Goal: Task Accomplishment & Management: Manage account settings

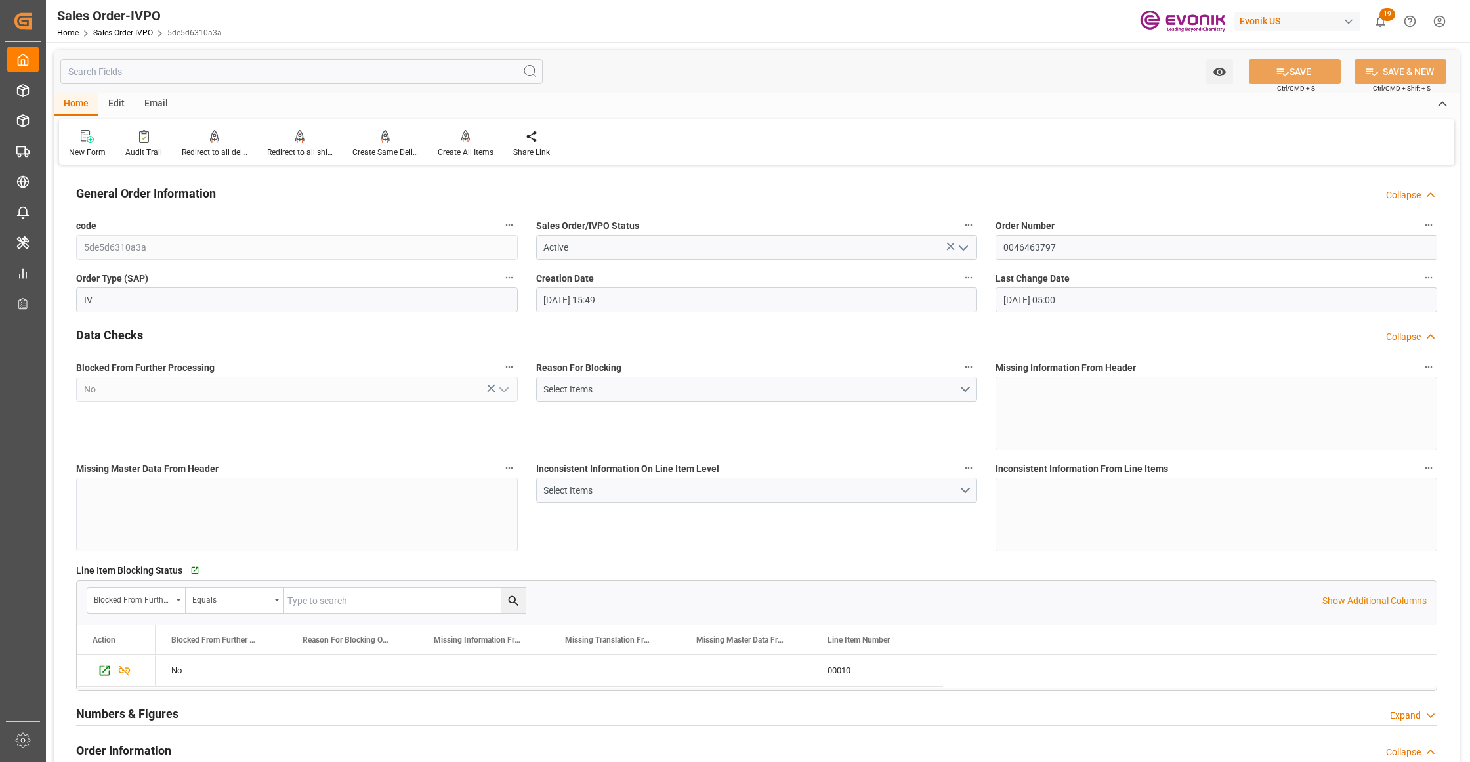
scroll to position [650, 0]
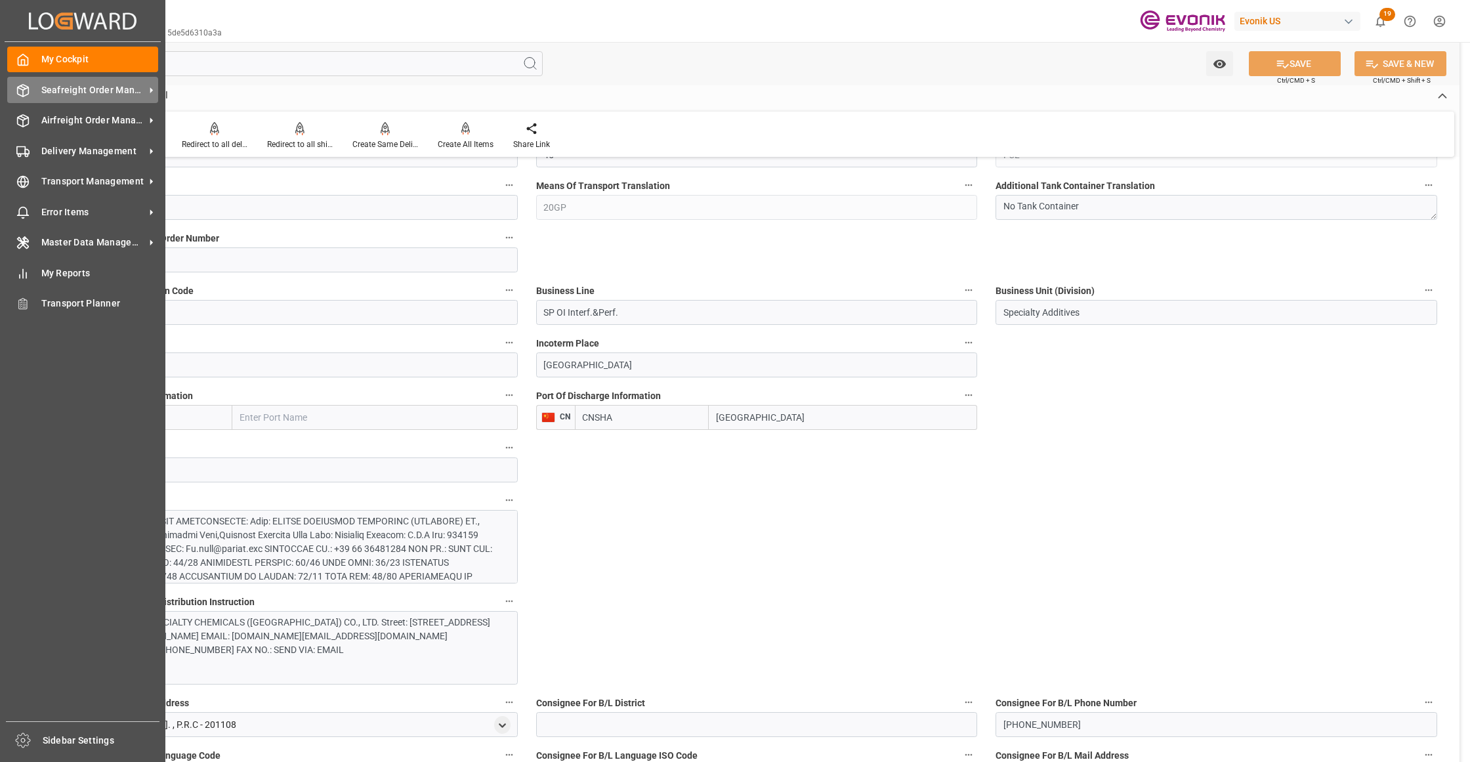
click at [68, 96] on span "Seafreight Order Management" at bounding box center [93, 90] width 104 height 14
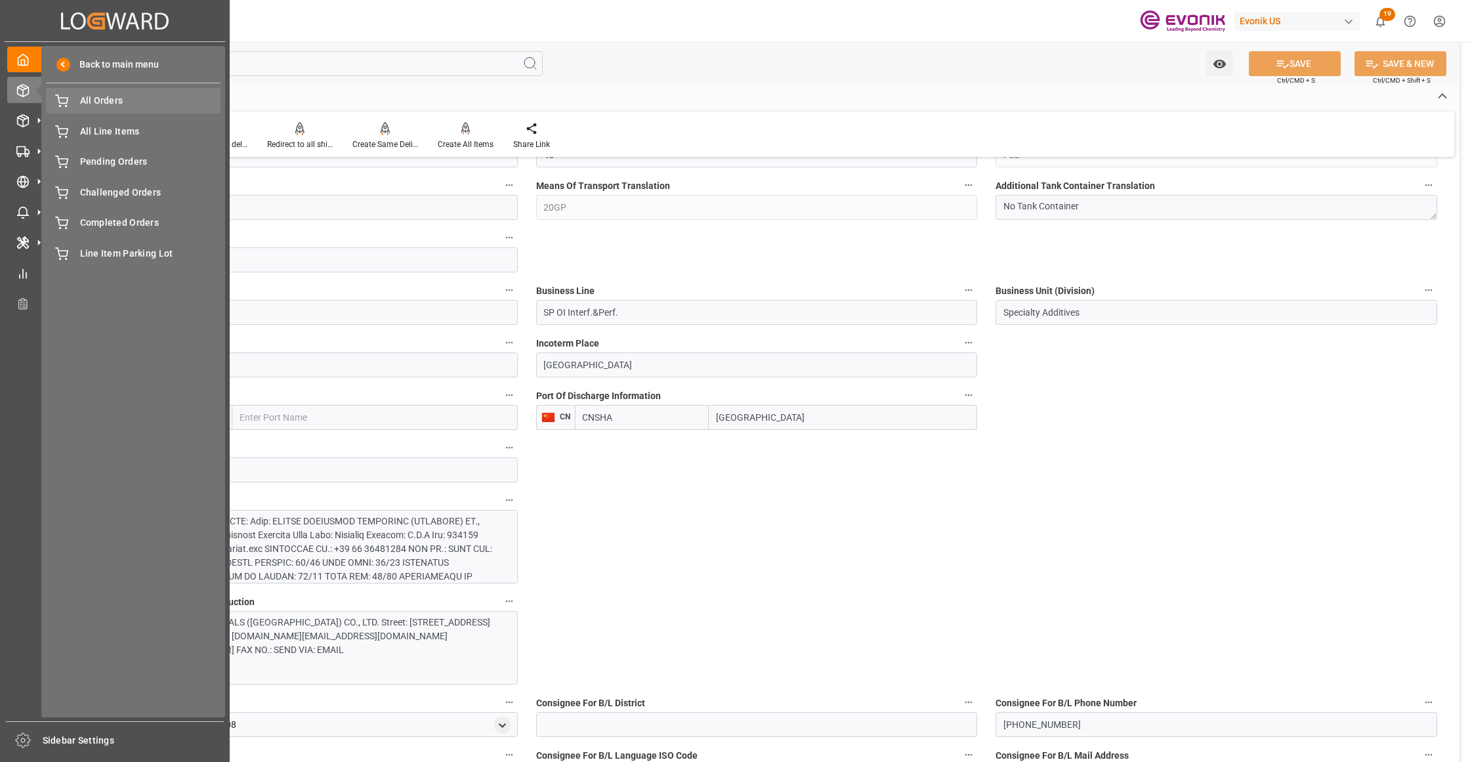
click at [98, 100] on span "All Orders" at bounding box center [150, 101] width 141 height 14
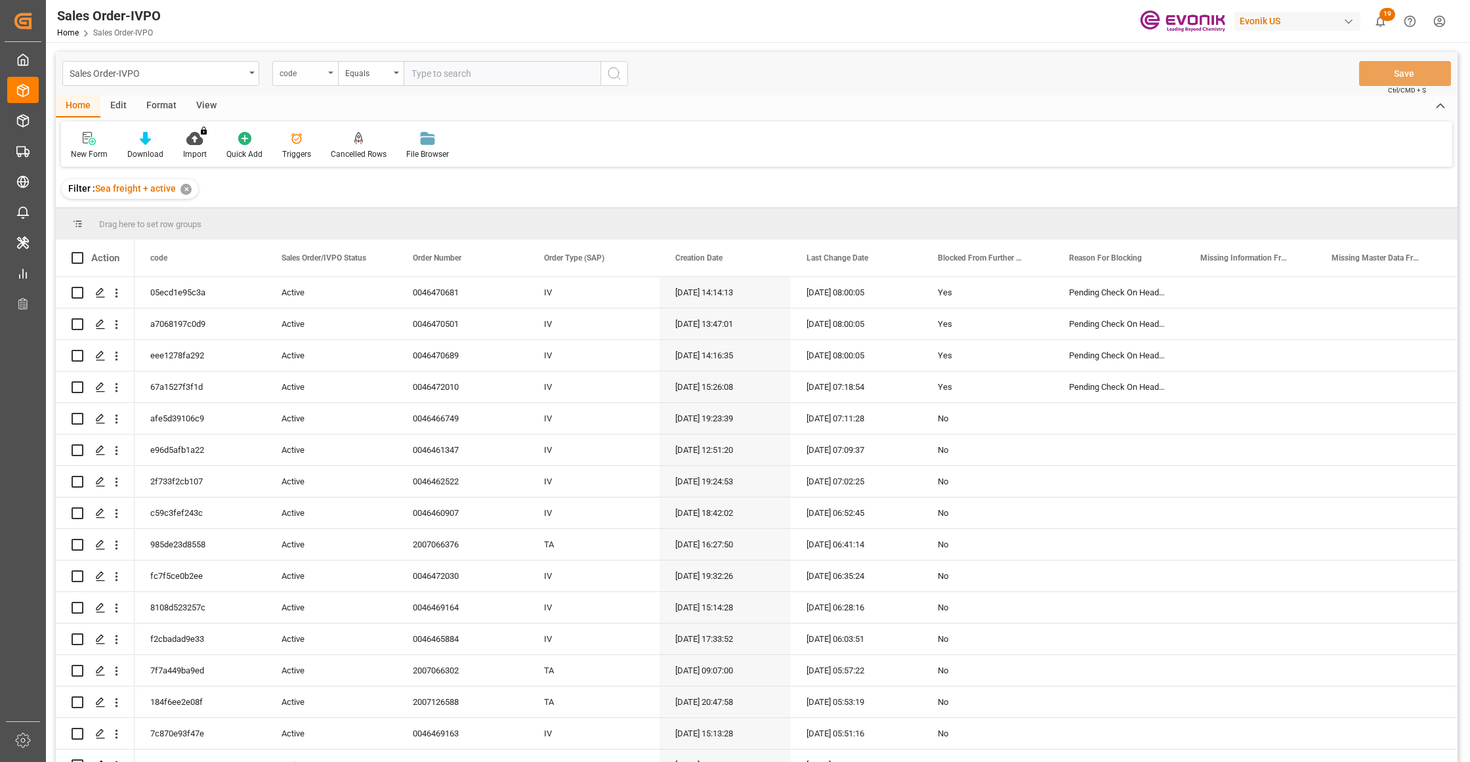
click at [292, 79] on div "code" at bounding box center [301, 71] width 45 height 15
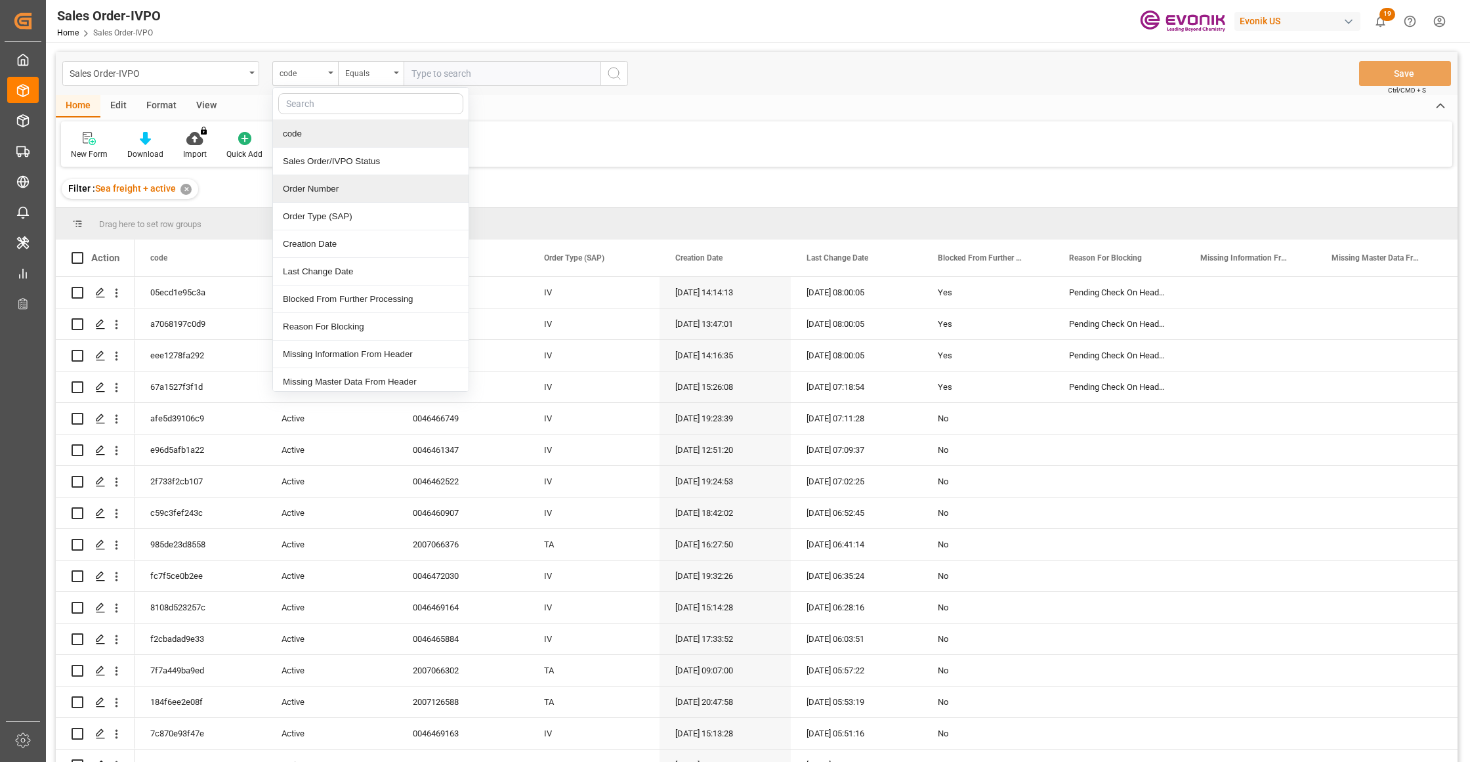
click at [329, 188] on div "Order Number" at bounding box center [371, 189] width 196 height 28
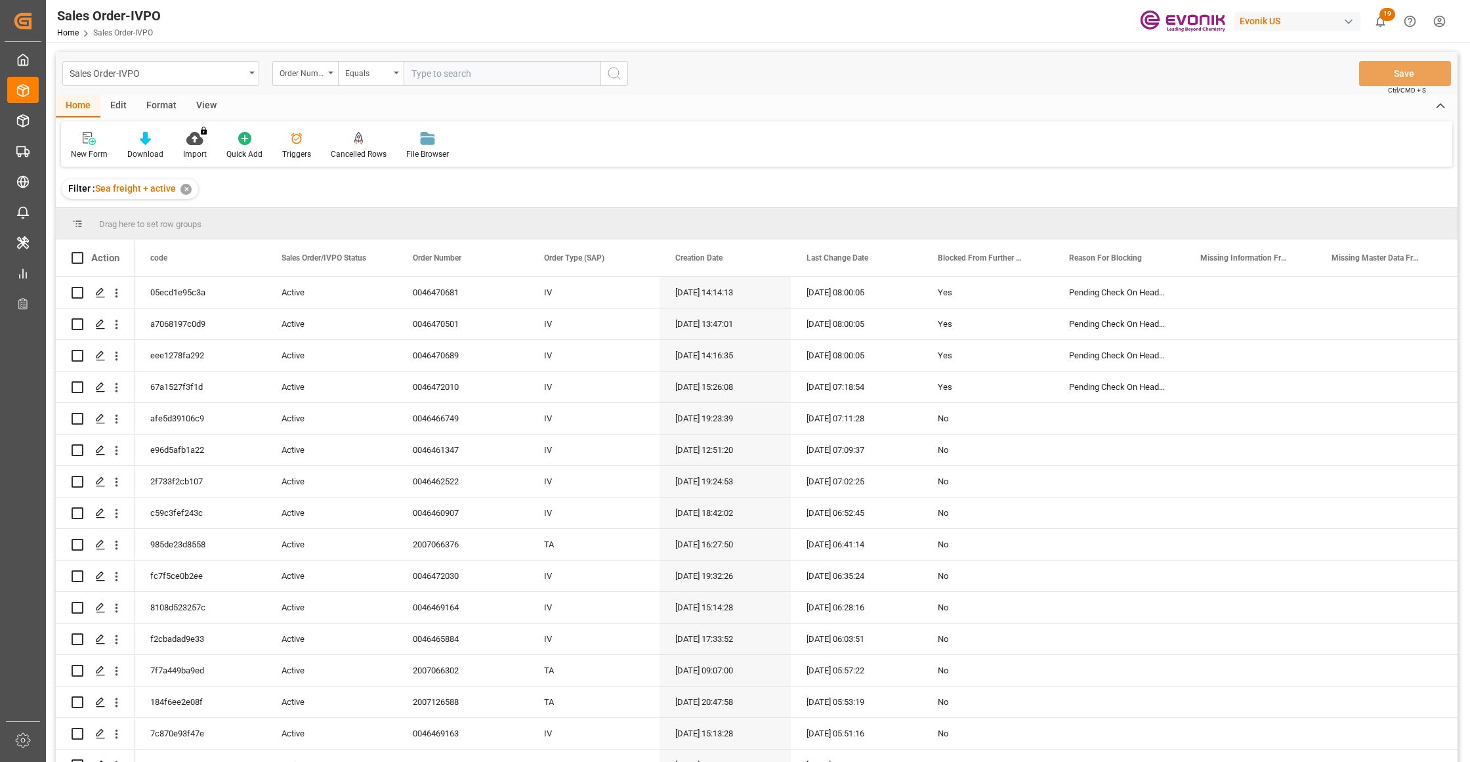
click at [449, 66] on input "text" at bounding box center [501, 73] width 197 height 25
paste input "2007051196"
type input "2007051196"
click at [622, 71] on button "search button" at bounding box center [614, 73] width 28 height 25
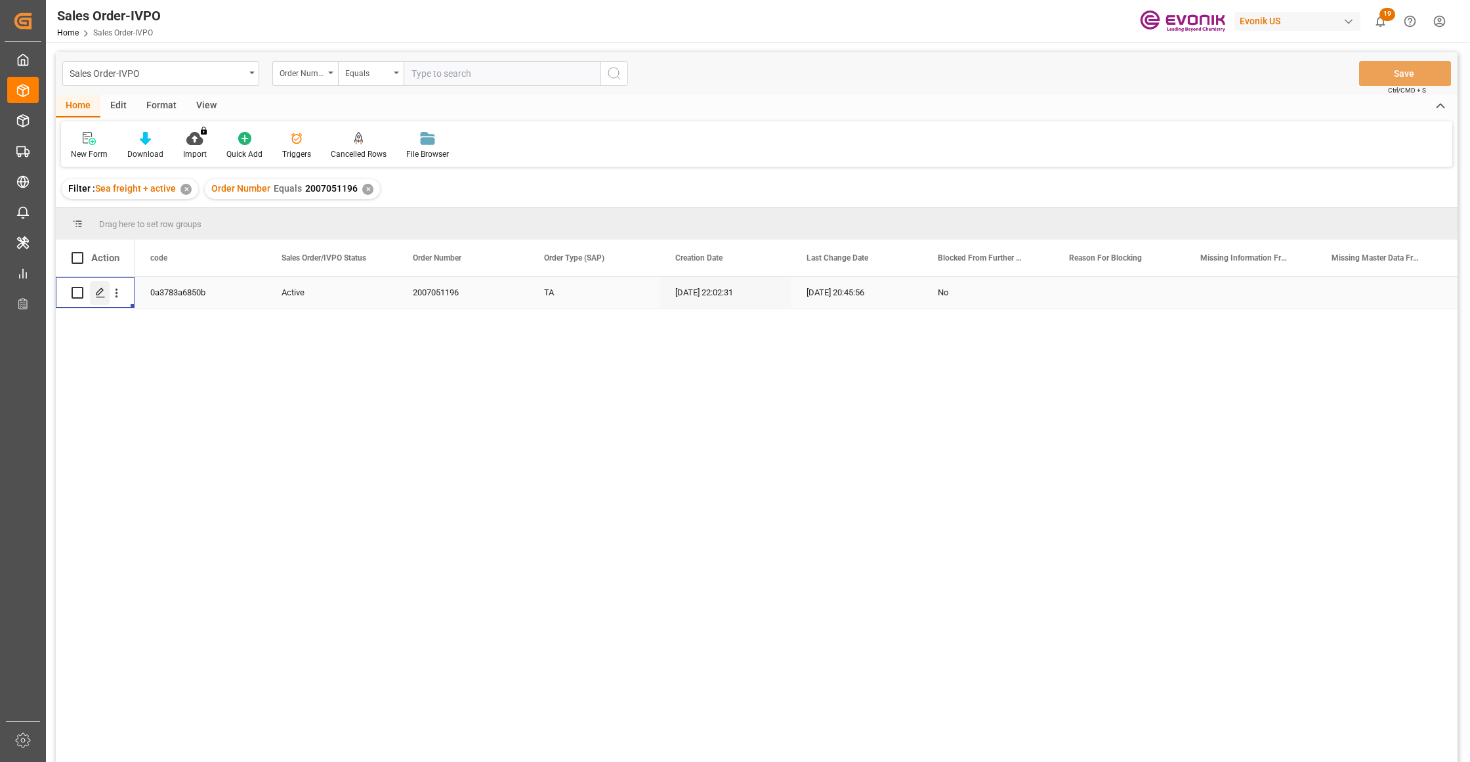
click at [100, 292] on icon "Press SPACE to select this row." at bounding box center [100, 292] width 10 height 10
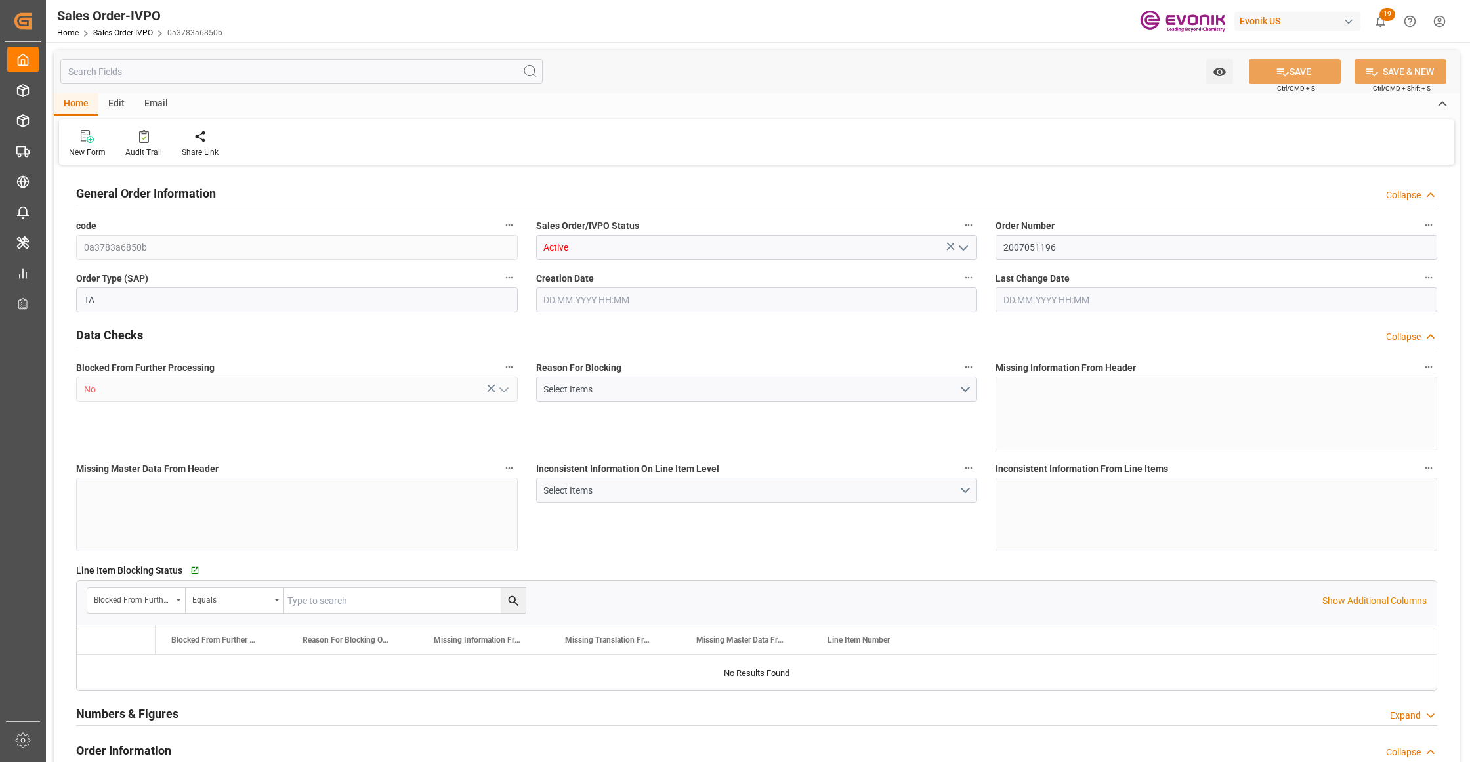
type input "MYPGU"
type input "0"
type input "1"
type input "2"
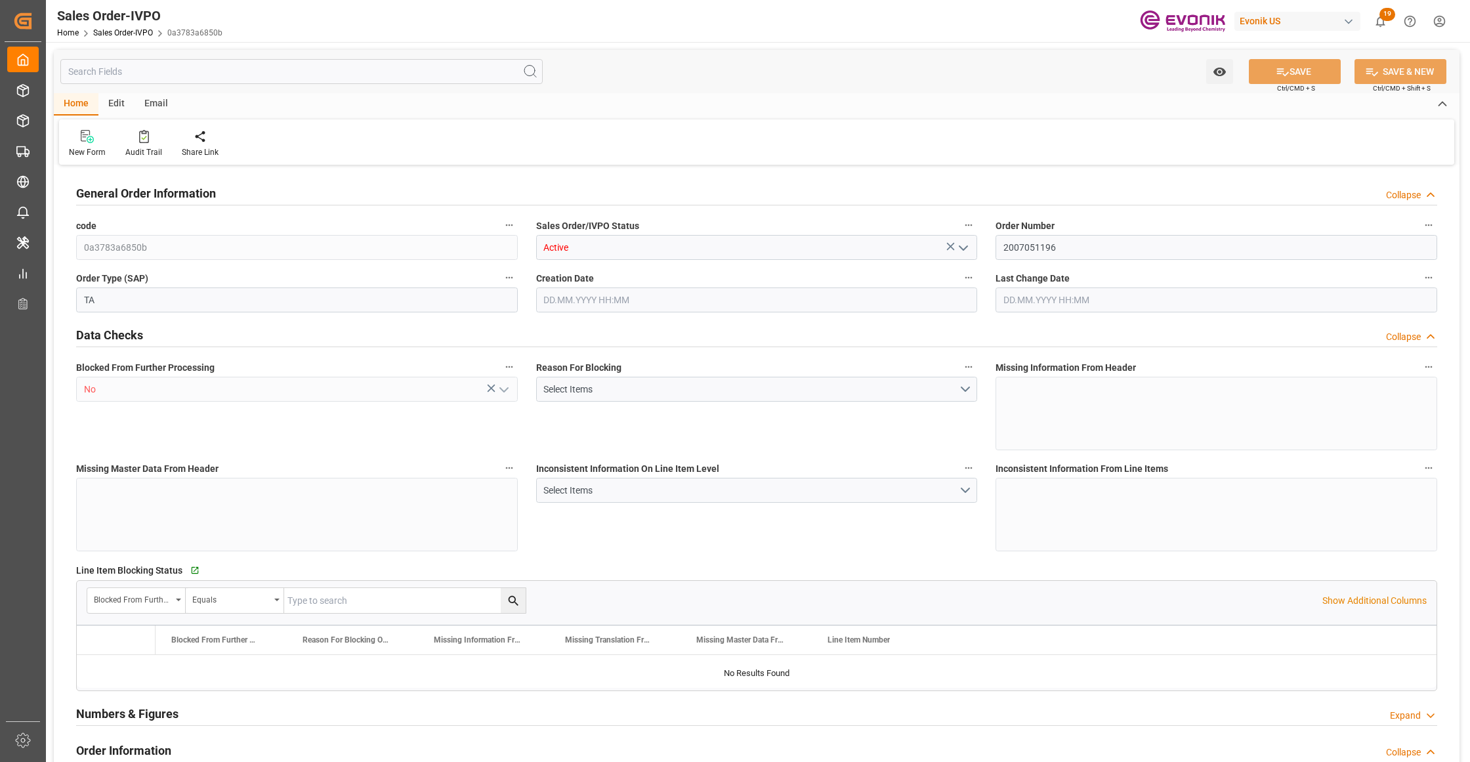
type input "17788.704"
type input "78.4092"
type input "19000"
type input "60"
type input "17.06.2025 22:02"
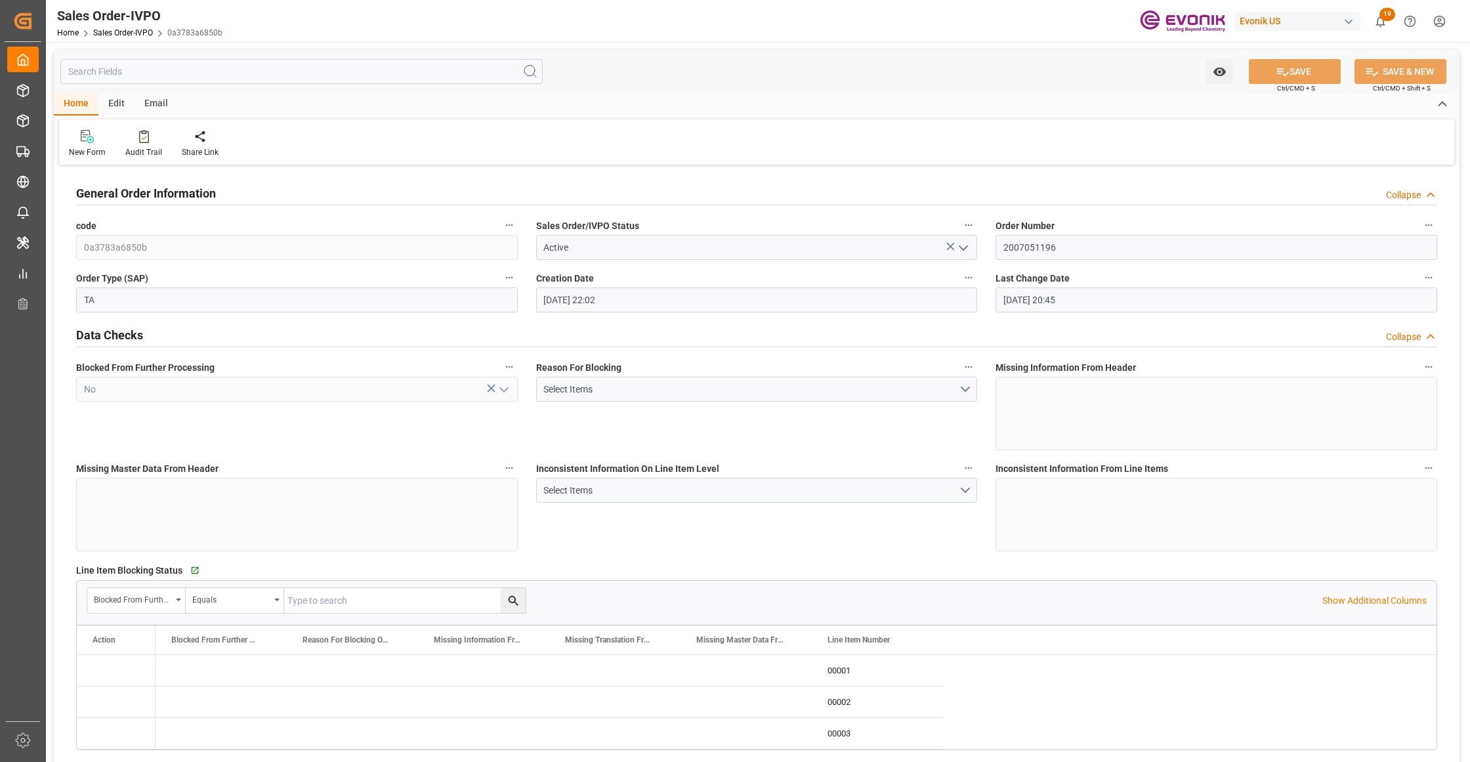
type input "04.09.2025 20:45"
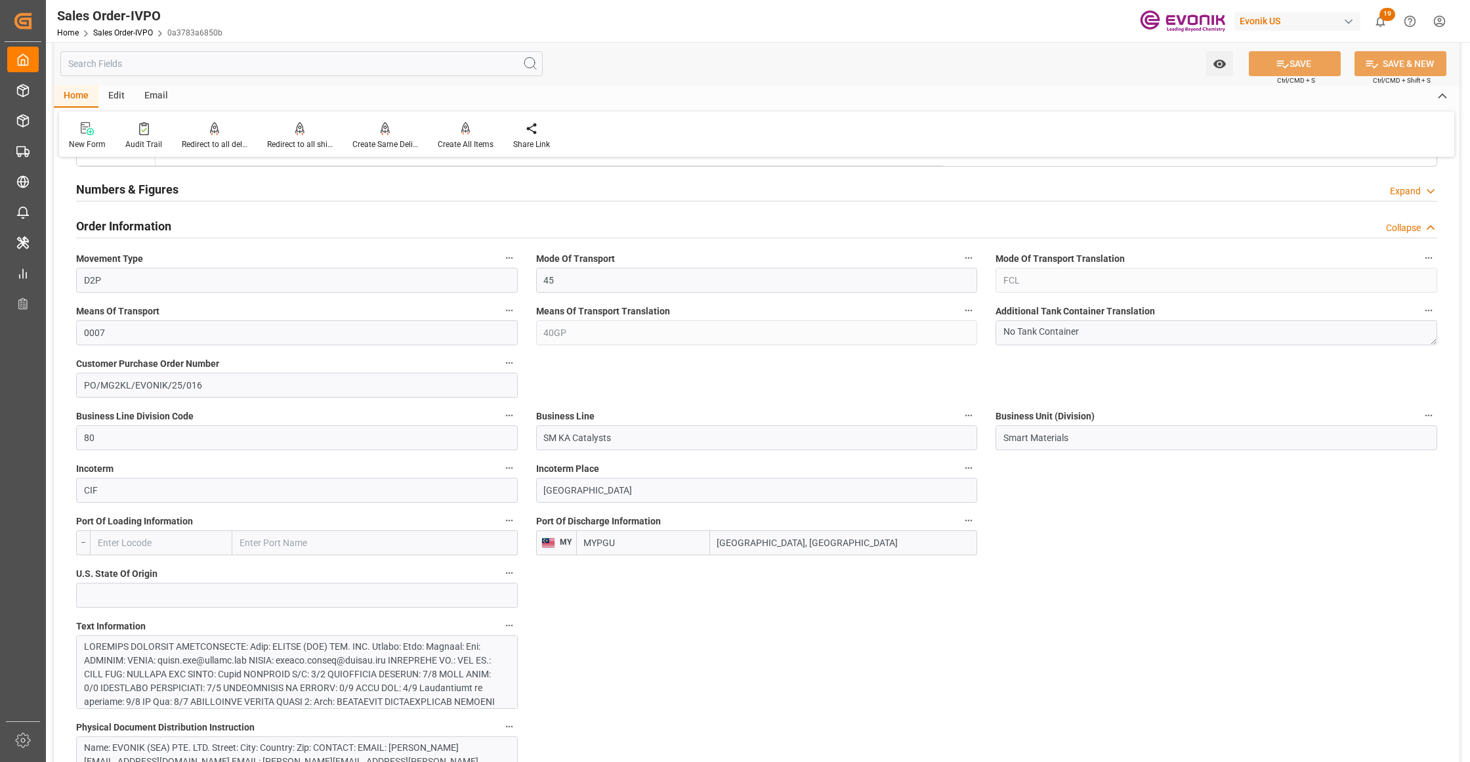
scroll to position [875, 0]
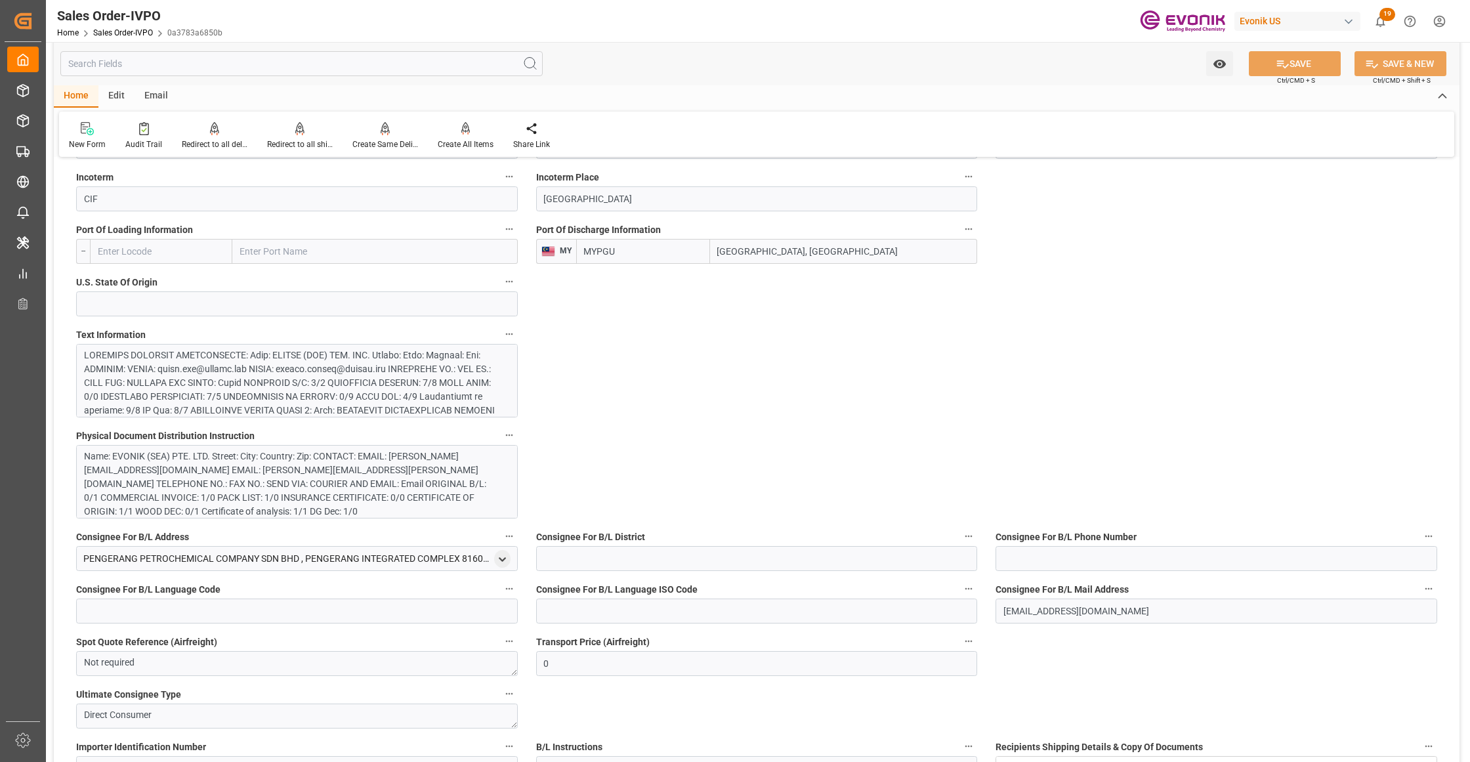
click at [352, 387] on div at bounding box center [290, 499] width 413 height 303
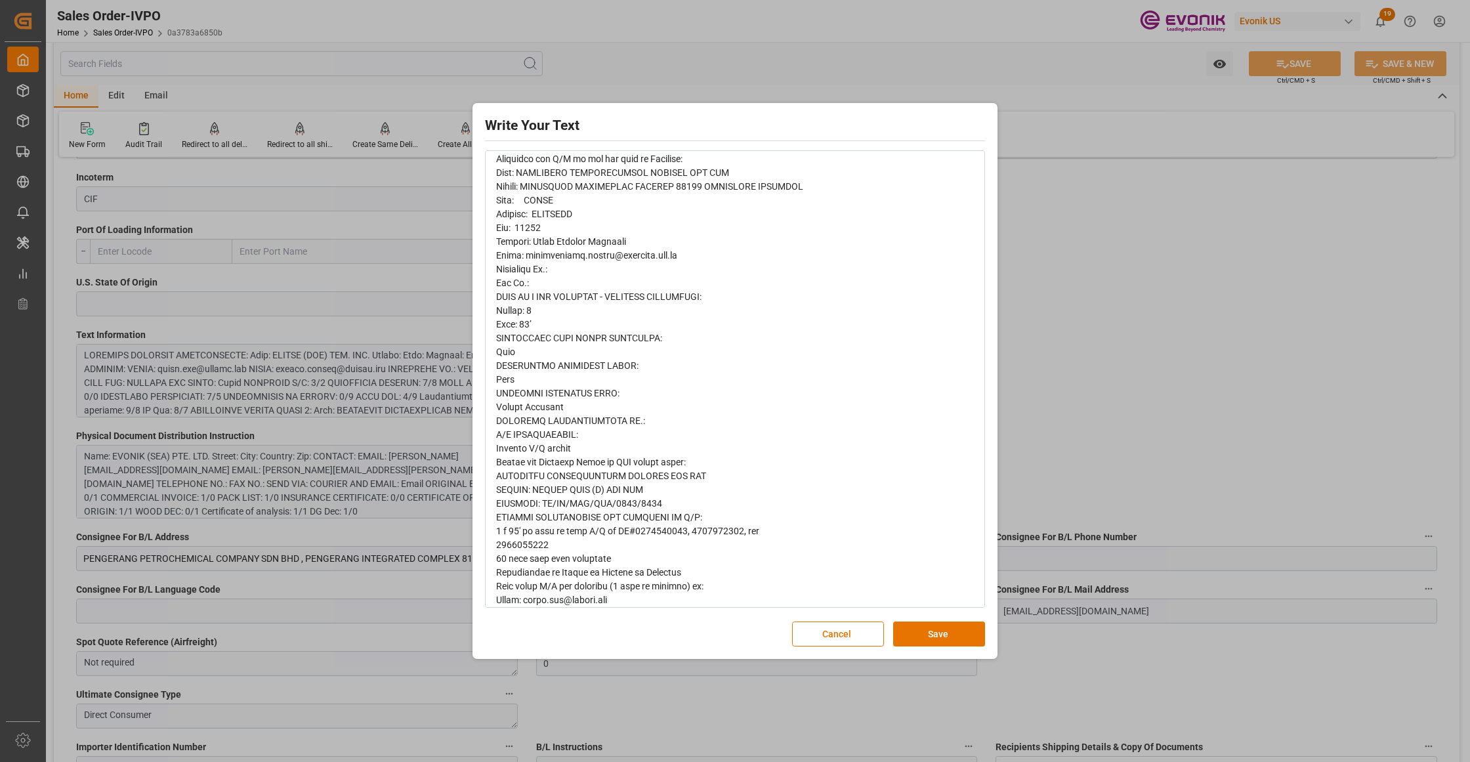
scroll to position [736, 0]
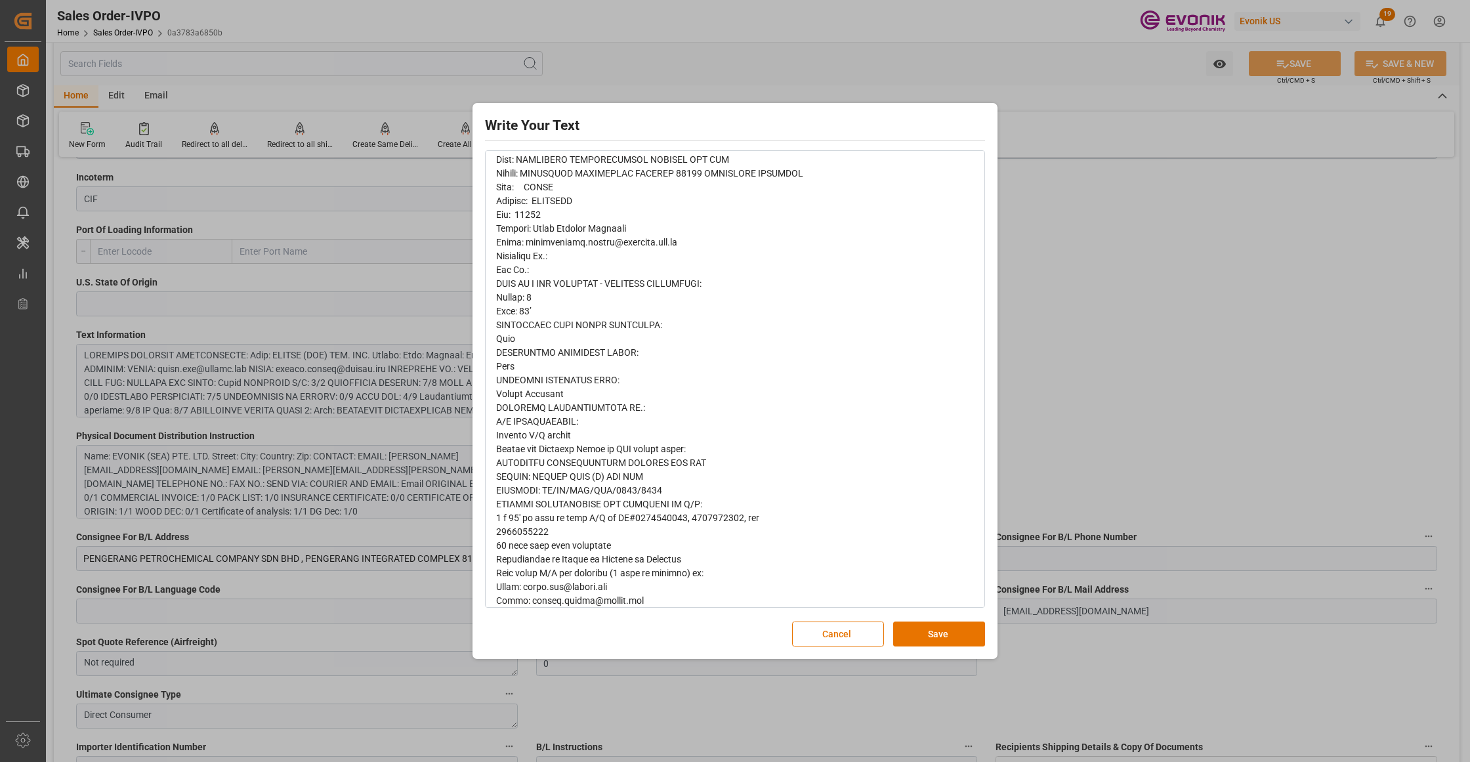
click at [664, 579] on span "rdw-editor" at bounding box center [661, 42] width 331 height 1126
drag, startPoint x: 828, startPoint y: 638, endPoint x: 758, endPoint y: 625, distance: 70.7
click at [829, 638] on button "Cancel" at bounding box center [838, 633] width 92 height 25
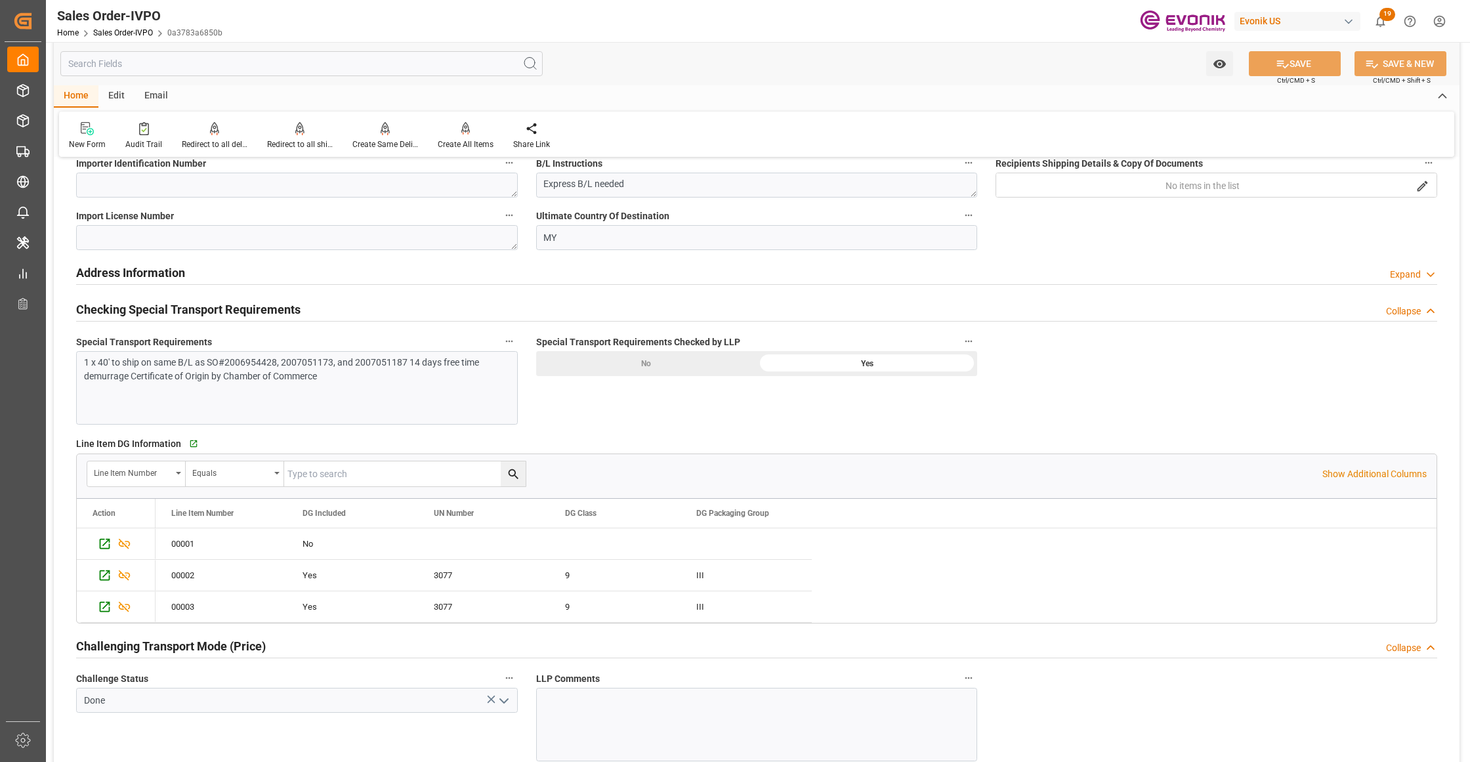
scroll to position [875, 0]
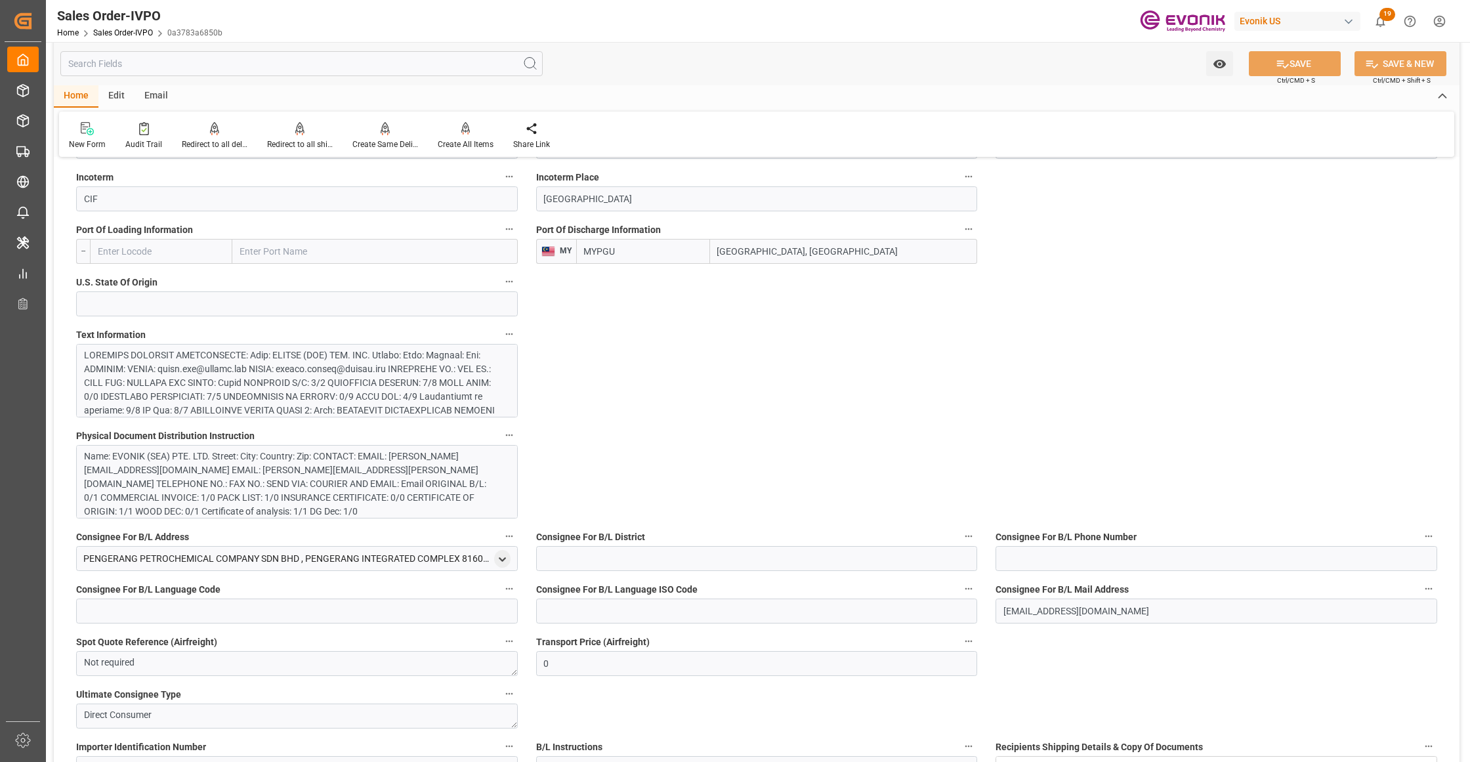
click at [313, 363] on div at bounding box center [290, 499] width 413 height 303
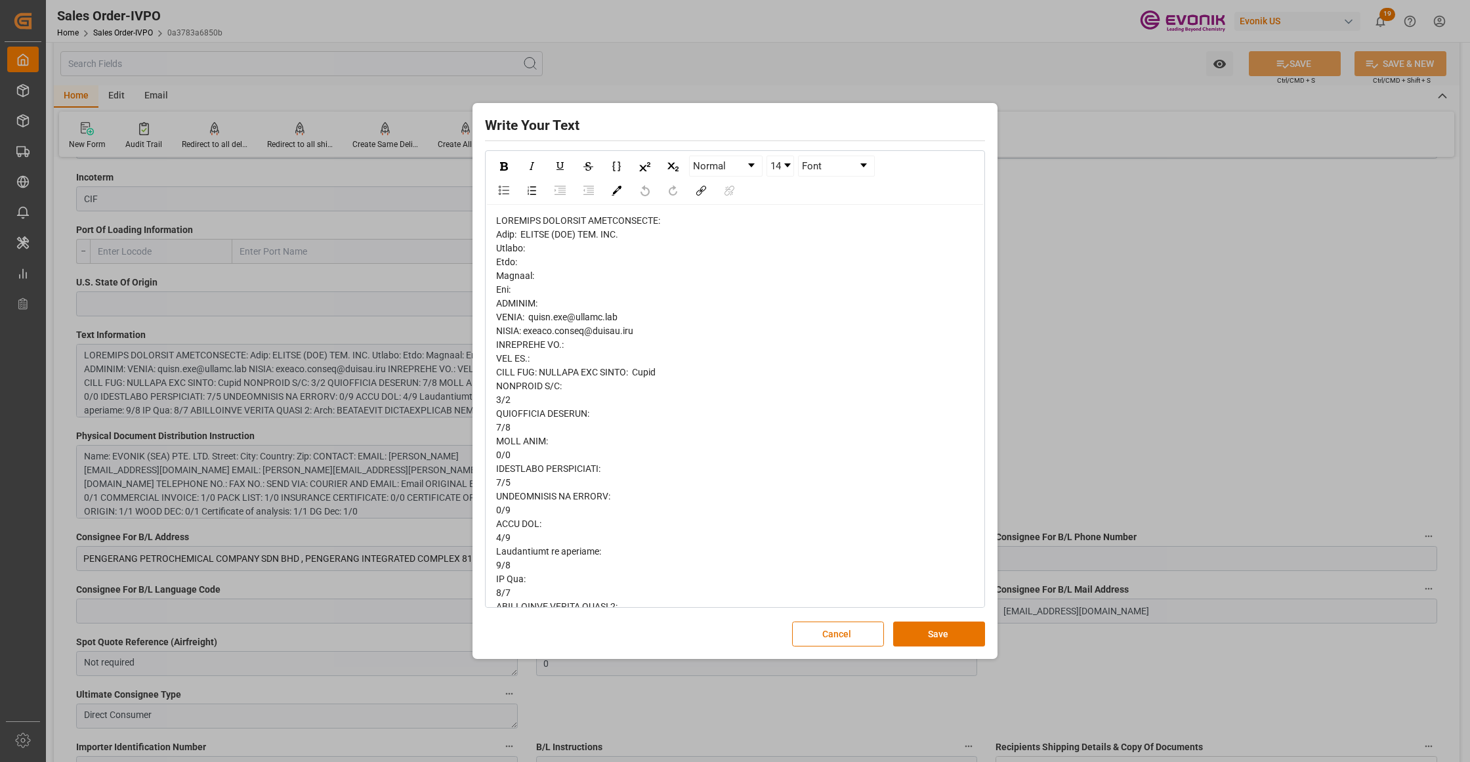
scroll to position [748, 0]
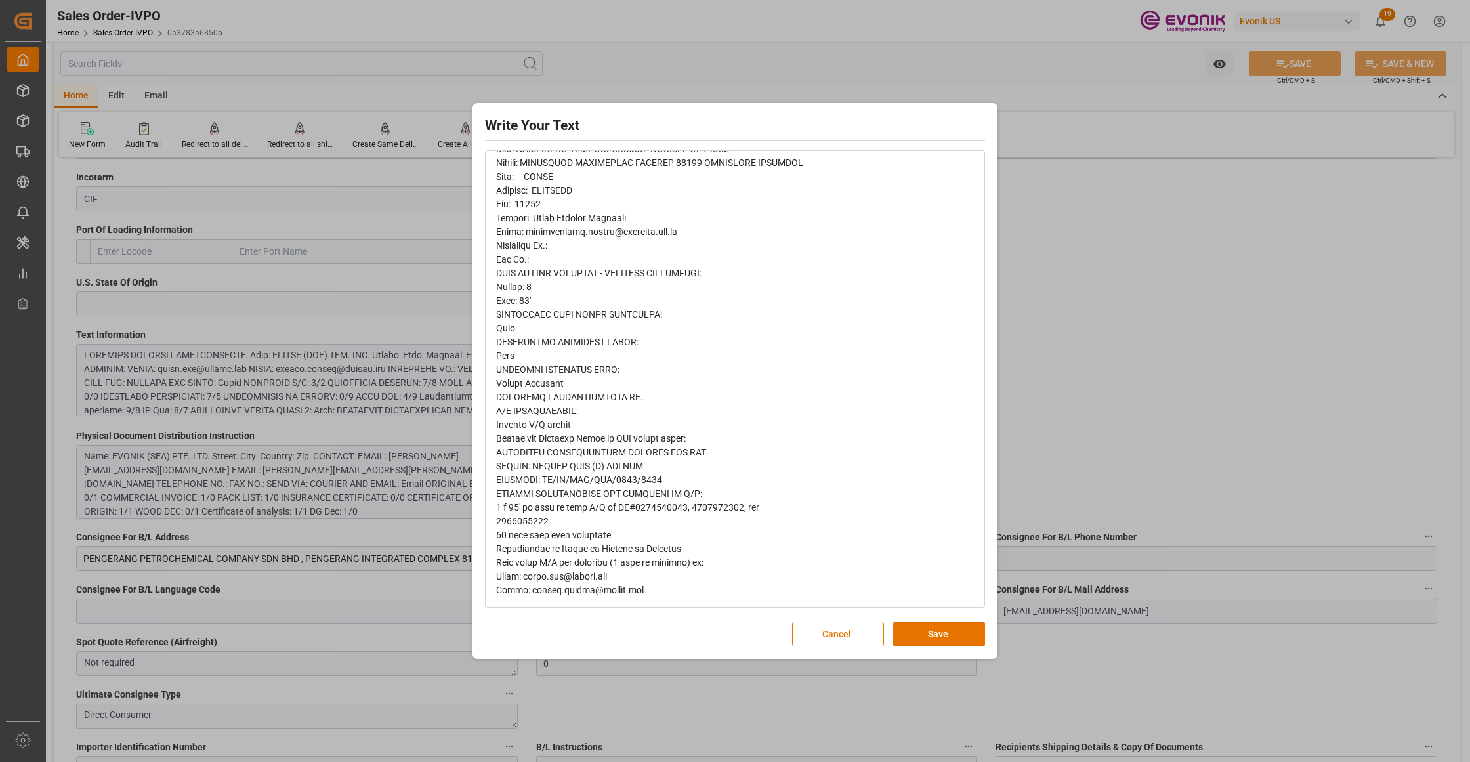
click at [1122, 426] on div "Write Your Text Normal 14 Font Cancel Save" at bounding box center [735, 381] width 1470 height 762
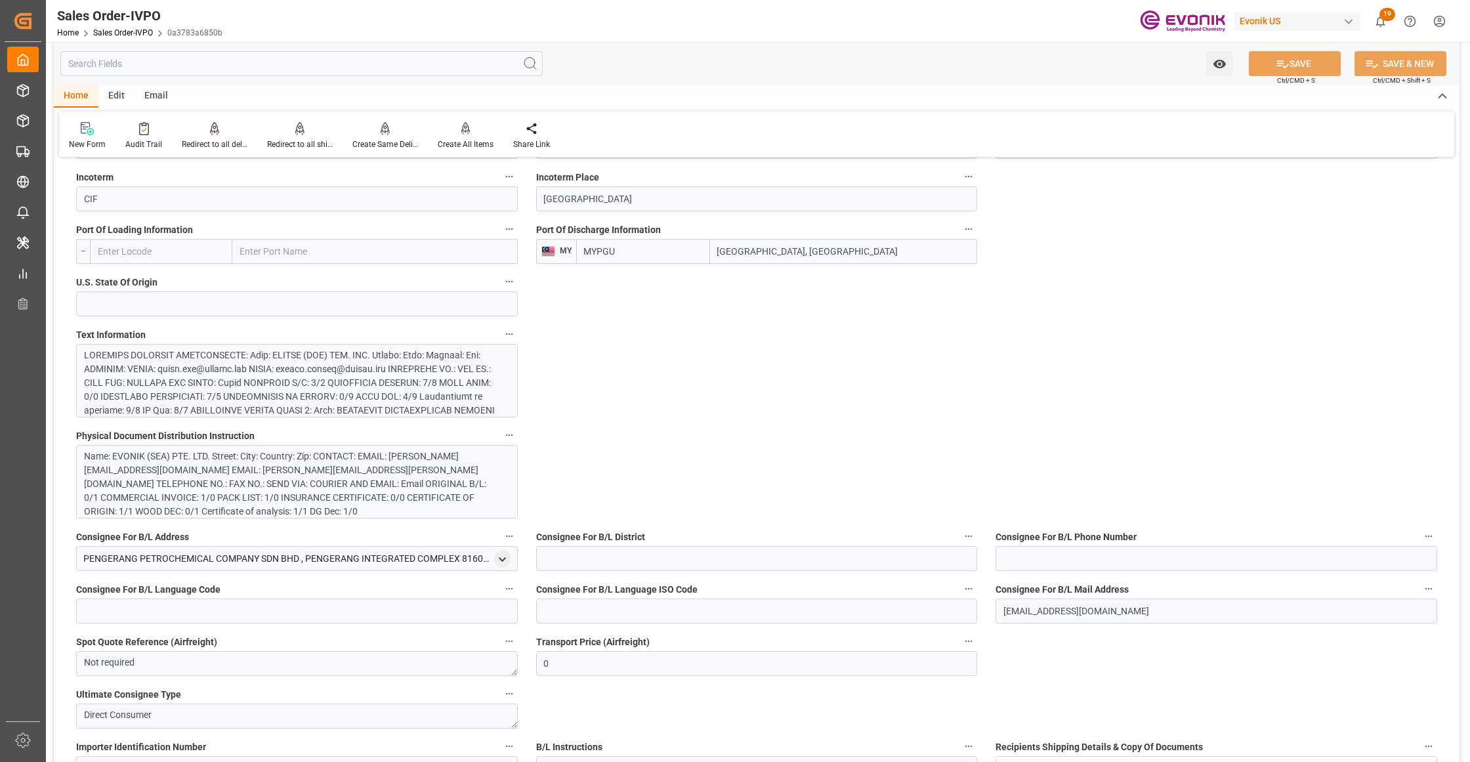
scroll to position [0, 0]
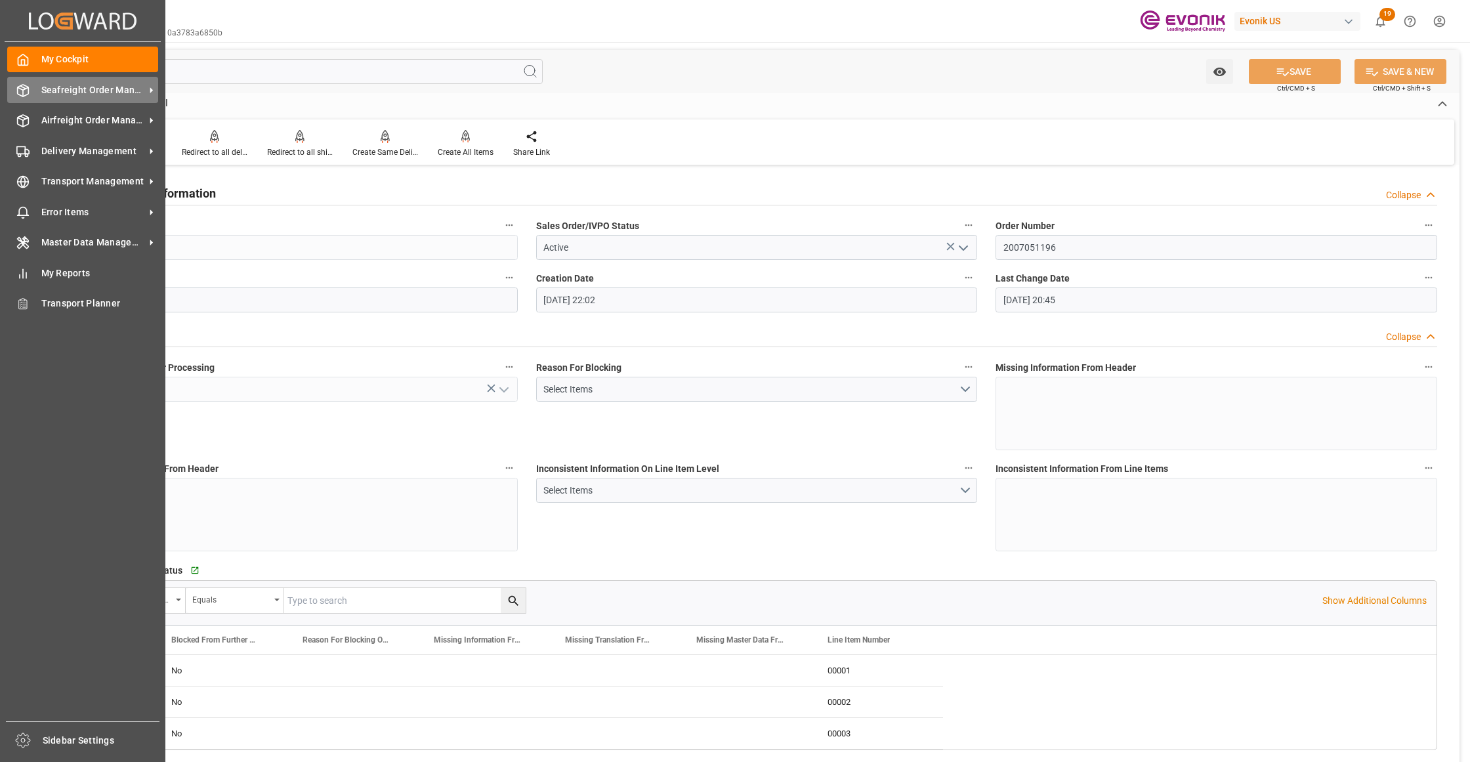
click at [39, 93] on div "Seafreight Order Management Seafreight Order Management" at bounding box center [82, 90] width 151 height 26
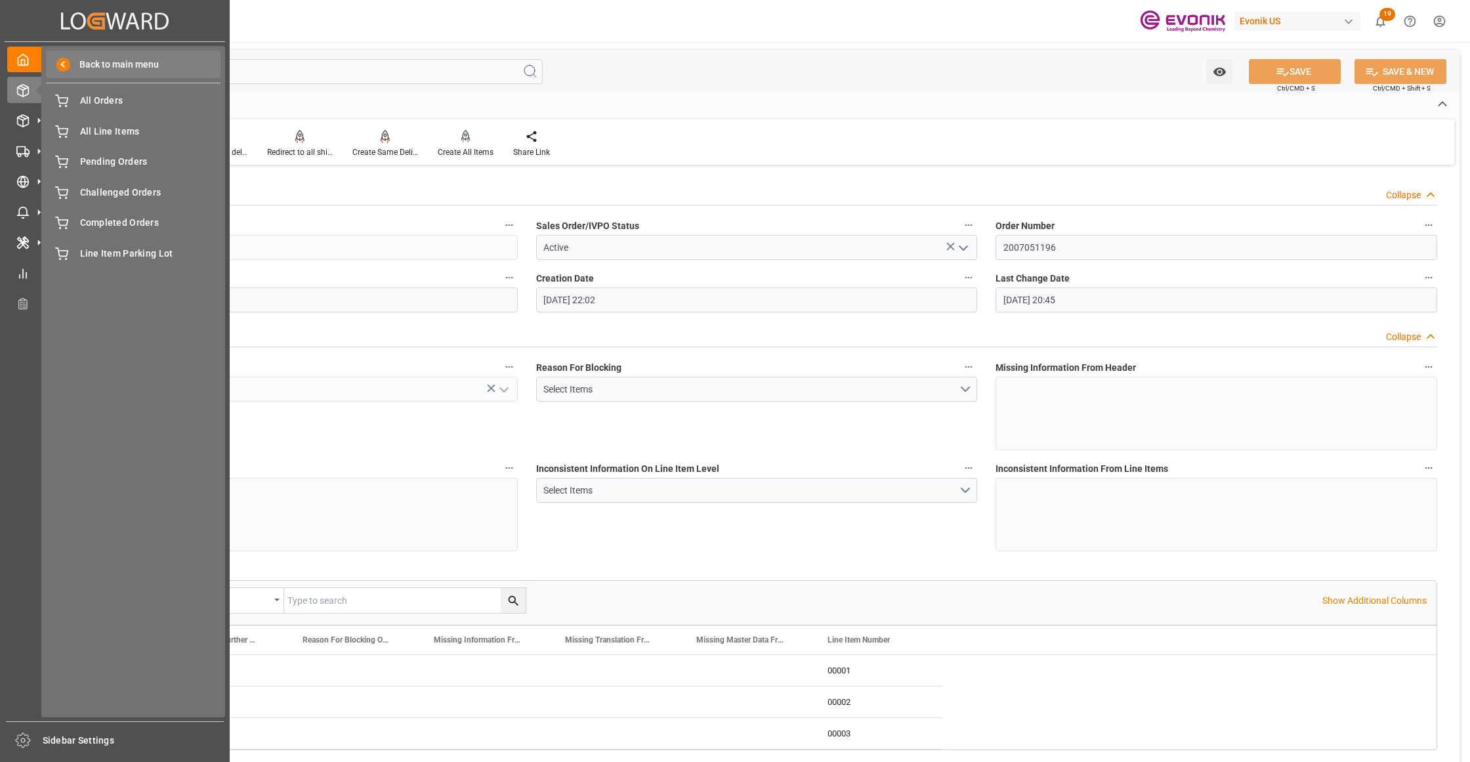
click at [131, 72] on div "Back to main menu" at bounding box center [133, 65] width 175 height 28
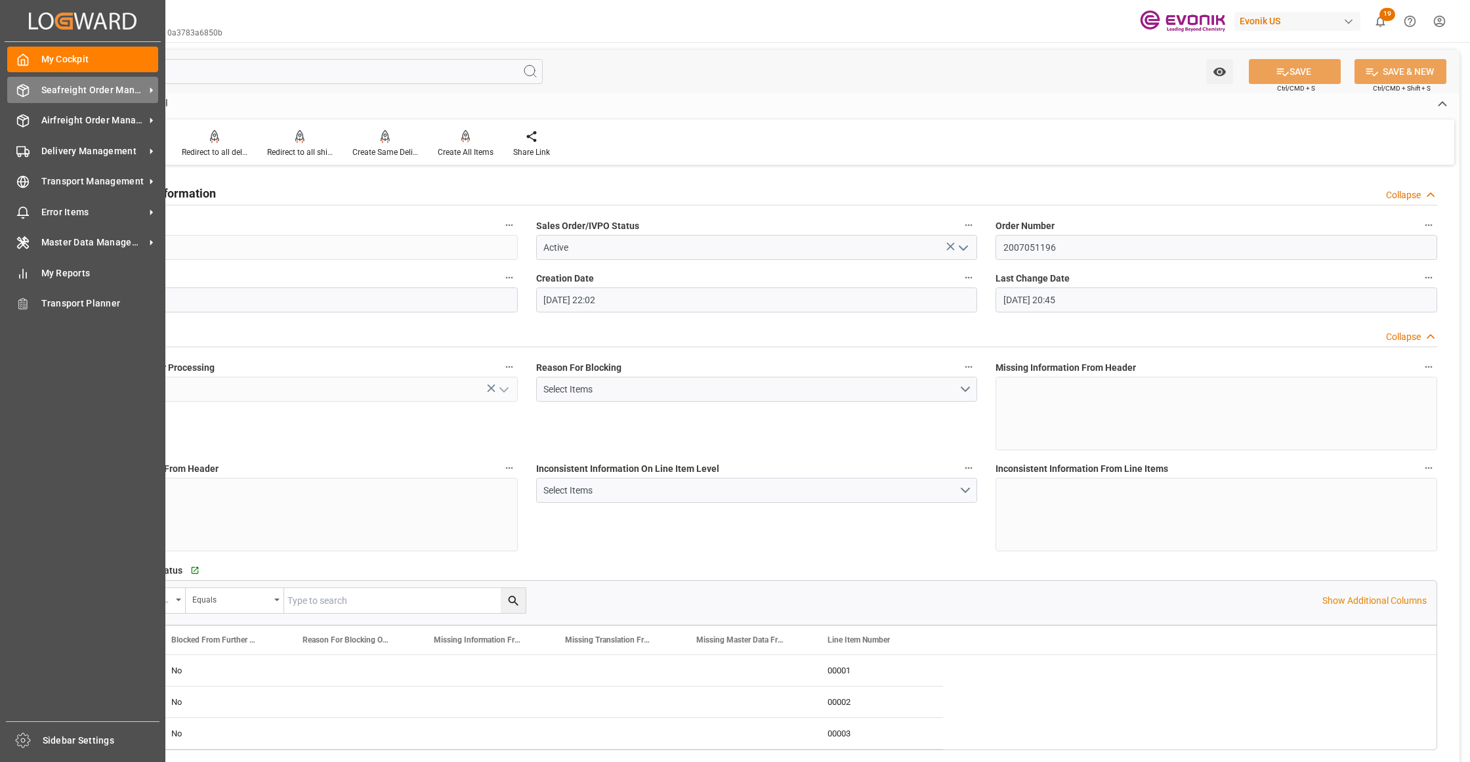
click at [26, 90] on icon at bounding box center [22, 90] width 13 height 13
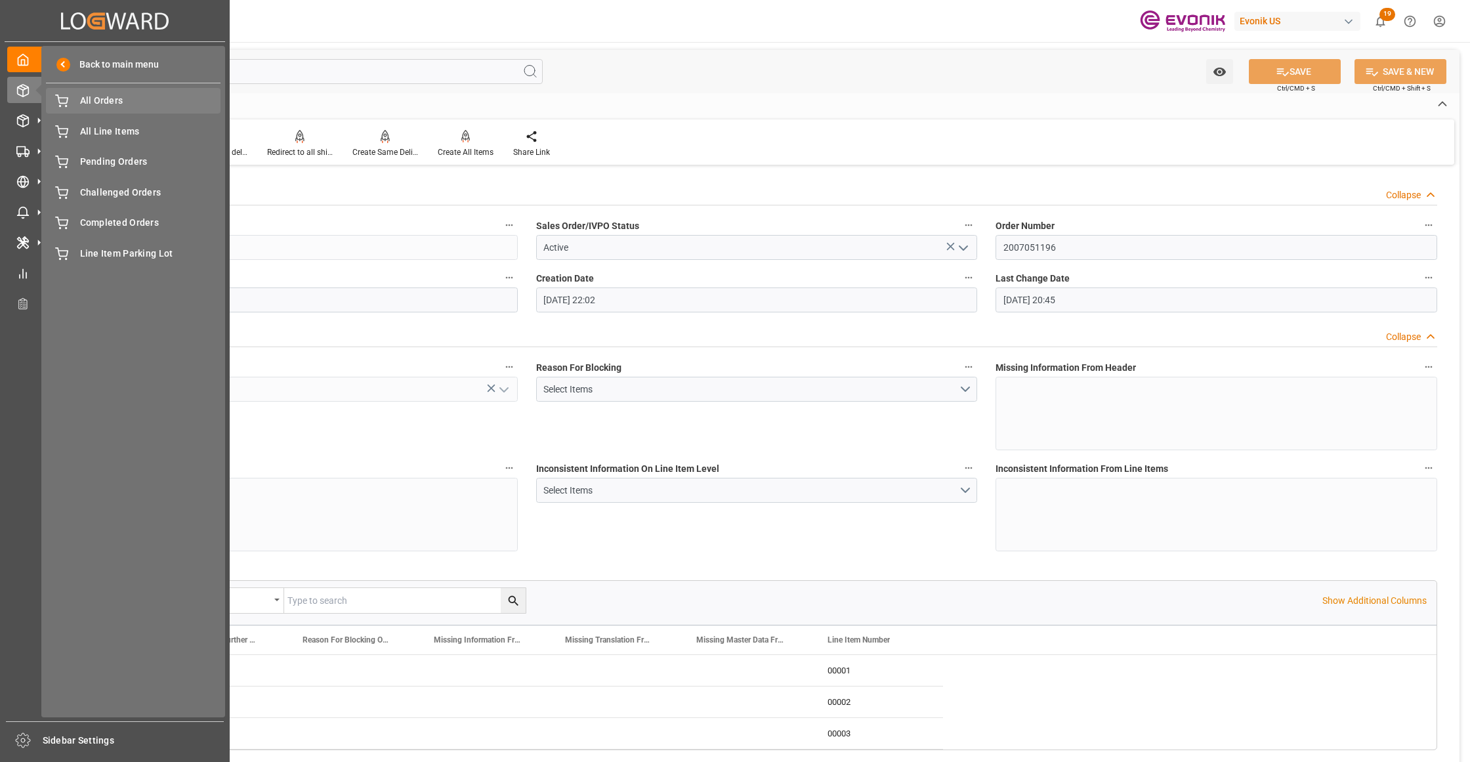
click at [119, 103] on span "All Orders" at bounding box center [150, 101] width 141 height 14
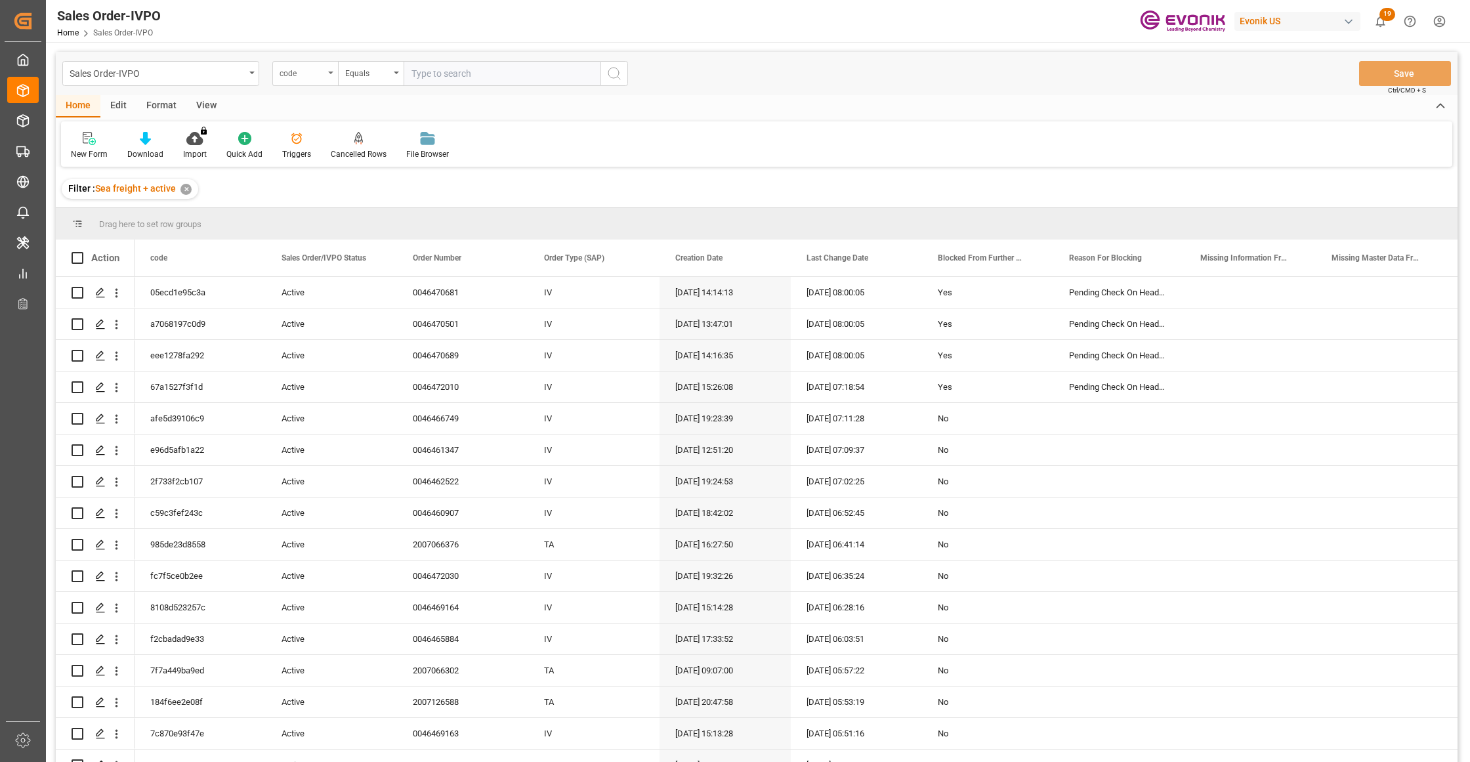
click at [307, 77] on div "code" at bounding box center [301, 71] width 45 height 15
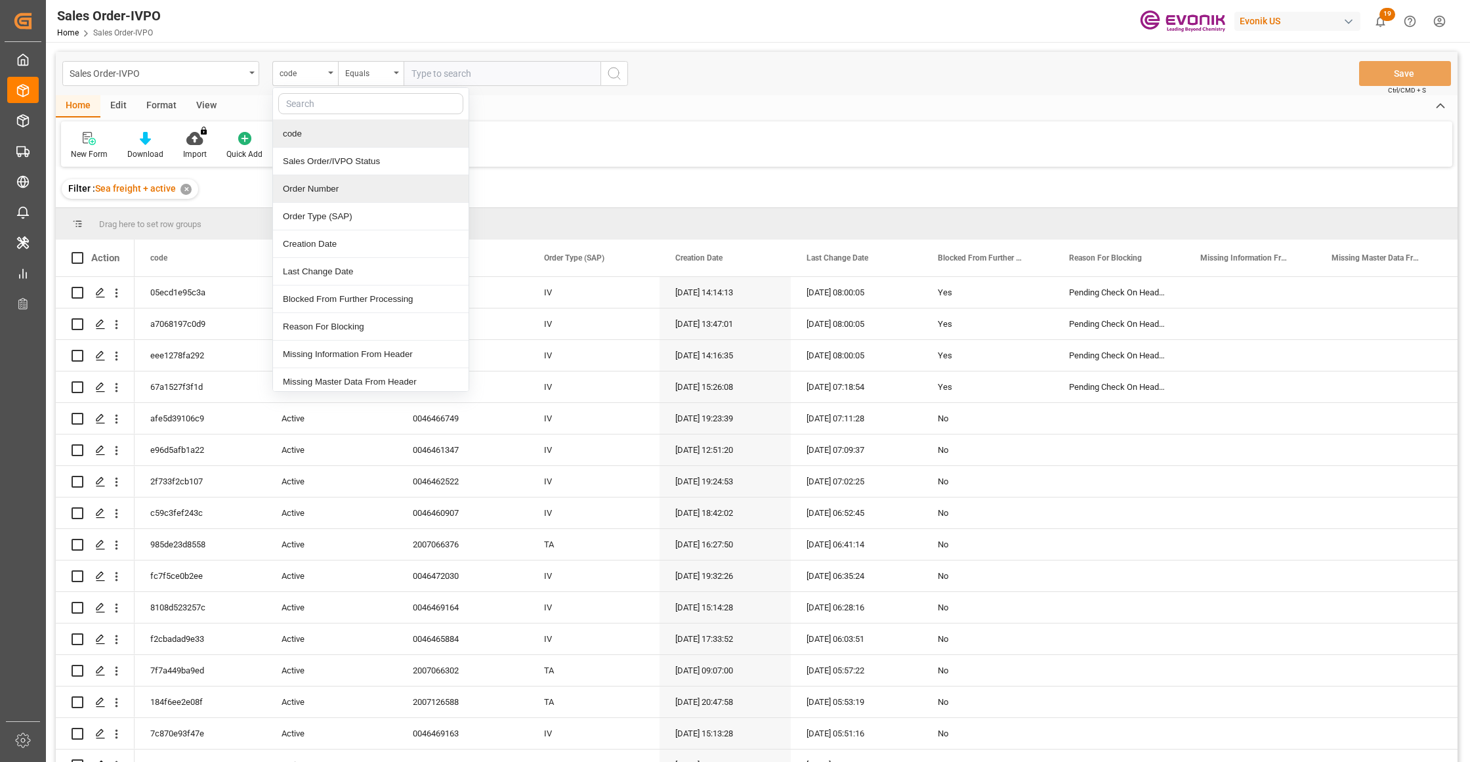
click at [332, 188] on div "Order Number" at bounding box center [371, 189] width 196 height 28
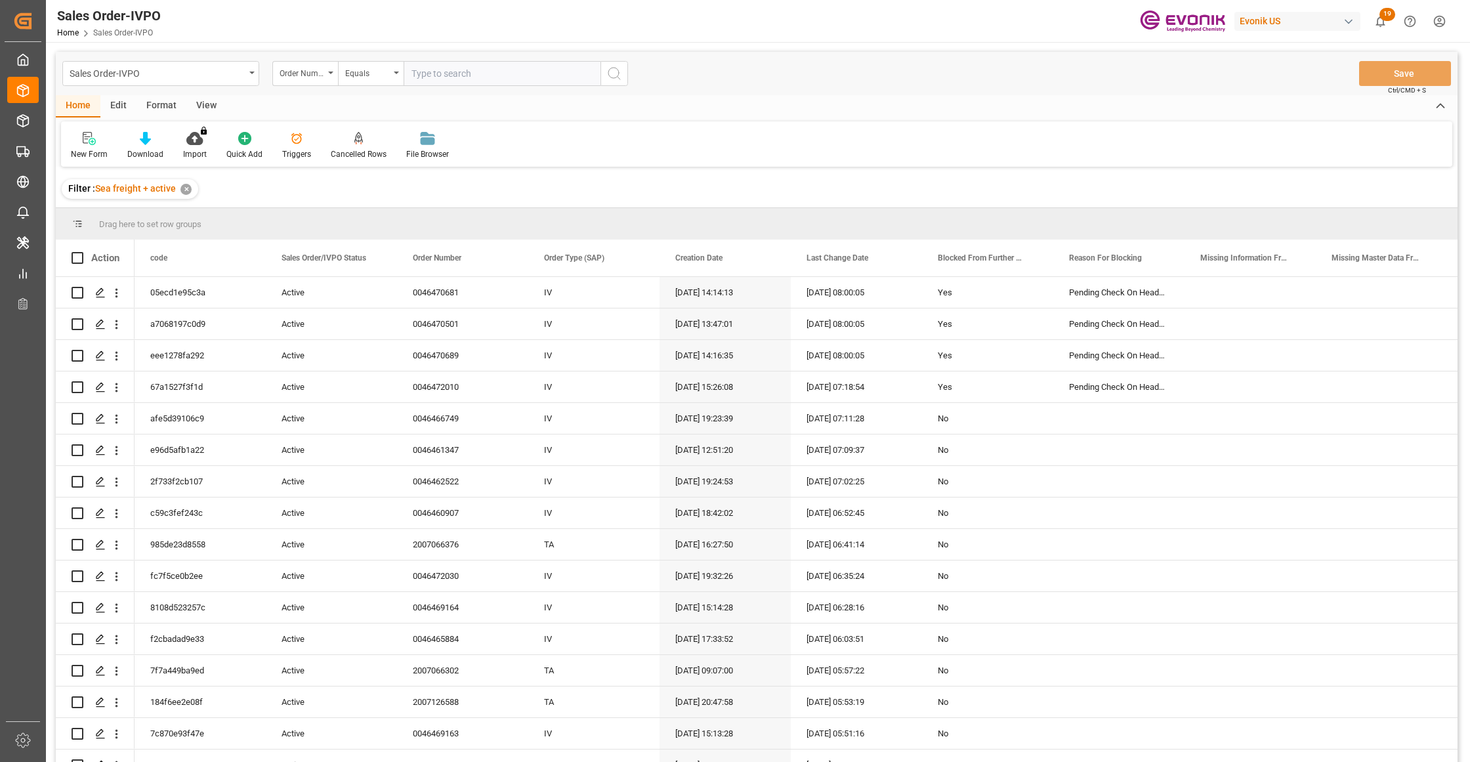
click at [470, 80] on input "text" at bounding box center [501, 73] width 197 height 25
paste input "2007051173"
type input "2007051173"
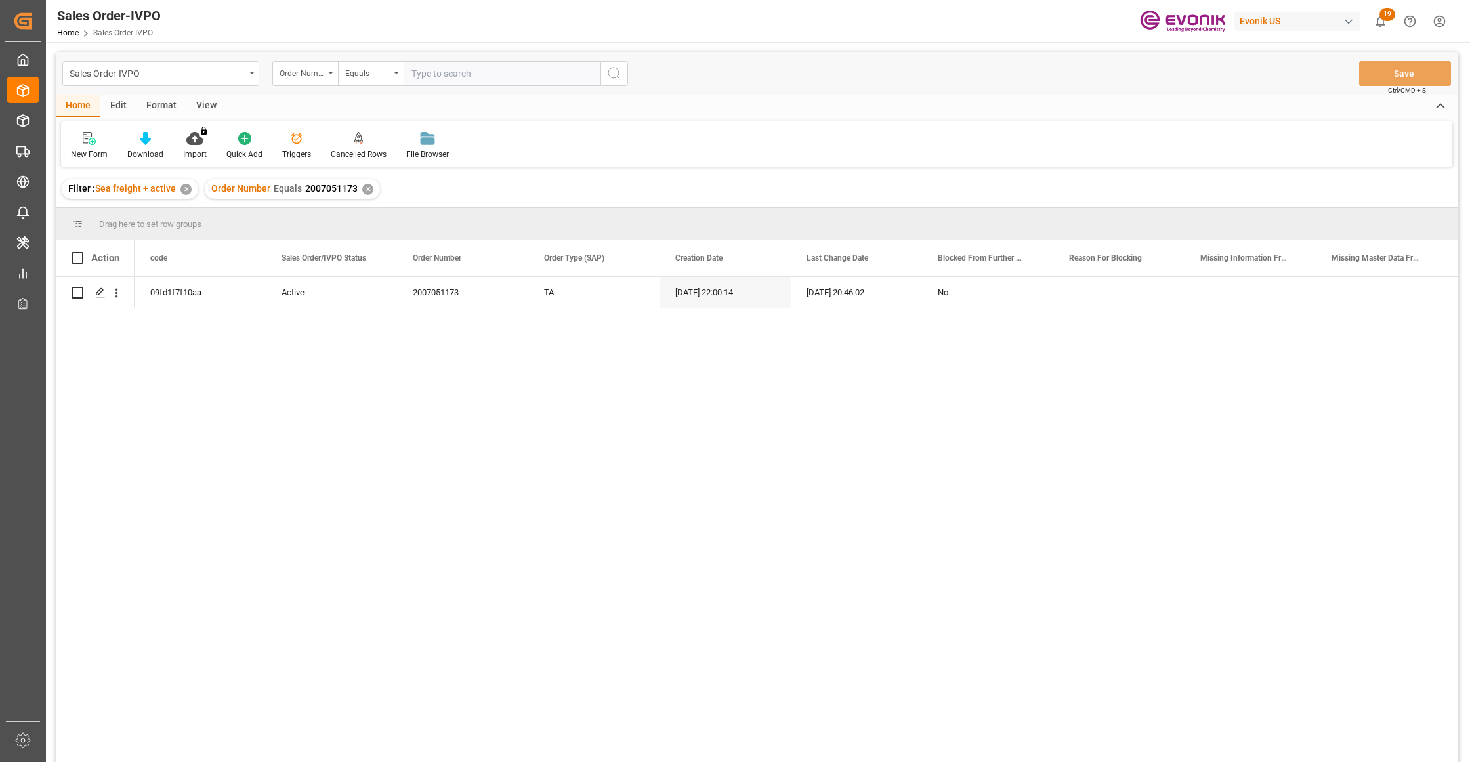
click at [491, 360] on div "09fd1f7f10aa Active 2007051173 TA 17.06.2025 22:00:14 04.09.2025 20:46:02 No" at bounding box center [795, 523] width 1323 height 493
click at [100, 298] on div "Press SPACE to select this row." at bounding box center [100, 293] width 20 height 24
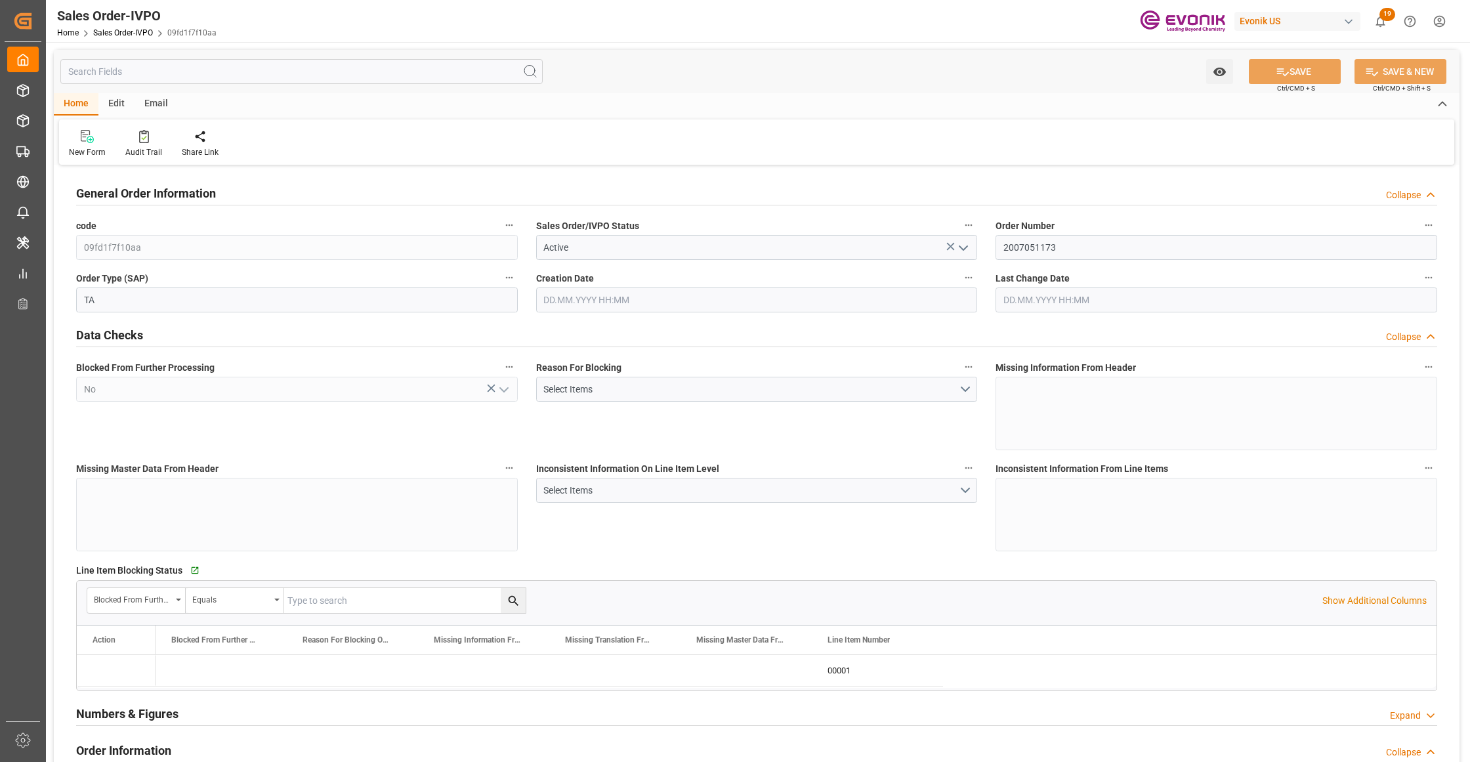
type input "MYPGU"
type input "0"
type input "1"
type input "2"
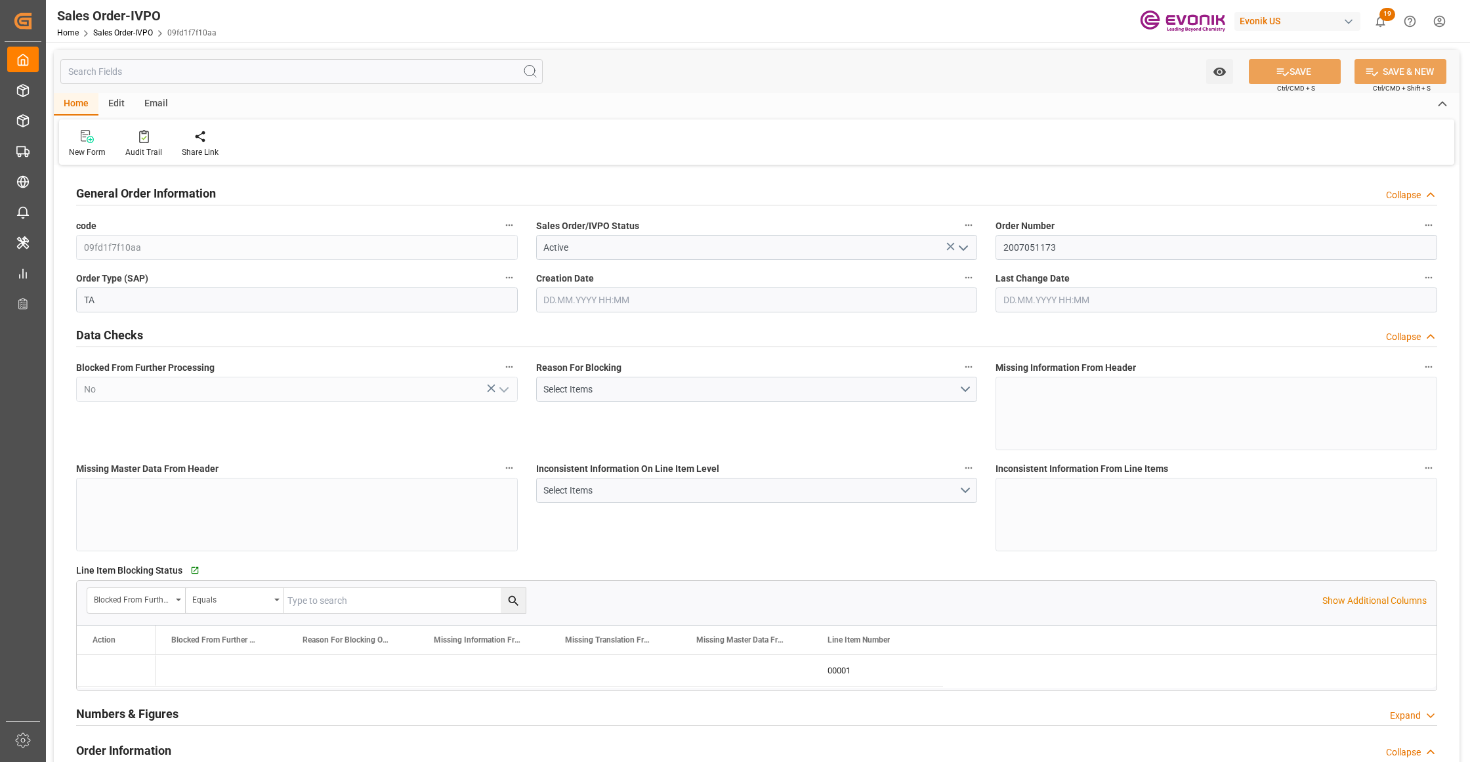
type input "18687.36"
type input "76.1408"
type input "19000"
type input "60"
type input "17.06.2025 22:00"
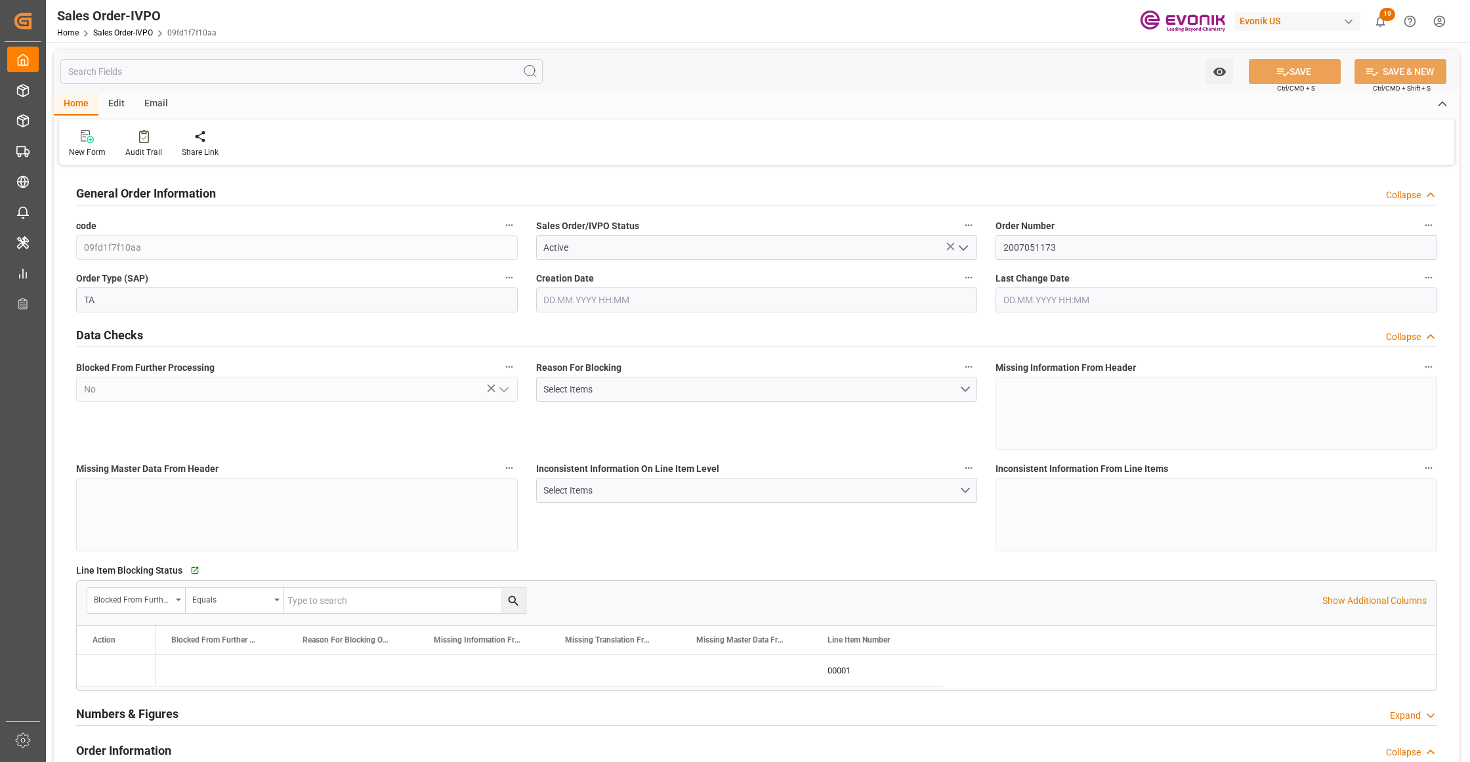
type input "04.09.2025 20:46"
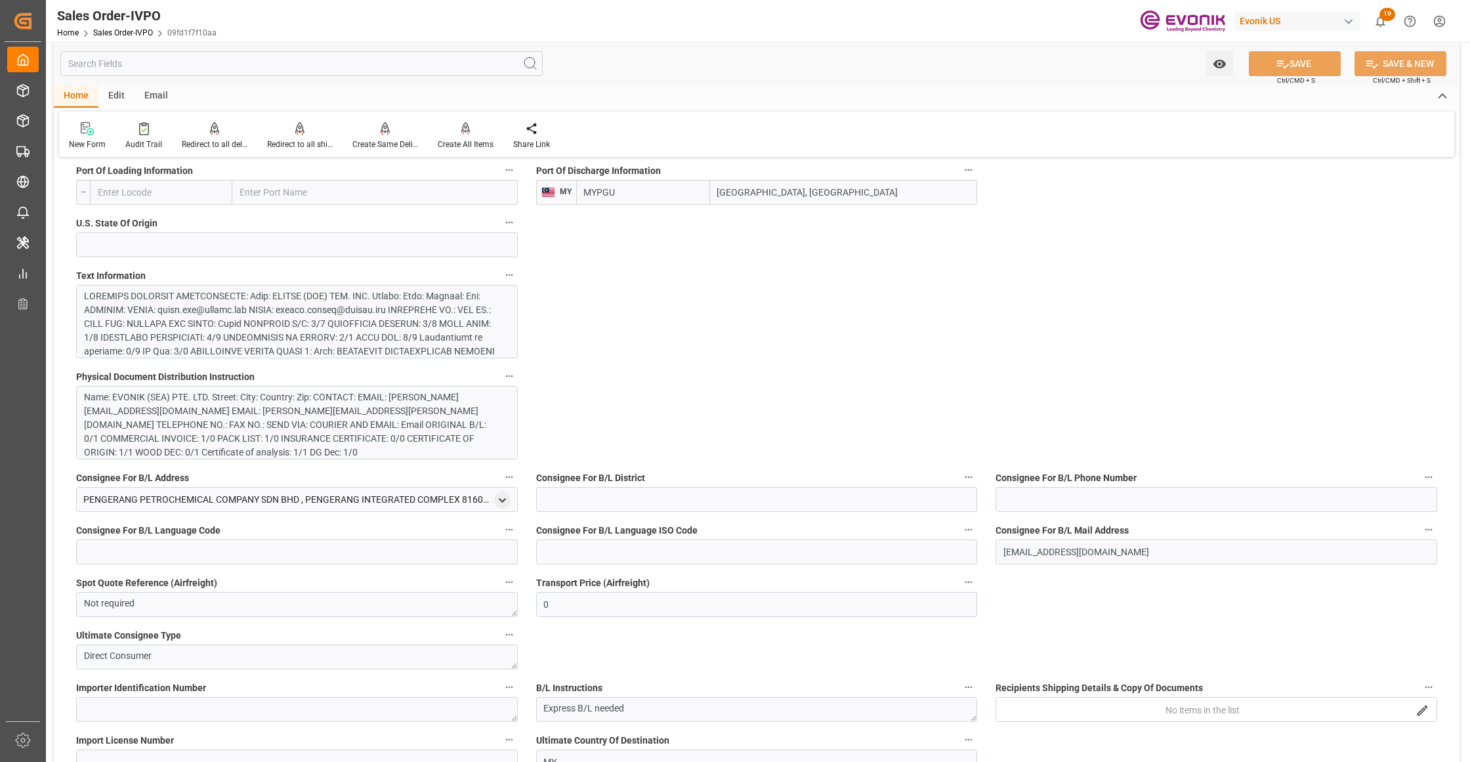
click at [350, 305] on div at bounding box center [290, 440] width 413 height 303
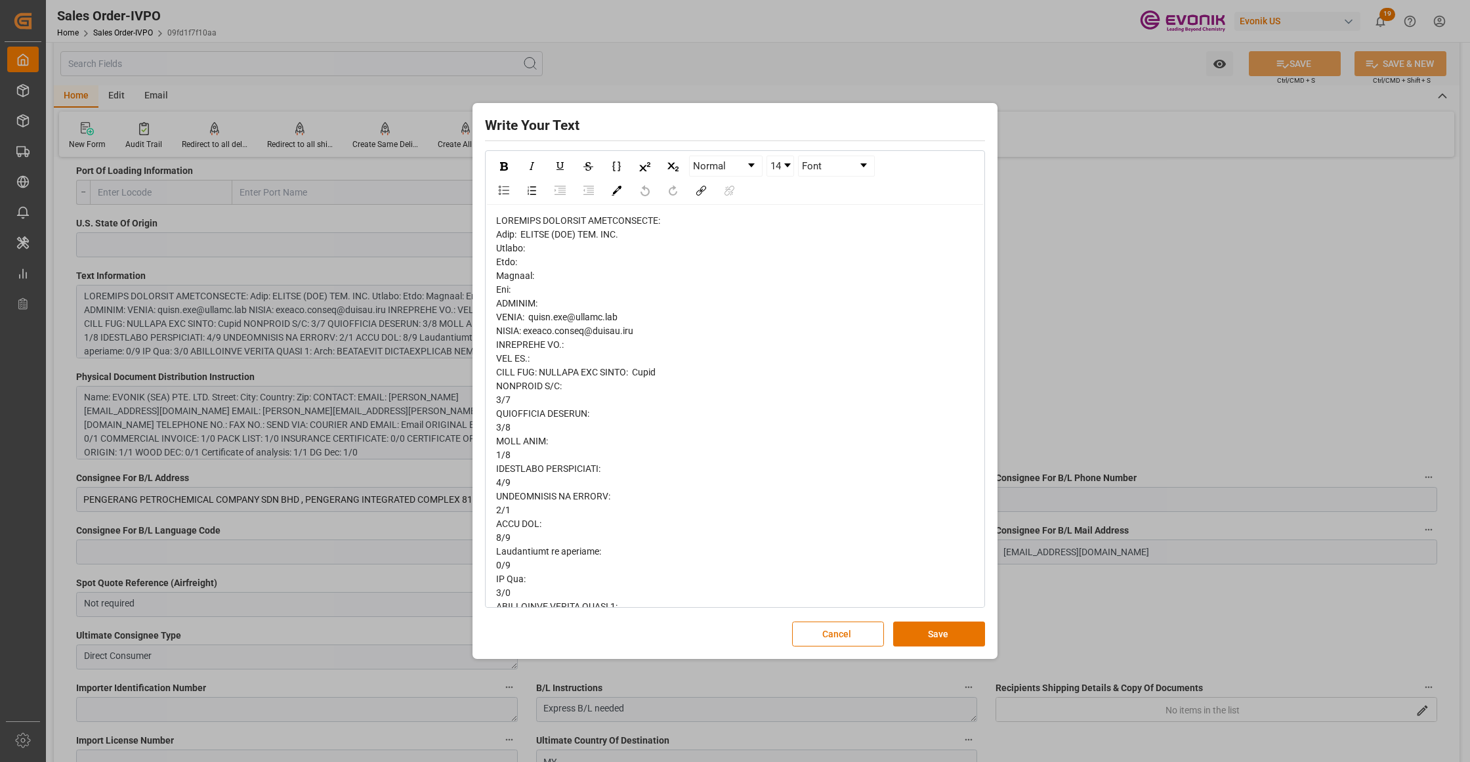
click at [772, 360] on div "rdw-editor" at bounding box center [735, 772] width 478 height 1116
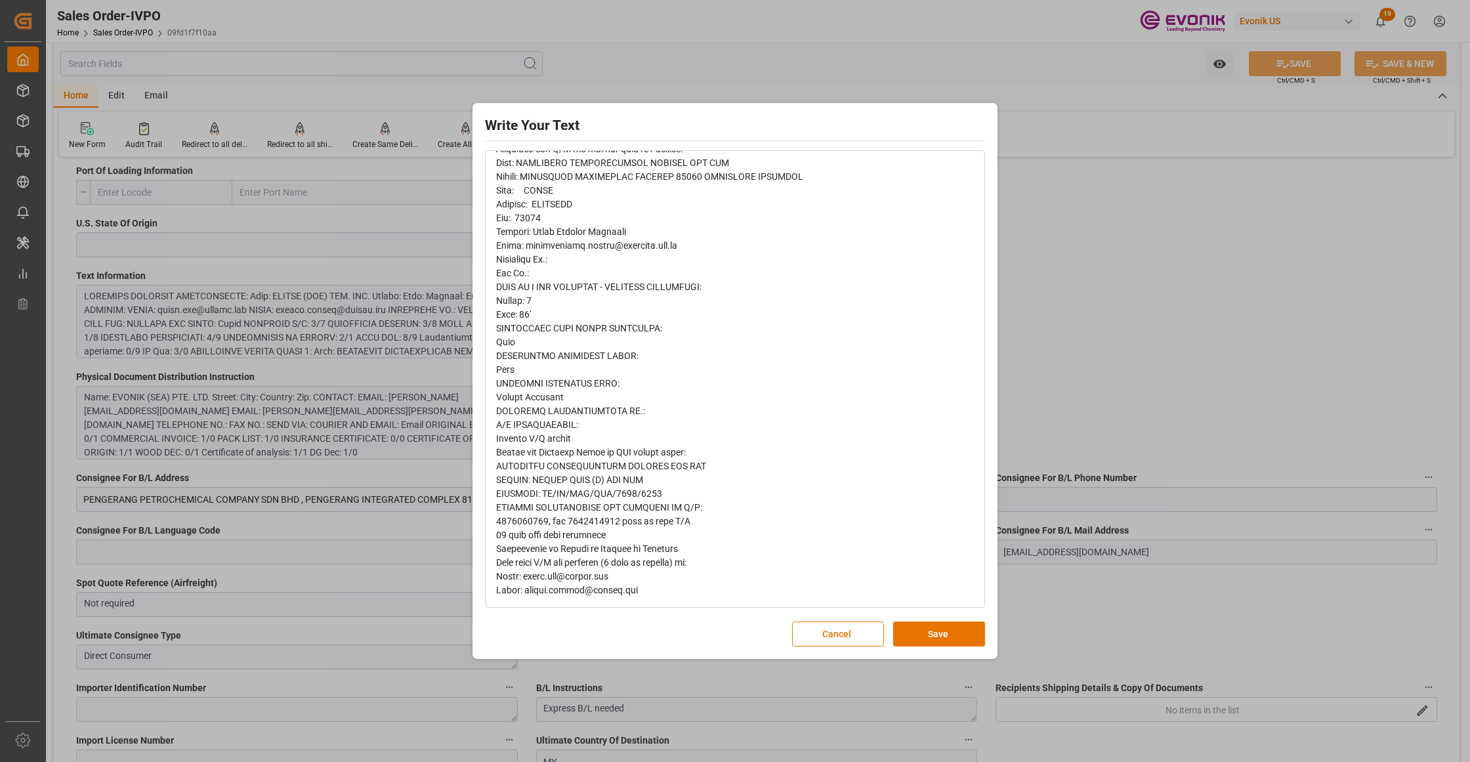
click at [623, 527] on div "rdw-editor" at bounding box center [735, 39] width 478 height 1116
click at [609, 527] on div "rdw-editor" at bounding box center [735, 39] width 478 height 1116
click at [850, 630] on button "Cancel" at bounding box center [838, 633] width 92 height 25
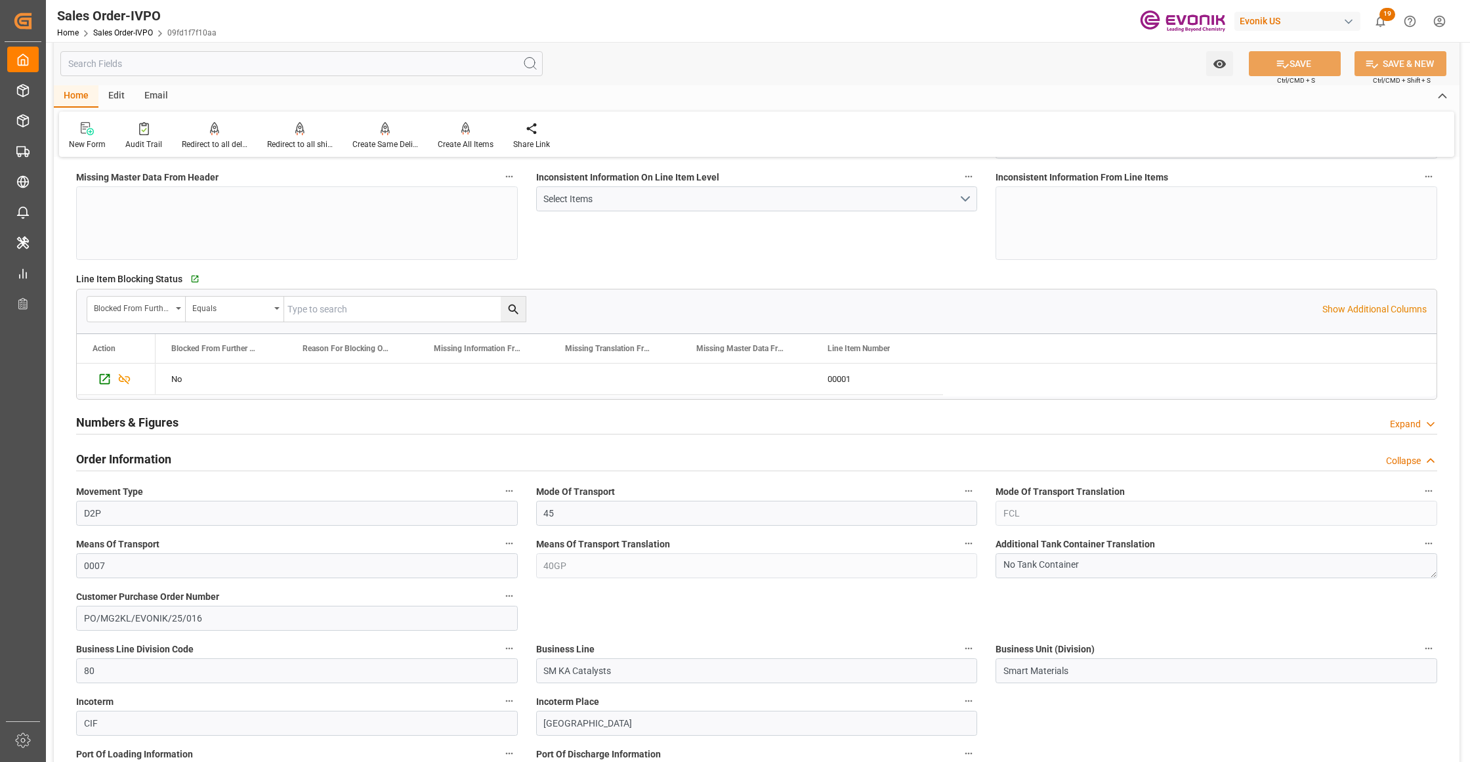
scroll to position [0, 0]
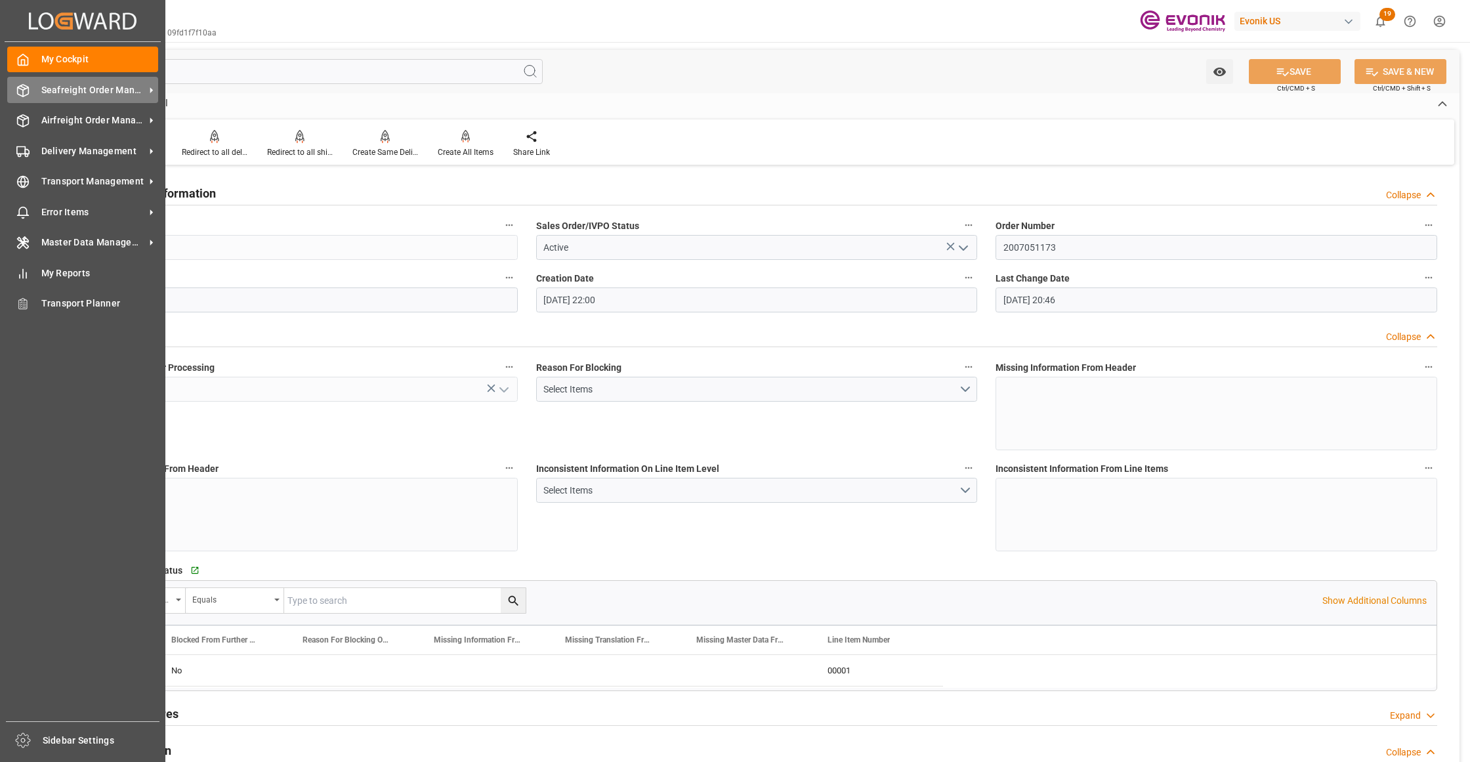
click at [55, 90] on span "Seafreight Order Management" at bounding box center [93, 90] width 104 height 14
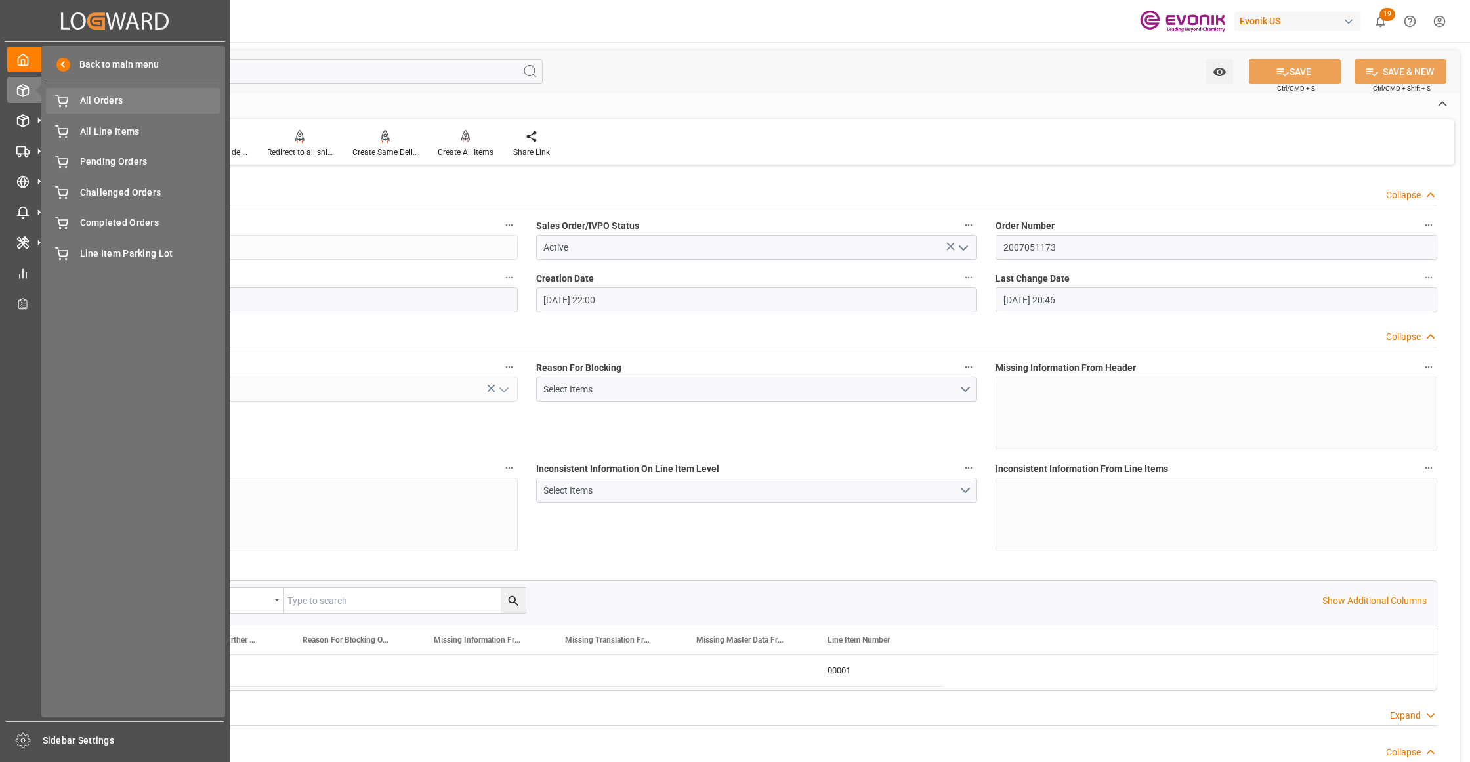
click at [70, 101] on div "All Orders All Orders" at bounding box center [133, 101] width 175 height 26
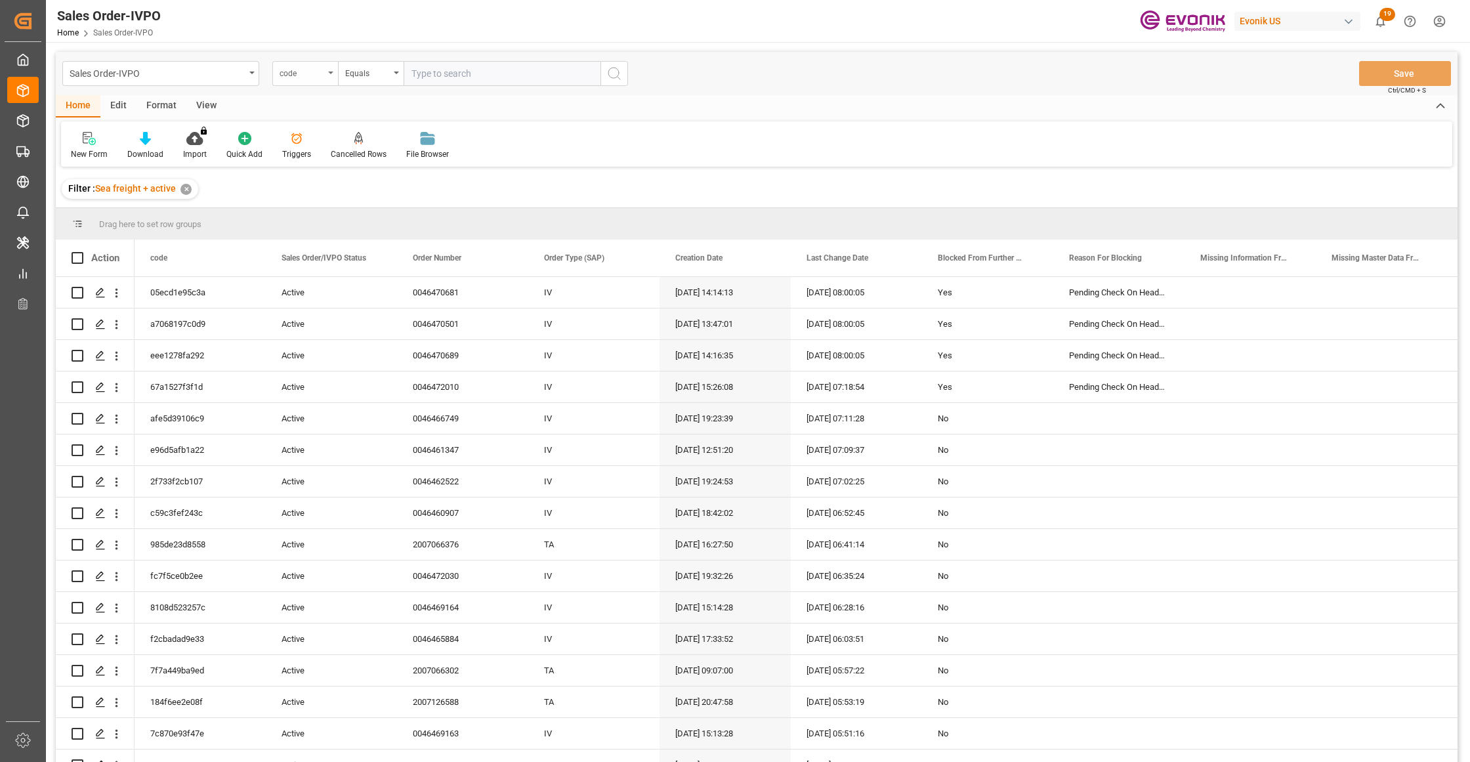
click at [321, 85] on div "code" at bounding box center [305, 73] width 66 height 25
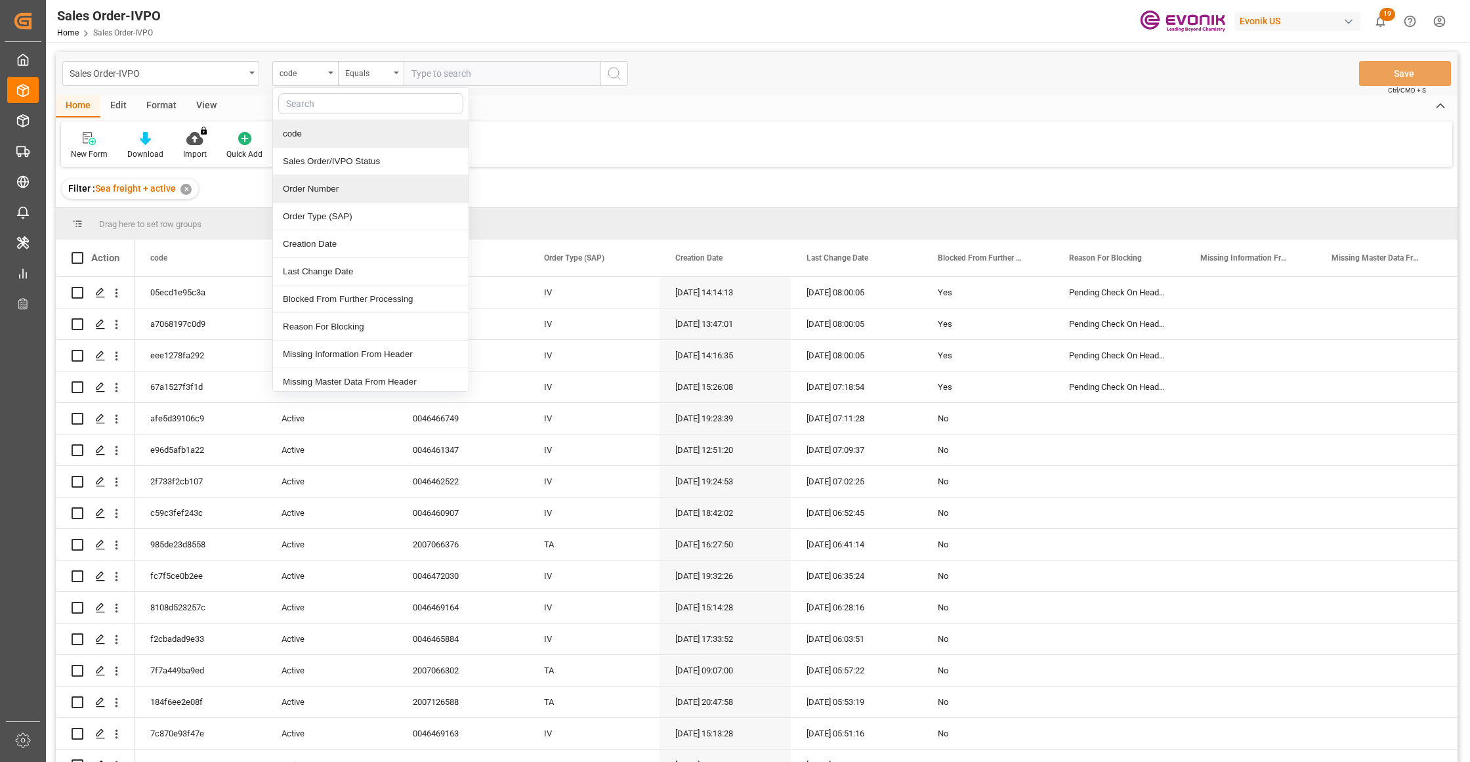
click at [339, 199] on div "Order Number" at bounding box center [371, 189] width 196 height 28
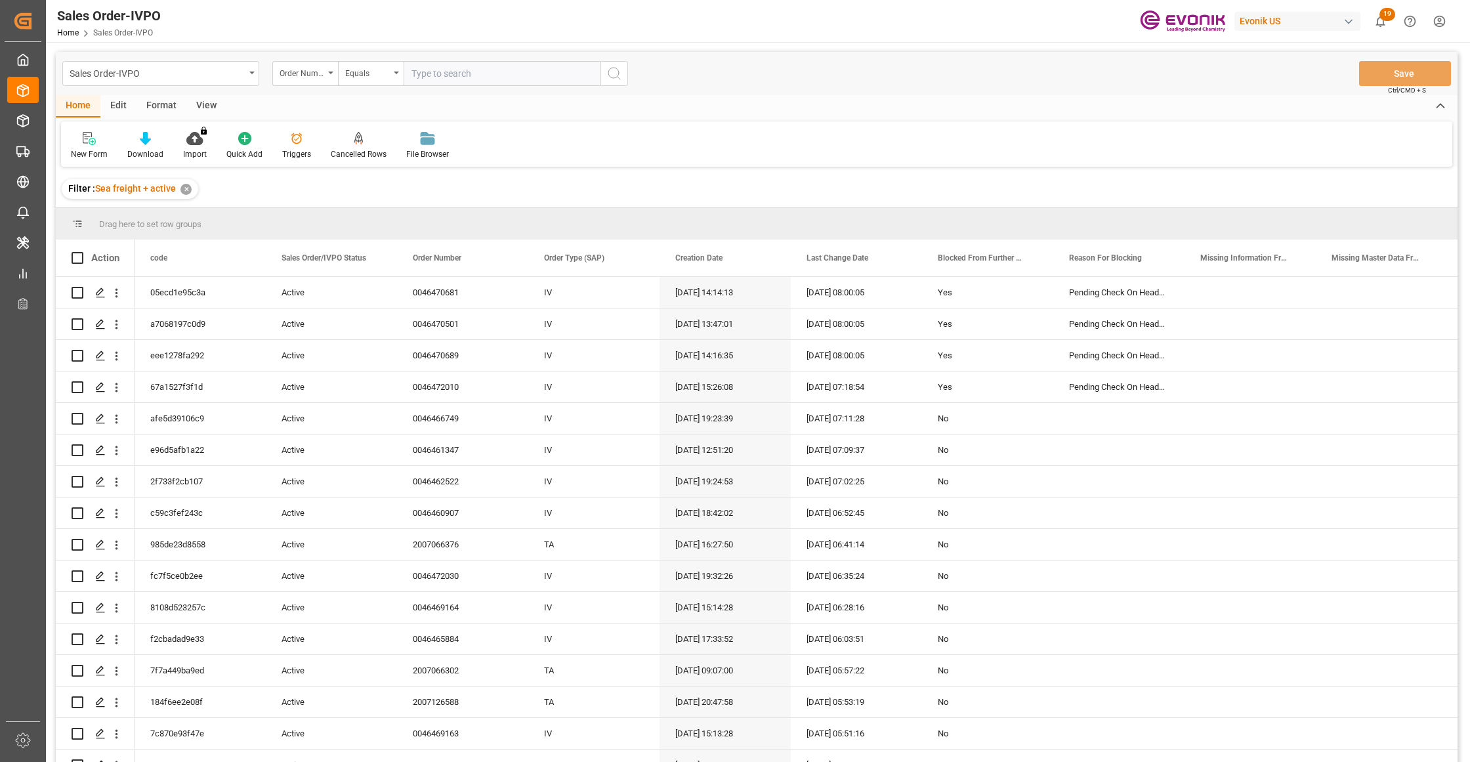
click at [457, 75] on input "text" at bounding box center [501, 73] width 197 height 25
paste input "2007051196"
type input "2007051196"
click at [614, 72] on icon "search button" at bounding box center [614, 74] width 16 height 16
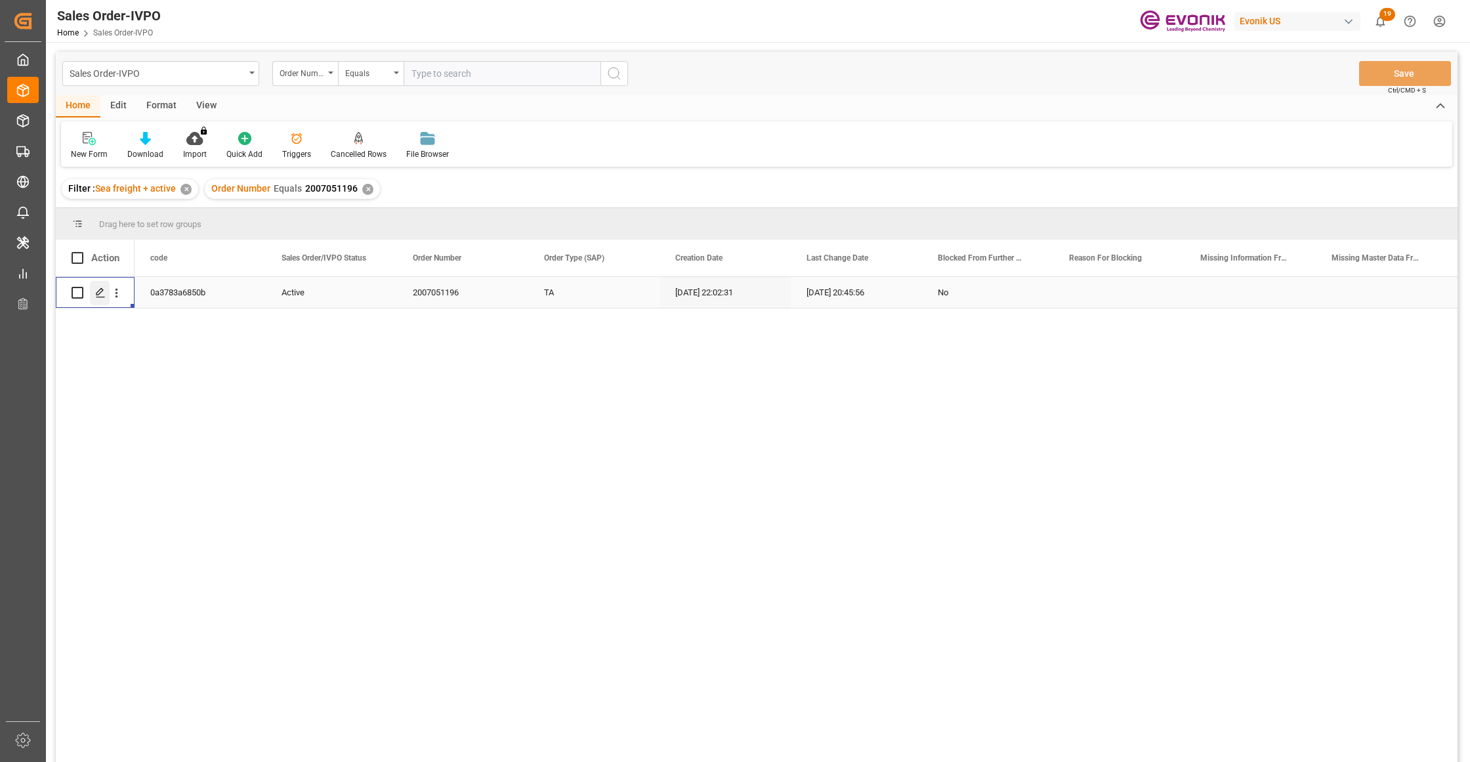
click at [100, 291] on icon "Press SPACE to select this row." at bounding box center [100, 292] width 10 height 10
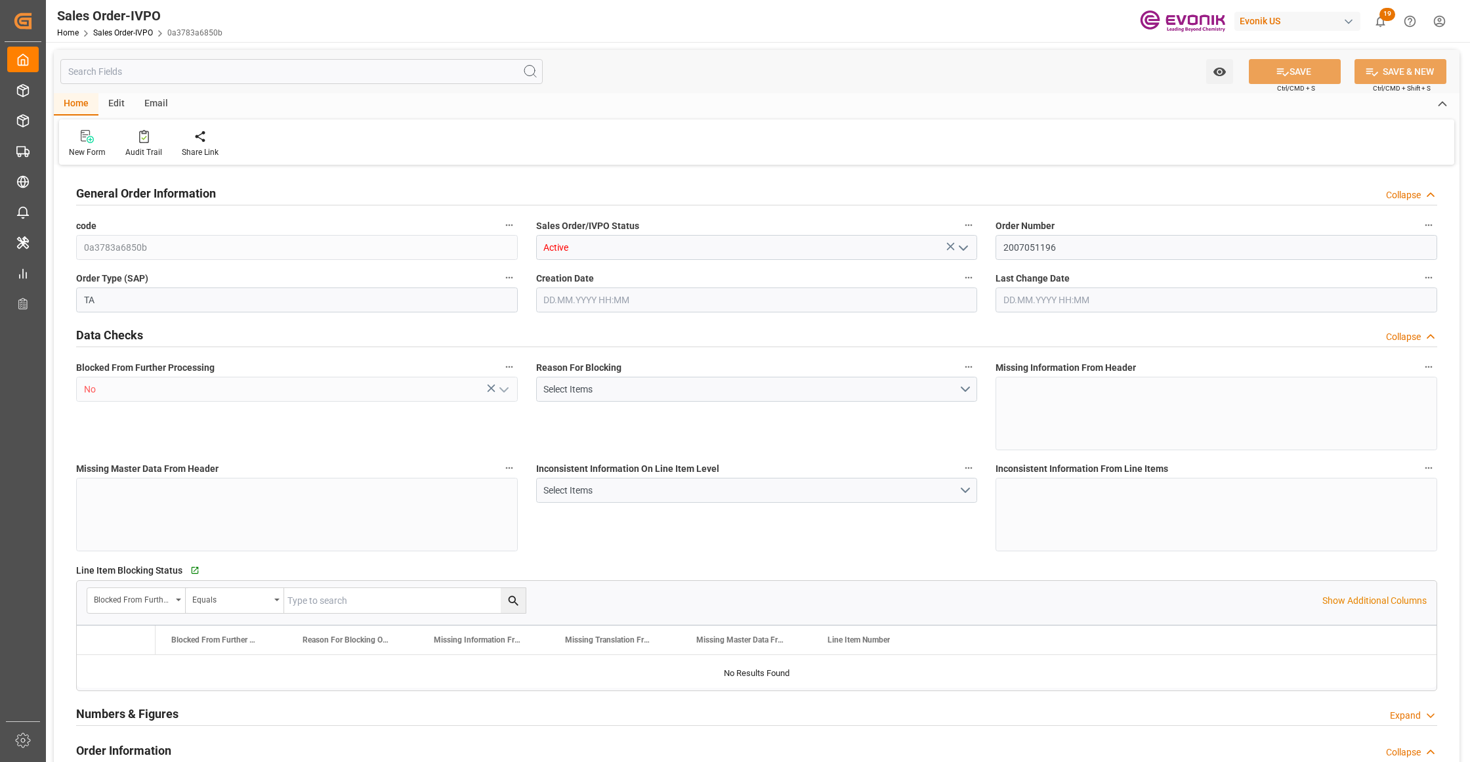
type input "MYPGU"
type input "0"
type input "1"
type input "2"
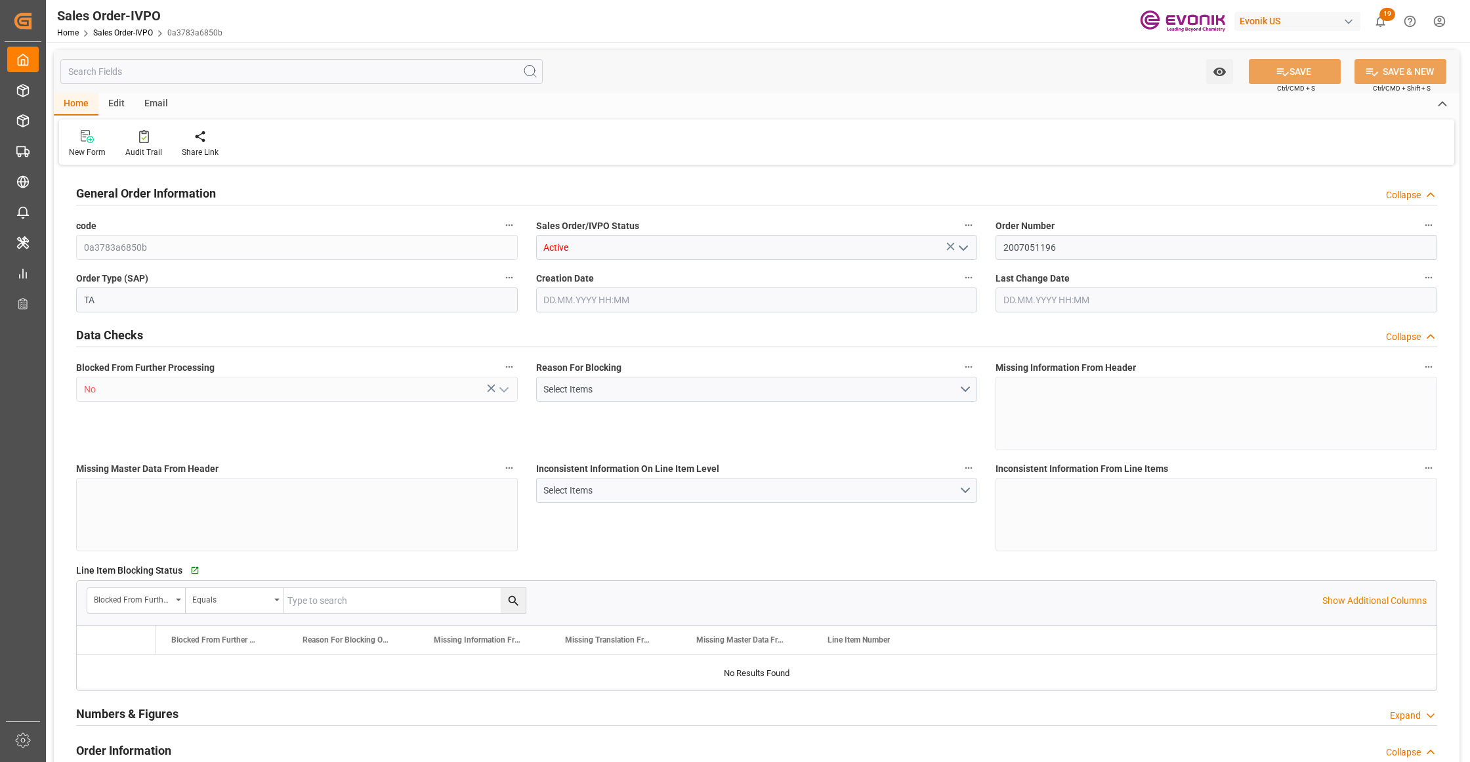
type input "17788.704"
type input "78.4092"
type input "19000"
type input "60"
type input "17.06.2025 22:02"
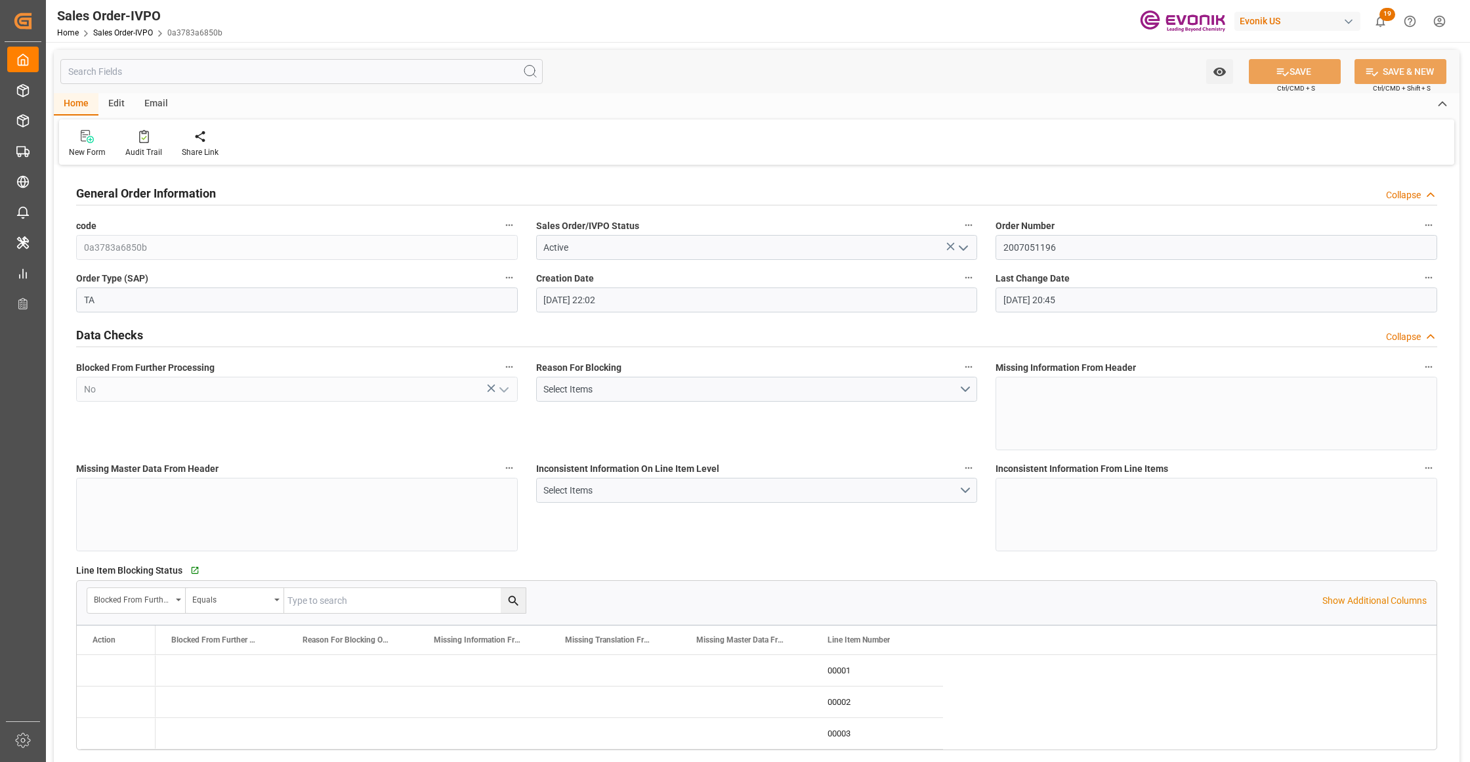
type input "04.09.2025 20:45"
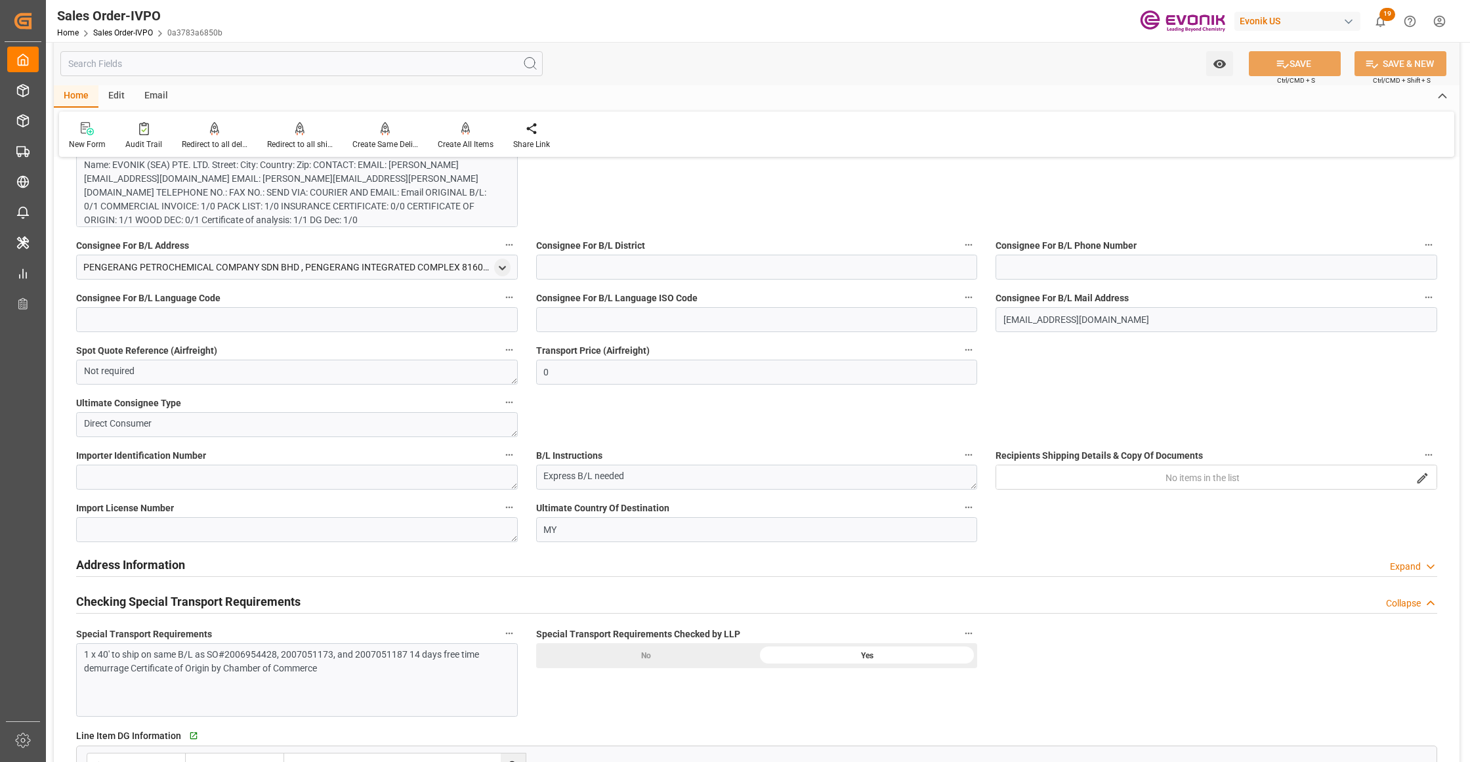
scroll to position [875, 0]
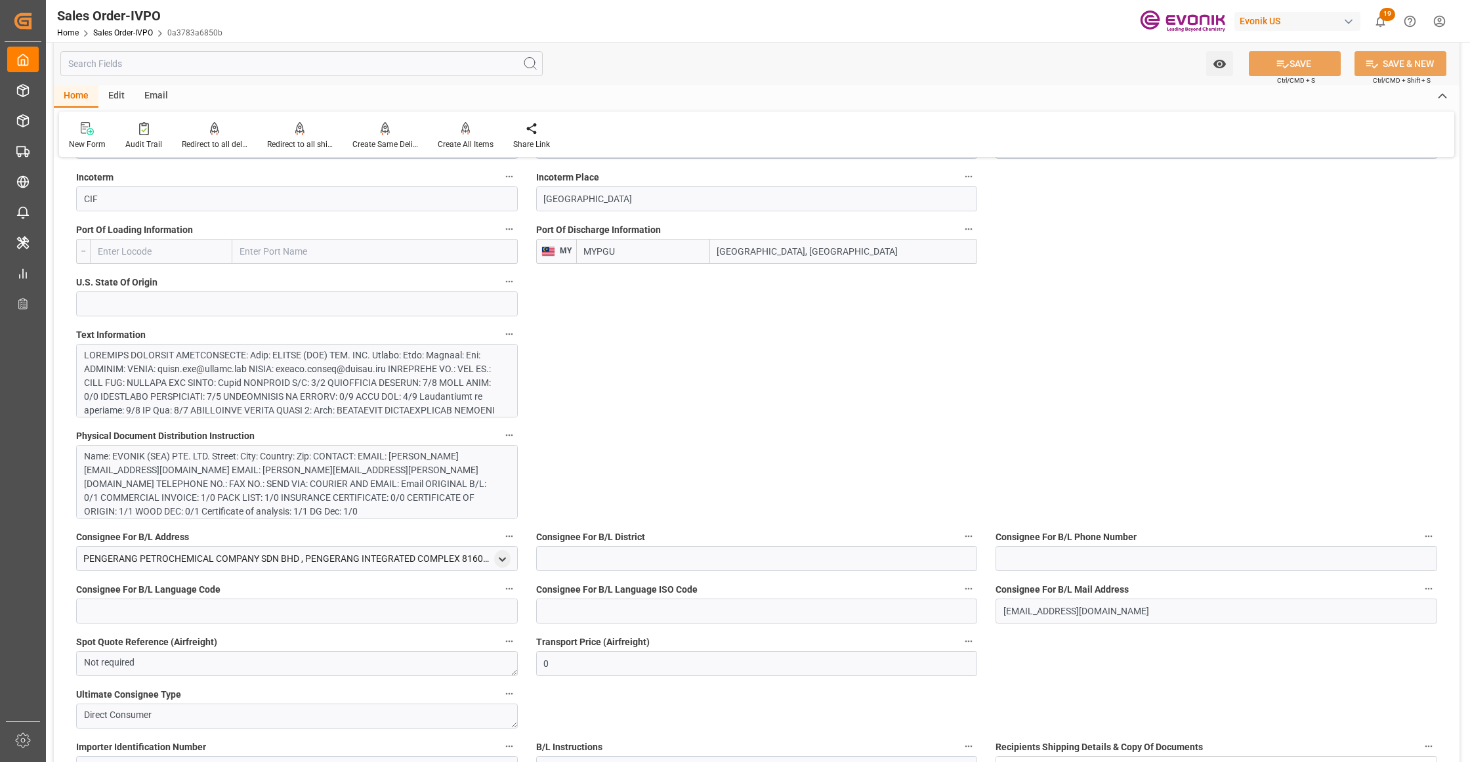
click at [376, 374] on div at bounding box center [290, 499] width 413 height 303
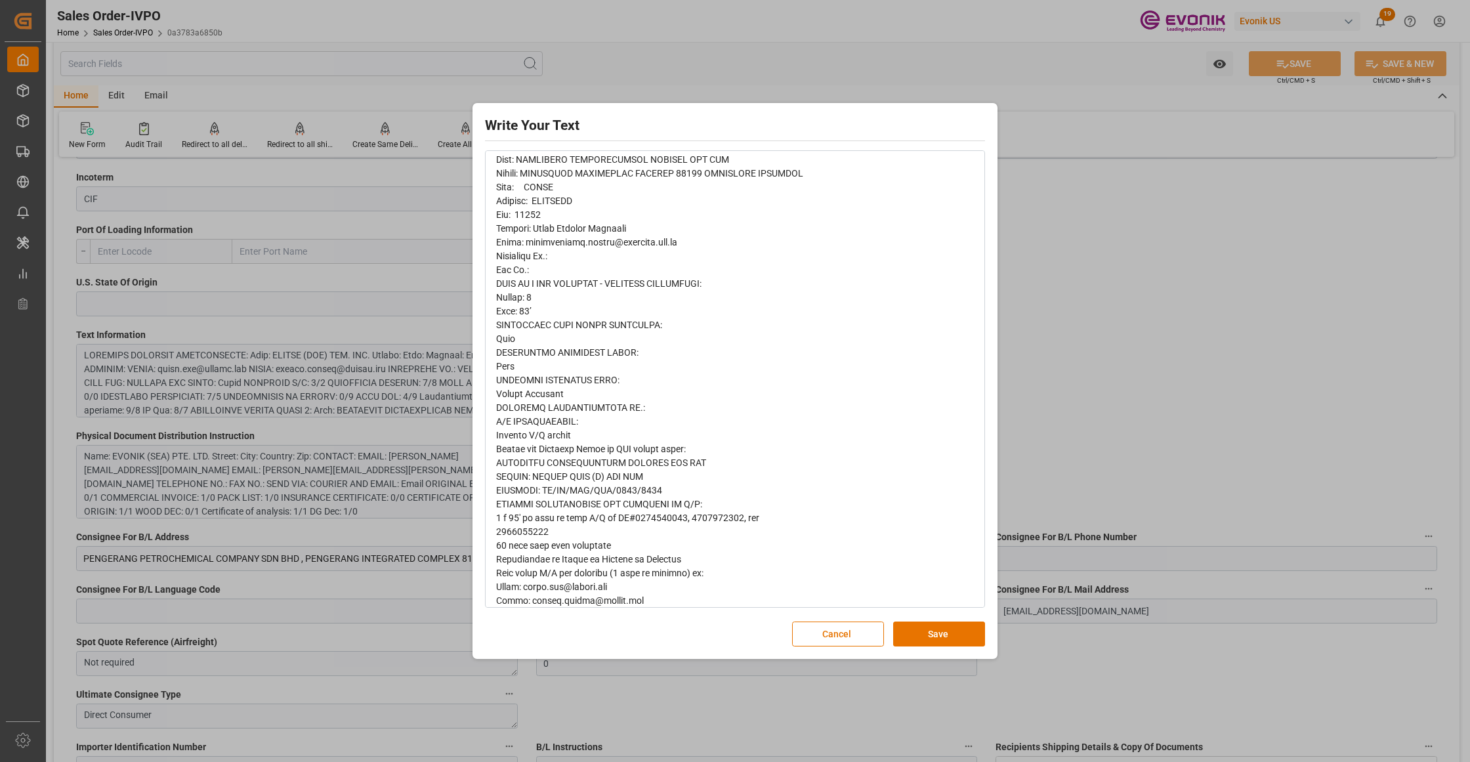
scroll to position [748, 0]
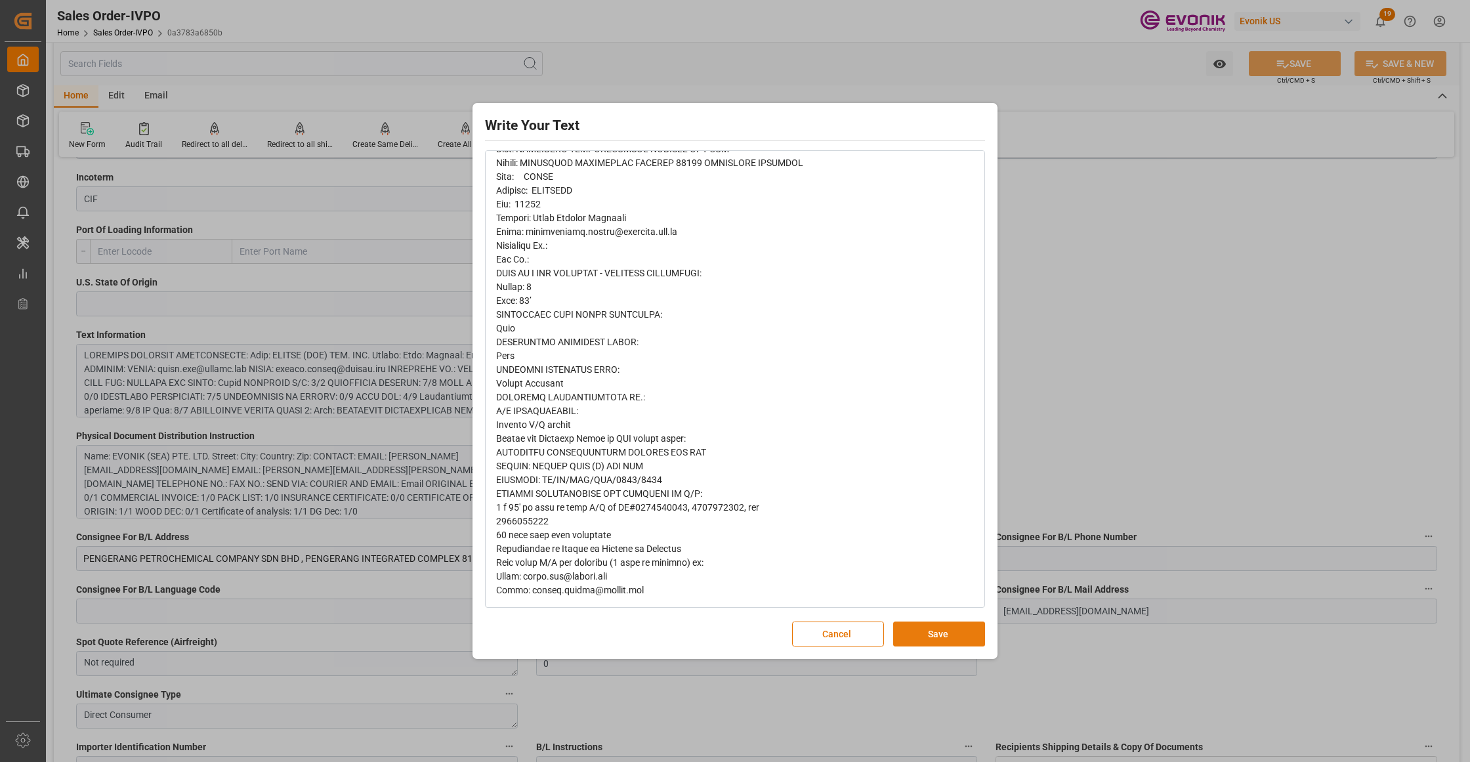
click at [949, 640] on button "Save" at bounding box center [939, 633] width 92 height 25
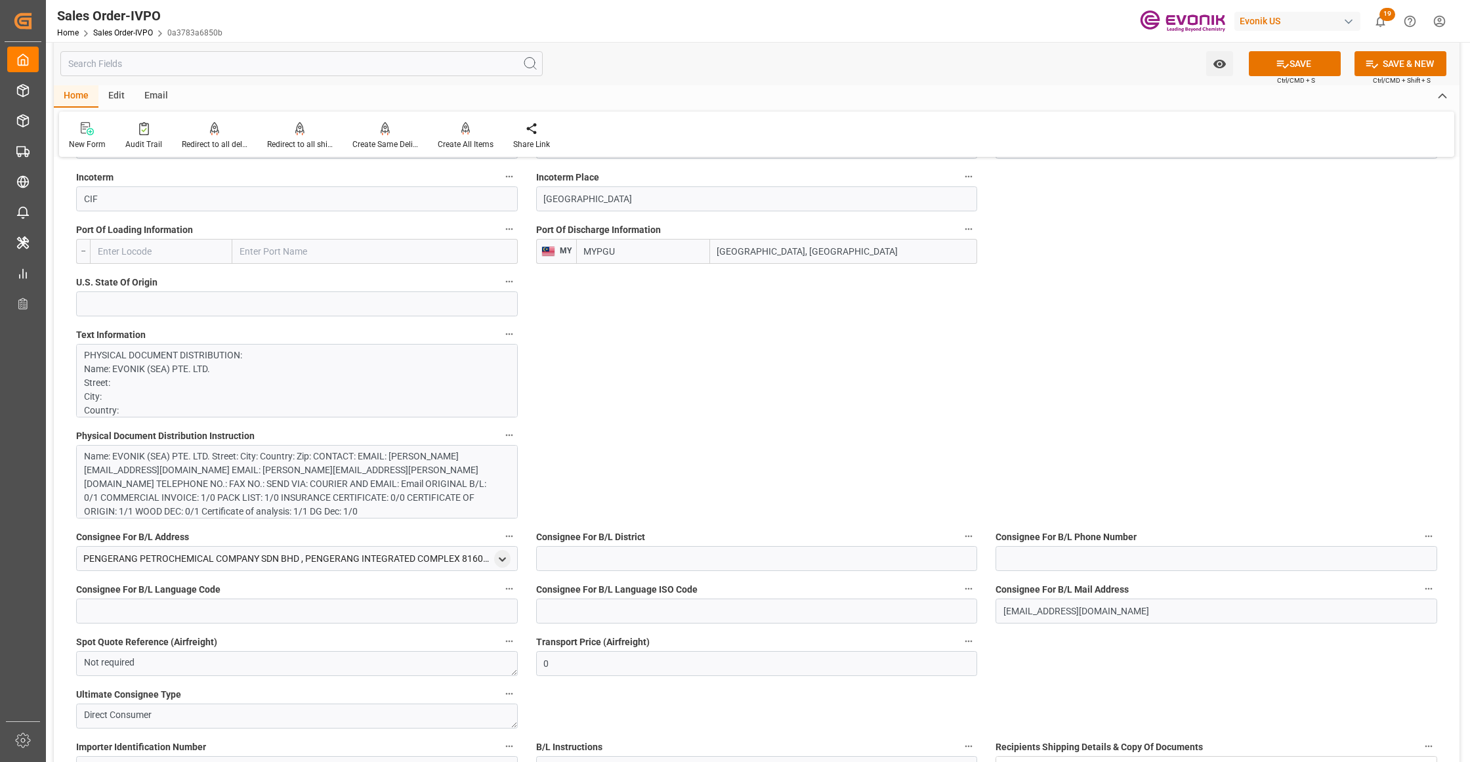
click at [358, 485] on div "Name: EVONIK (SEA) PTE. LTD. Street: City: Country: Zip: CONTACT: EMAIL: [PERSO…" at bounding box center [290, 483] width 413 height 69
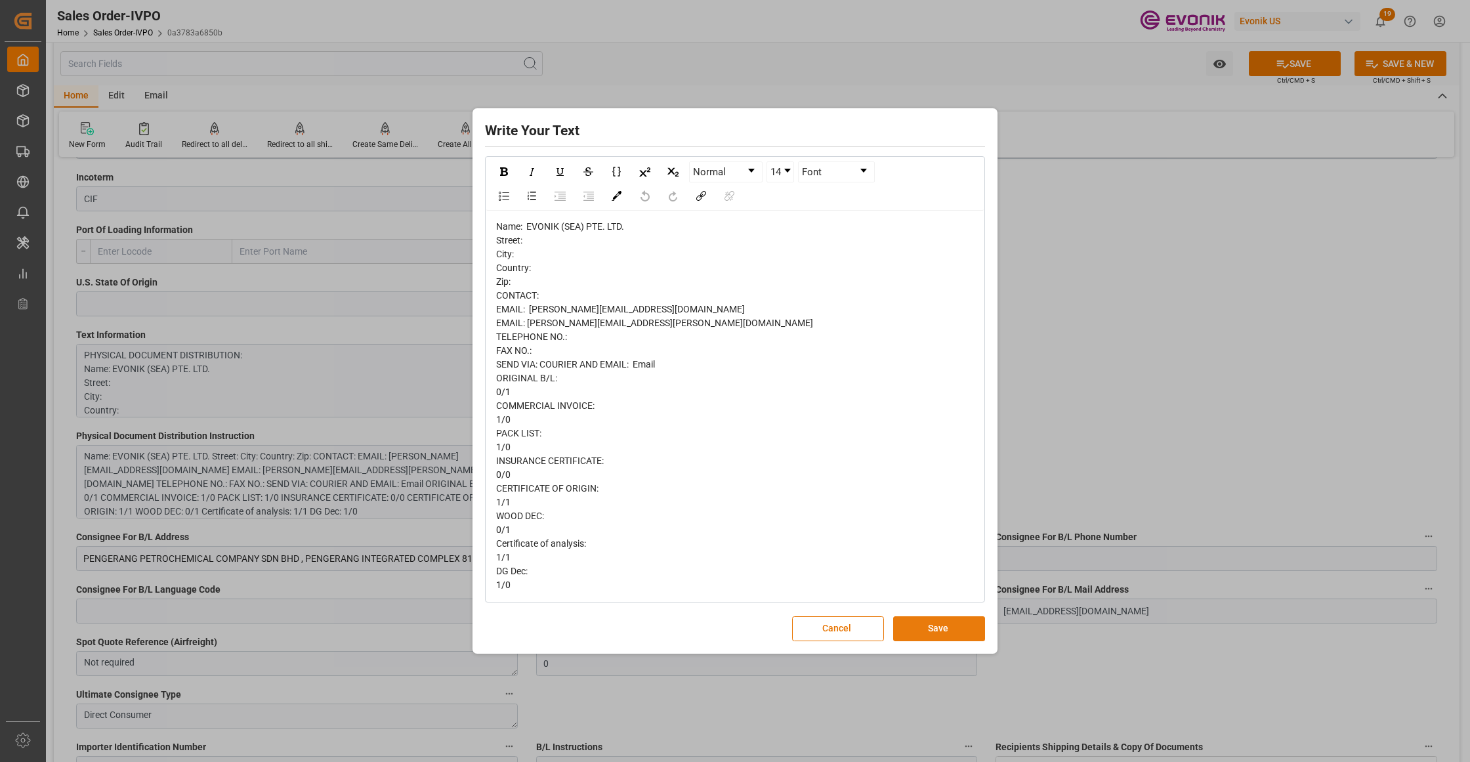
click at [938, 623] on button "Save" at bounding box center [939, 628] width 92 height 25
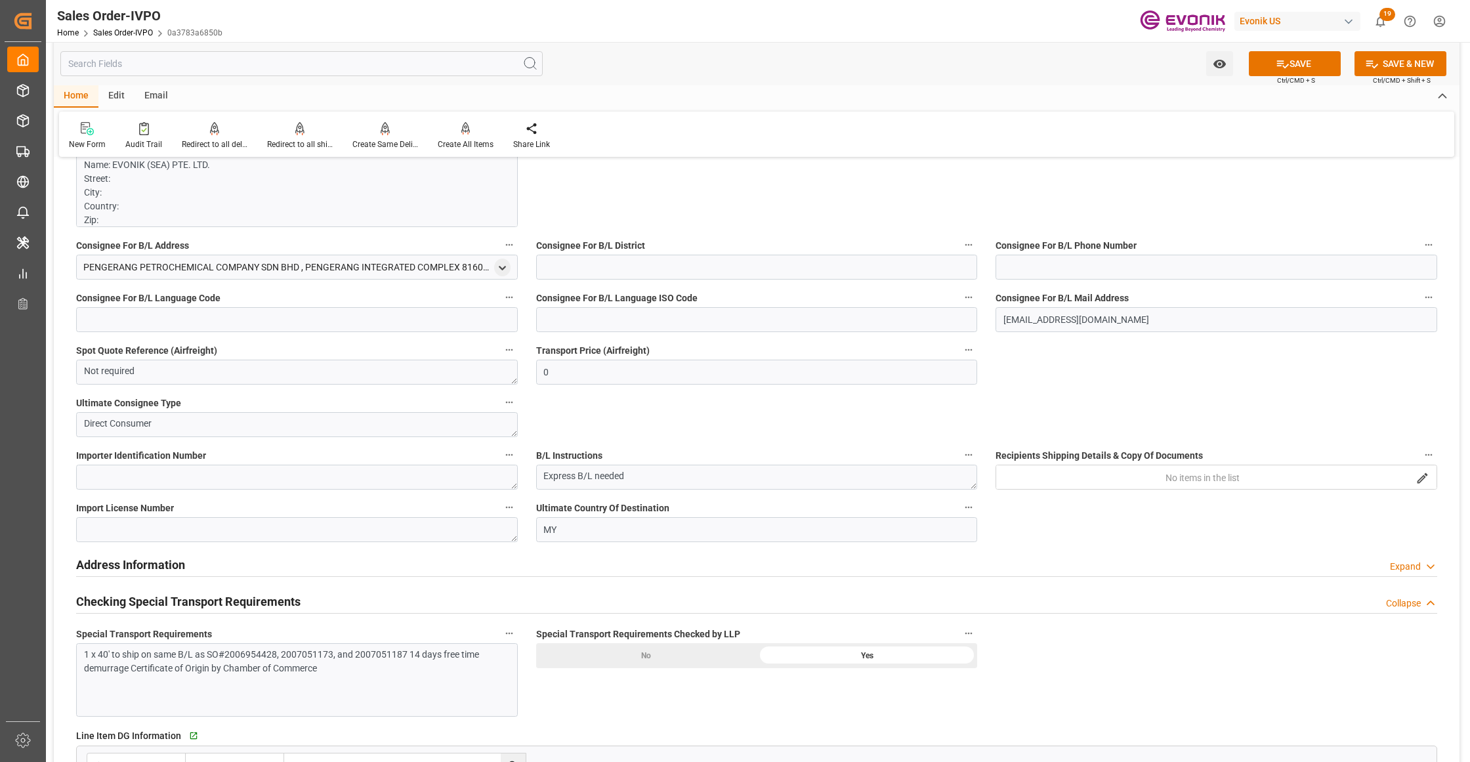
scroll to position [1458, 0]
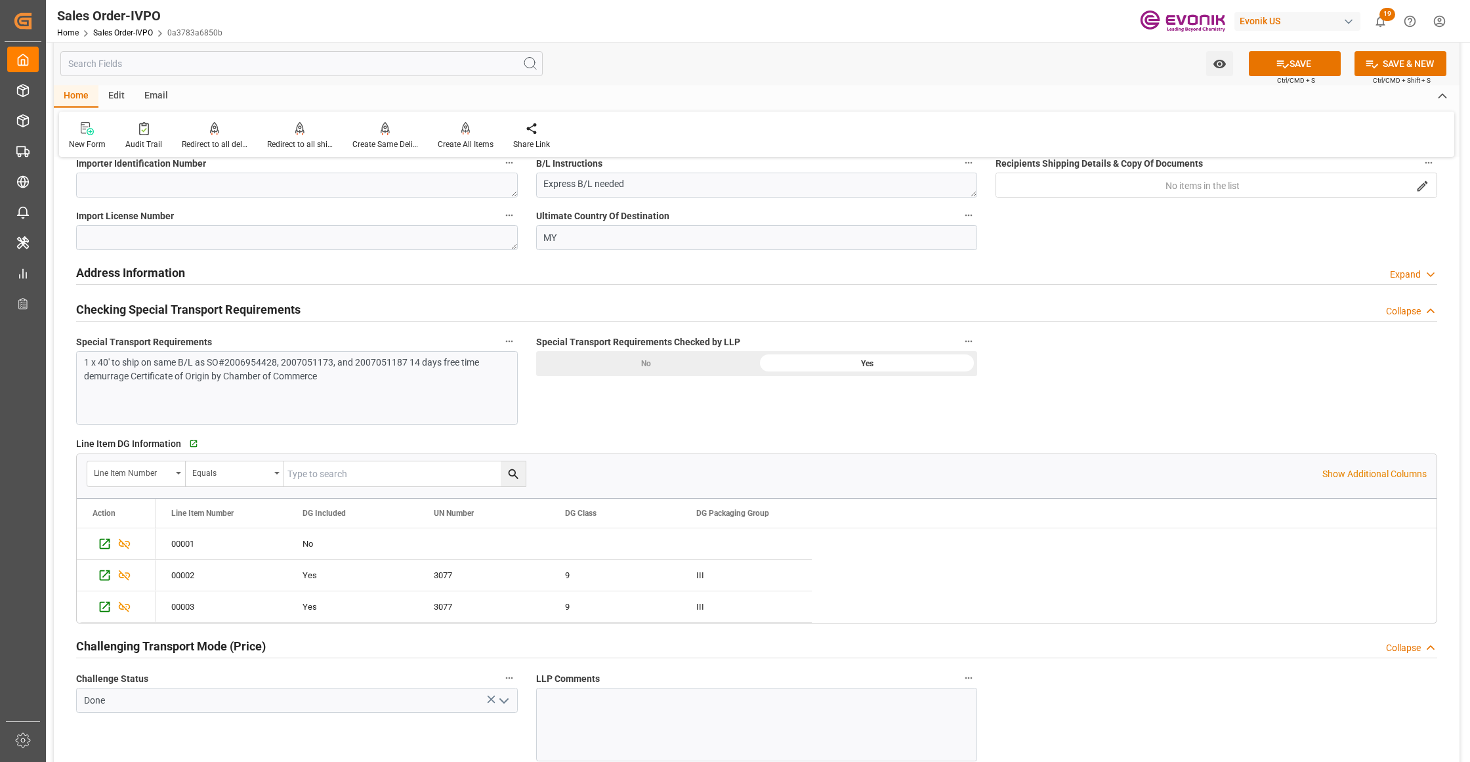
click at [308, 386] on div "1 x 40' to ship on same B/L as SO#2006954428, 2007051173, and 2007051187 14 day…" at bounding box center [297, 387] width 442 height 73
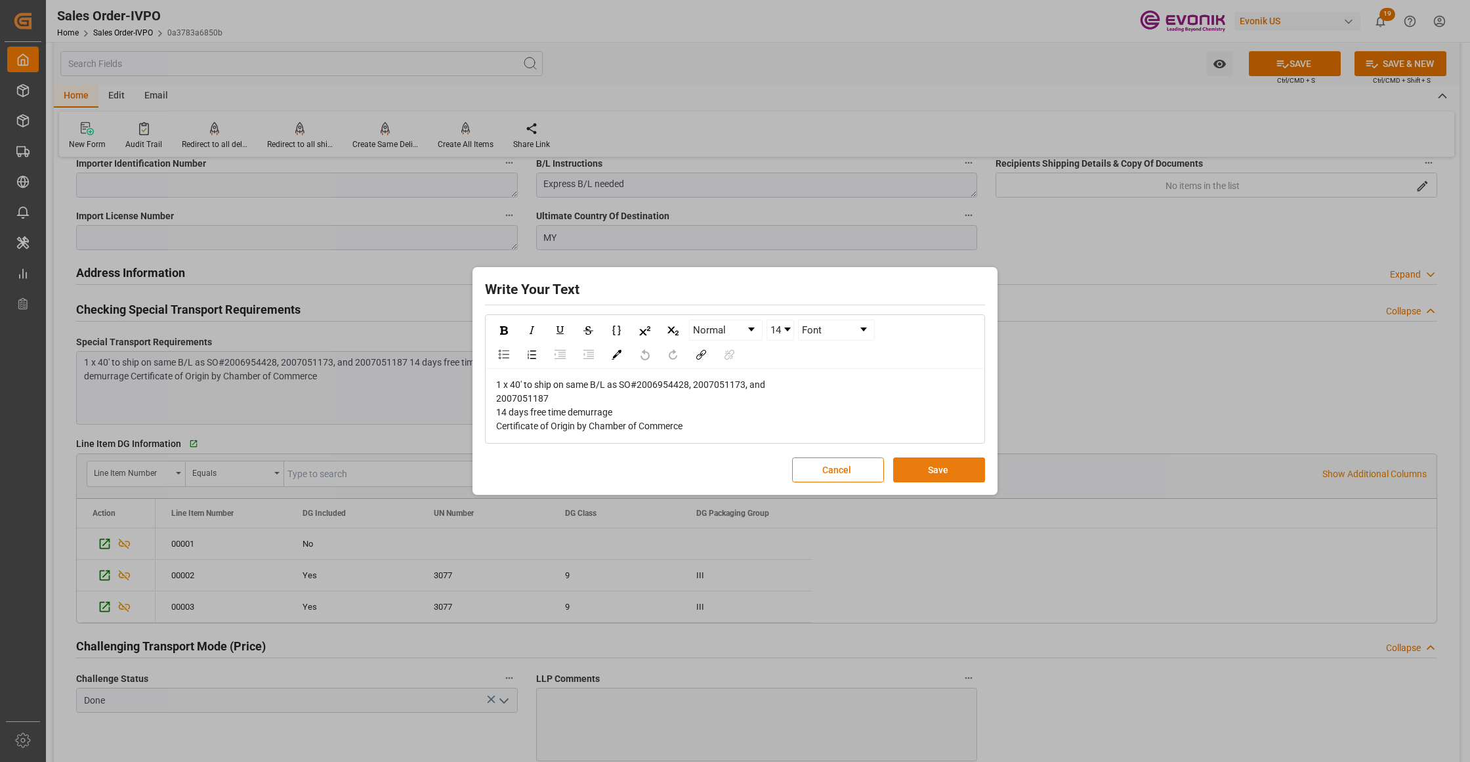
click at [914, 468] on button "Save" at bounding box center [939, 469] width 92 height 25
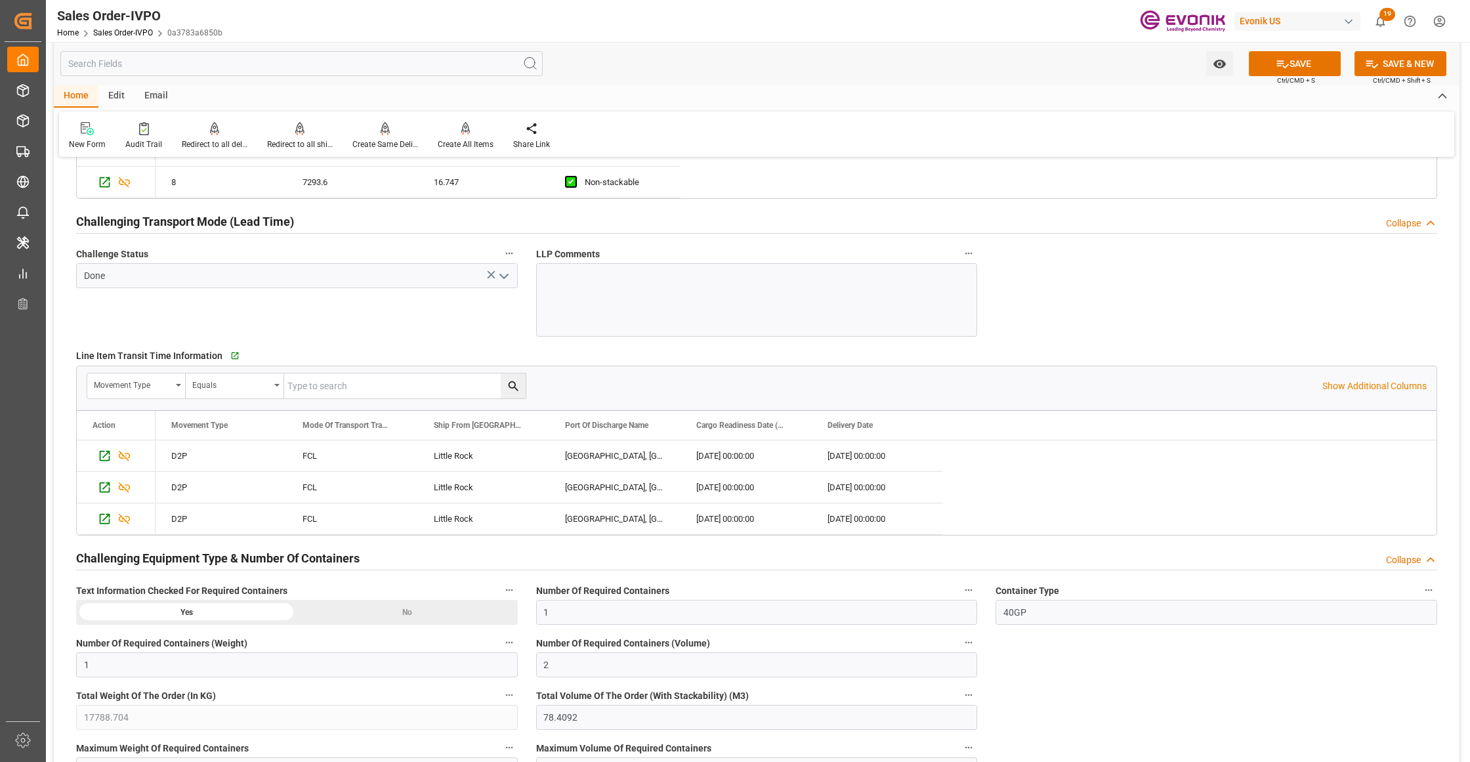
scroll to position [2511, 0]
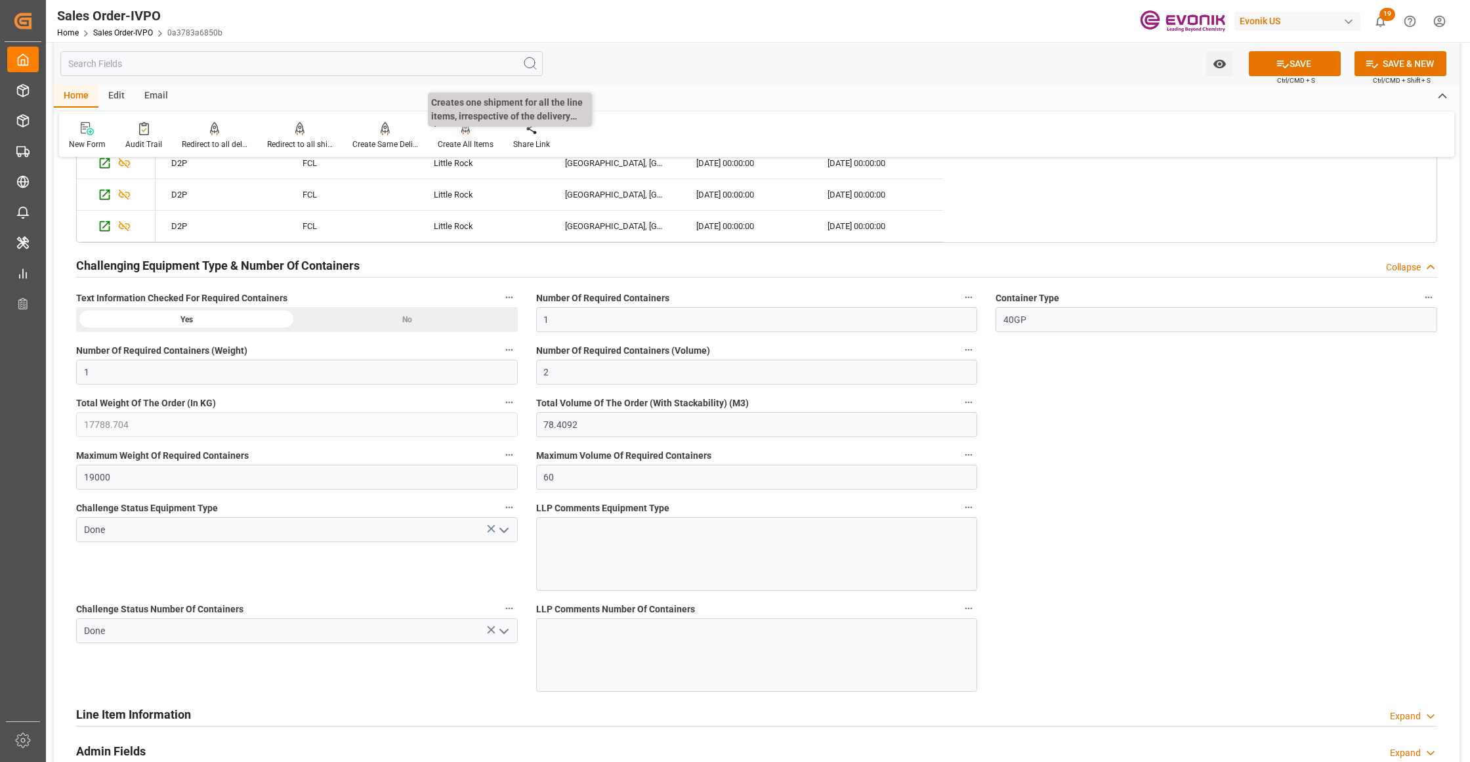
click at [449, 134] on div at bounding box center [466, 128] width 56 height 14
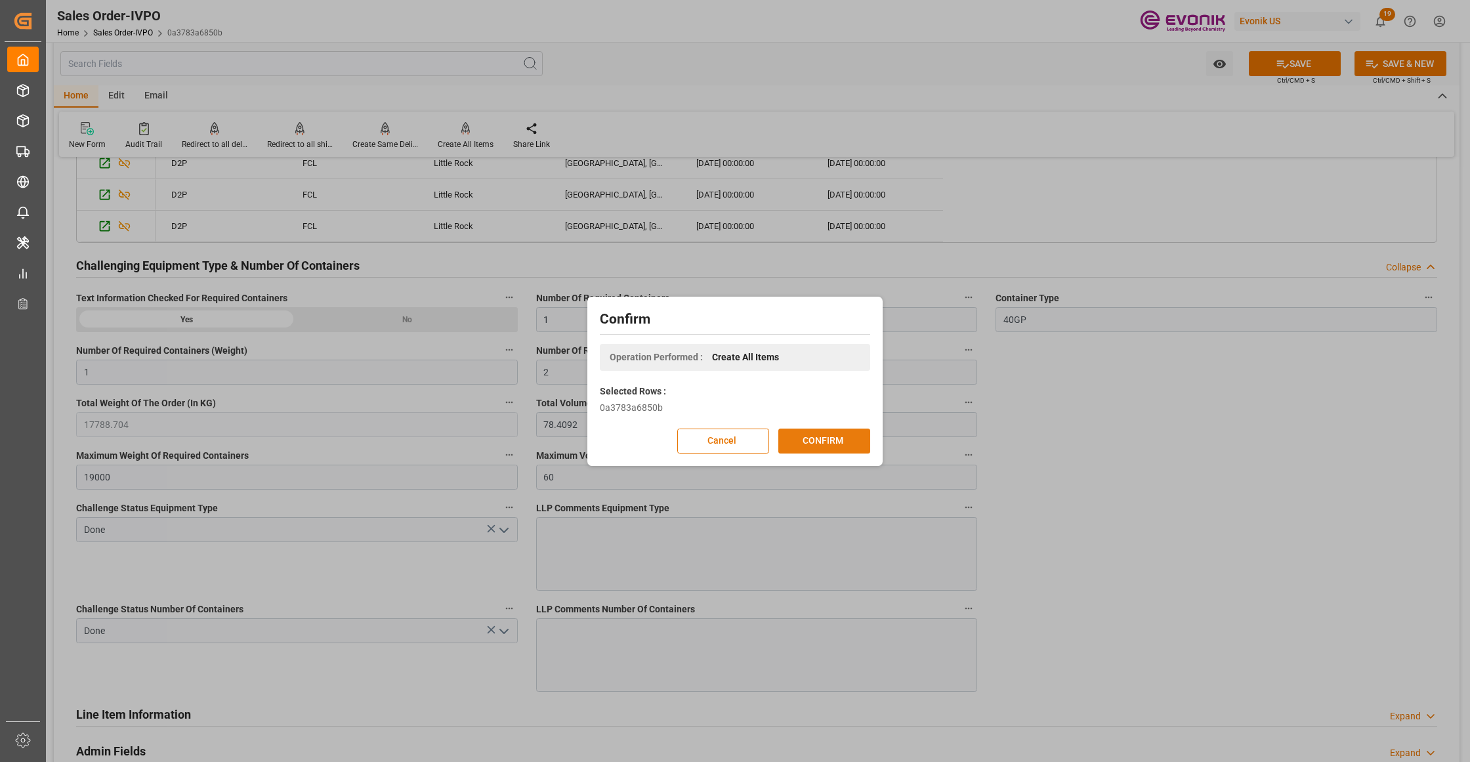
click at [819, 436] on button "CONFIRM" at bounding box center [824, 440] width 92 height 25
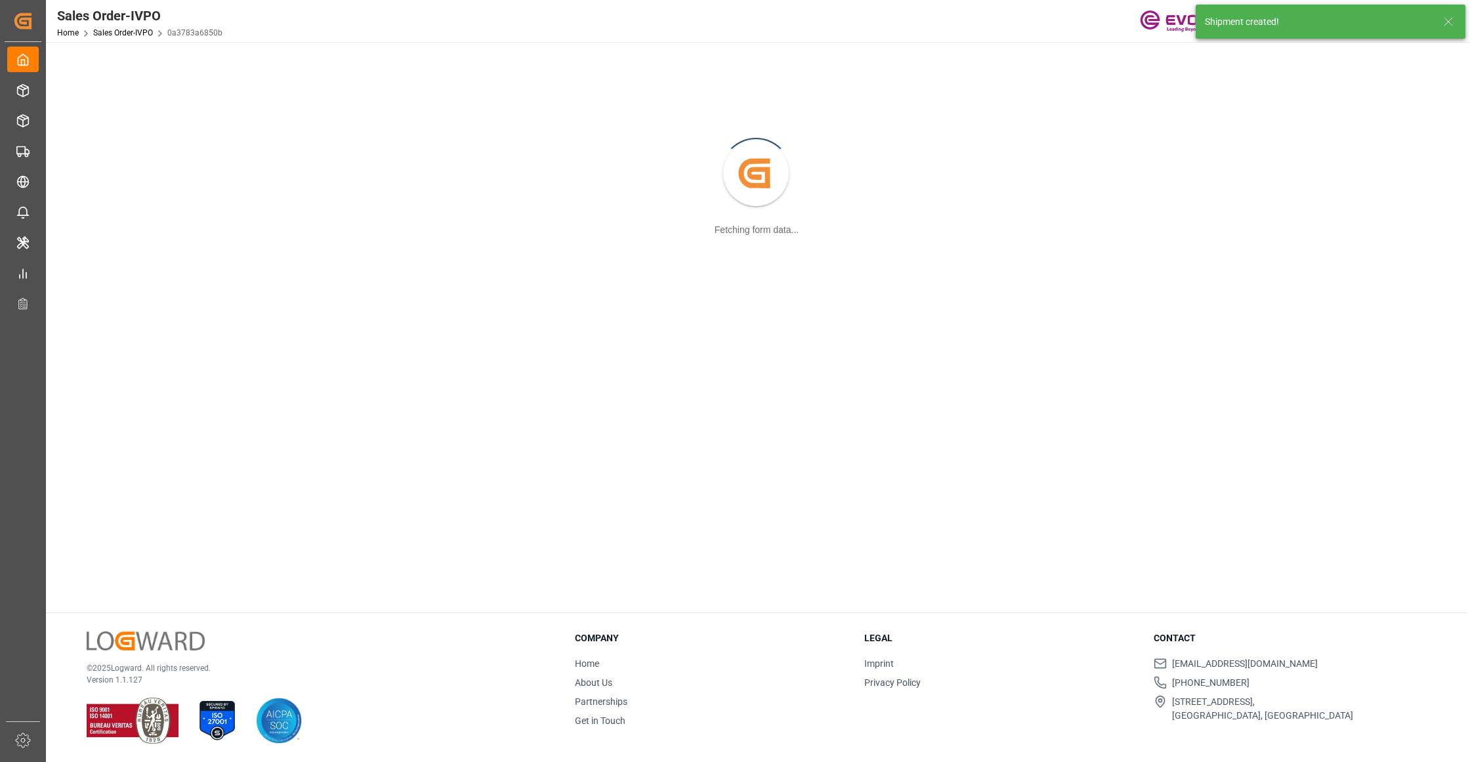
scroll to position [142, 0]
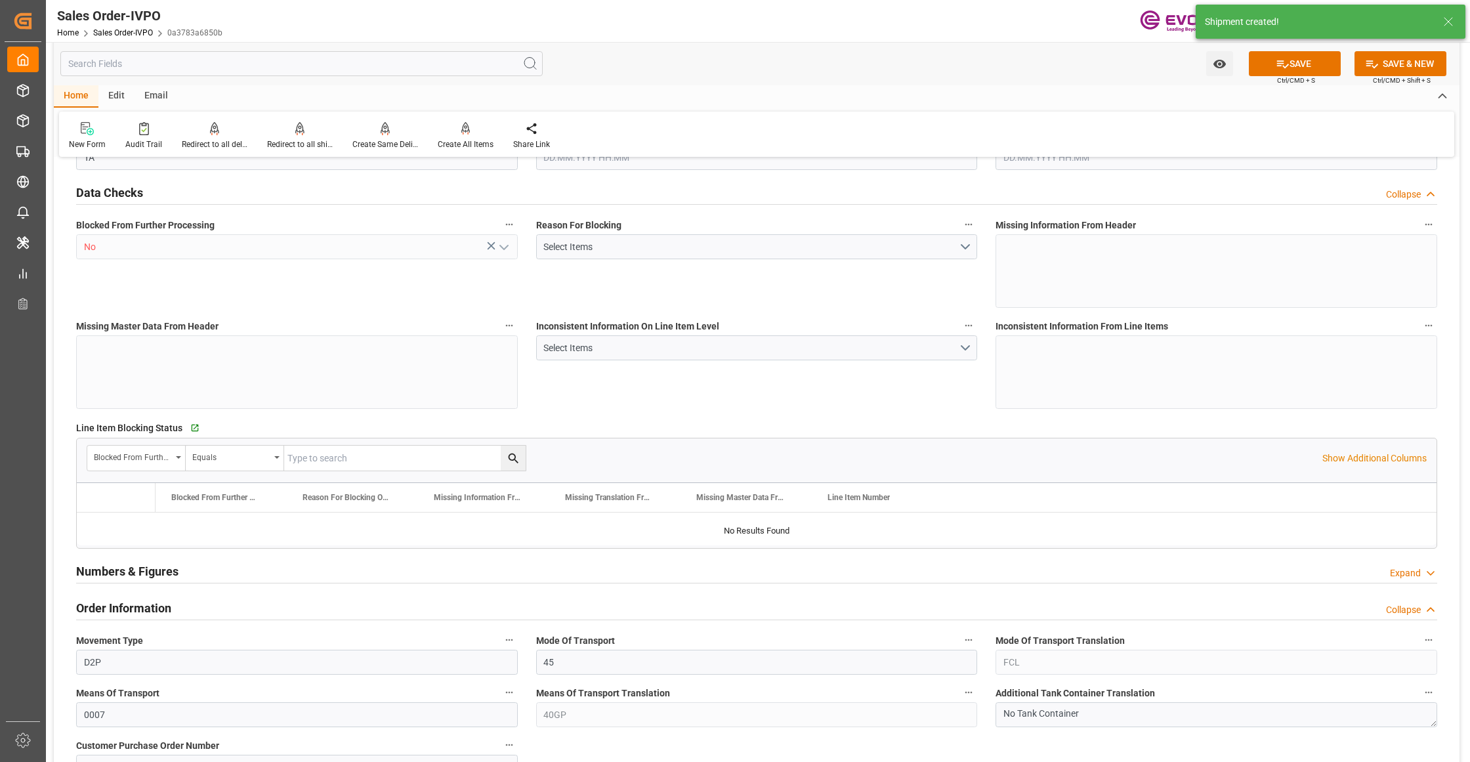
type input "MYPGU"
type input "0"
type input "1"
type input "2"
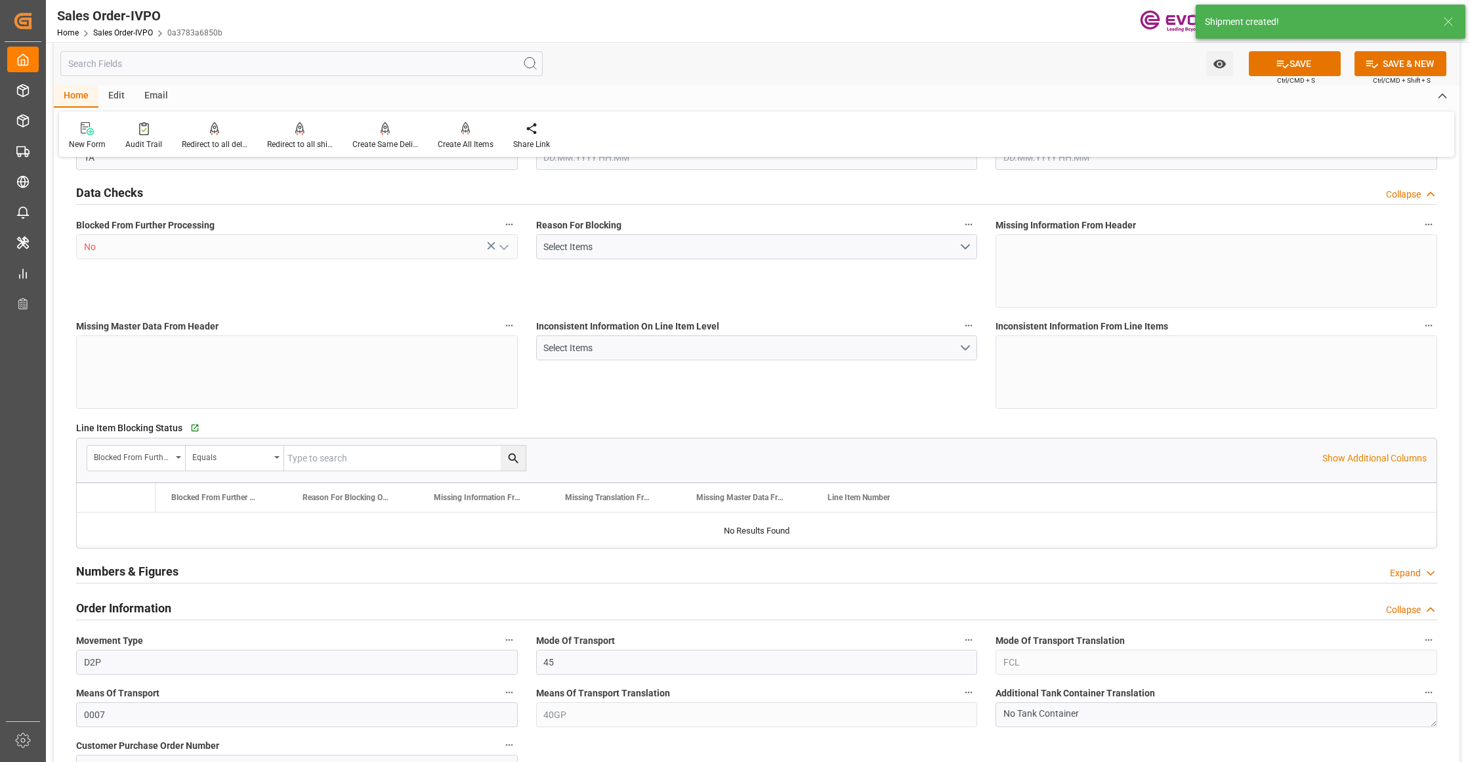
type input "17788.704"
type input "78.4092"
type input "19000"
type input "60"
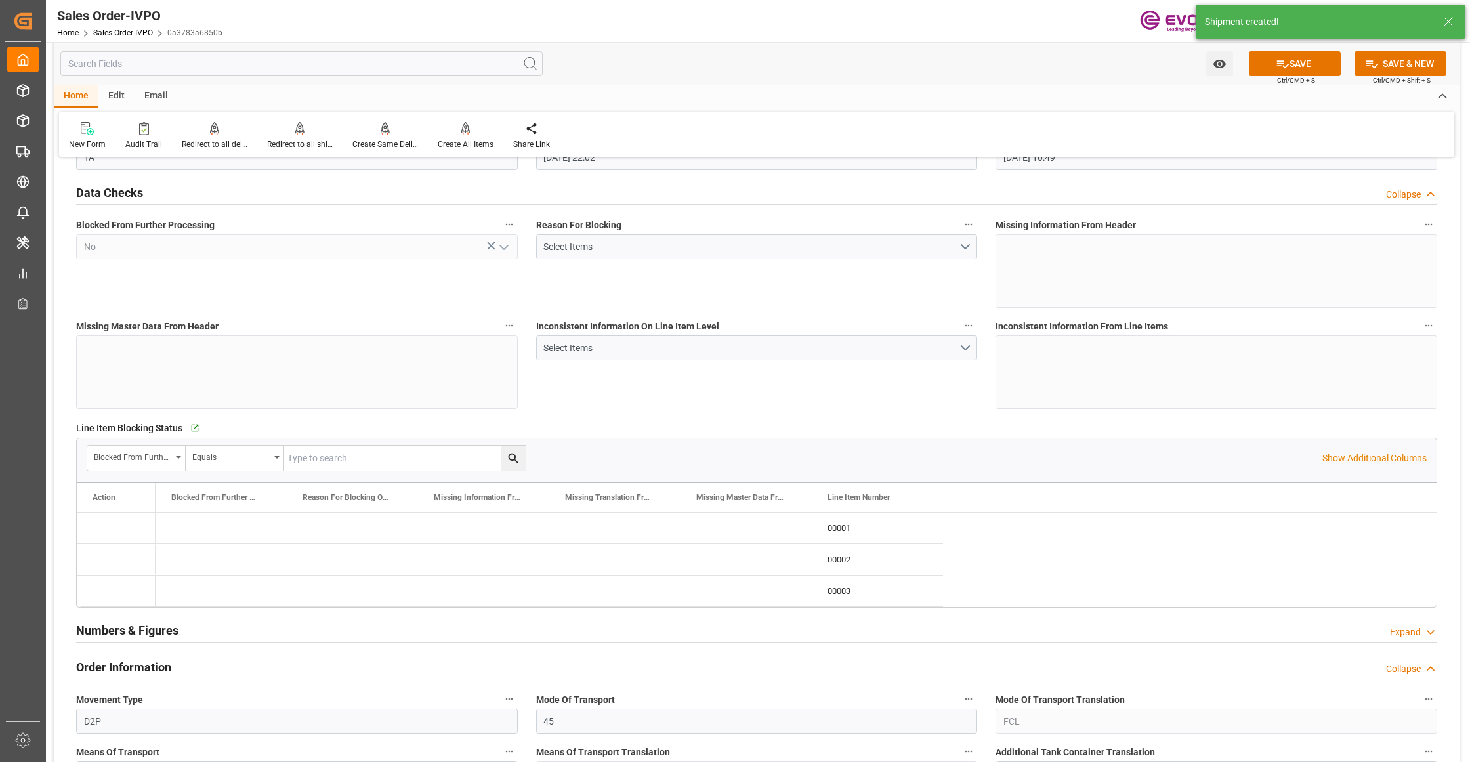
type input "17.06.2025 22:02"
type input "08.09.2025 10:49"
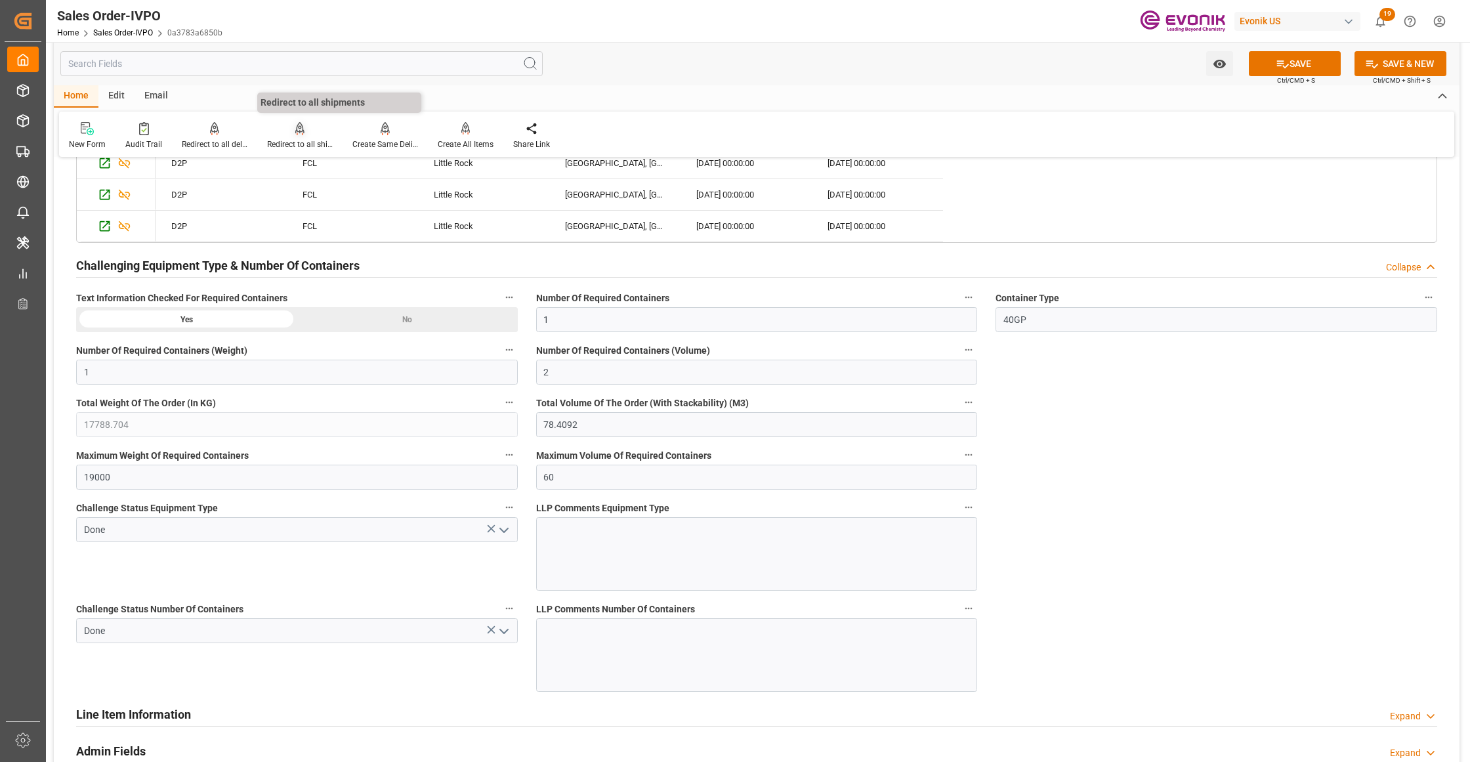
click at [291, 138] on div "Redirect to all shipments" at bounding box center [299, 135] width 85 height 29
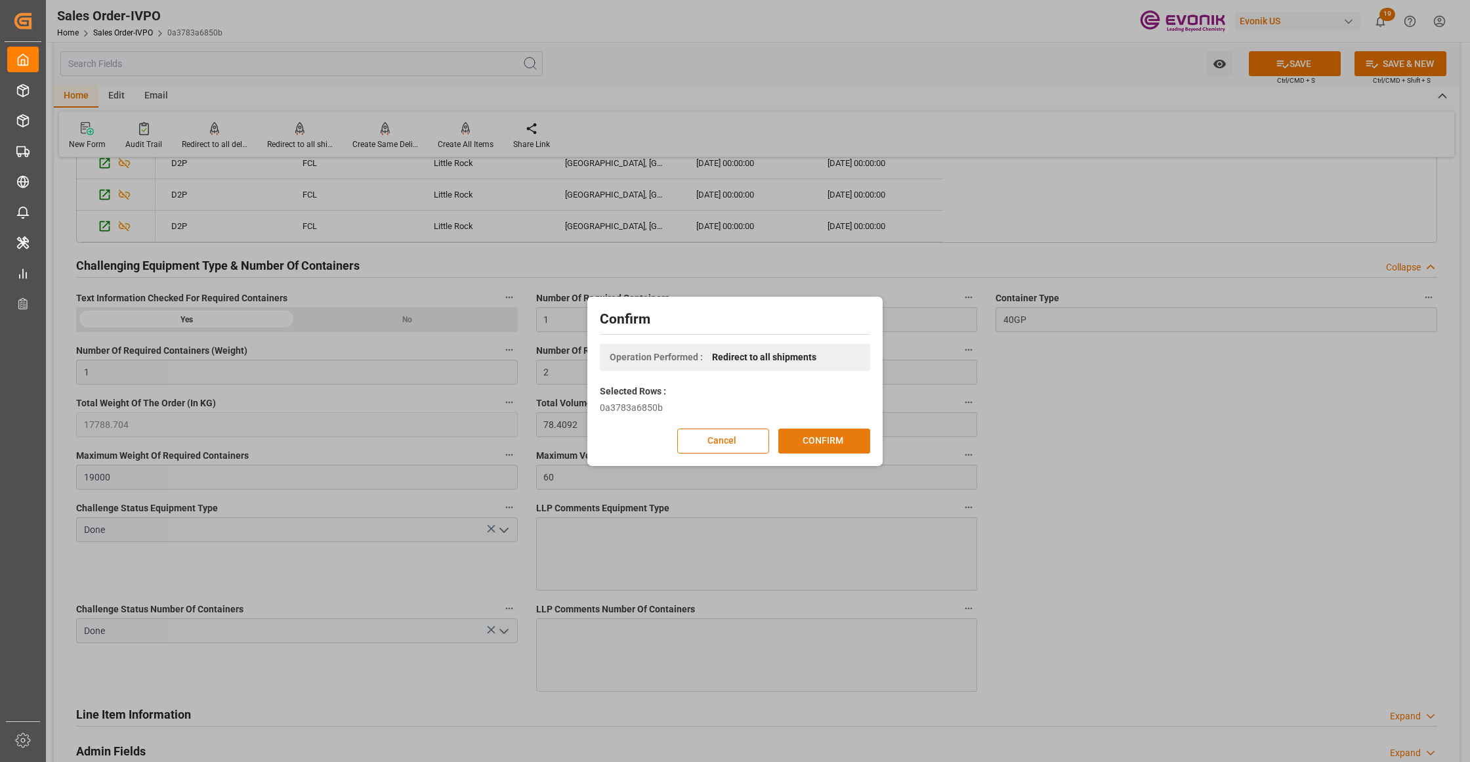
click at [820, 447] on button "CONFIRM" at bounding box center [824, 440] width 92 height 25
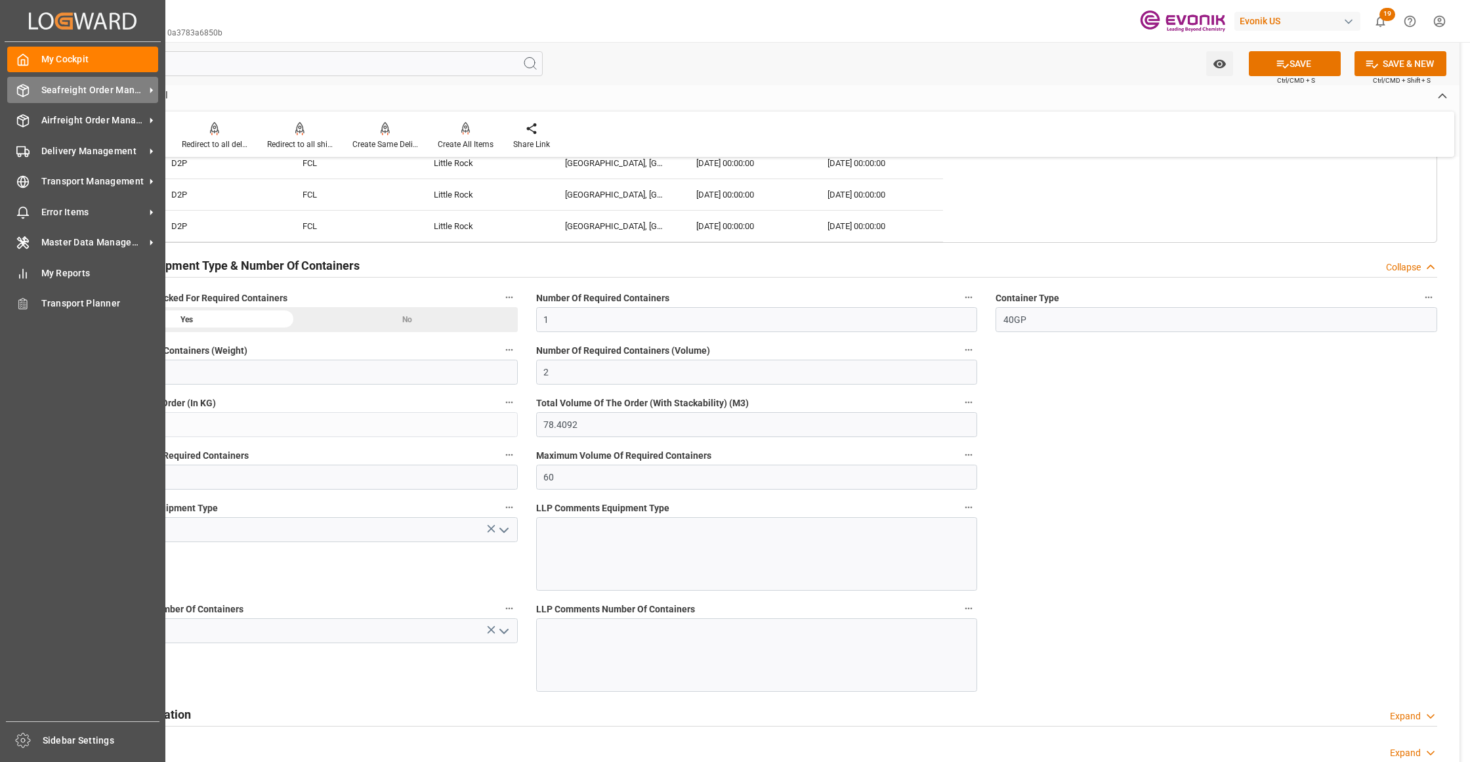
click at [63, 96] on span "Seafreight Order Management" at bounding box center [93, 90] width 104 height 14
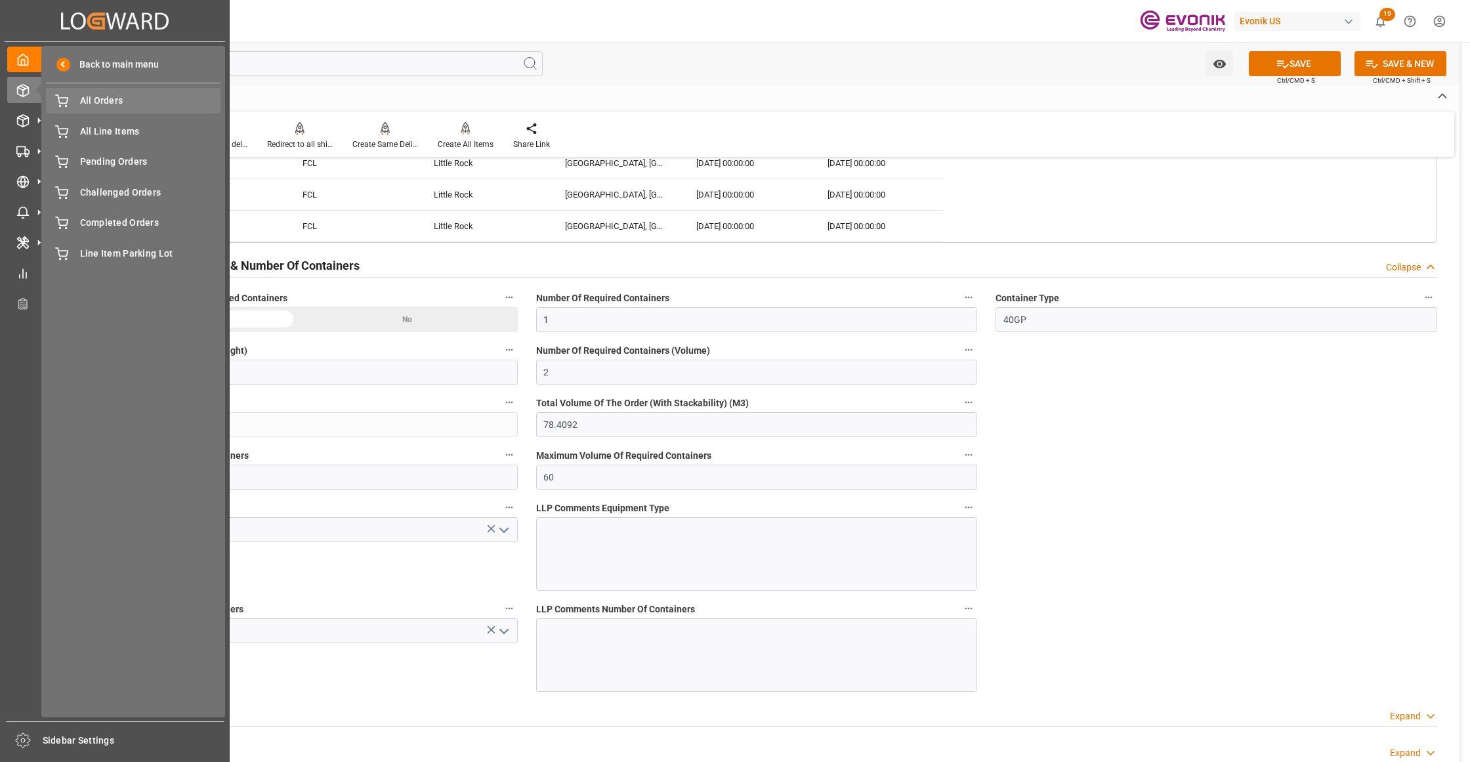
click at [147, 98] on span "All Orders" at bounding box center [150, 101] width 141 height 14
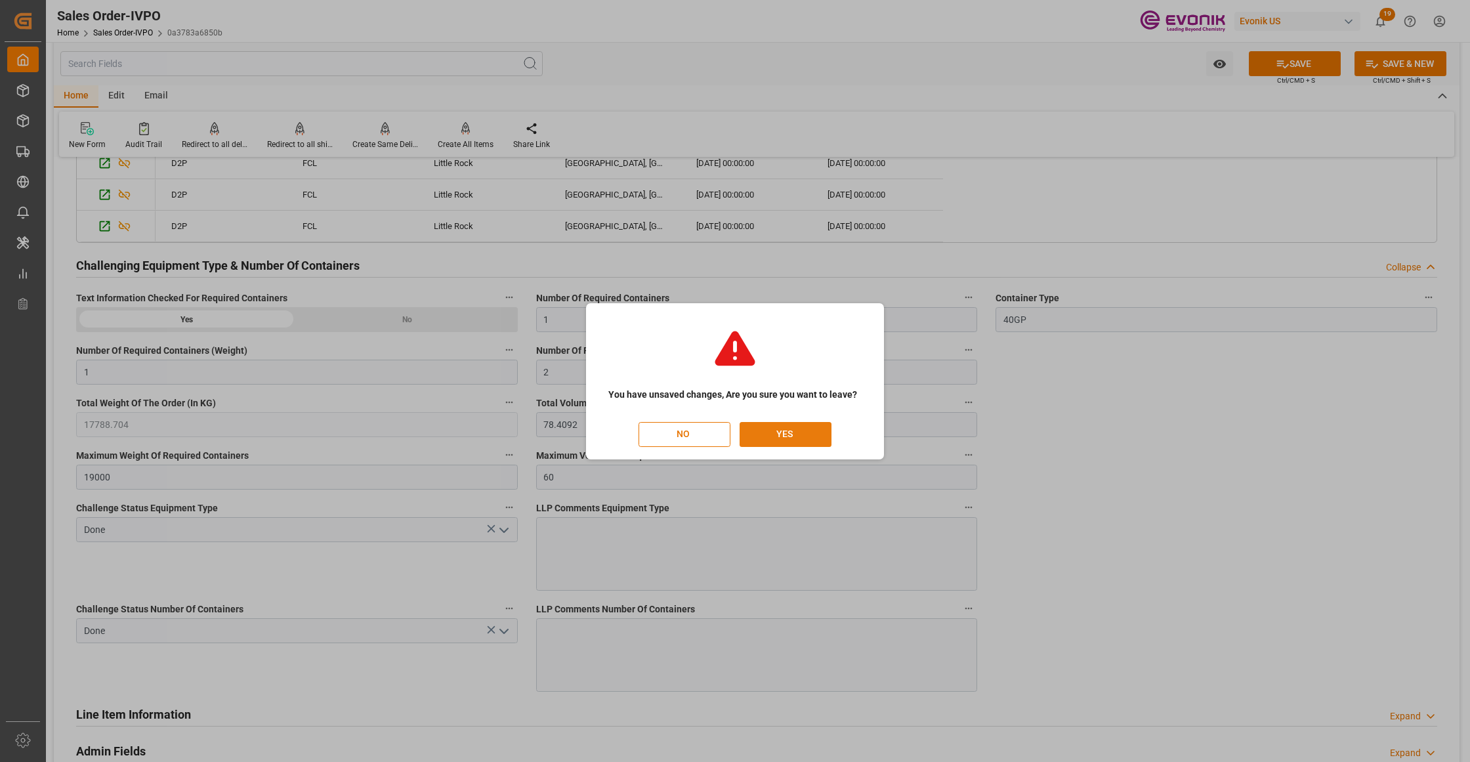
click at [777, 434] on button "YES" at bounding box center [785, 434] width 92 height 25
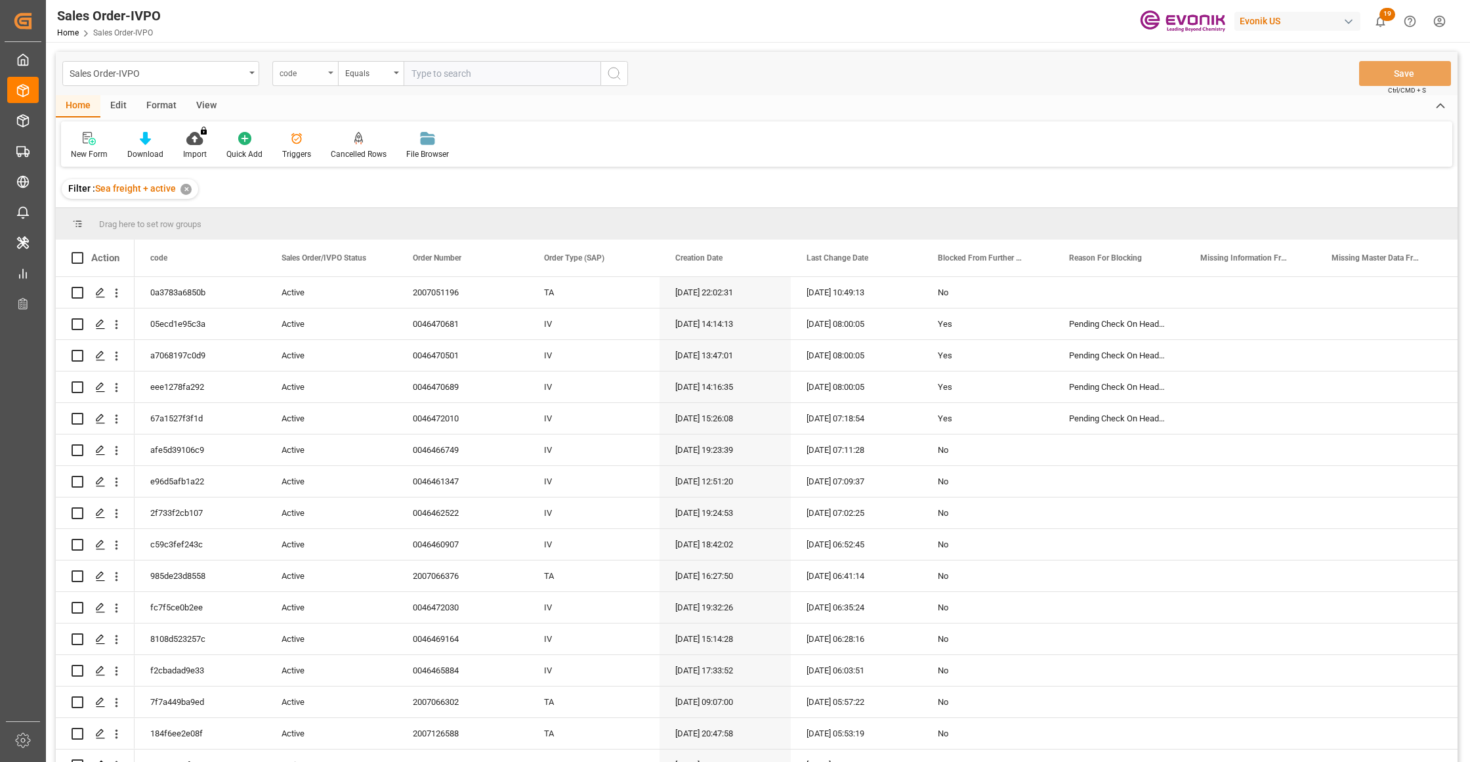
click at [297, 72] on div "code" at bounding box center [301, 71] width 45 height 15
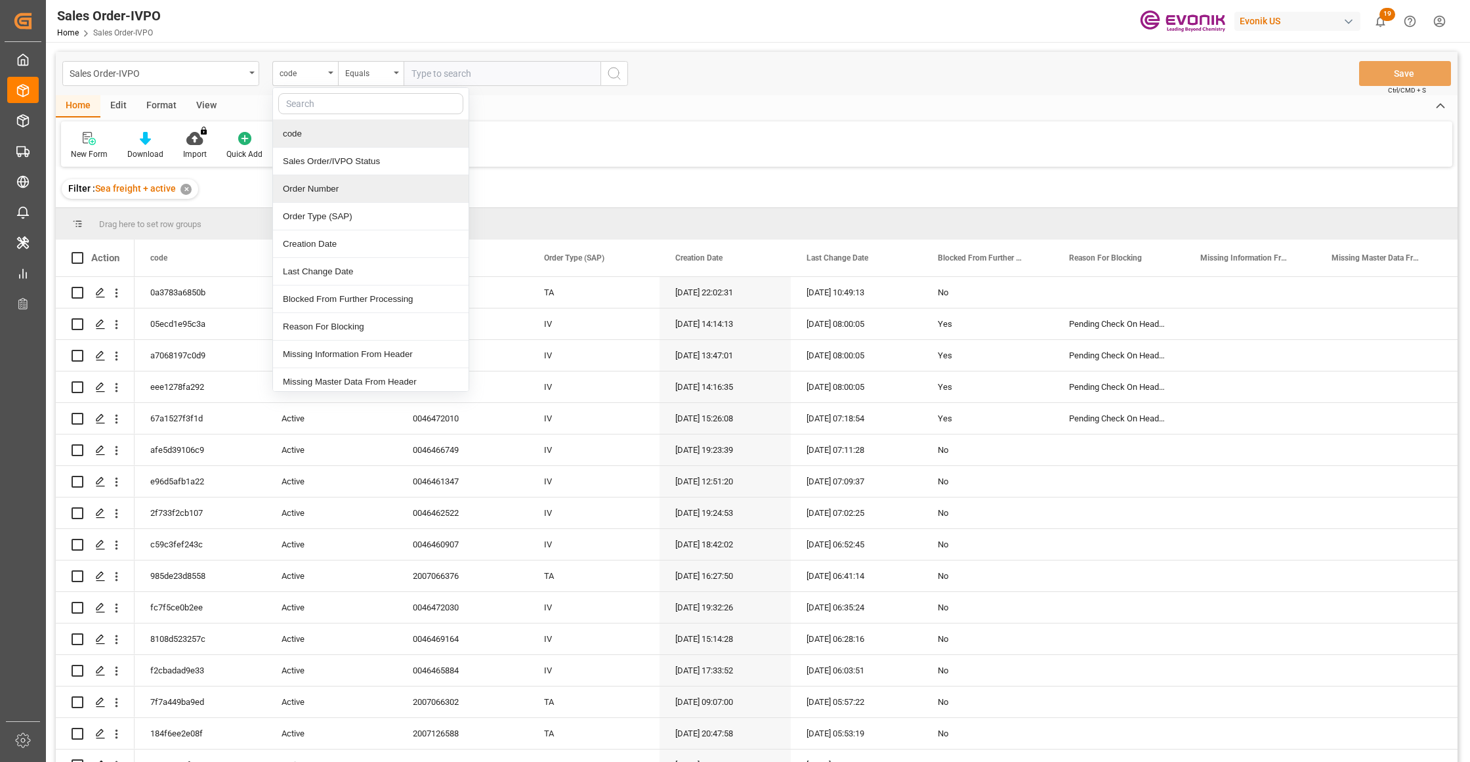
click at [328, 190] on div "Order Number" at bounding box center [371, 189] width 196 height 28
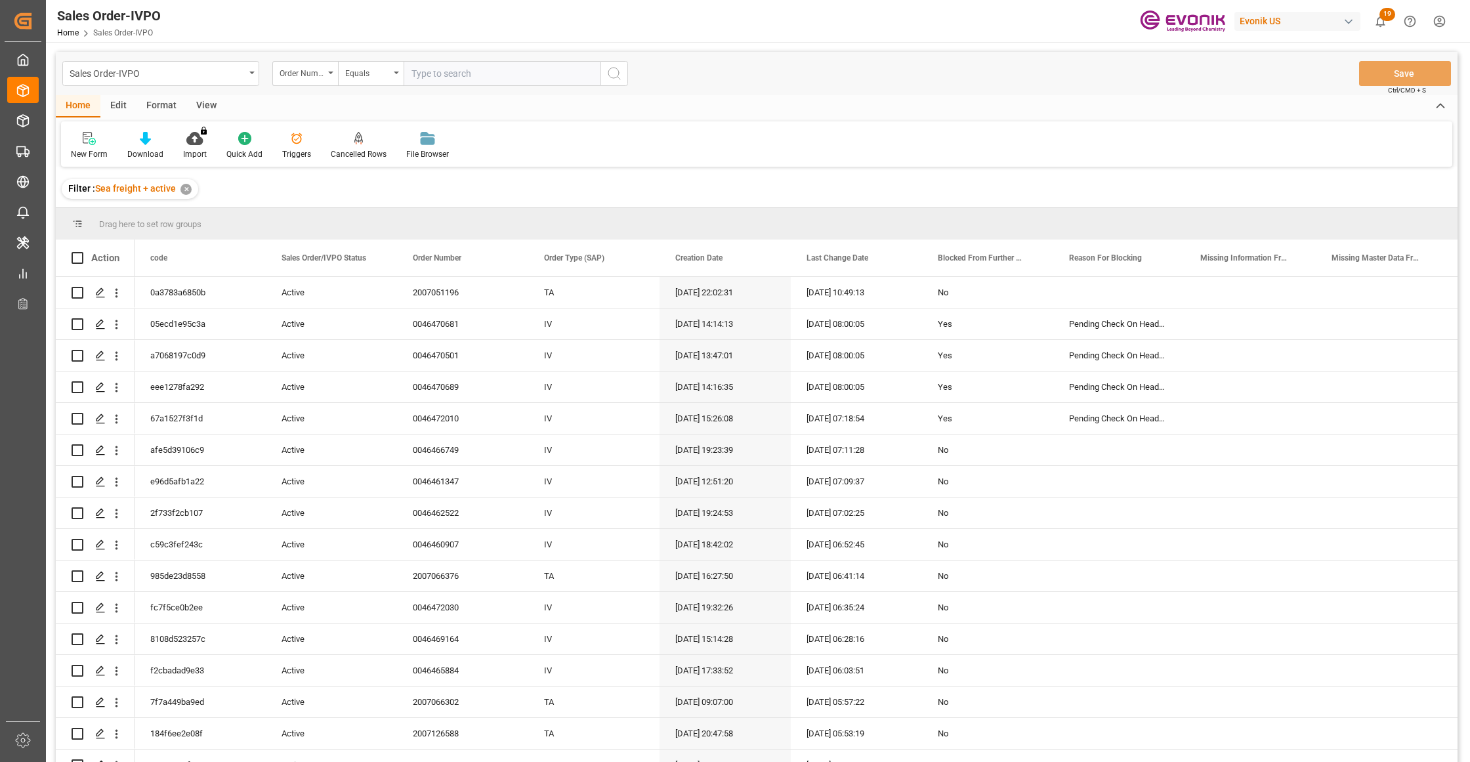
click at [449, 72] on input "text" at bounding box center [501, 73] width 197 height 25
paste input "2007051173"
type input "2007051173"
click at [608, 74] on icon "search button" at bounding box center [614, 74] width 16 height 16
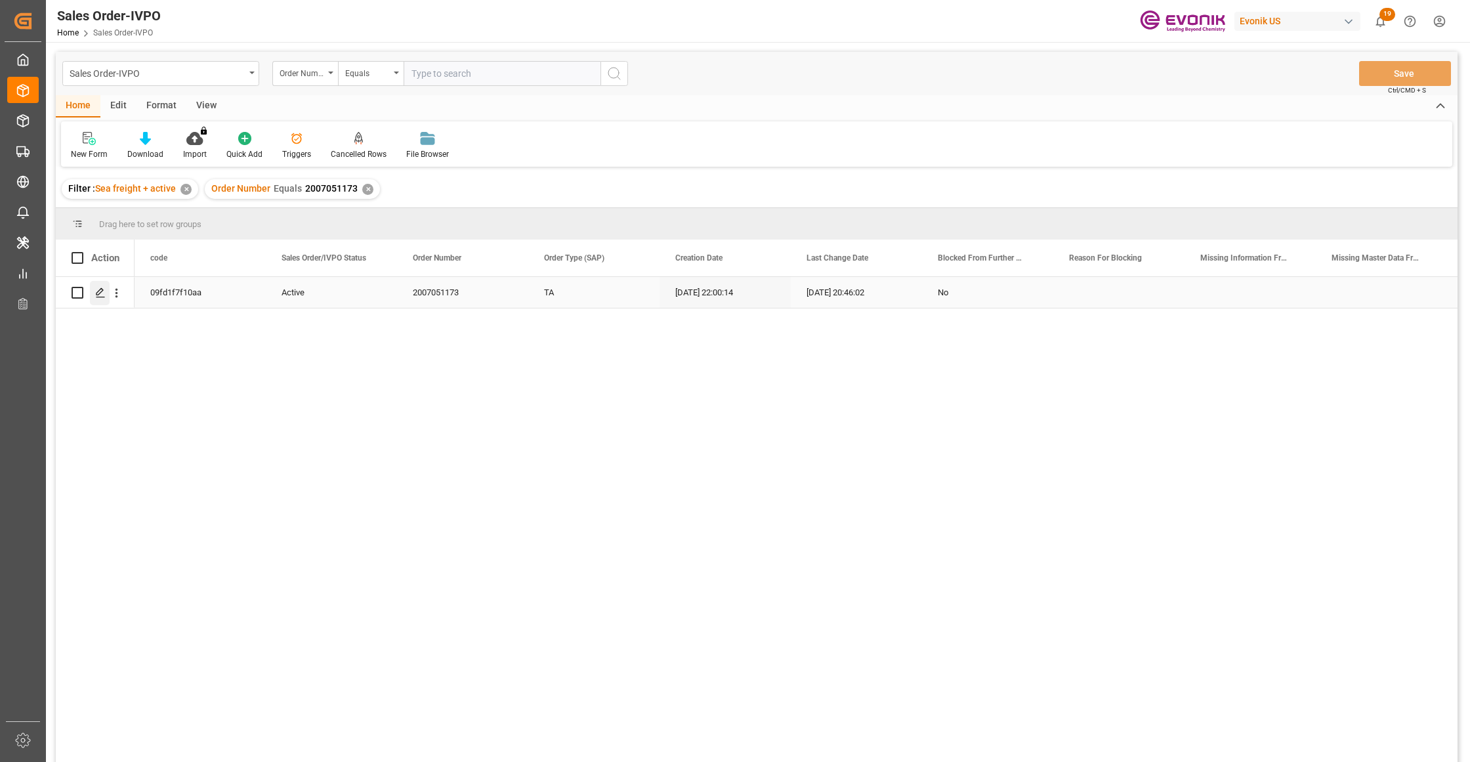
click at [90, 299] on div "Press SPACE to select this row." at bounding box center [100, 293] width 20 height 24
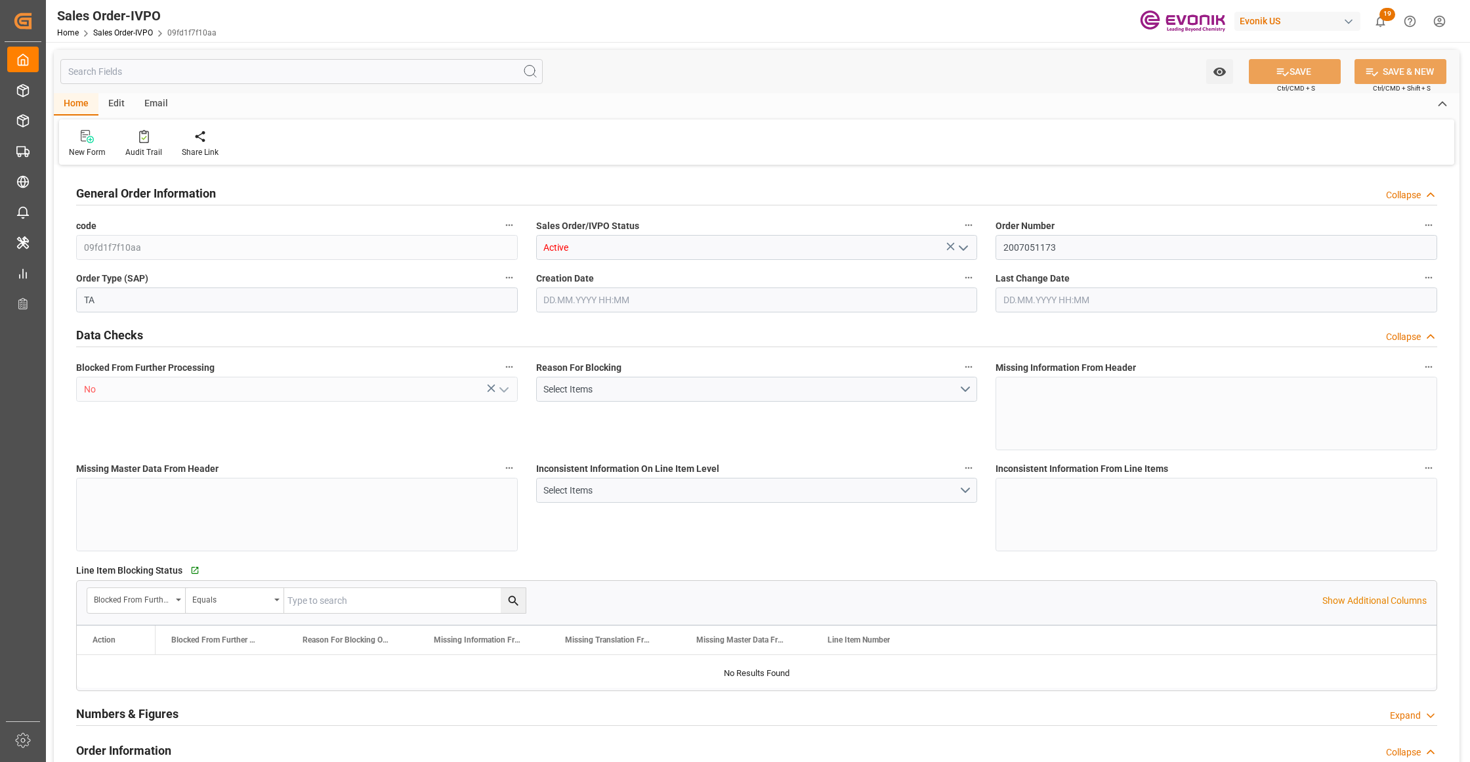
type input "MYPGU"
type input "0"
type input "1"
type input "2"
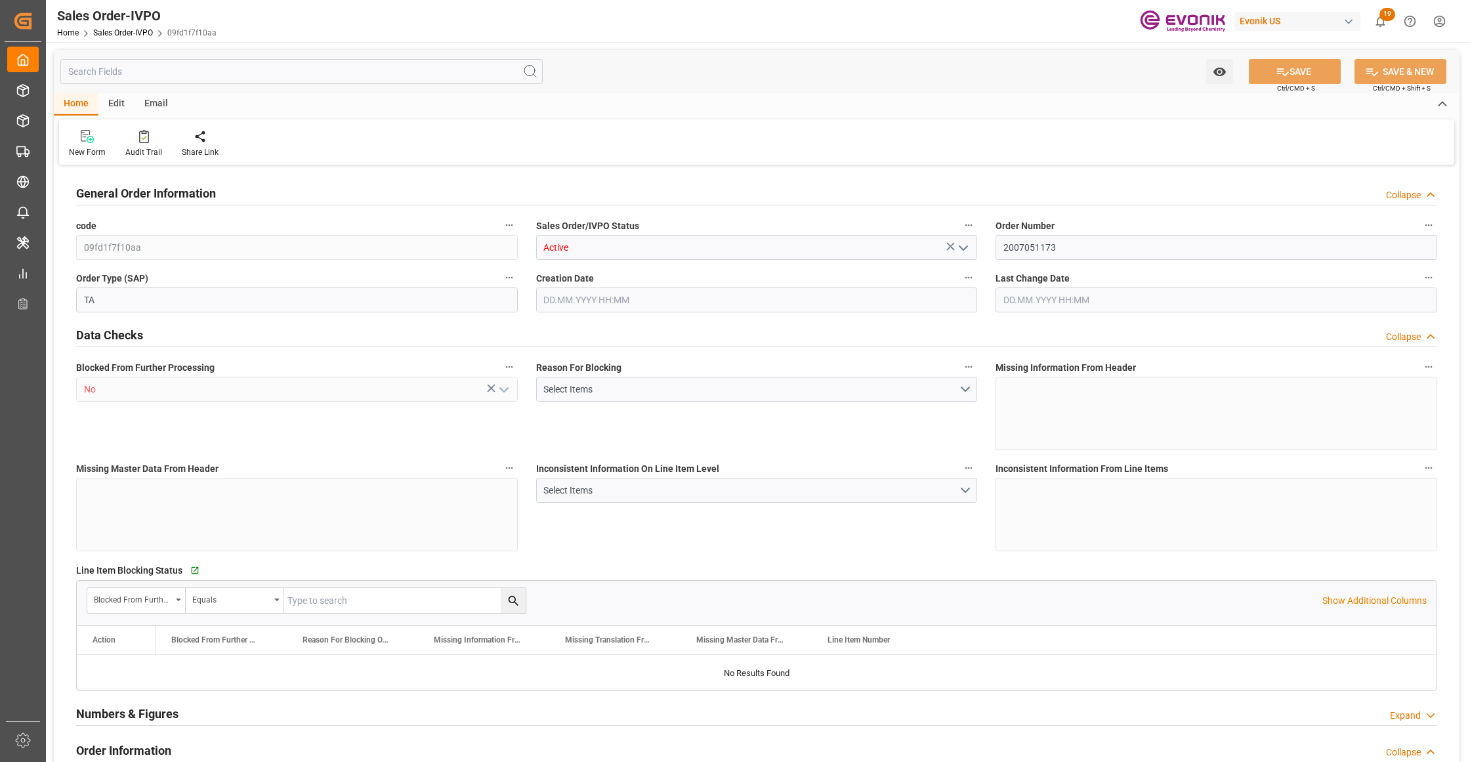
type input "18687.36"
type input "76.1408"
type input "19000"
type input "60"
type input "17.06.2025 22:00"
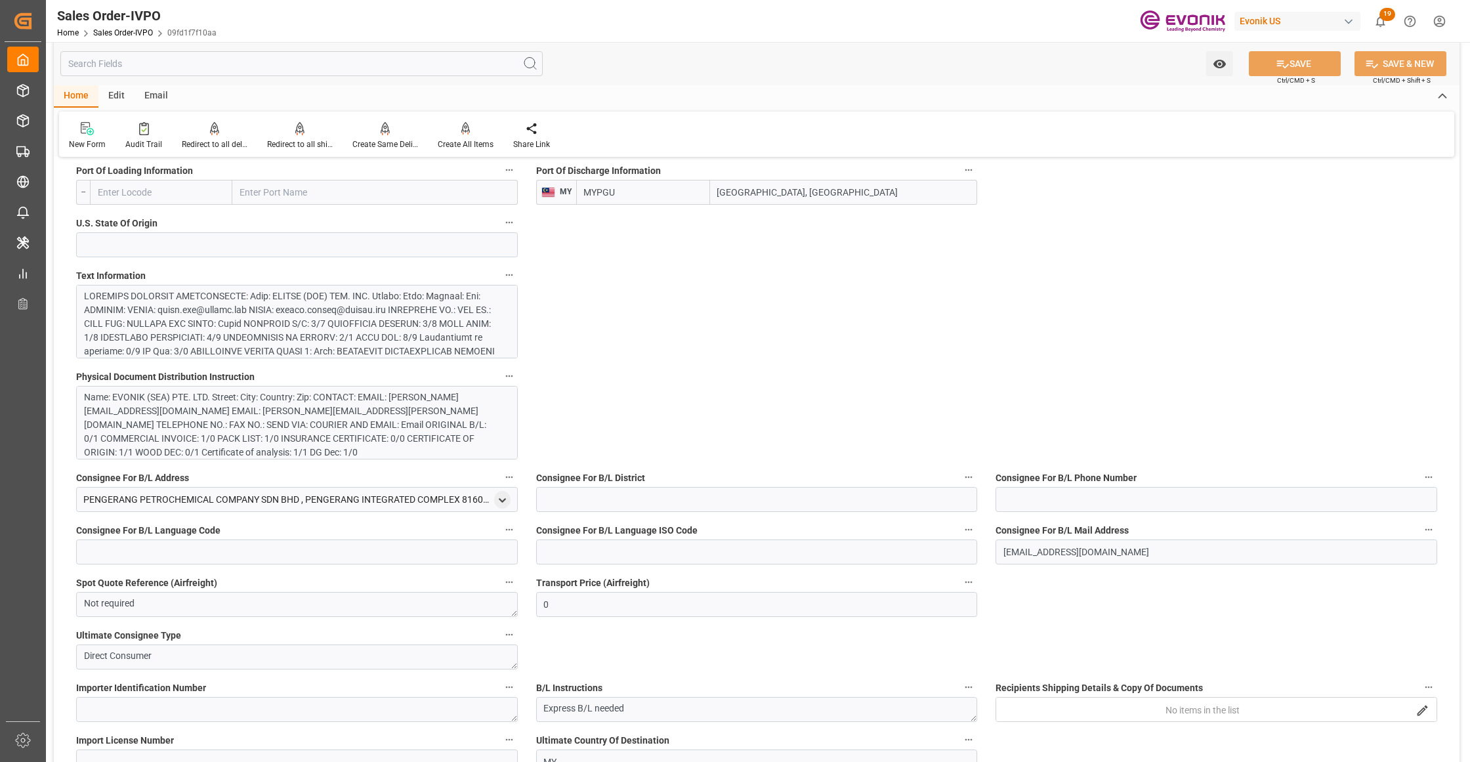
scroll to position [242, 0]
click at [387, 306] on div at bounding box center [290, 202] width 413 height 303
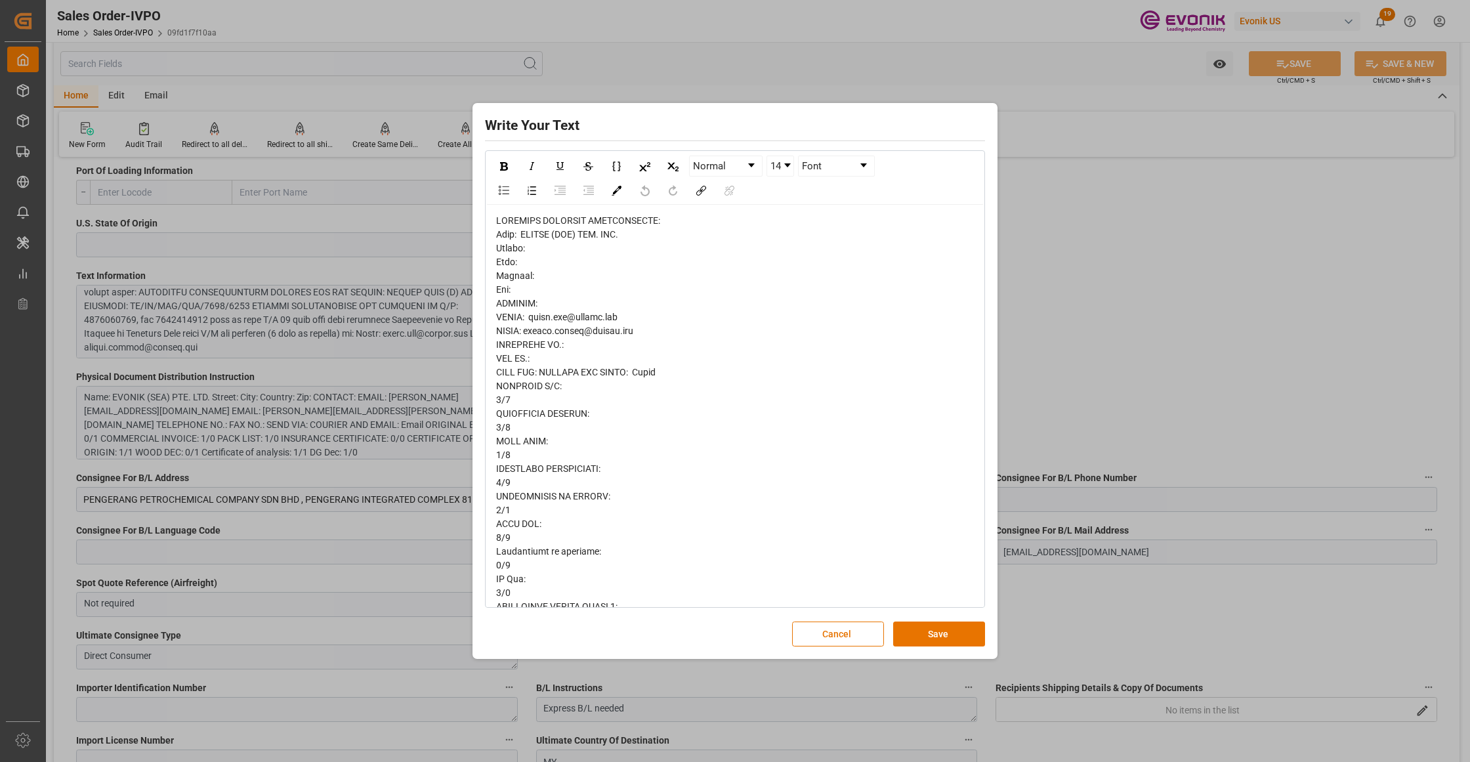
scroll to position [733, 0]
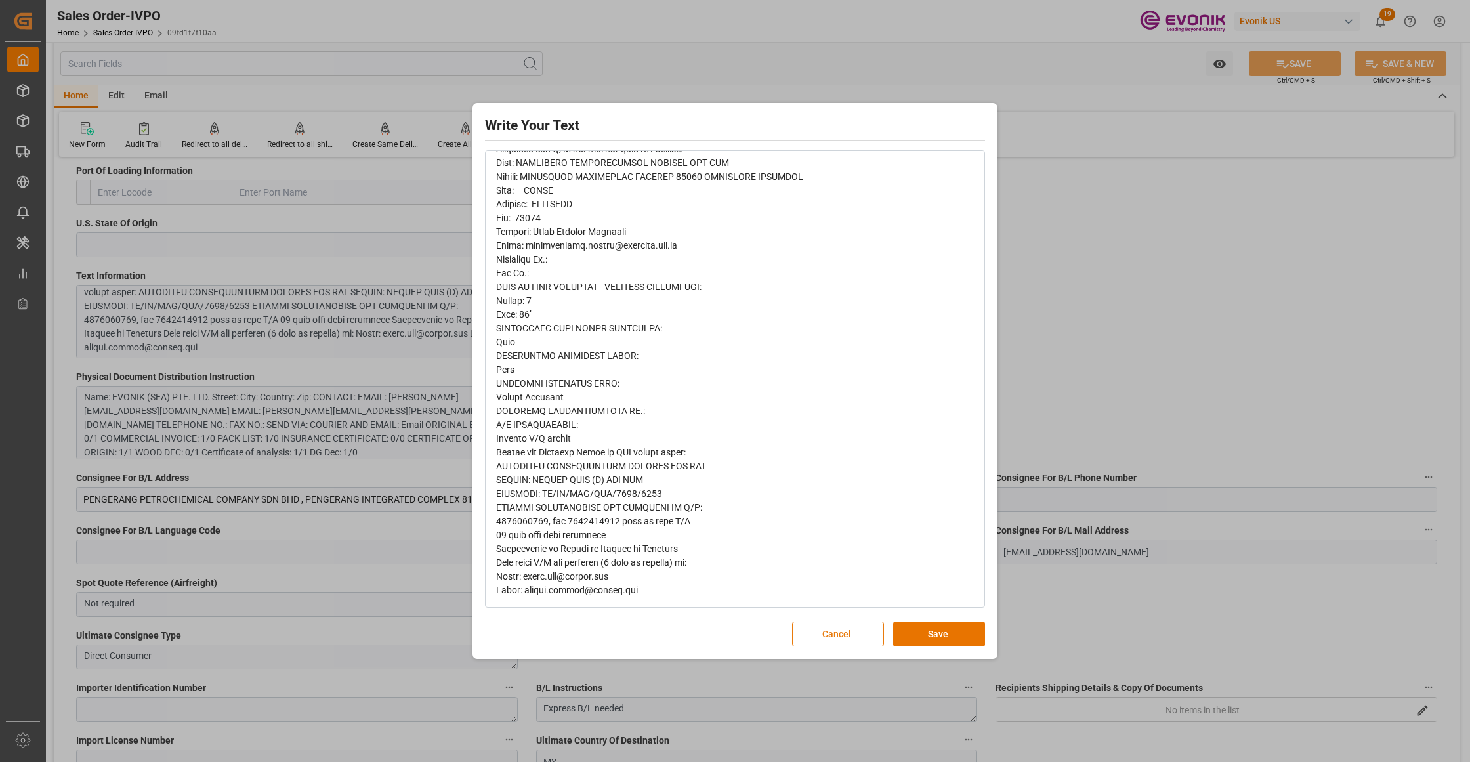
click at [838, 630] on button "Cancel" at bounding box center [838, 633] width 92 height 25
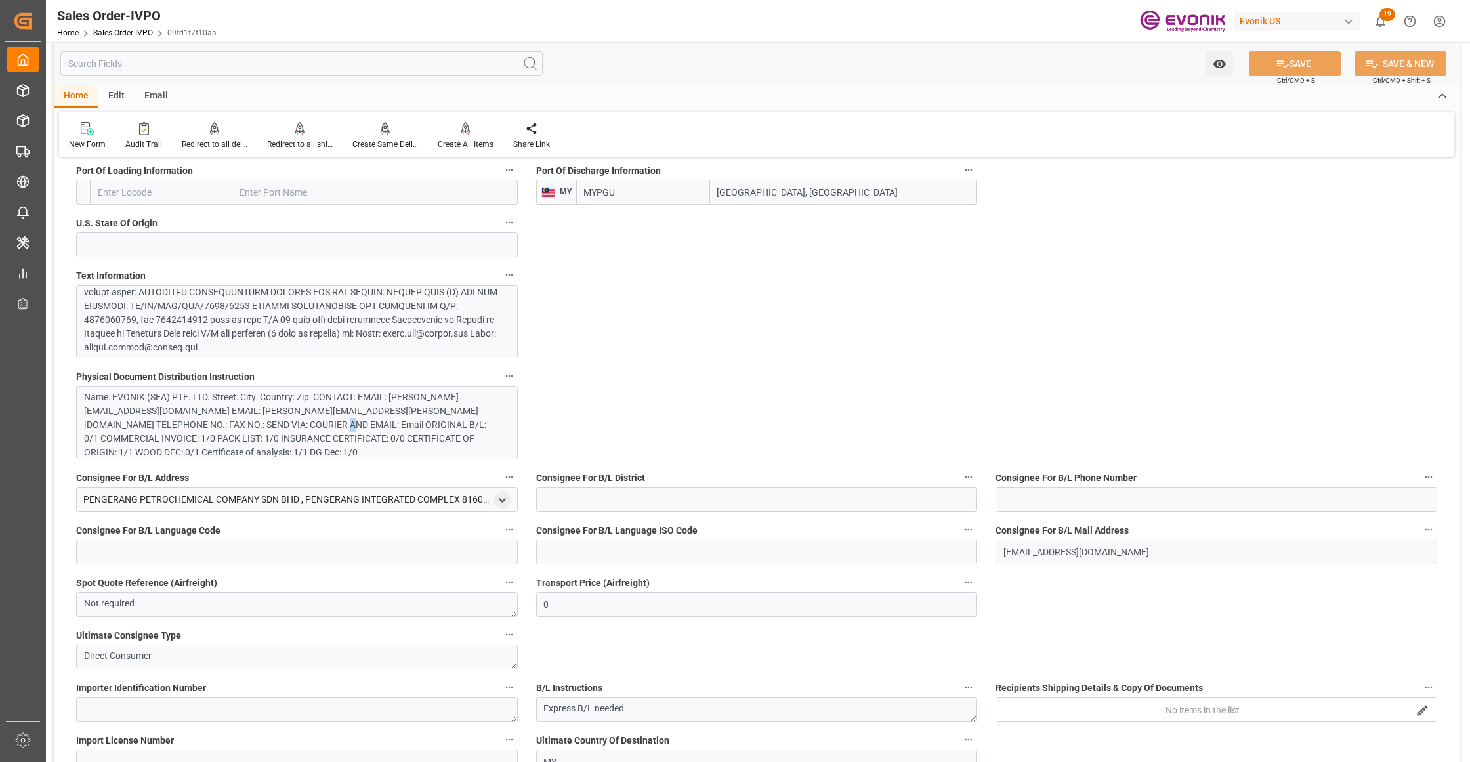
click at [268, 428] on div "Name: EVONIK (SEA) PTE. LTD. Street: City: Country: Zip: CONTACT: EMAIL: [PERSO…" at bounding box center [290, 424] width 413 height 69
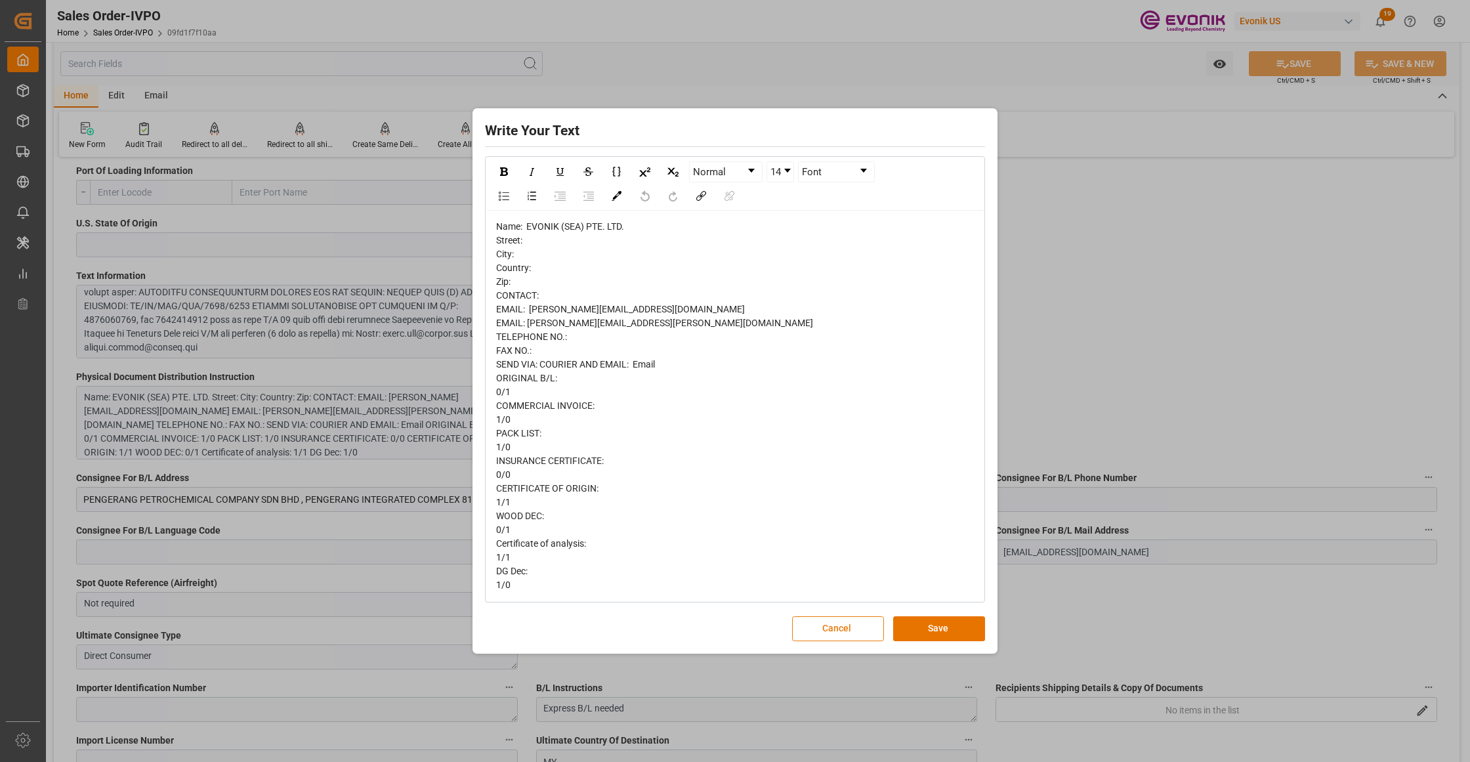
click at [833, 625] on button "Cancel" at bounding box center [838, 628] width 92 height 25
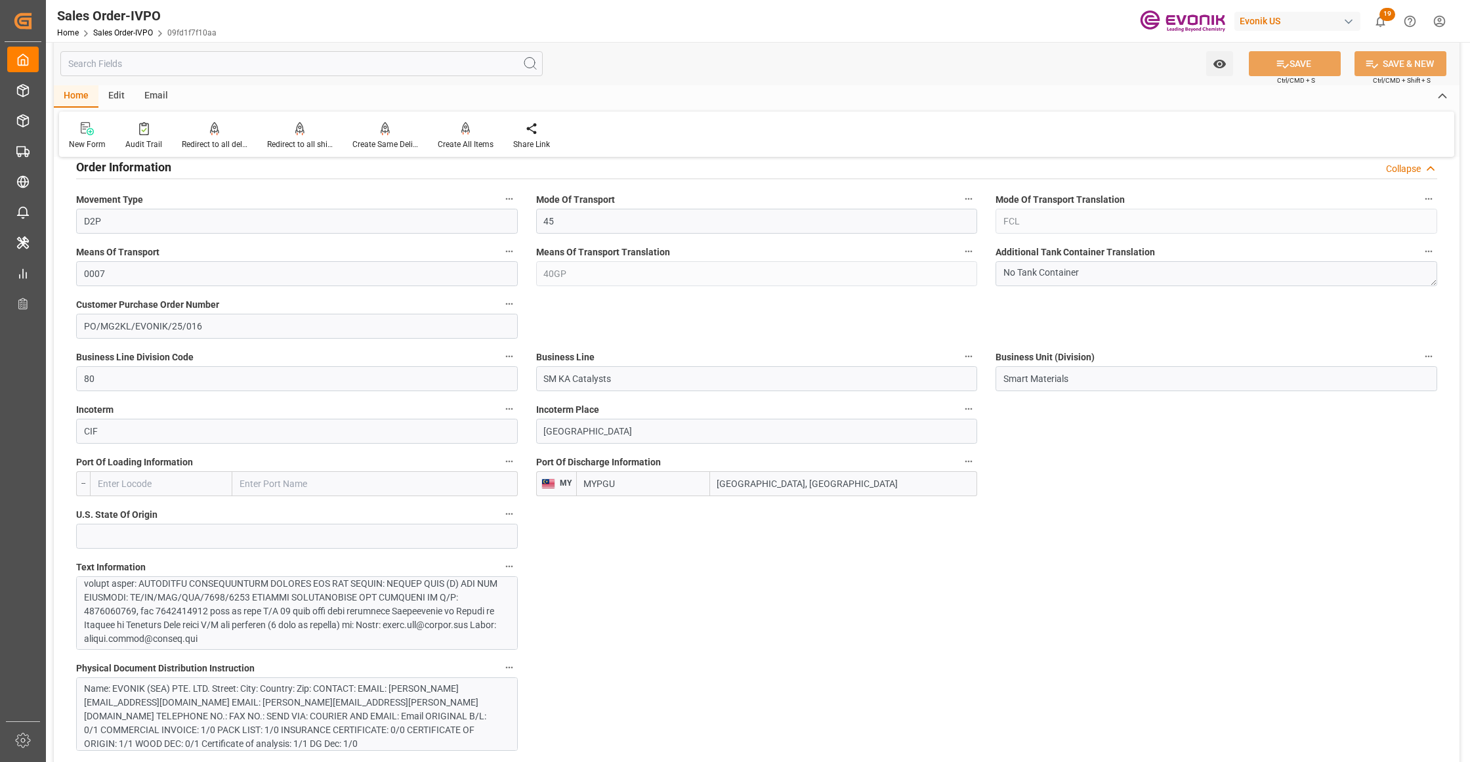
scroll to position [875, 0]
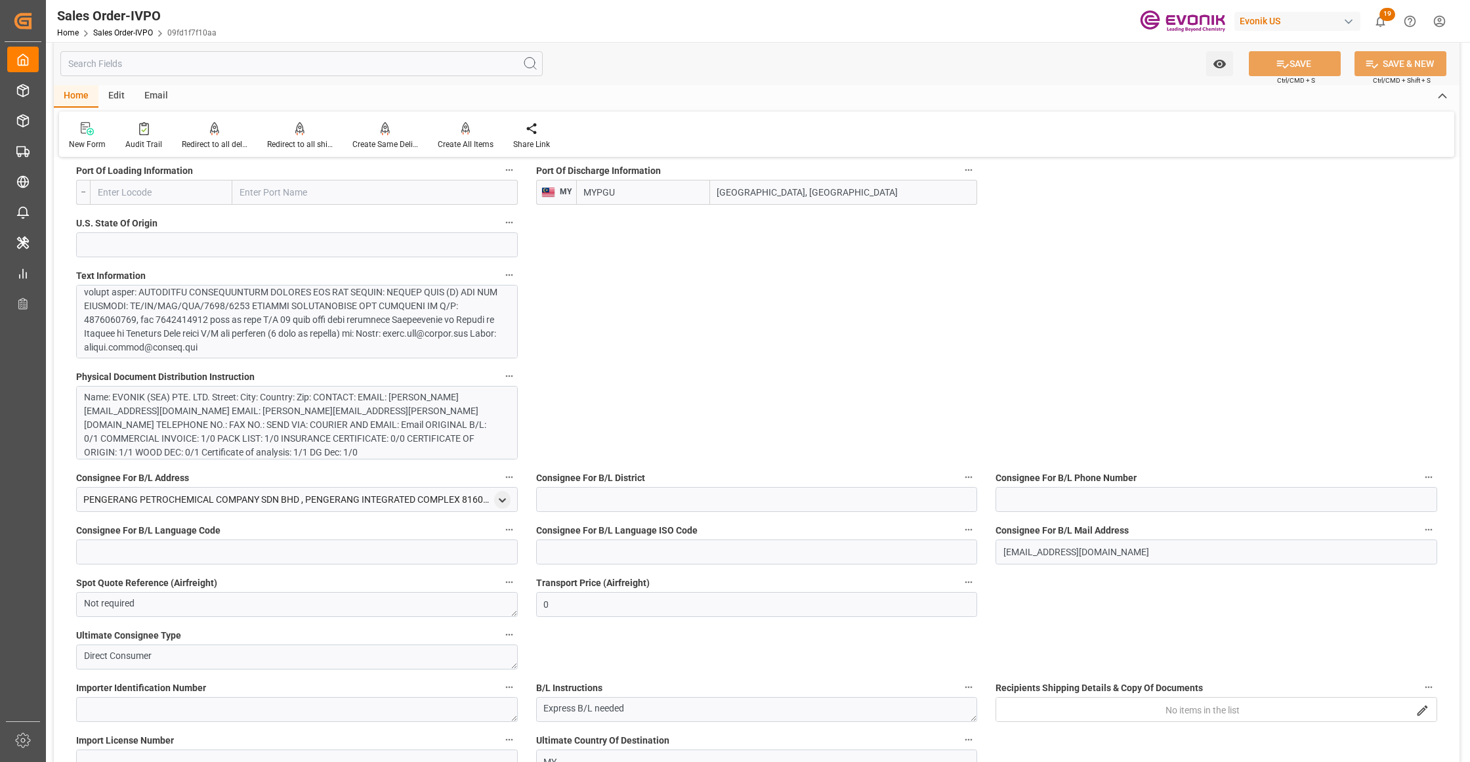
click at [358, 320] on div at bounding box center [290, 202] width 413 height 303
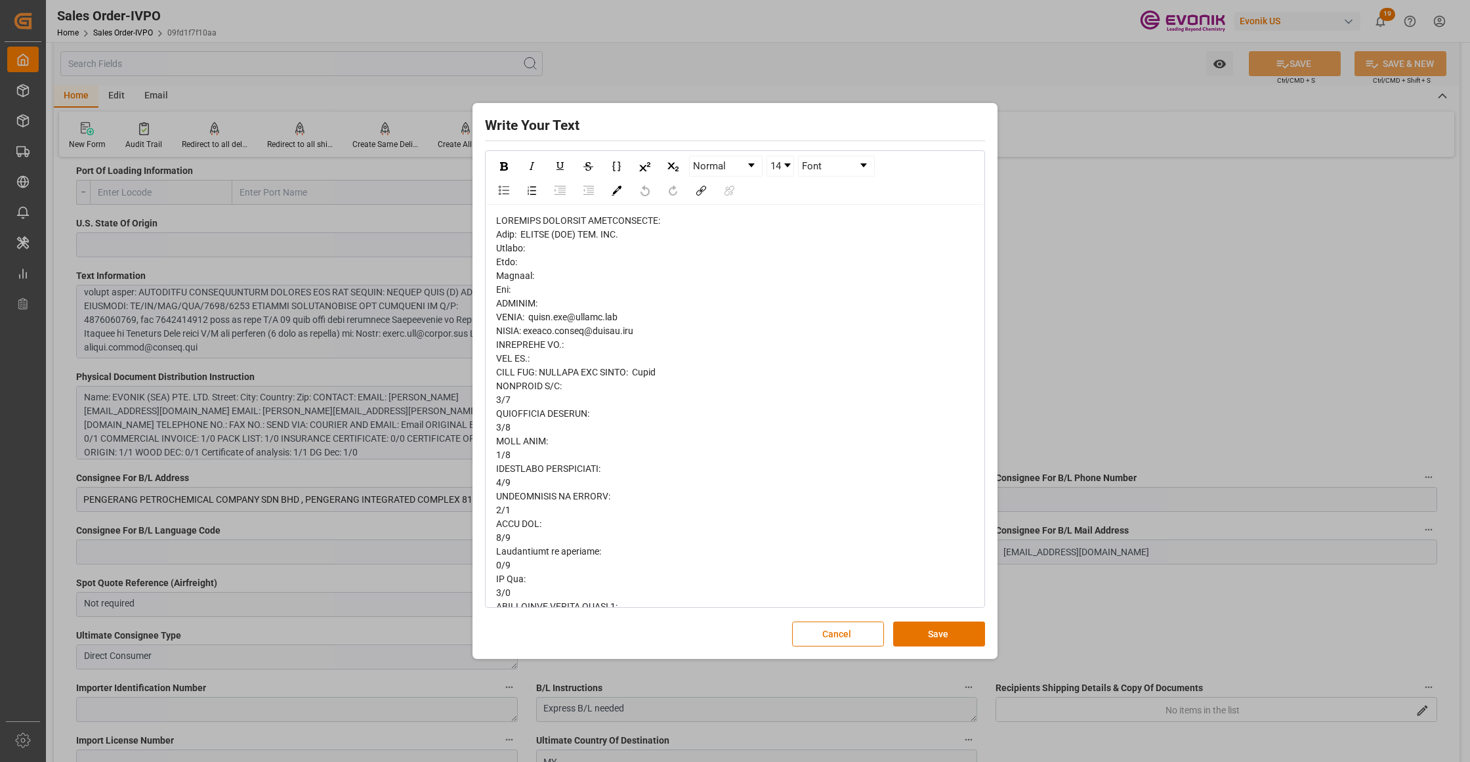
scroll to position [733, 0]
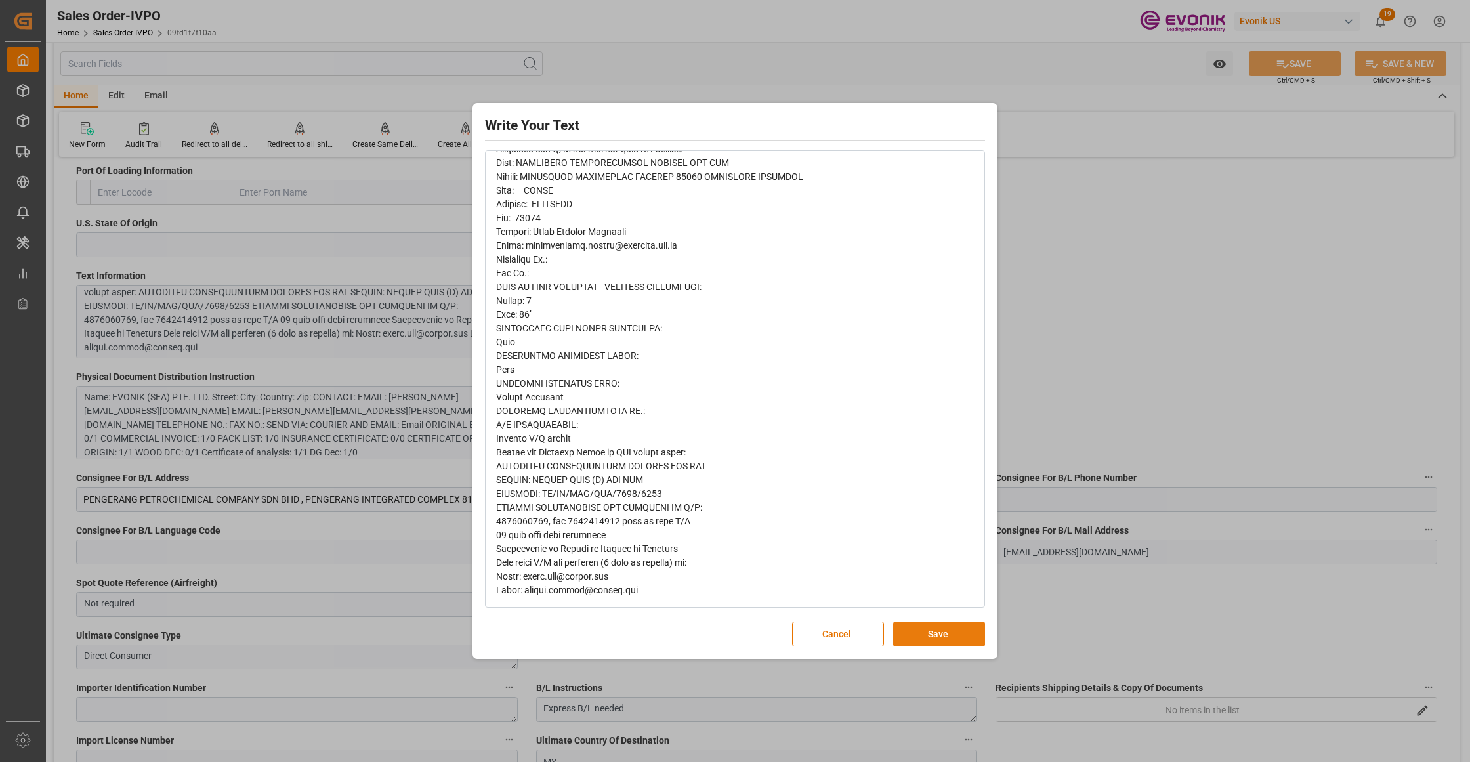
click at [924, 628] on button "Save" at bounding box center [939, 633] width 92 height 25
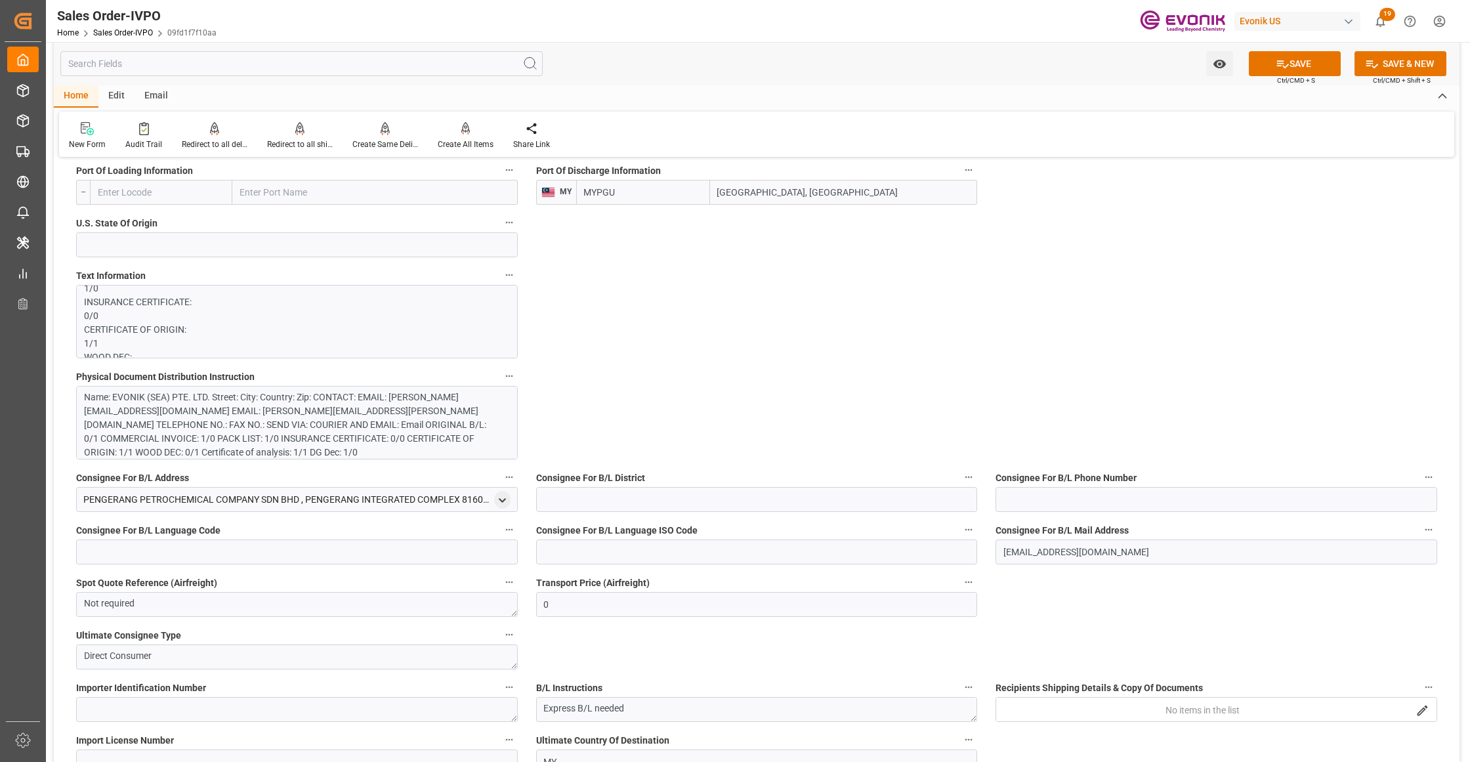
click at [310, 410] on div "Name: EVONIK (SEA) PTE. LTD. Street: City: Country: Zip: CONTACT: EMAIL: [PERSO…" at bounding box center [290, 424] width 413 height 69
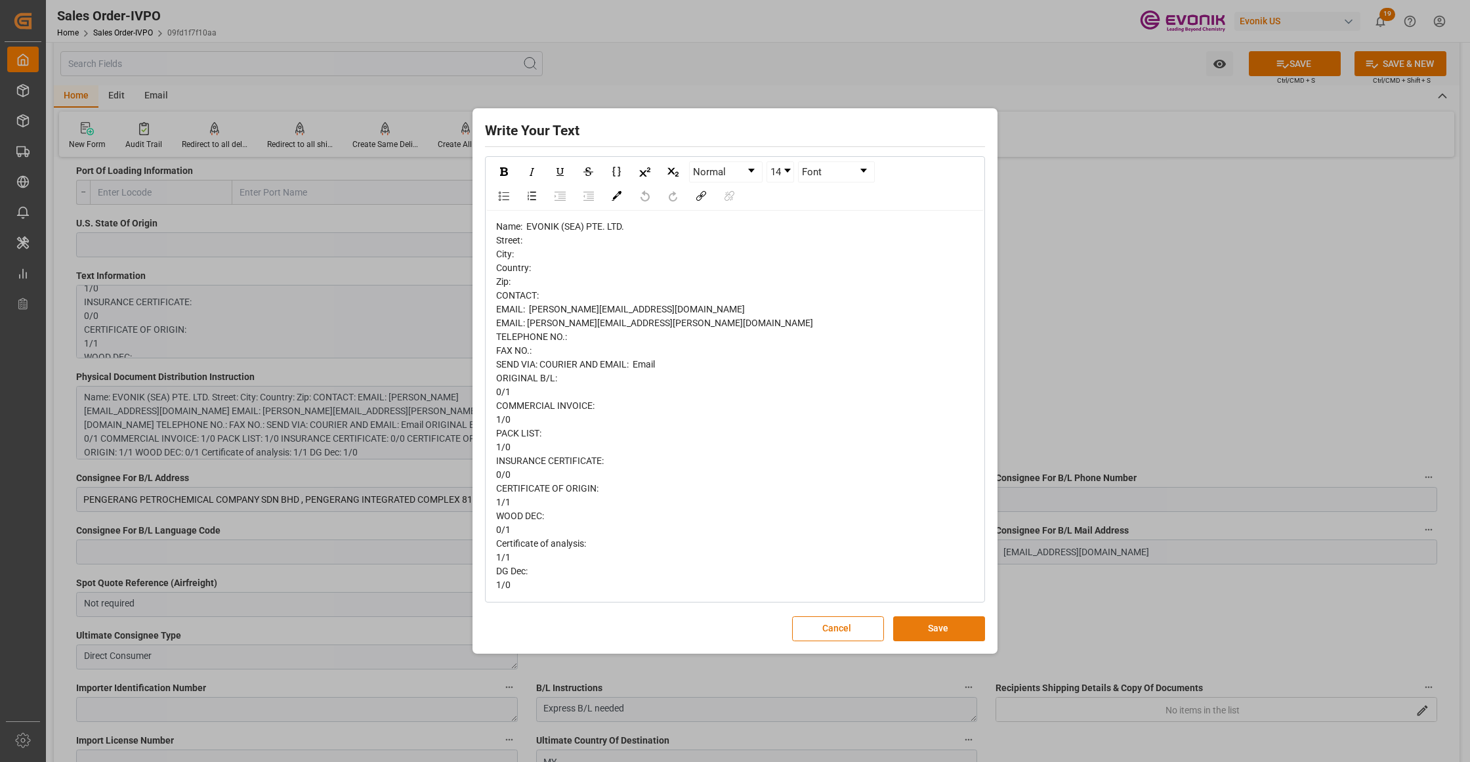
click at [947, 628] on button "Save" at bounding box center [939, 628] width 92 height 25
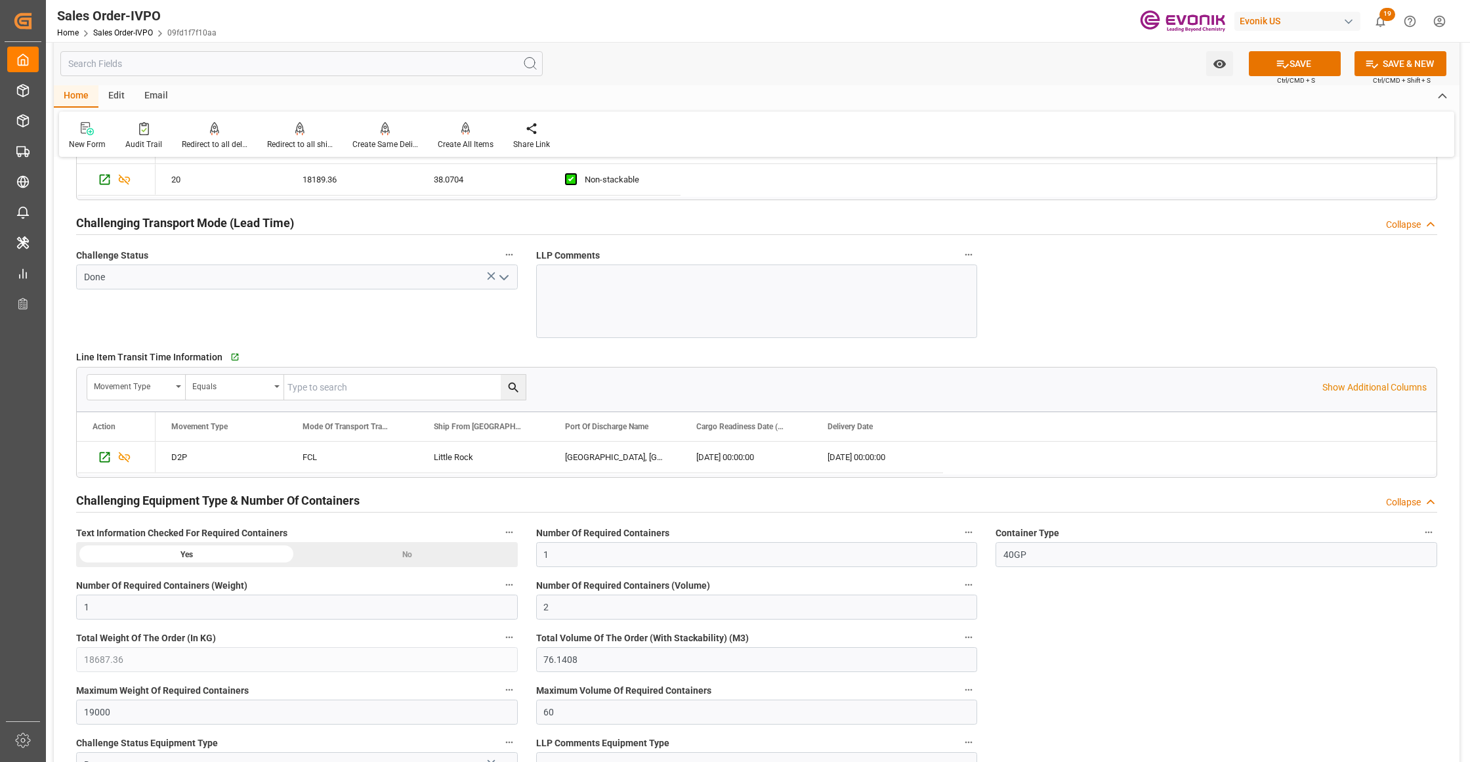
scroll to position [2333, 0]
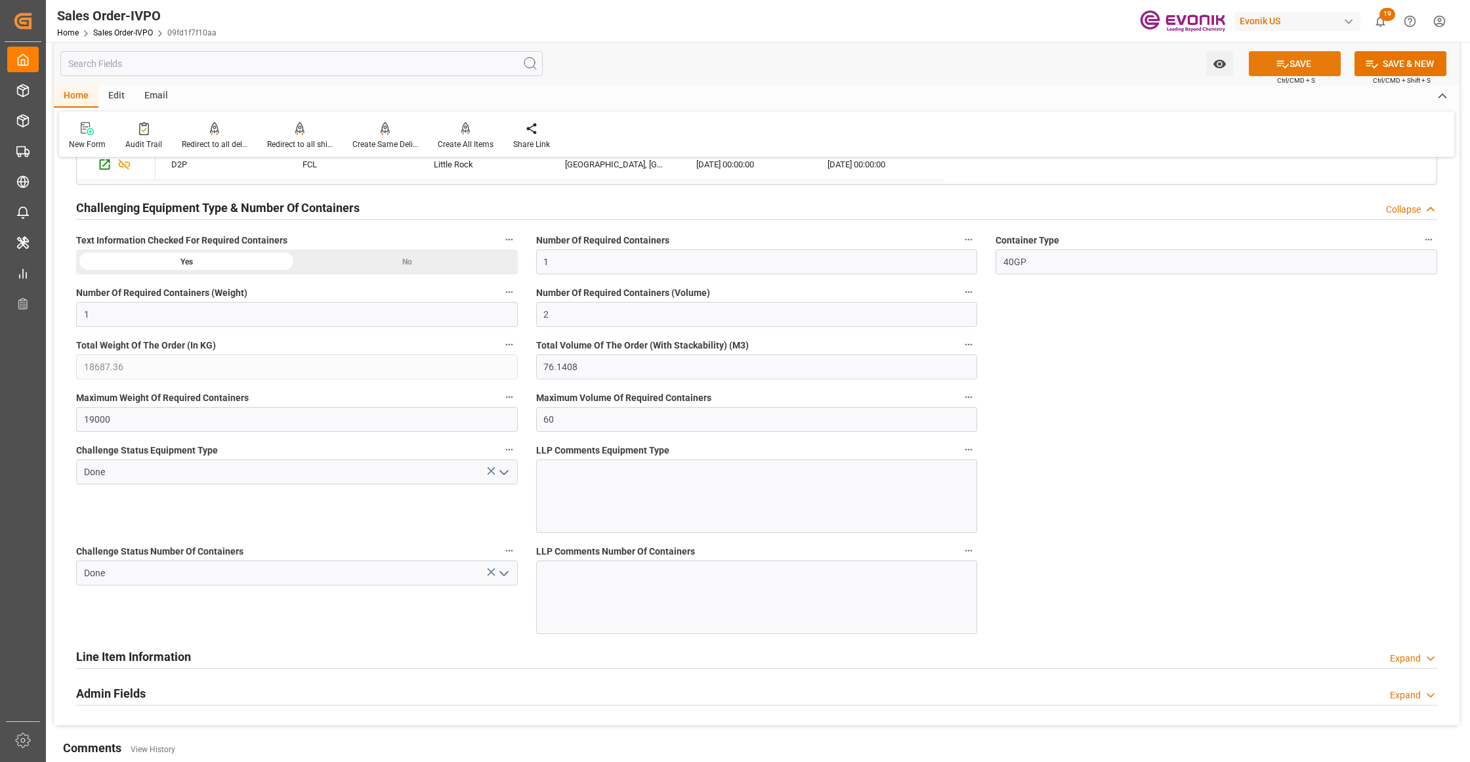
click at [1287, 61] on button "SAVE" at bounding box center [1295, 63] width 92 height 25
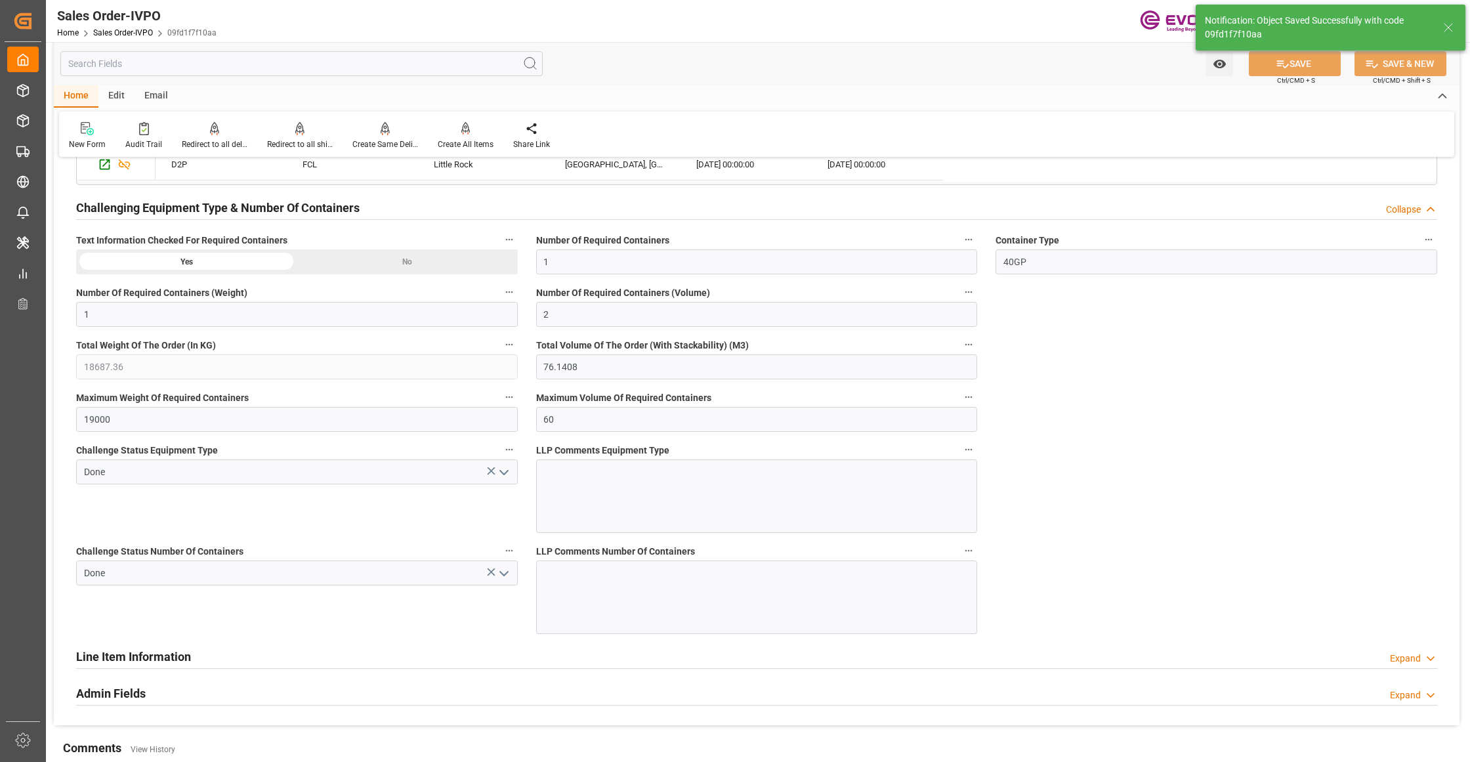
type input "[DATE] 10:59"
click at [464, 129] on icon at bounding box center [465, 128] width 9 height 13
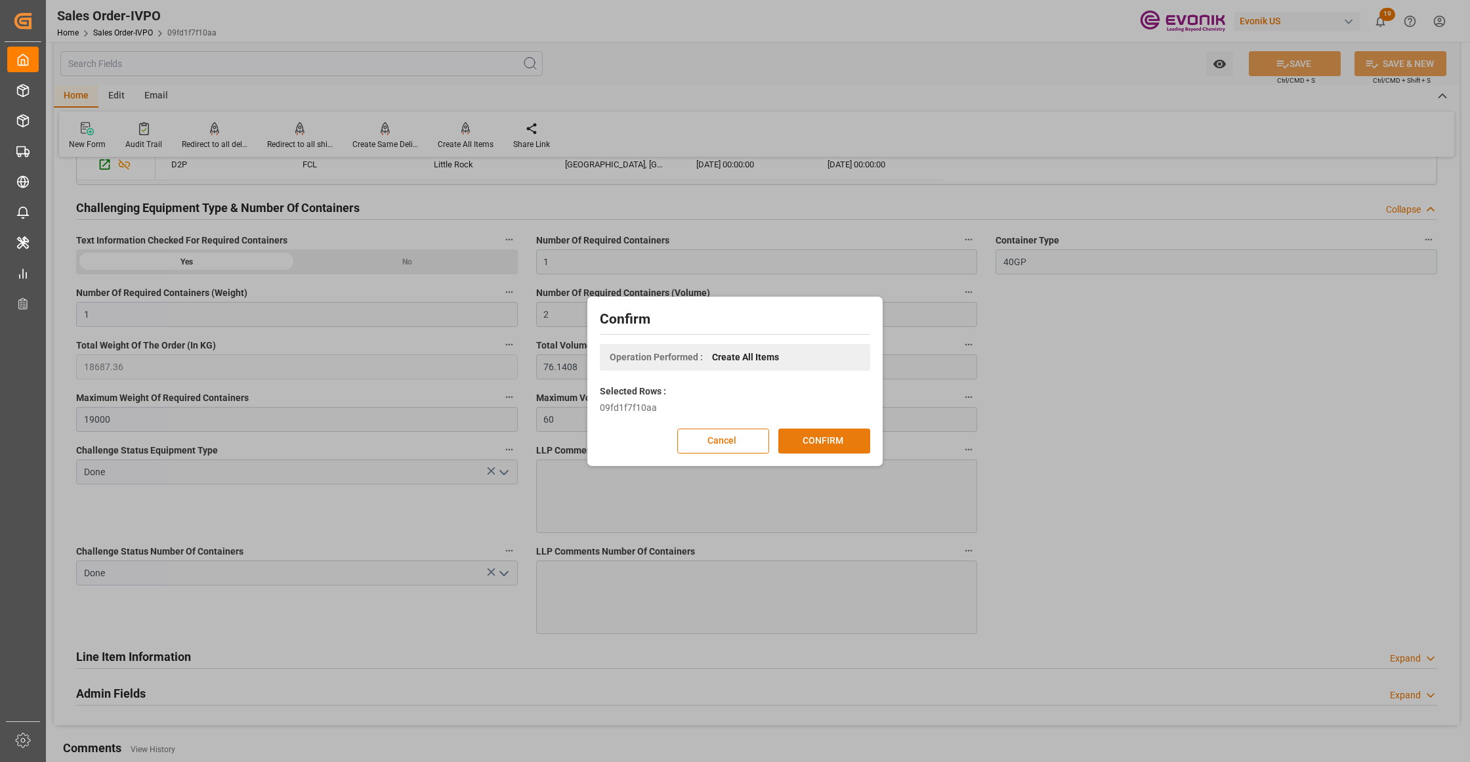
click at [836, 444] on button "CONFIRM" at bounding box center [824, 440] width 92 height 25
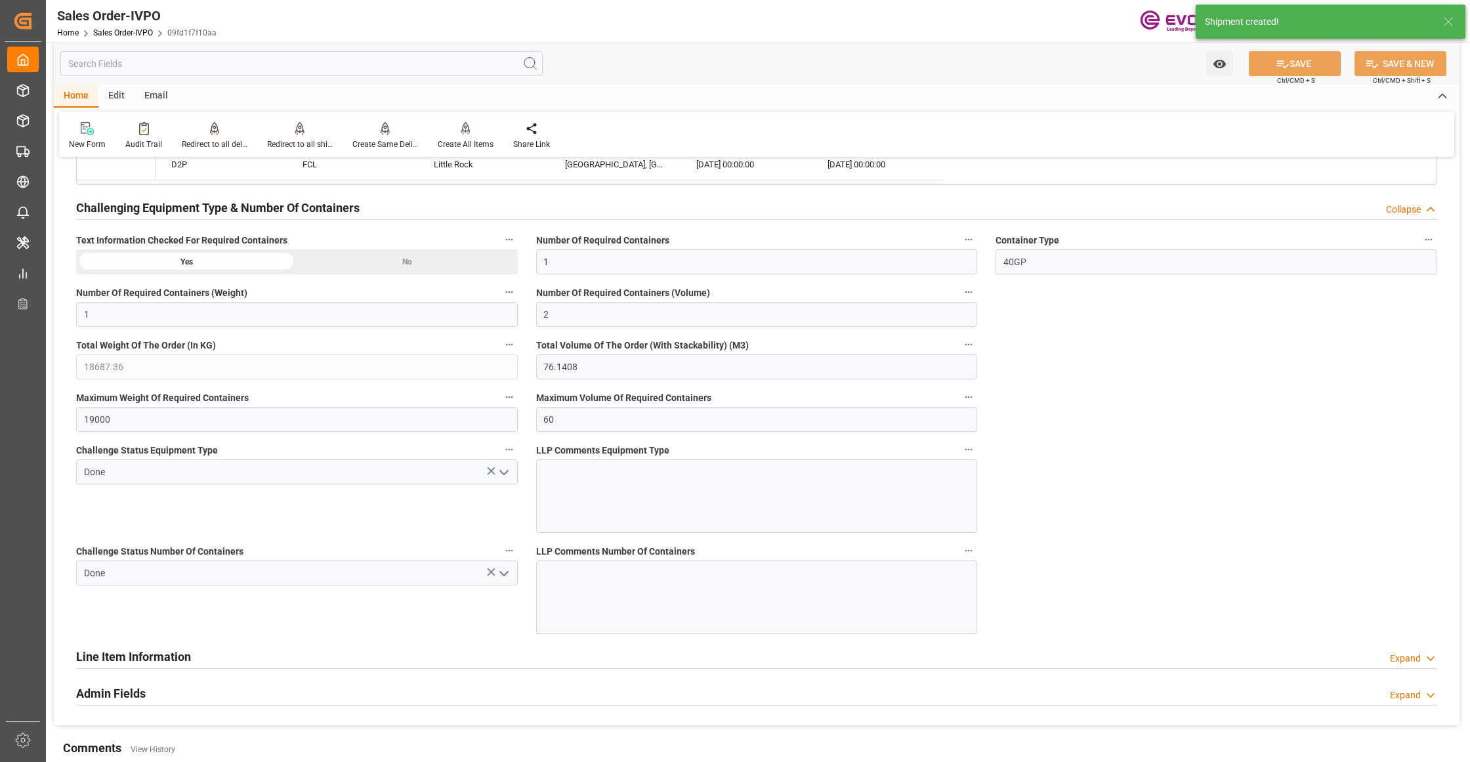
type input "17.06.2025 22:00"
type input "[DATE] 10:59"
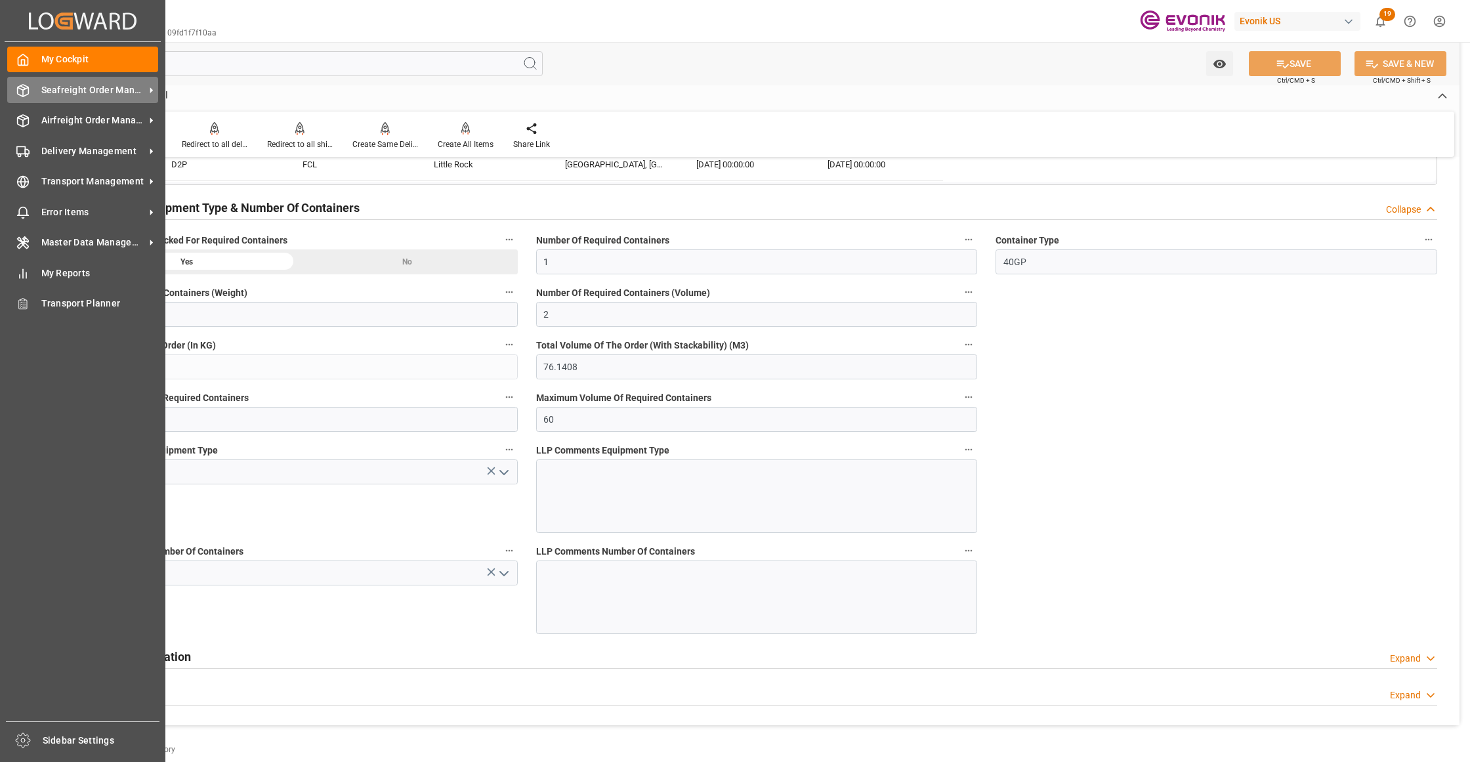
click at [58, 83] on span "Seafreight Order Management" at bounding box center [93, 90] width 104 height 14
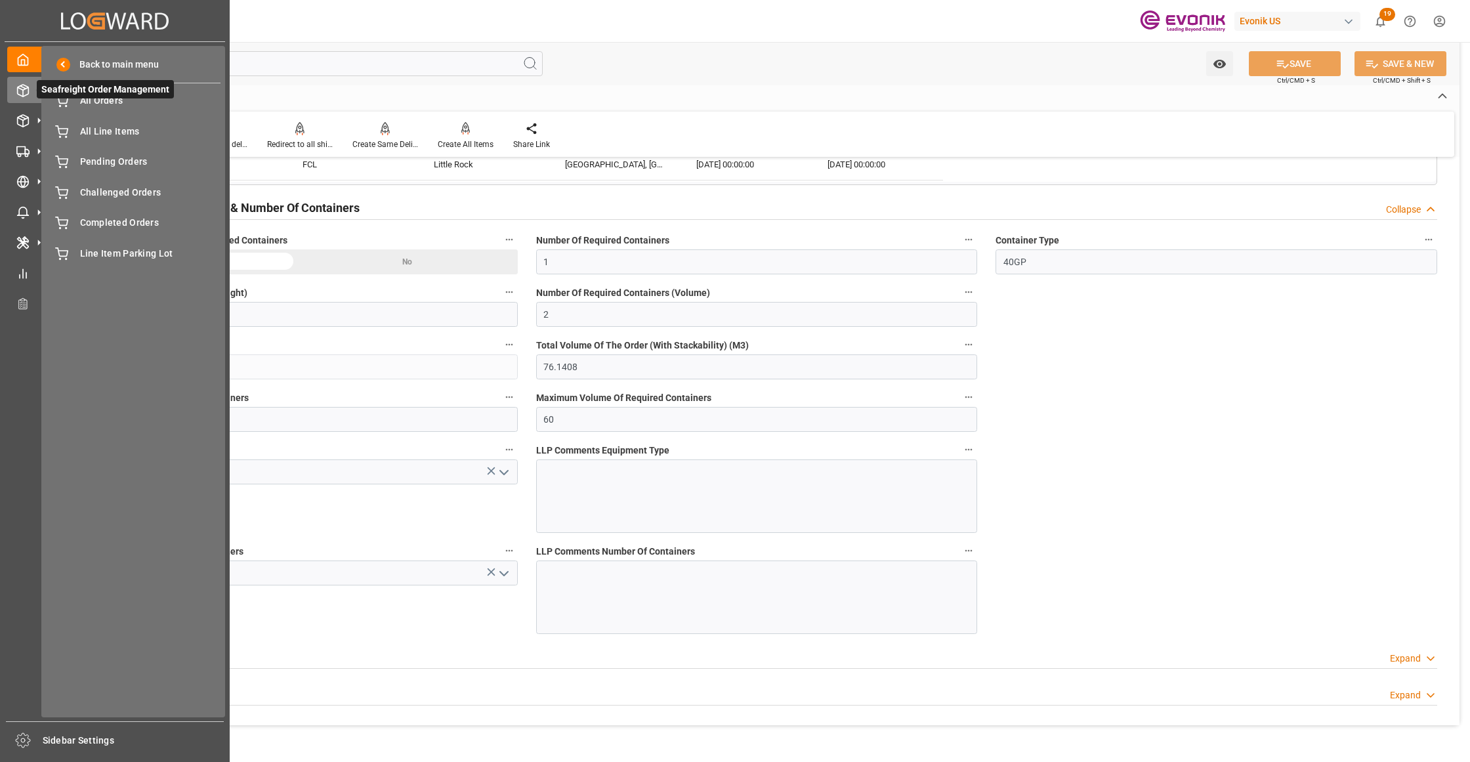
click at [91, 98] on span "Seafreight Order Management" at bounding box center [105, 89] width 137 height 18
click at [106, 111] on div "All Orders All Orders" at bounding box center [133, 101] width 175 height 26
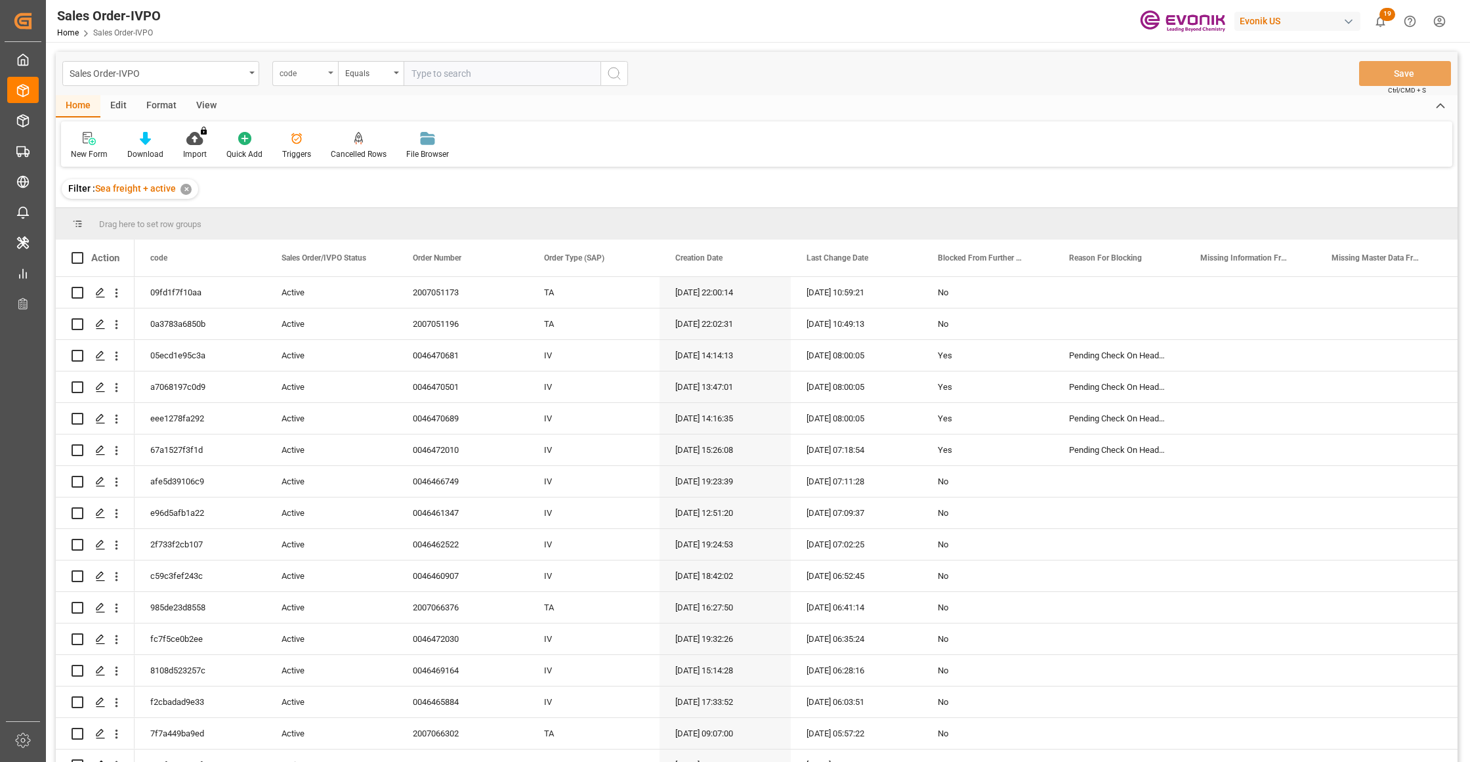
click at [318, 67] on div "code" at bounding box center [301, 71] width 45 height 15
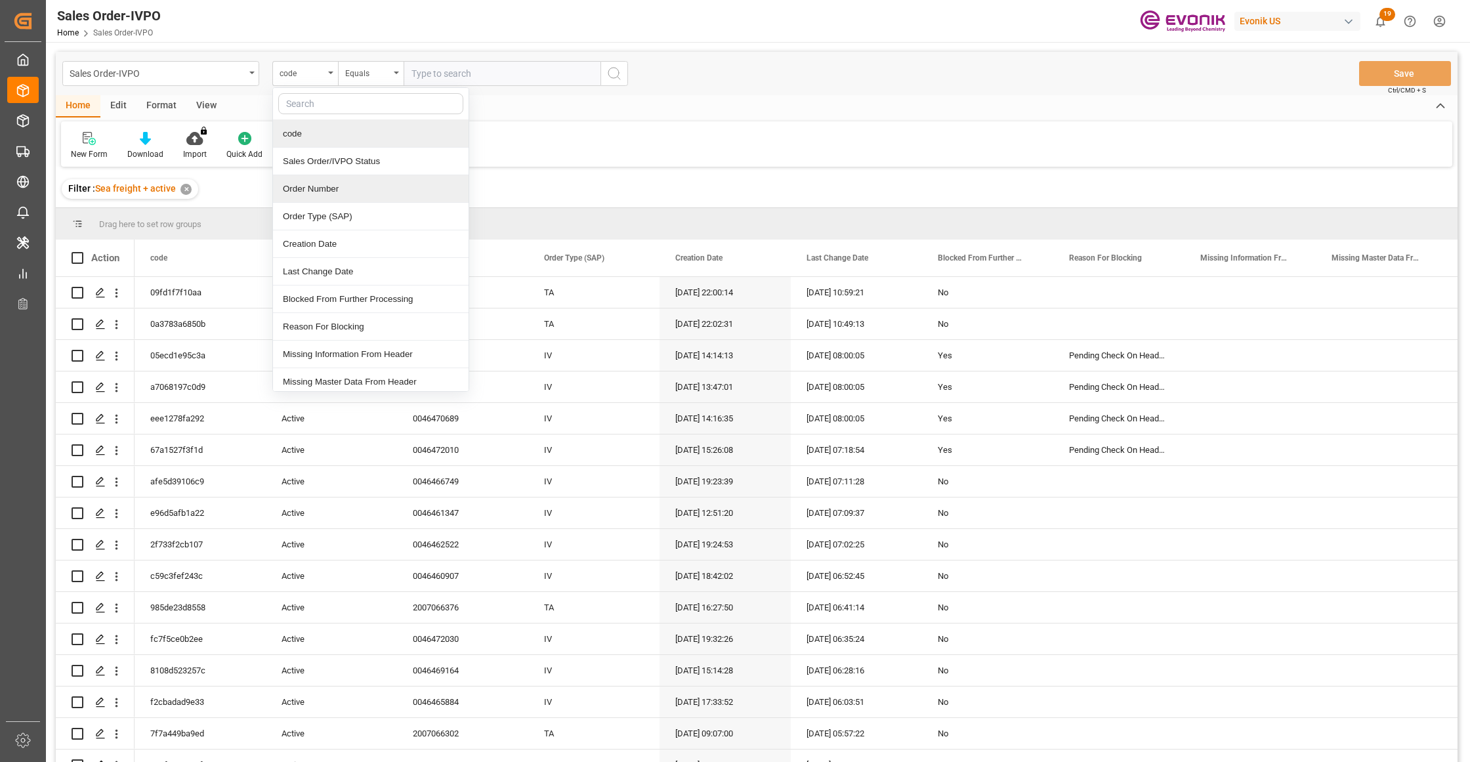
click at [342, 192] on div "Order Number" at bounding box center [371, 189] width 196 height 28
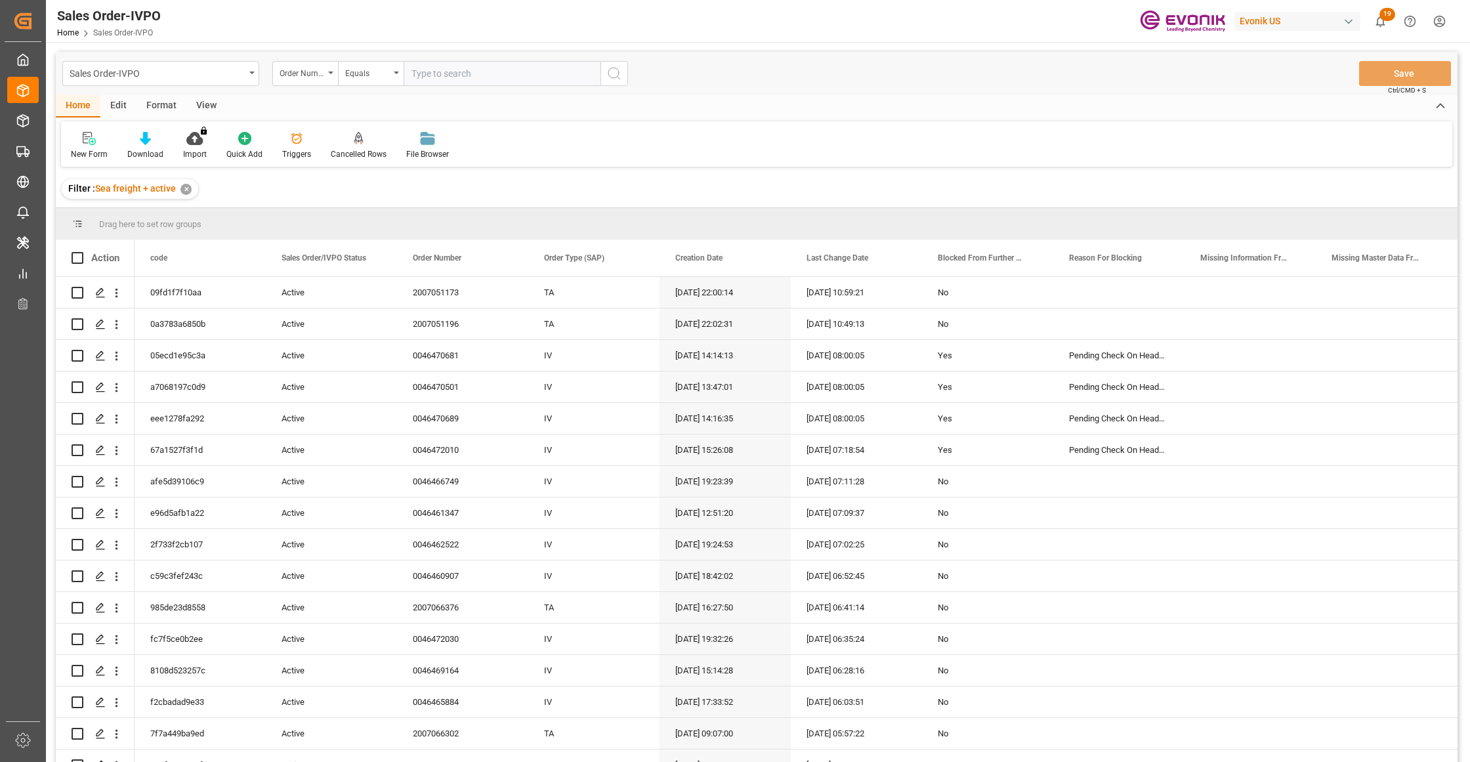
click at [447, 68] on input "text" at bounding box center [501, 73] width 197 height 25
paste input "2007051196"
type input "2007051196"
click at [623, 71] on button "search button" at bounding box center [614, 73] width 28 height 25
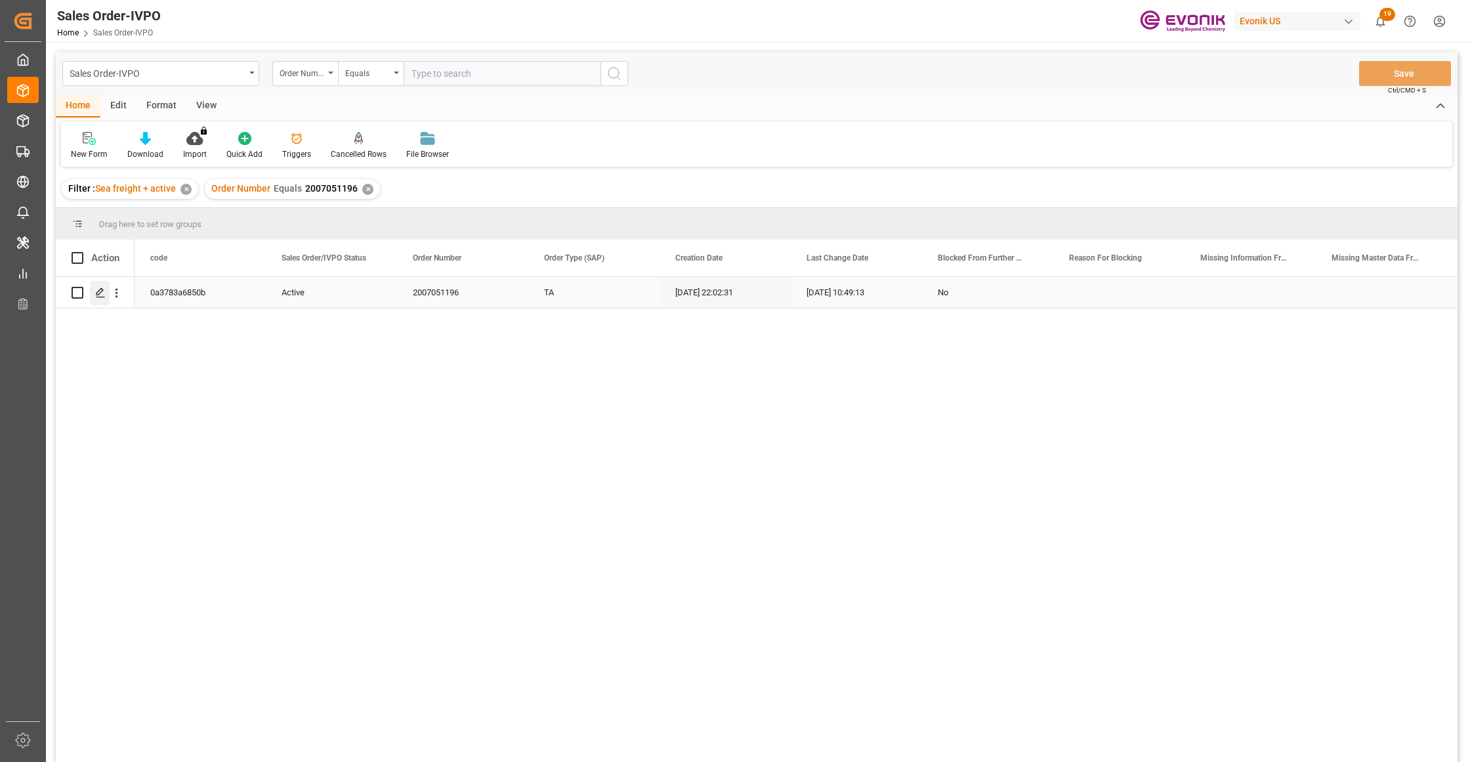
click at [94, 290] on div "Press SPACE to select this row." at bounding box center [100, 293] width 20 height 24
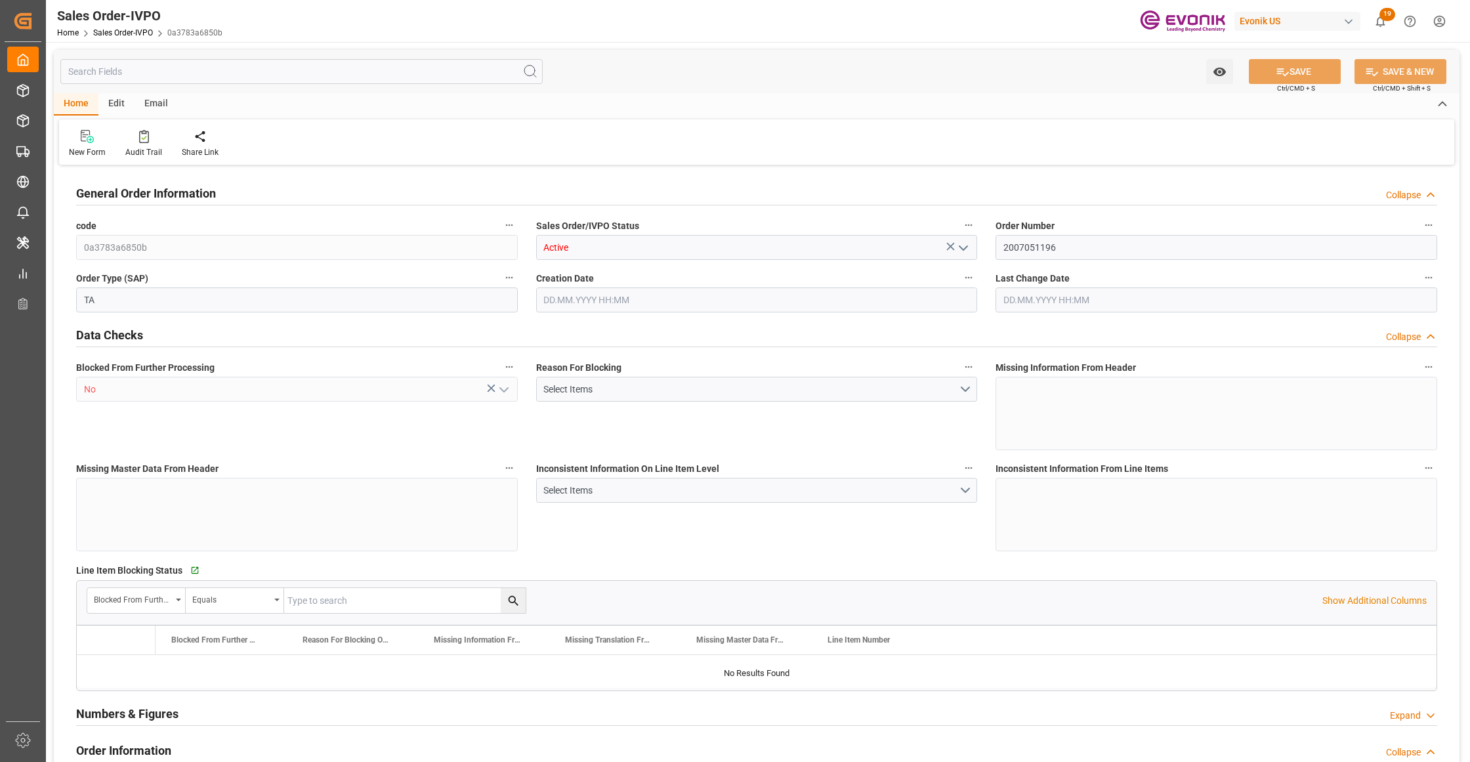
type input "MYPGU"
type input "0"
type input "1"
type input "2"
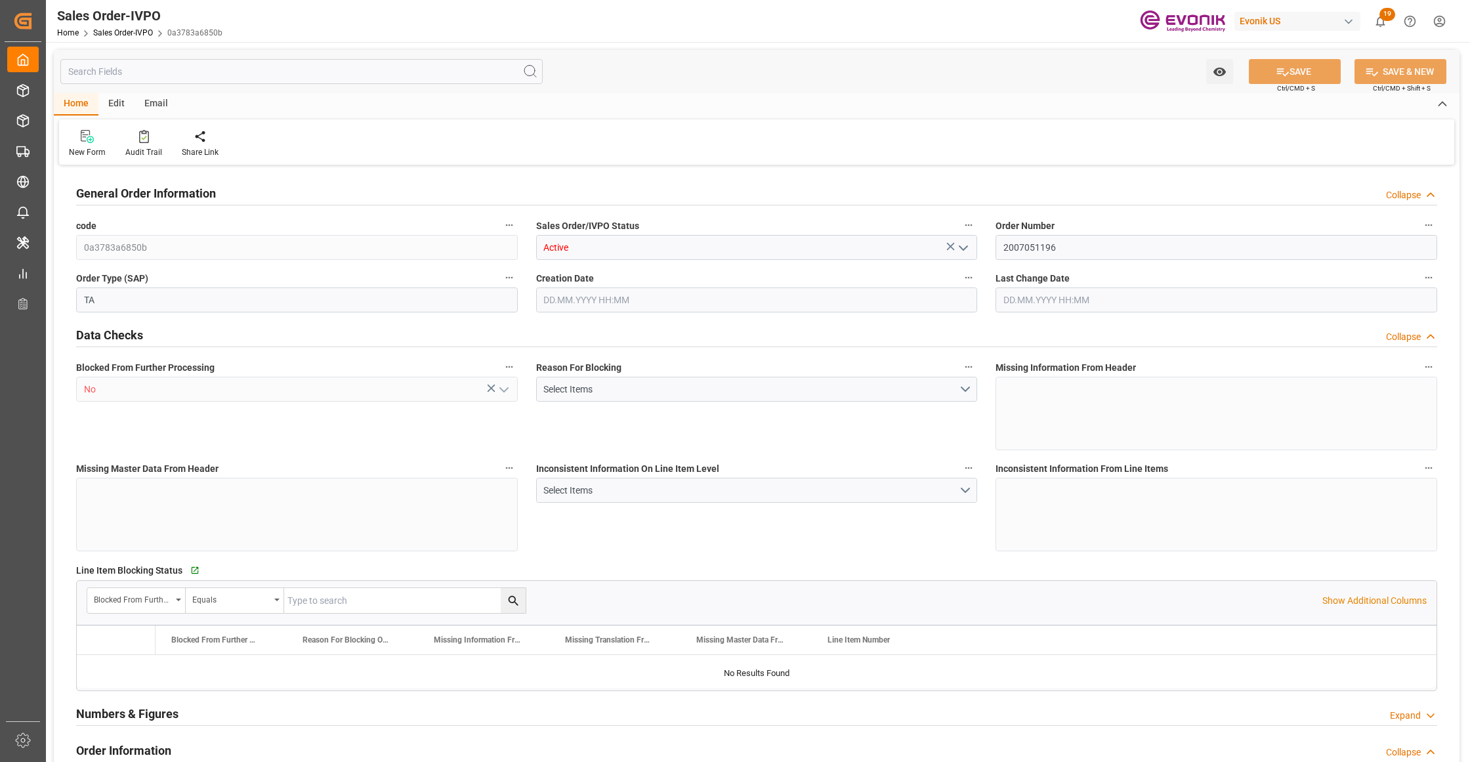
type input "17788.704"
type input "78.4092"
type input "19000"
type input "60"
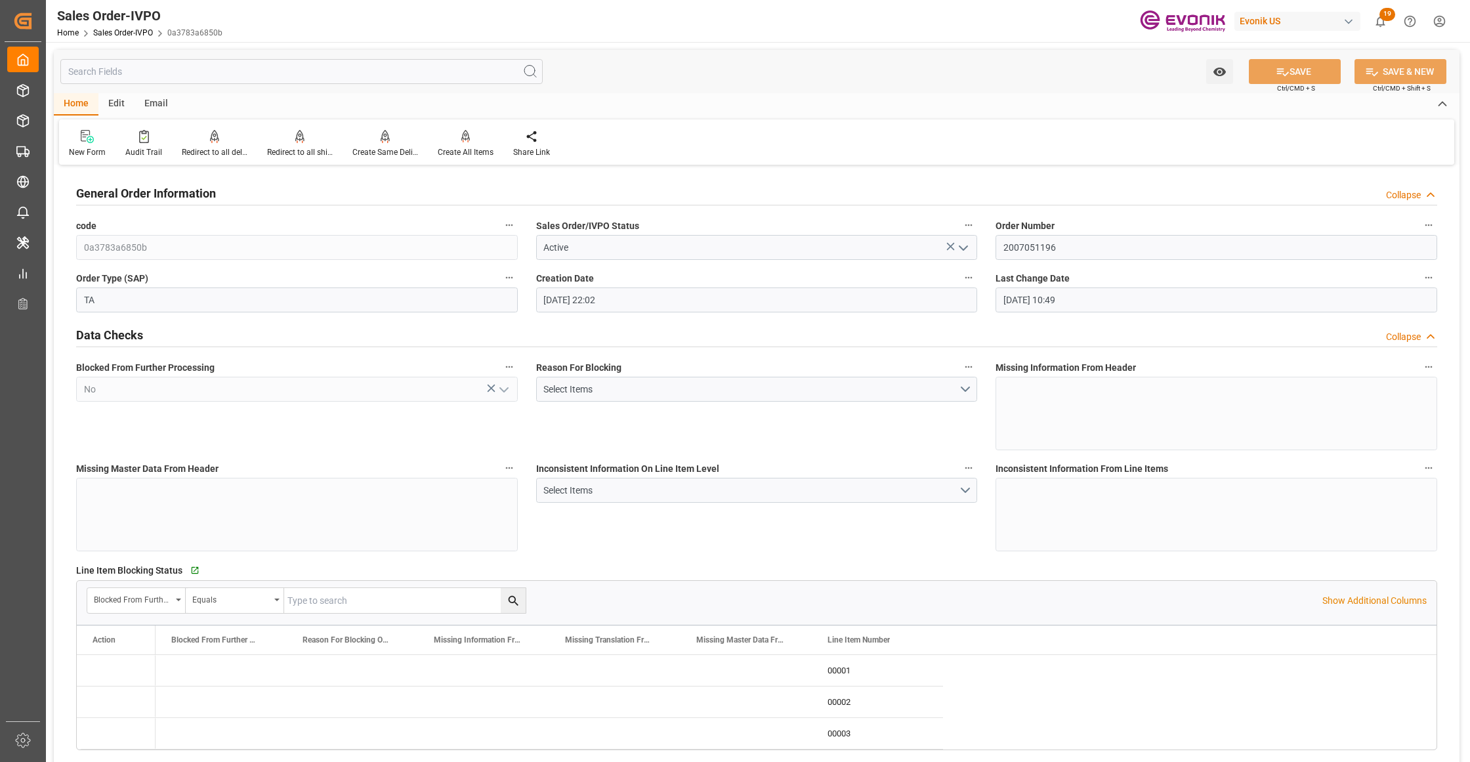
type input "17.06.2025 22:02"
type input "08.09.2025 10:49"
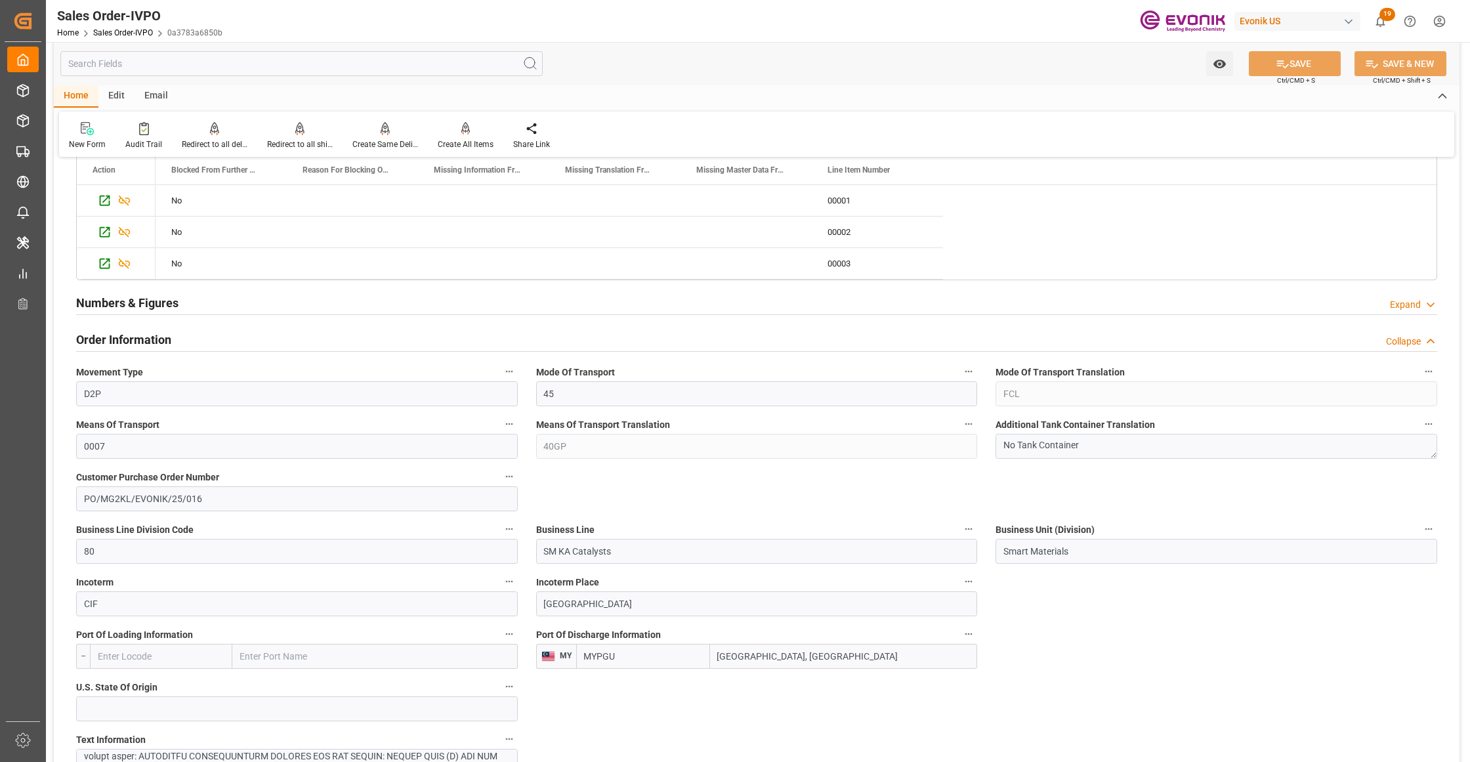
scroll to position [178, 0]
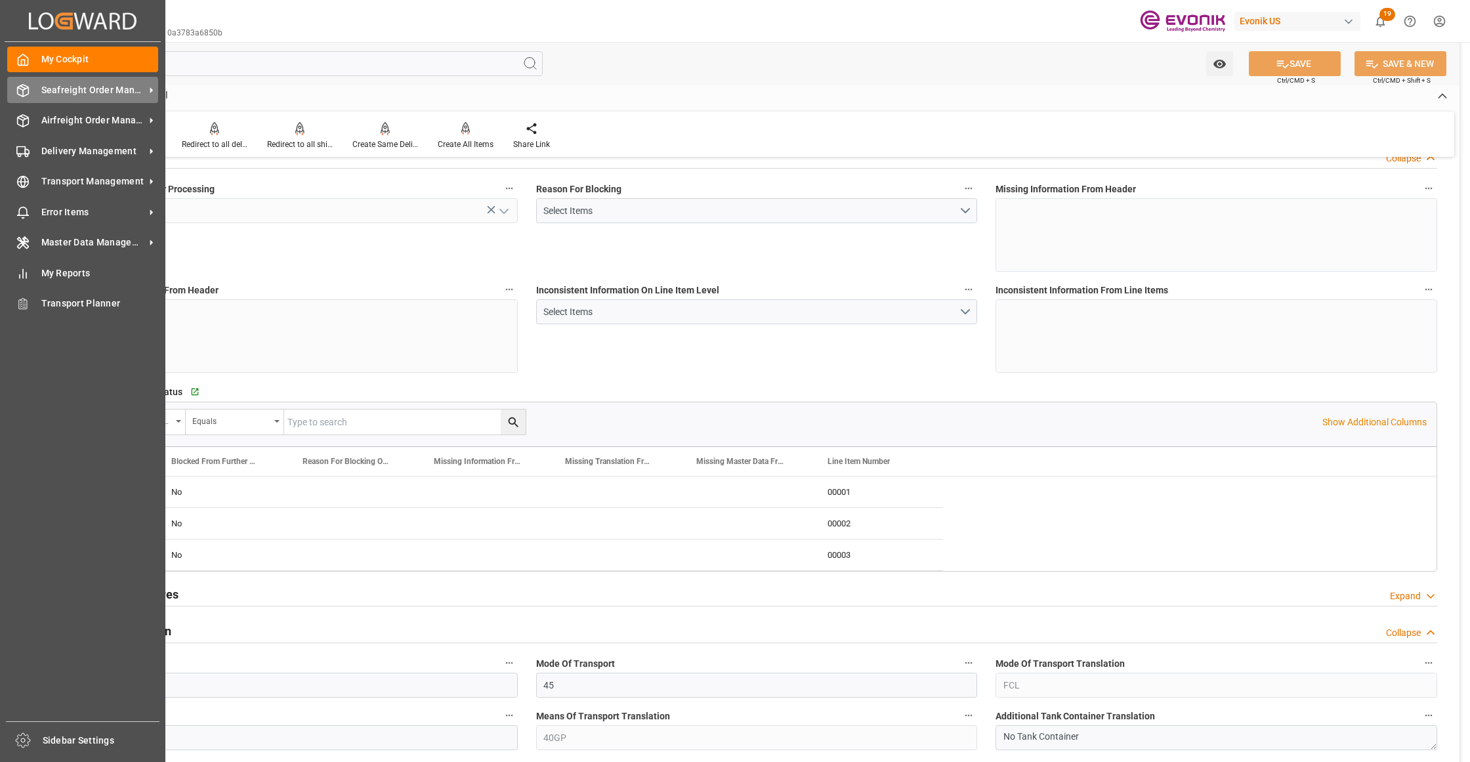
click at [43, 85] on span "Seafreight Order Management" at bounding box center [93, 90] width 104 height 14
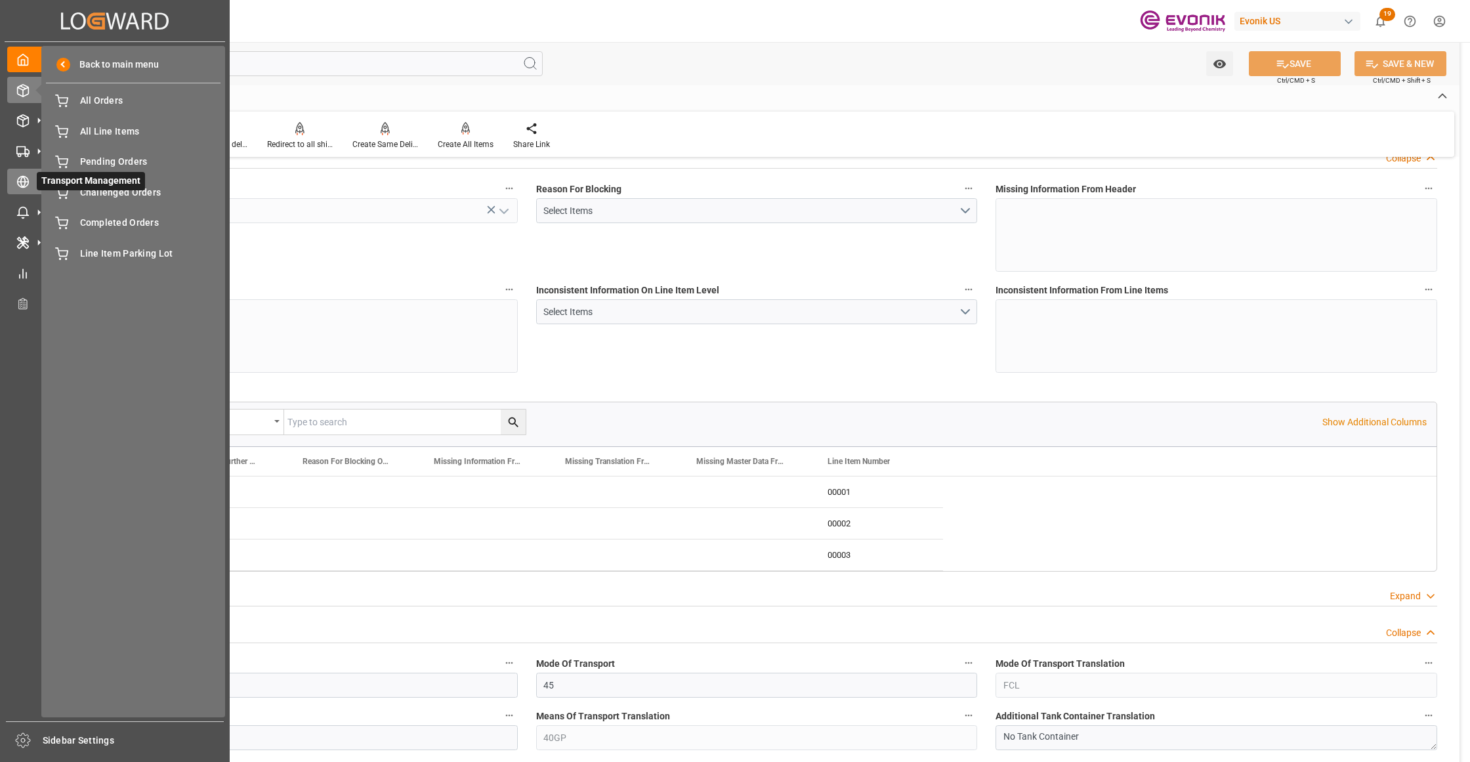
click at [22, 190] on div "Transport Management Transport Management" at bounding box center [114, 182] width 215 height 26
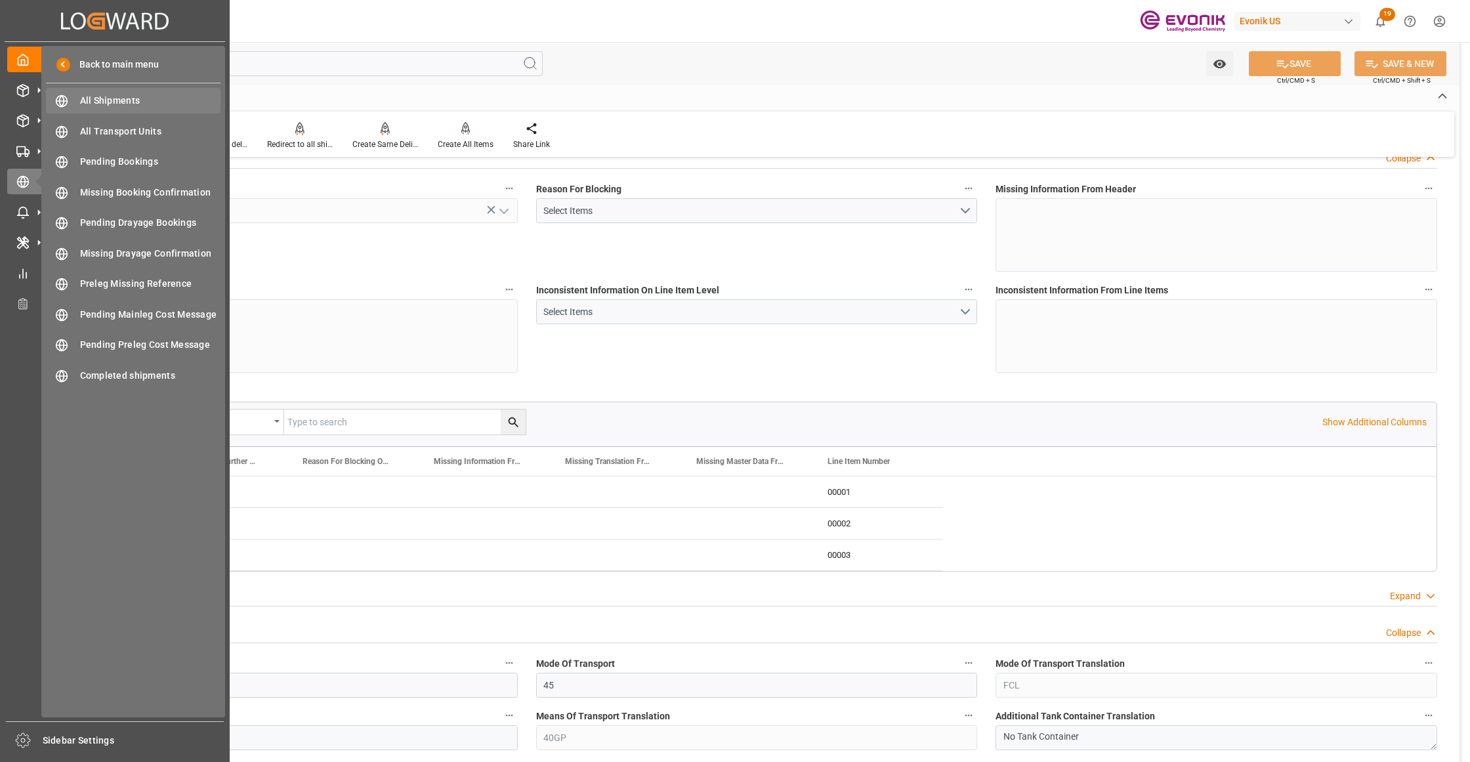
click at [127, 95] on span "All Shipments" at bounding box center [150, 101] width 141 height 14
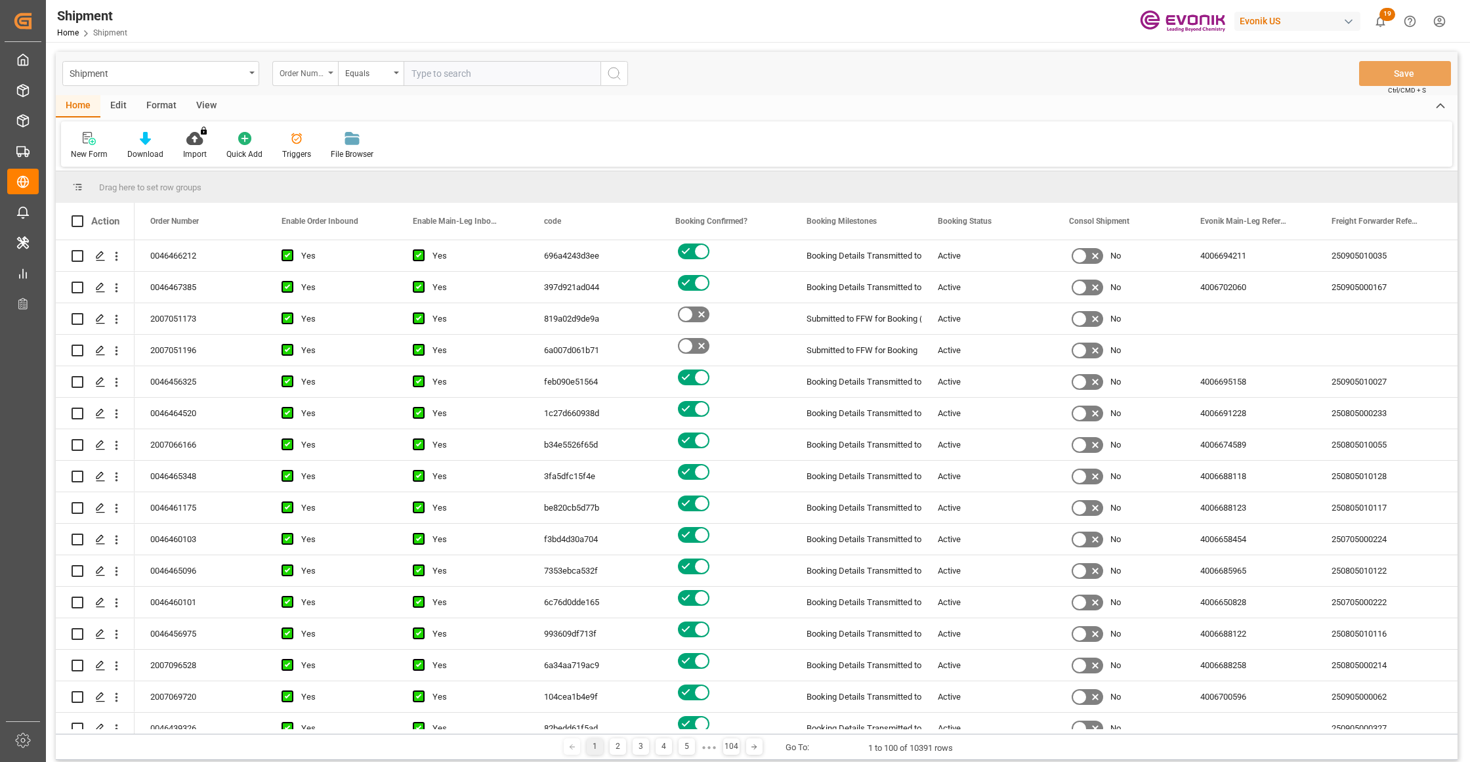
click at [312, 72] on div "Order Number" at bounding box center [301, 71] width 45 height 15
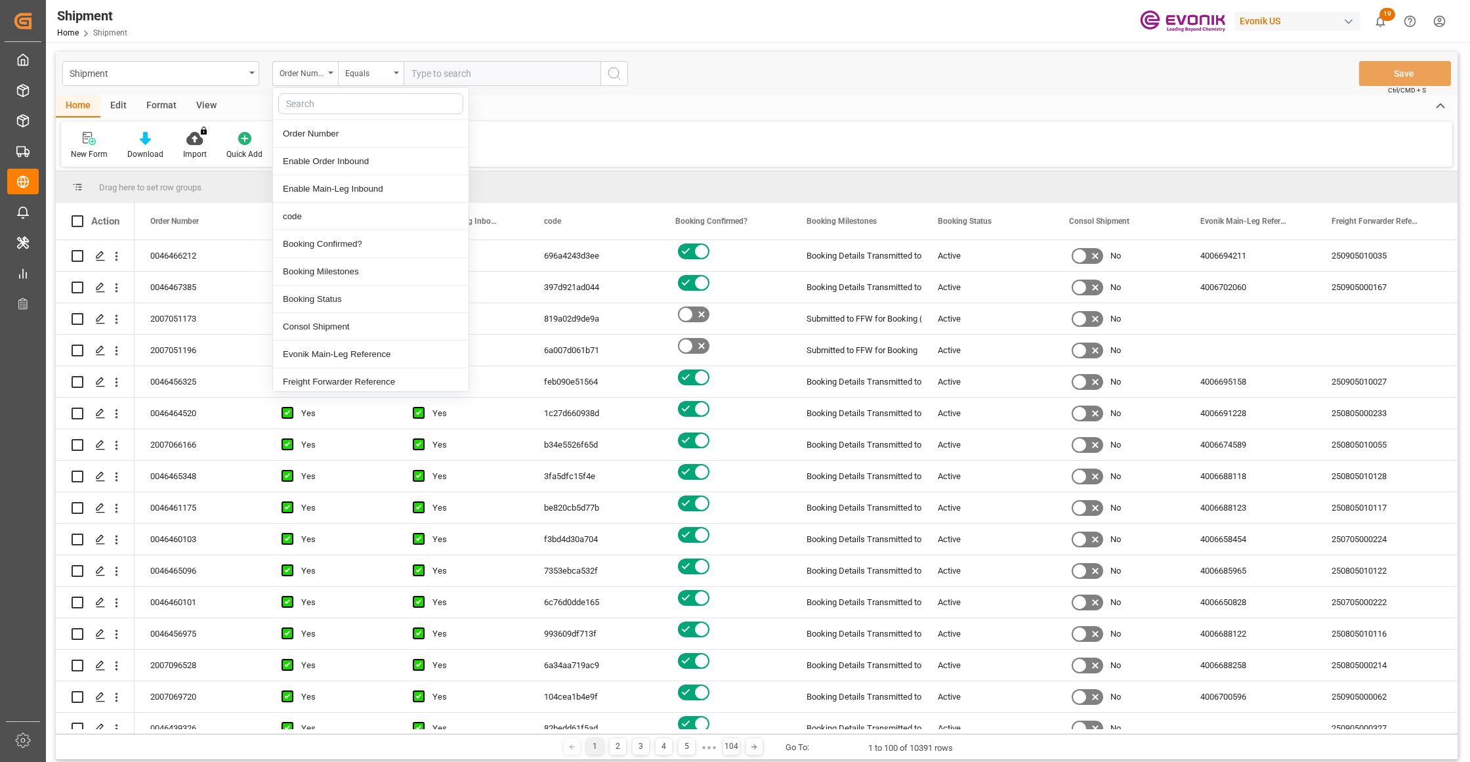
click at [480, 79] on input "text" at bounding box center [501, 73] width 197 height 25
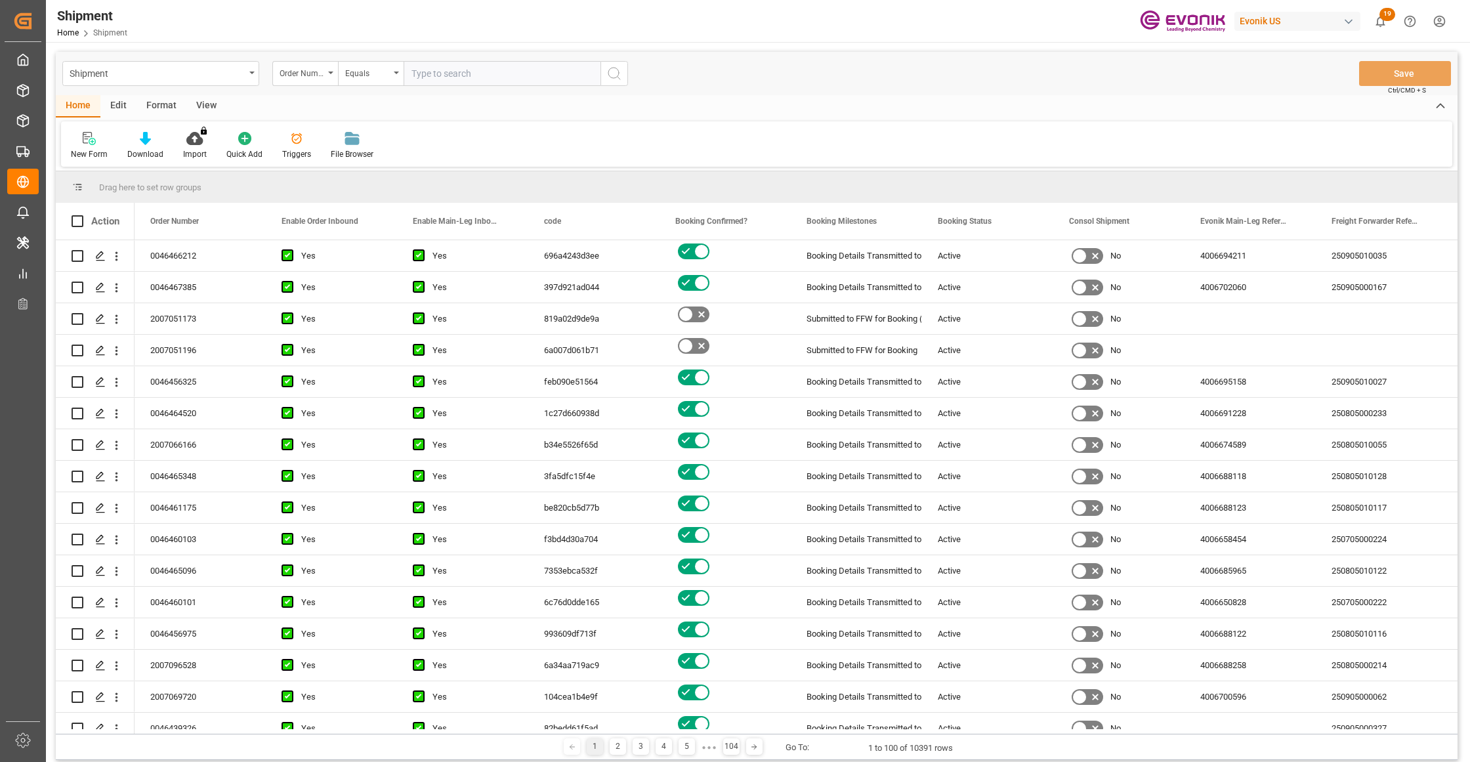
click at [454, 72] on input "text" at bounding box center [501, 73] width 197 height 25
paste input "0046467184"
type input "0046467184"
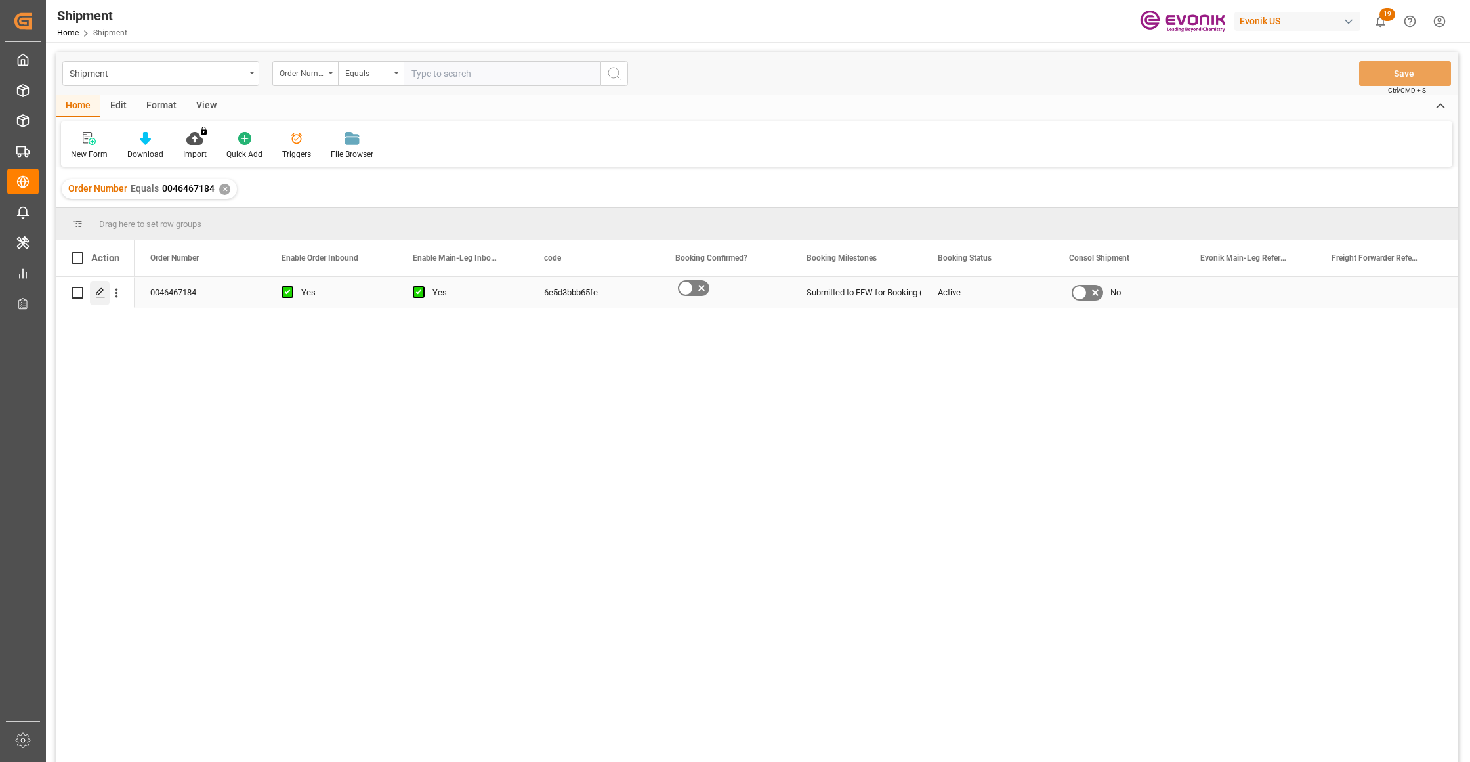
click at [102, 290] on polygon "Press SPACE to select this row." at bounding box center [99, 292] width 7 height 7
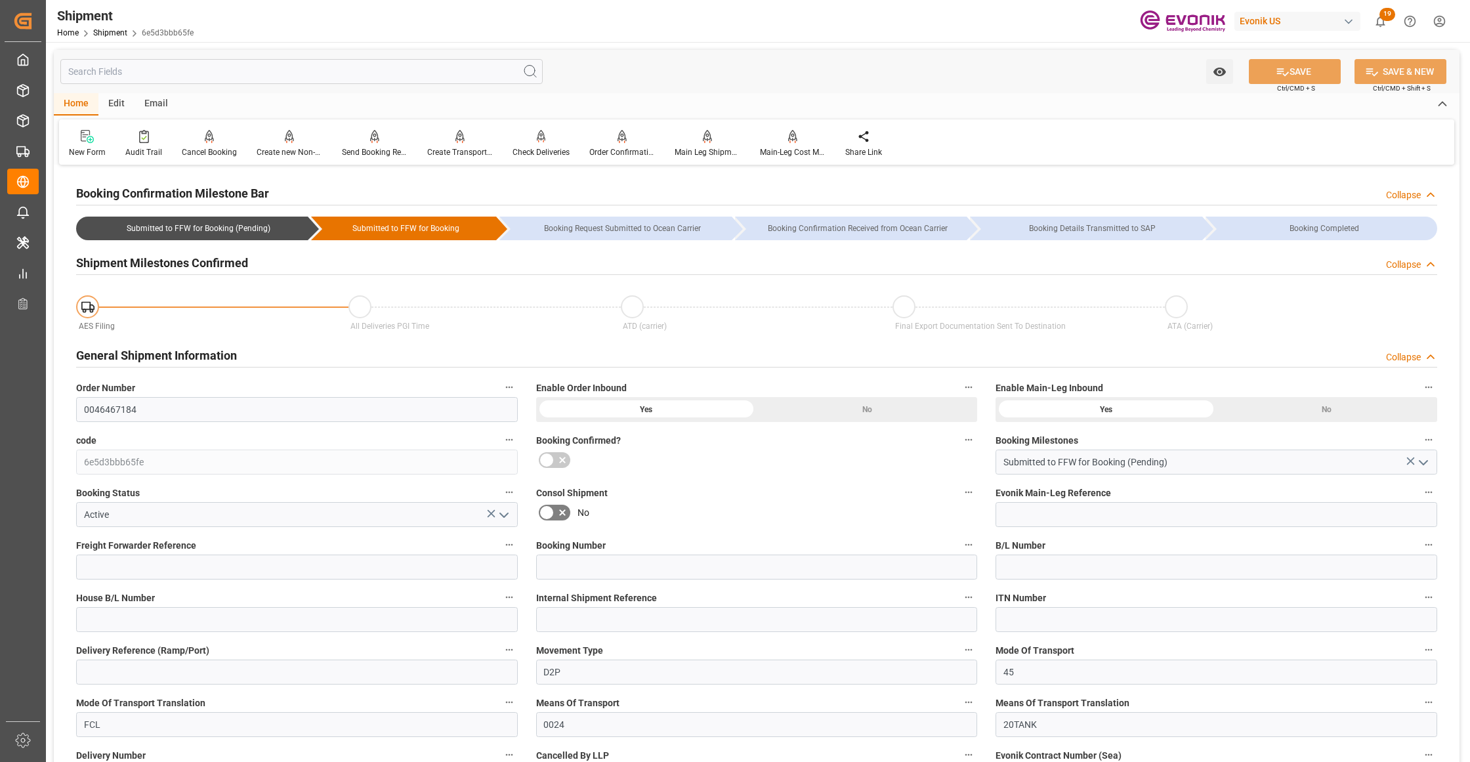
scroll to position [583, 0]
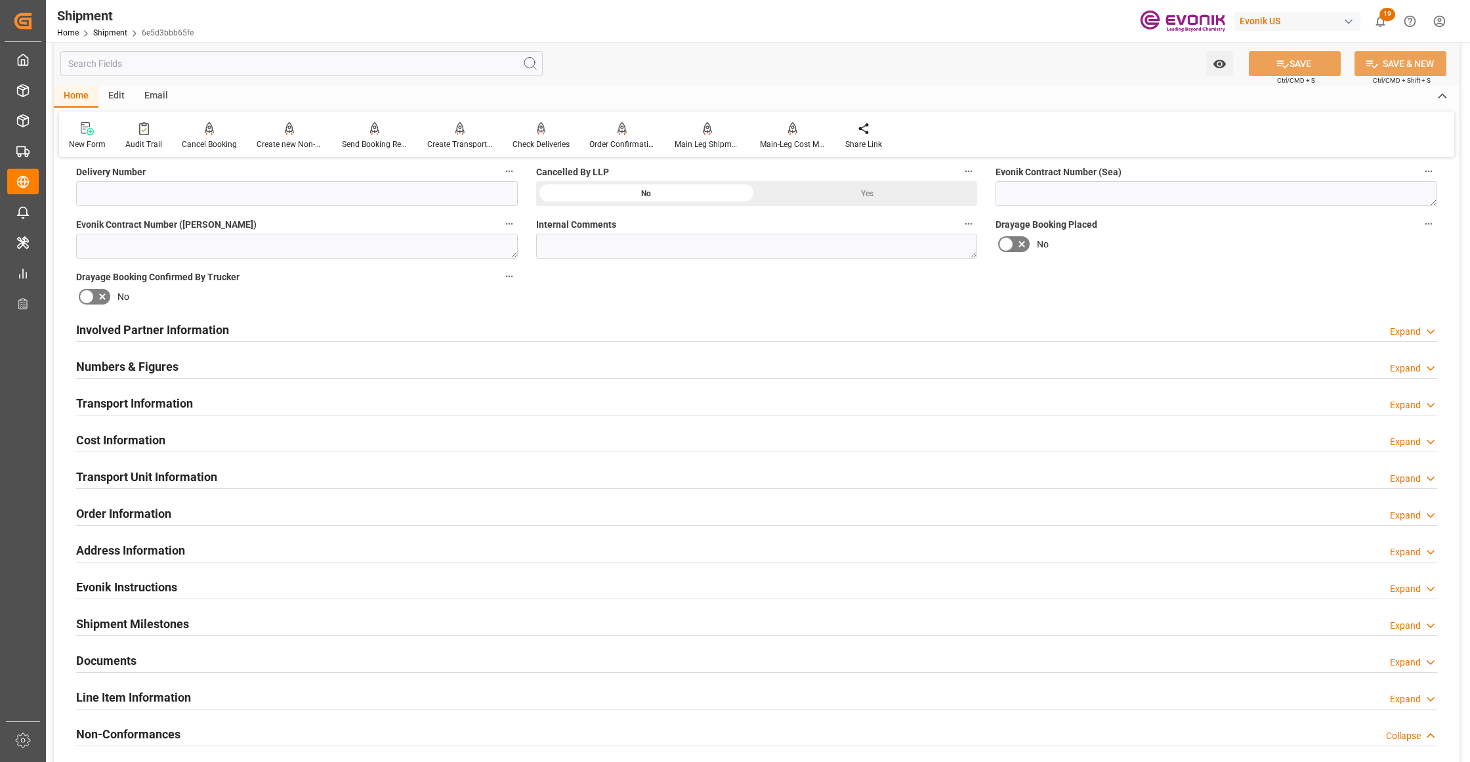
click at [418, 329] on div "Involved Partner Information Expand" at bounding box center [756, 328] width 1361 height 25
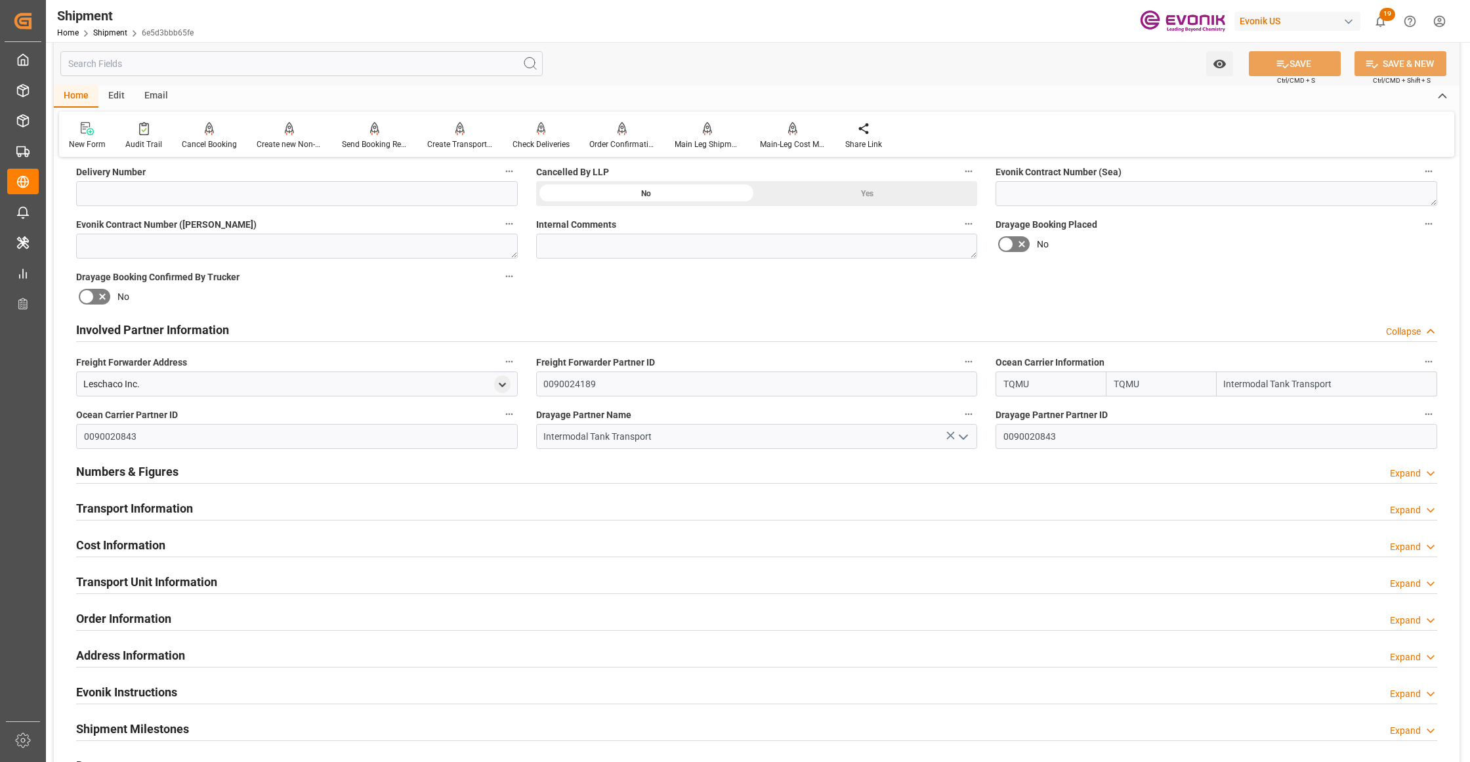
drag, startPoint x: 419, startPoint y: 552, endPoint x: 384, endPoint y: 551, distance: 34.1
click at [419, 552] on div "Cost Information Expand" at bounding box center [756, 543] width 1361 height 25
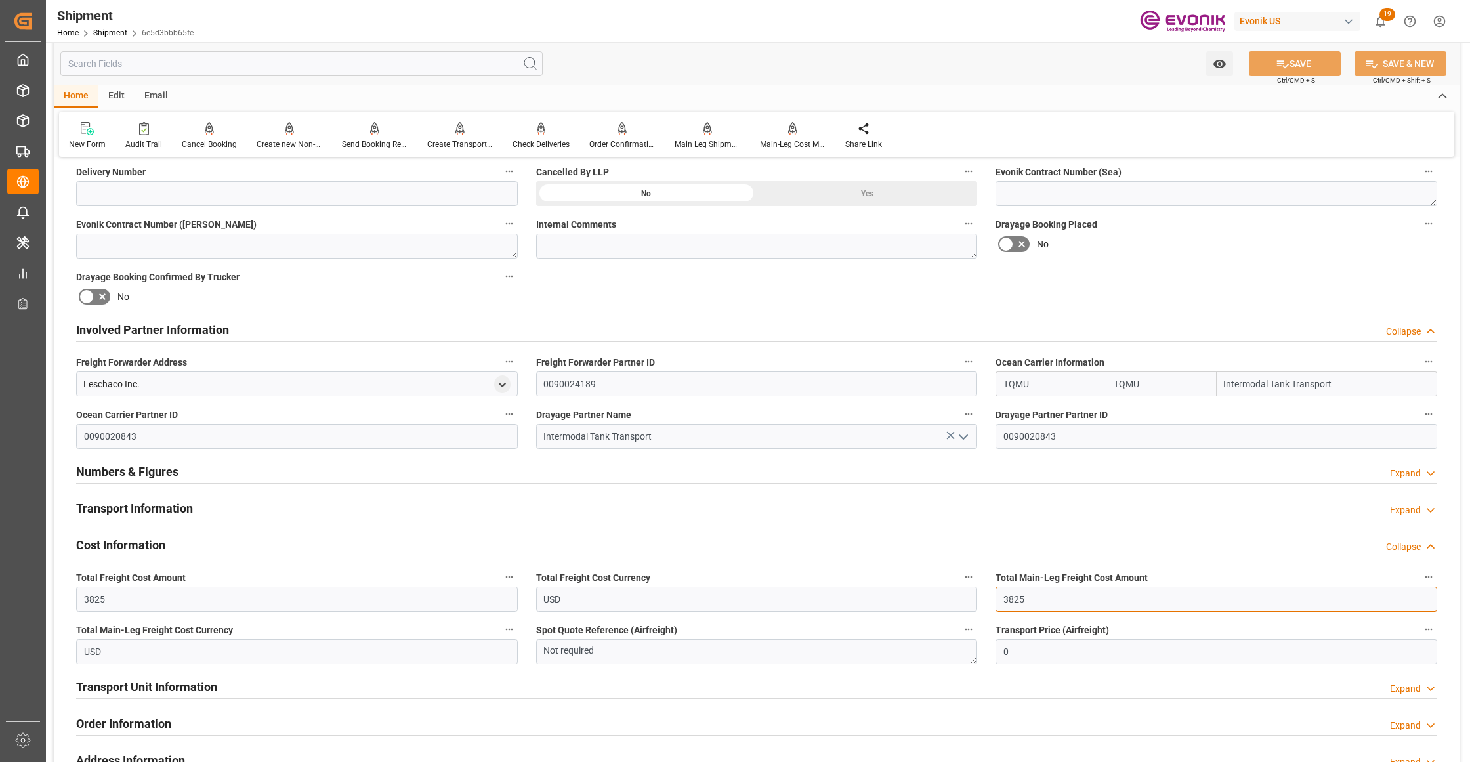
click at [1014, 596] on input "3825" at bounding box center [1216, 599] width 442 height 25
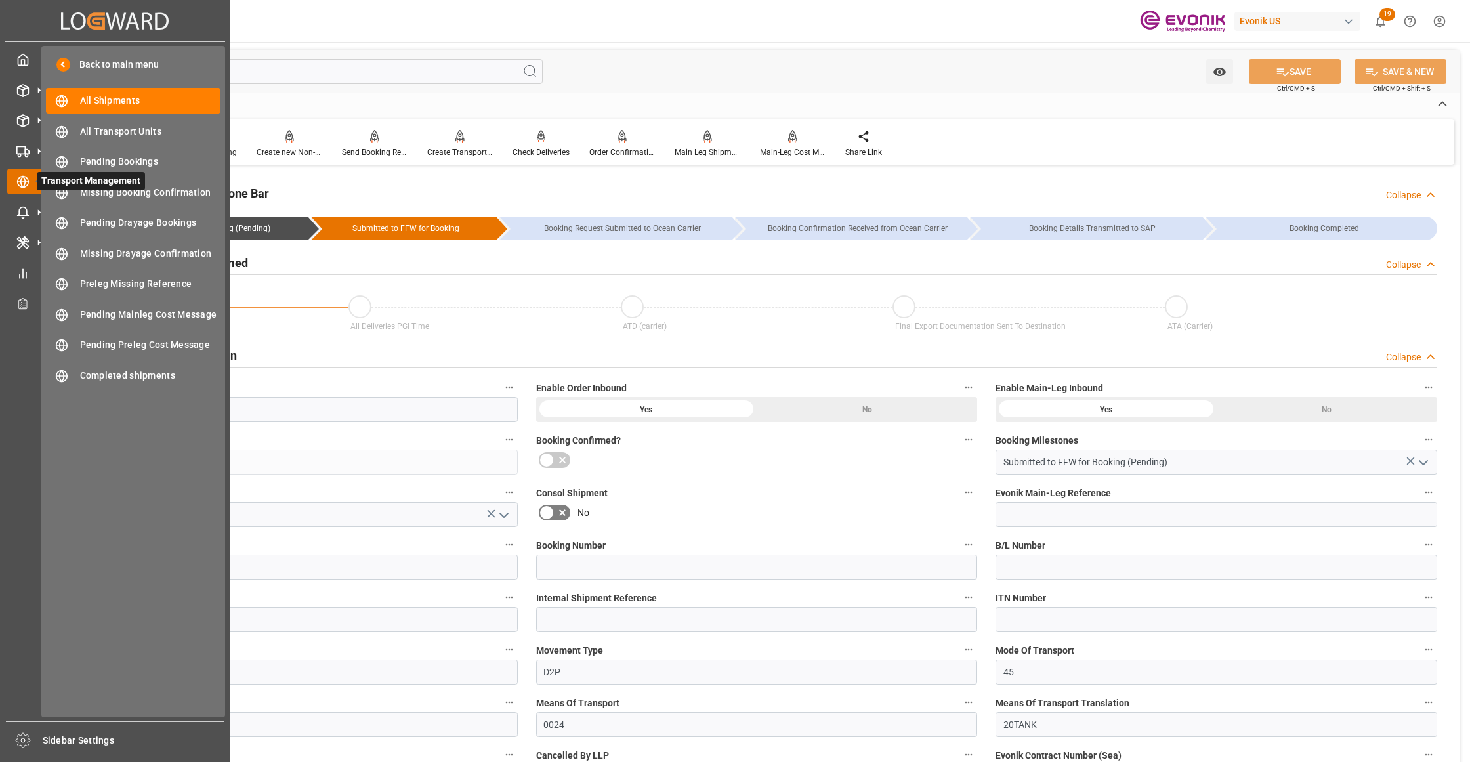
click at [21, 179] on icon at bounding box center [23, 181] width 5 height 11
click at [104, 98] on span "All Shipments" at bounding box center [150, 101] width 141 height 14
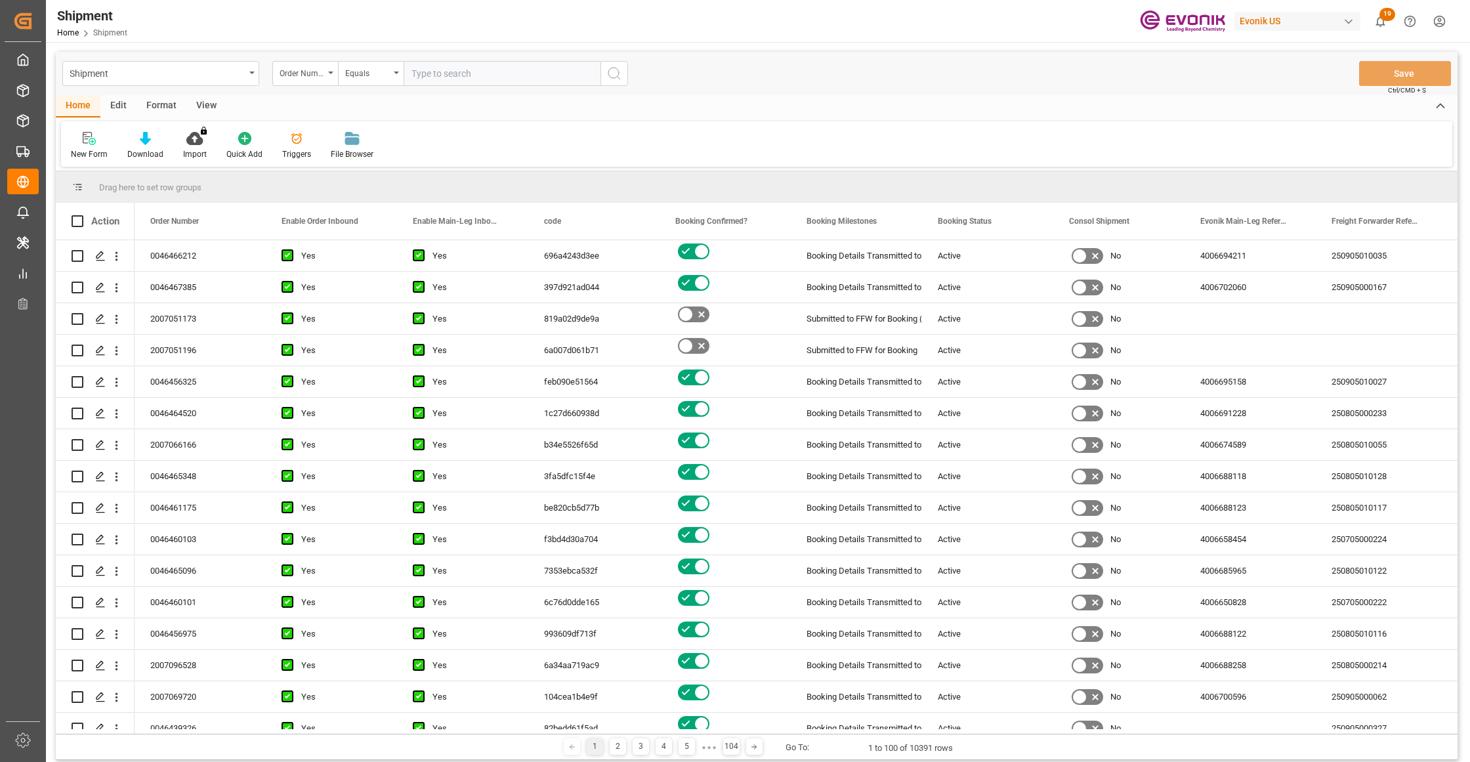
click at [437, 71] on input "text" at bounding box center [501, 73] width 197 height 25
type input "0046467185"
click at [615, 72] on icon "search button" at bounding box center [614, 74] width 16 height 16
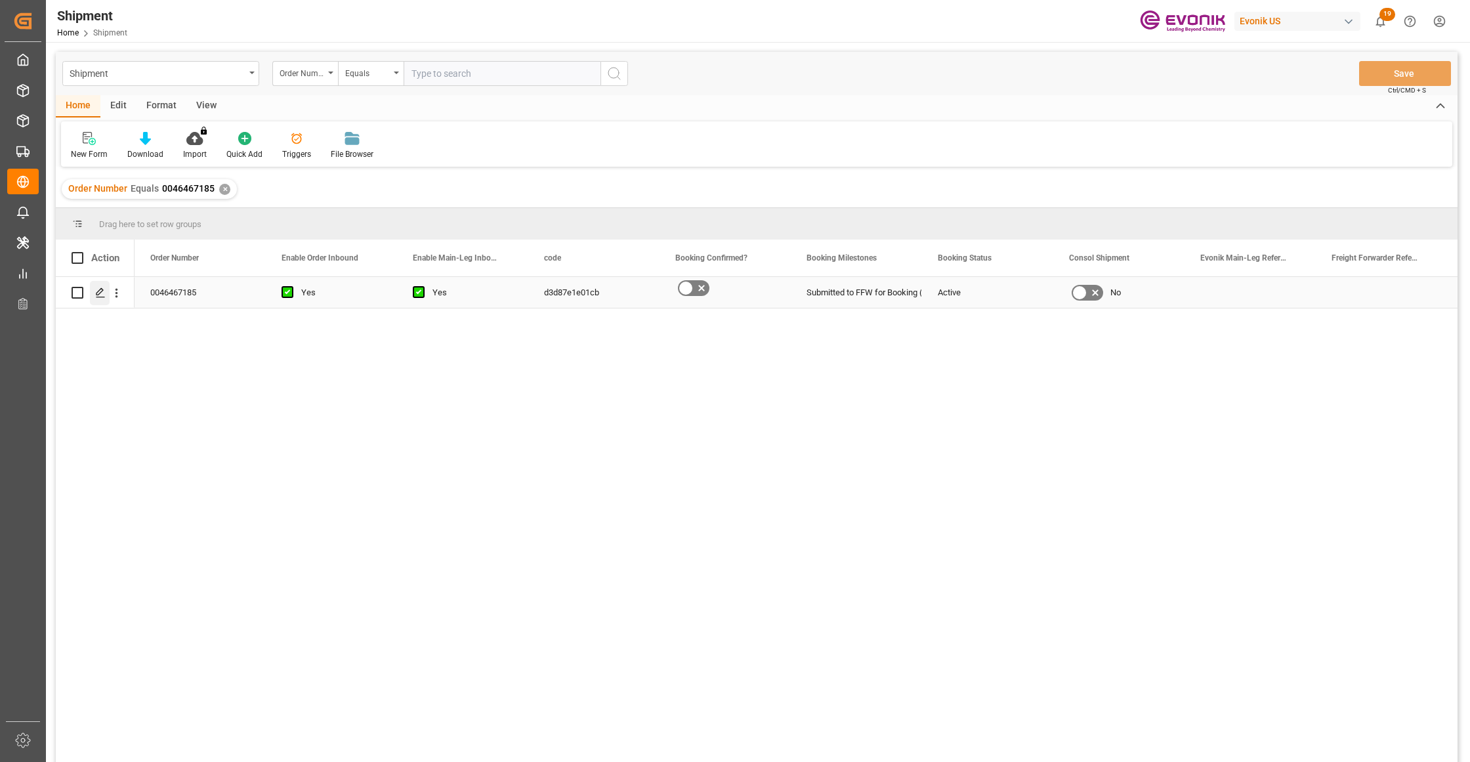
click at [96, 291] on icon "Press SPACE to select this row." at bounding box center [100, 292] width 10 height 10
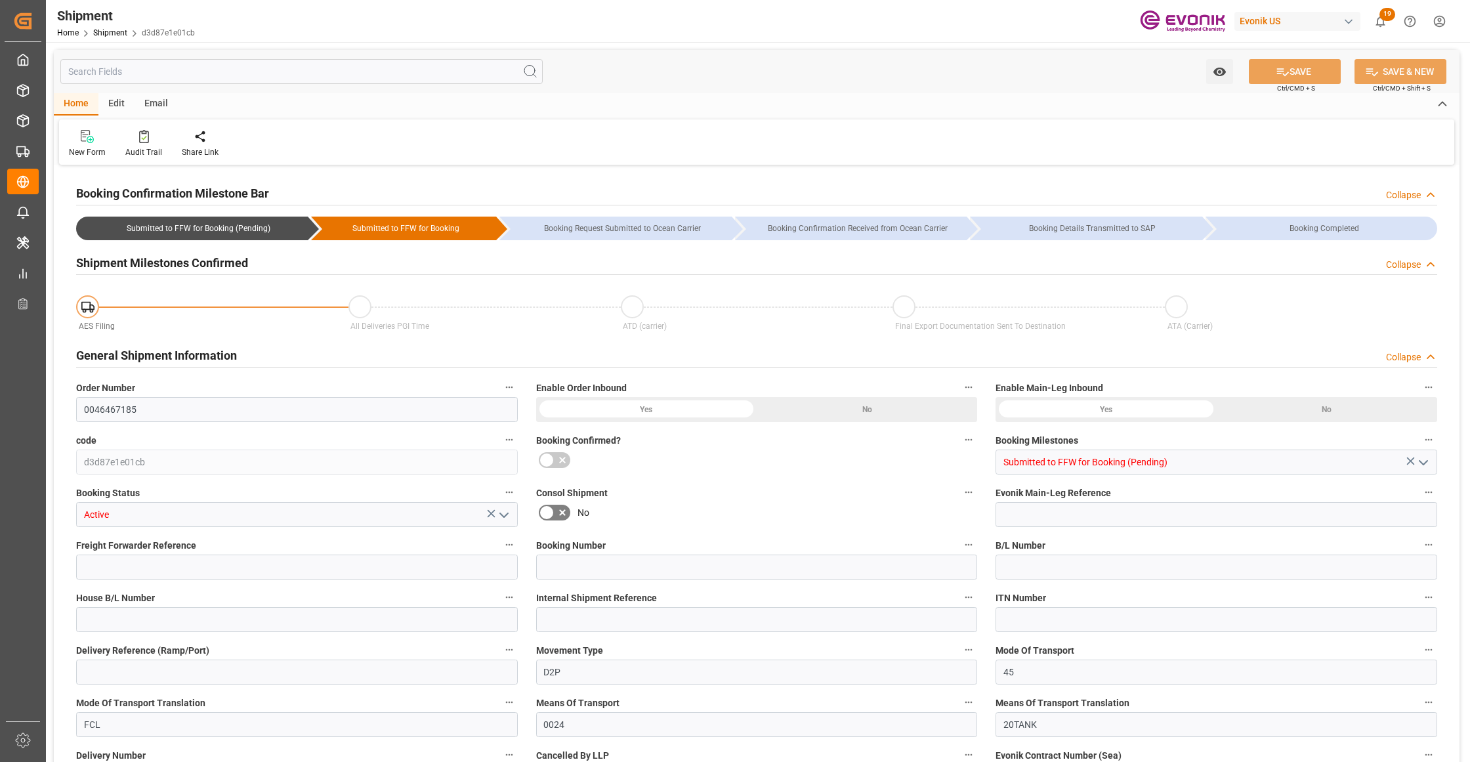
type input "USMSY"
type input "NLRTM"
type input "8888888"
type input "17.10.2025 00:00"
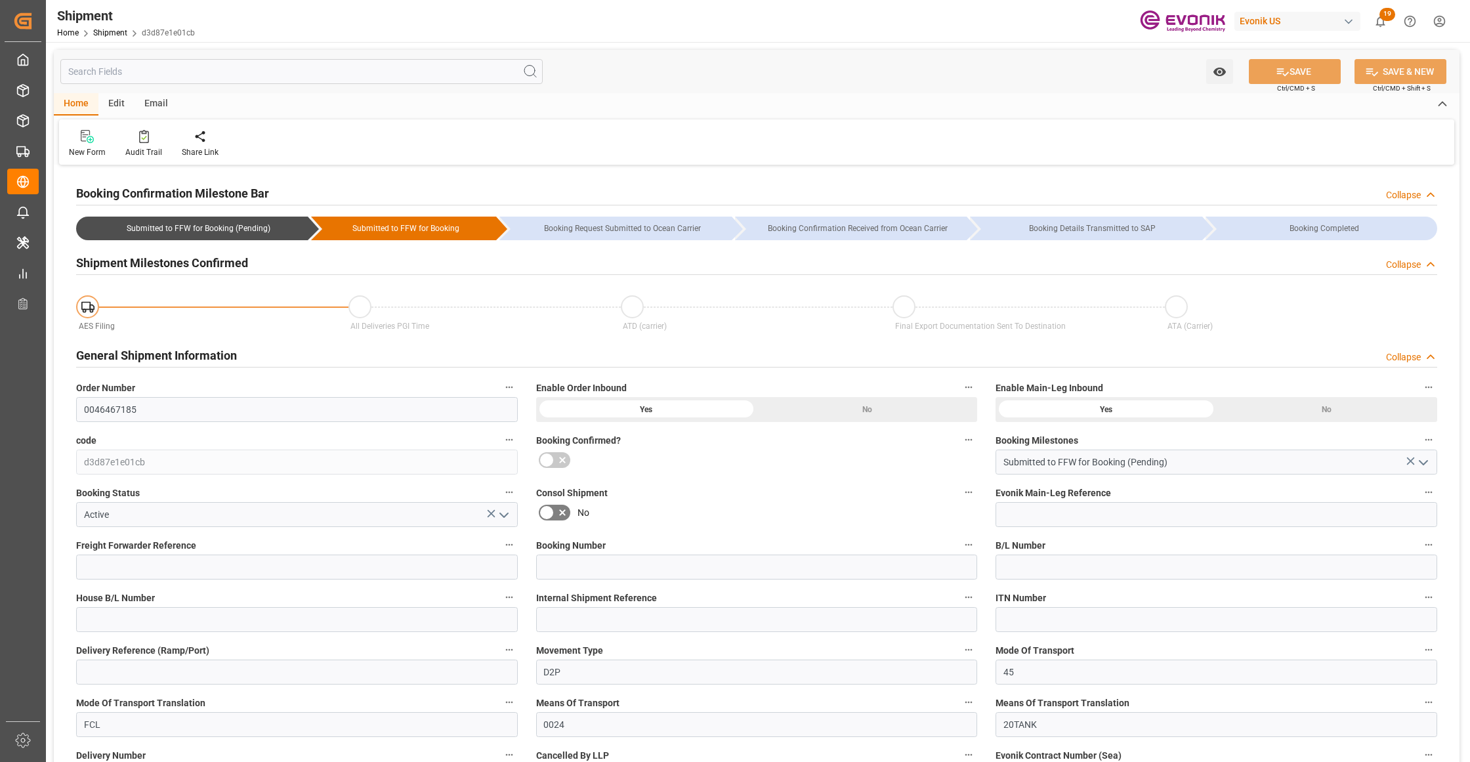
type input "24.11.2025 00:00"
type input "10.10.2025 00:00"
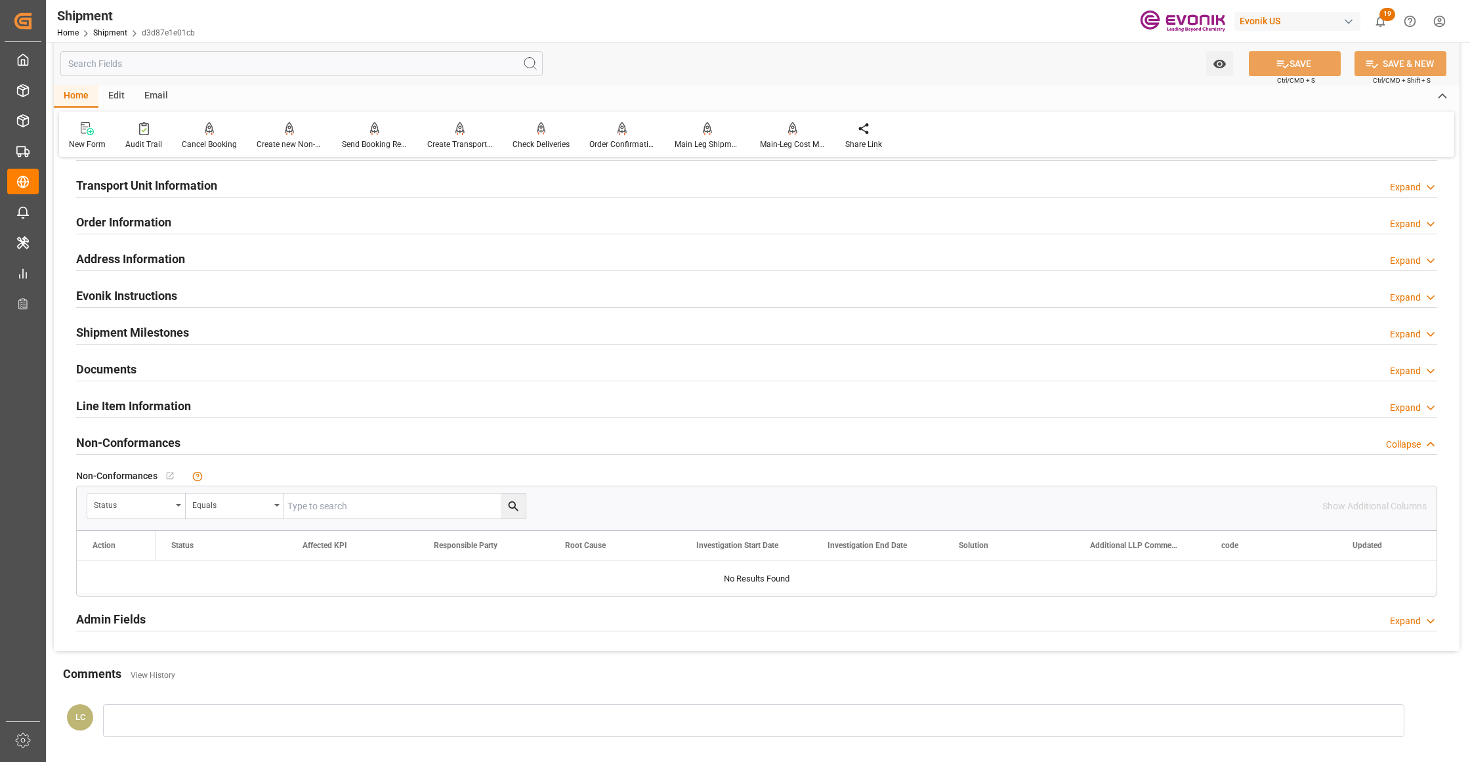
scroll to position [583, 0]
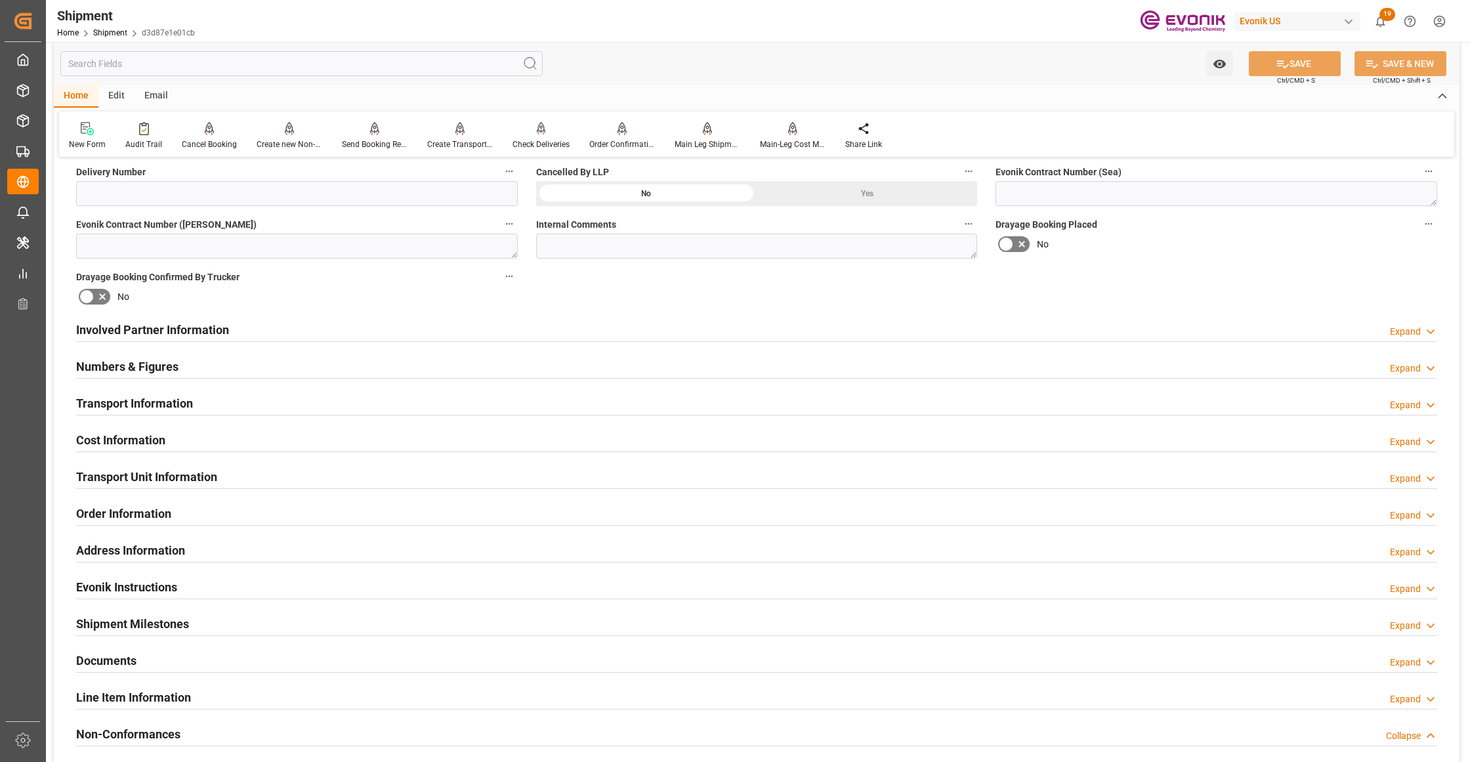
click at [224, 397] on div "Transport Information Expand" at bounding box center [756, 402] width 1361 height 25
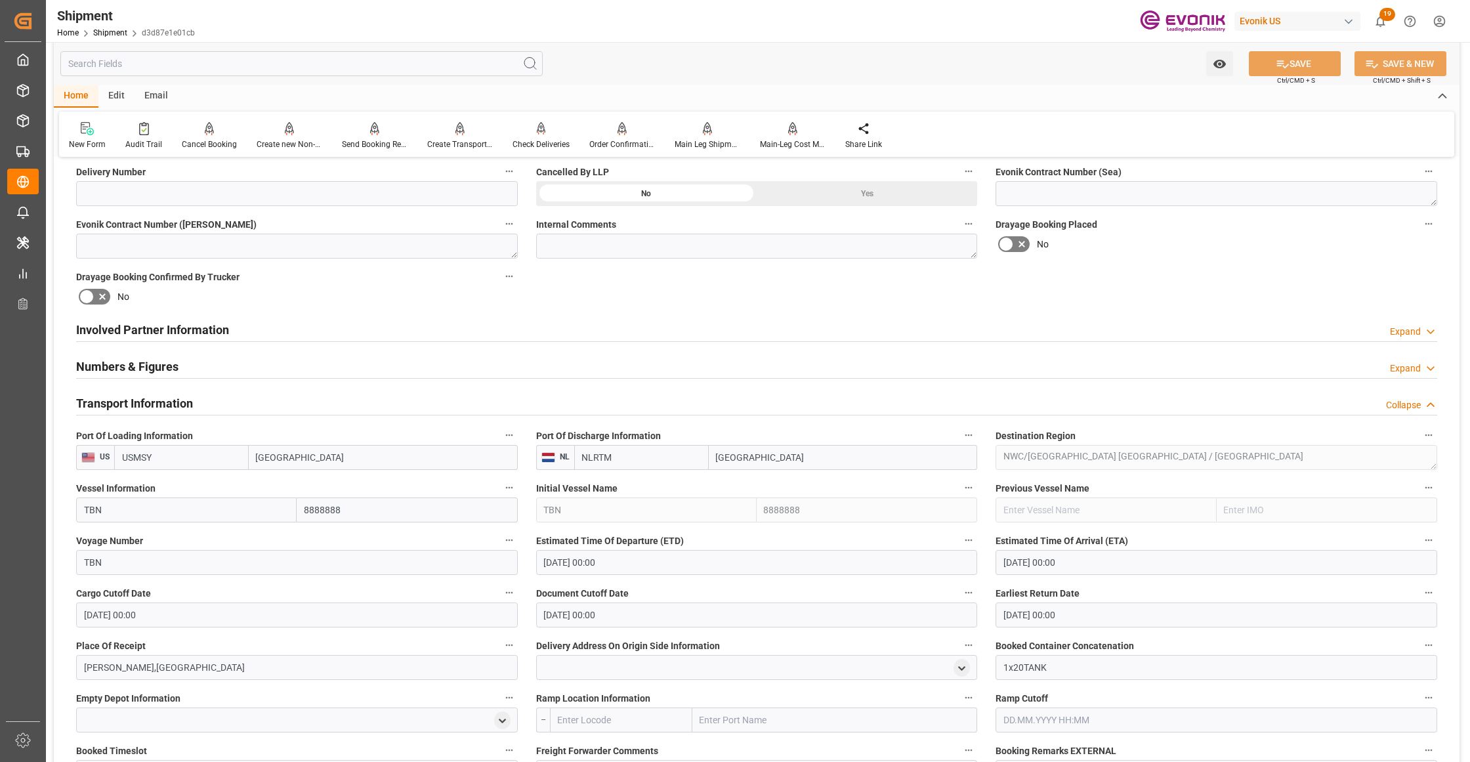
scroll to position [875, 0]
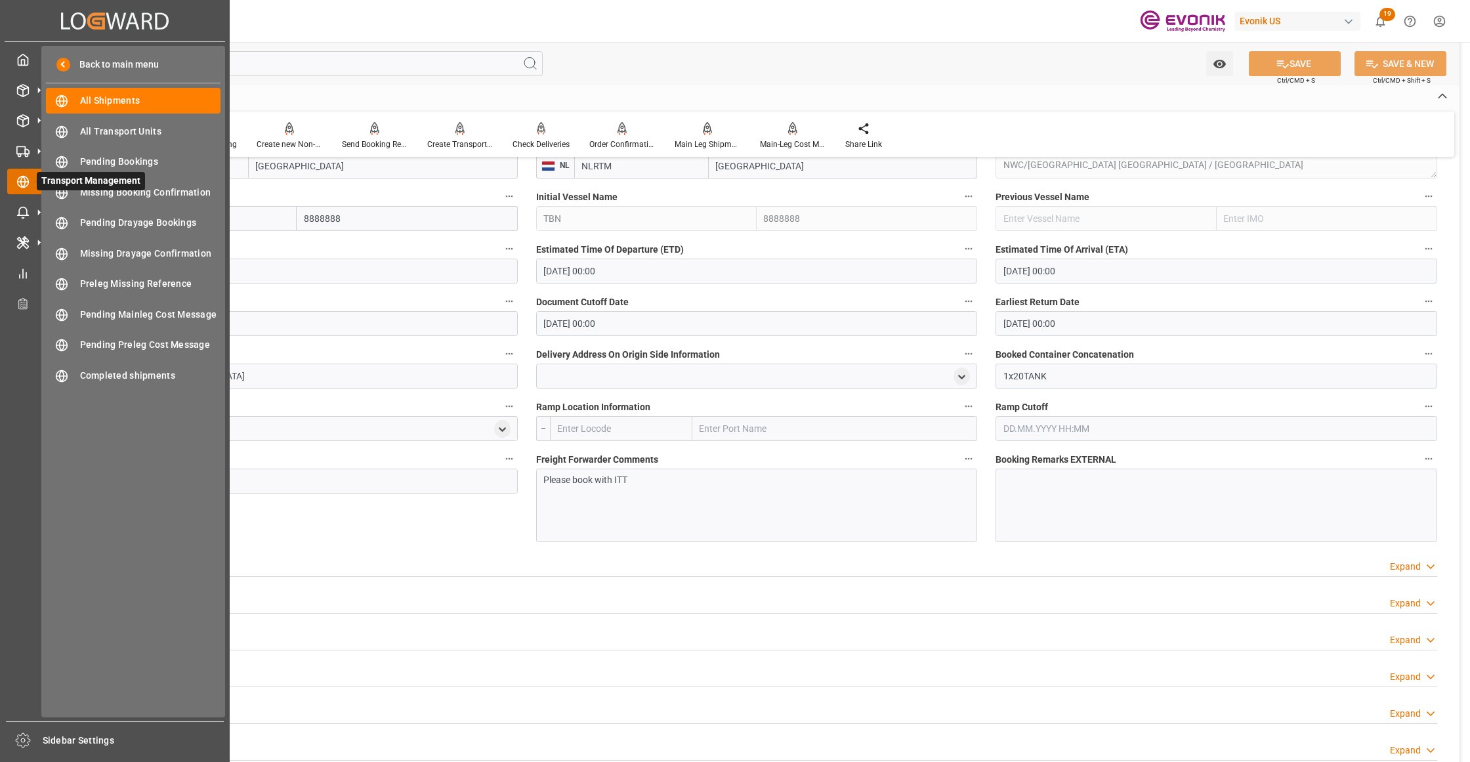
click at [10, 175] on div at bounding box center [18, 182] width 22 height 14
click at [98, 103] on span "All Shipments" at bounding box center [150, 101] width 141 height 14
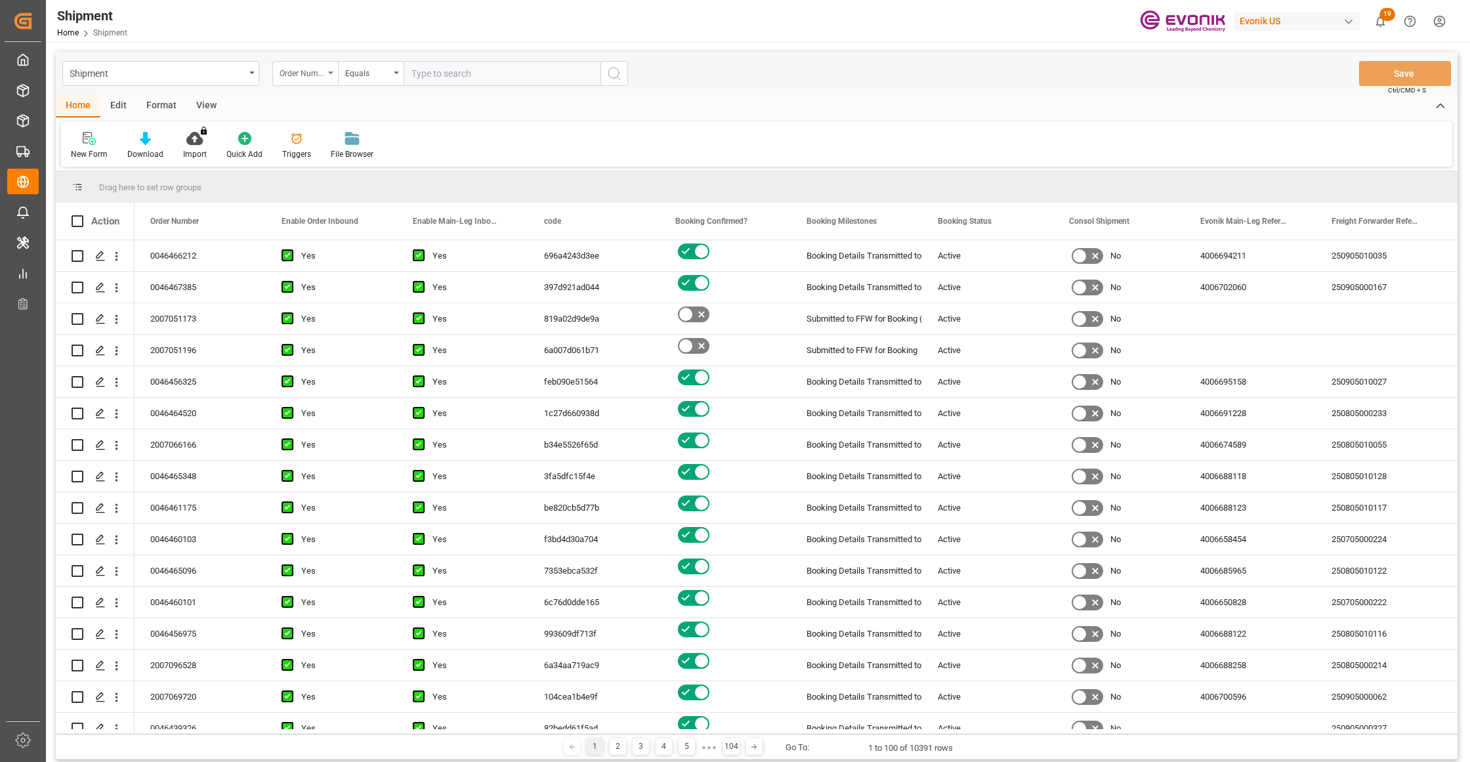
click at [321, 77] on div "Order Number" at bounding box center [301, 71] width 45 height 15
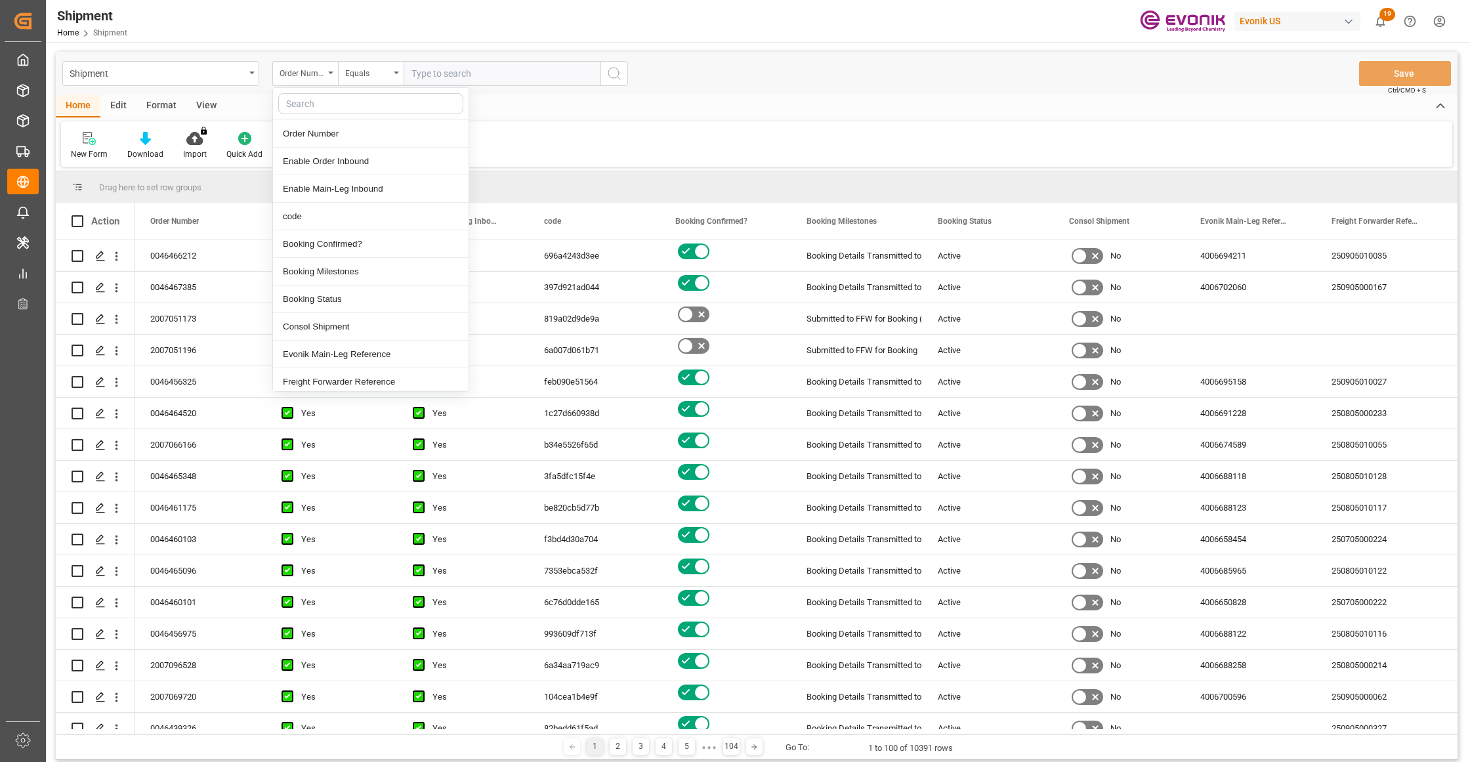
click at [468, 79] on input "text" at bounding box center [501, 73] width 197 height 25
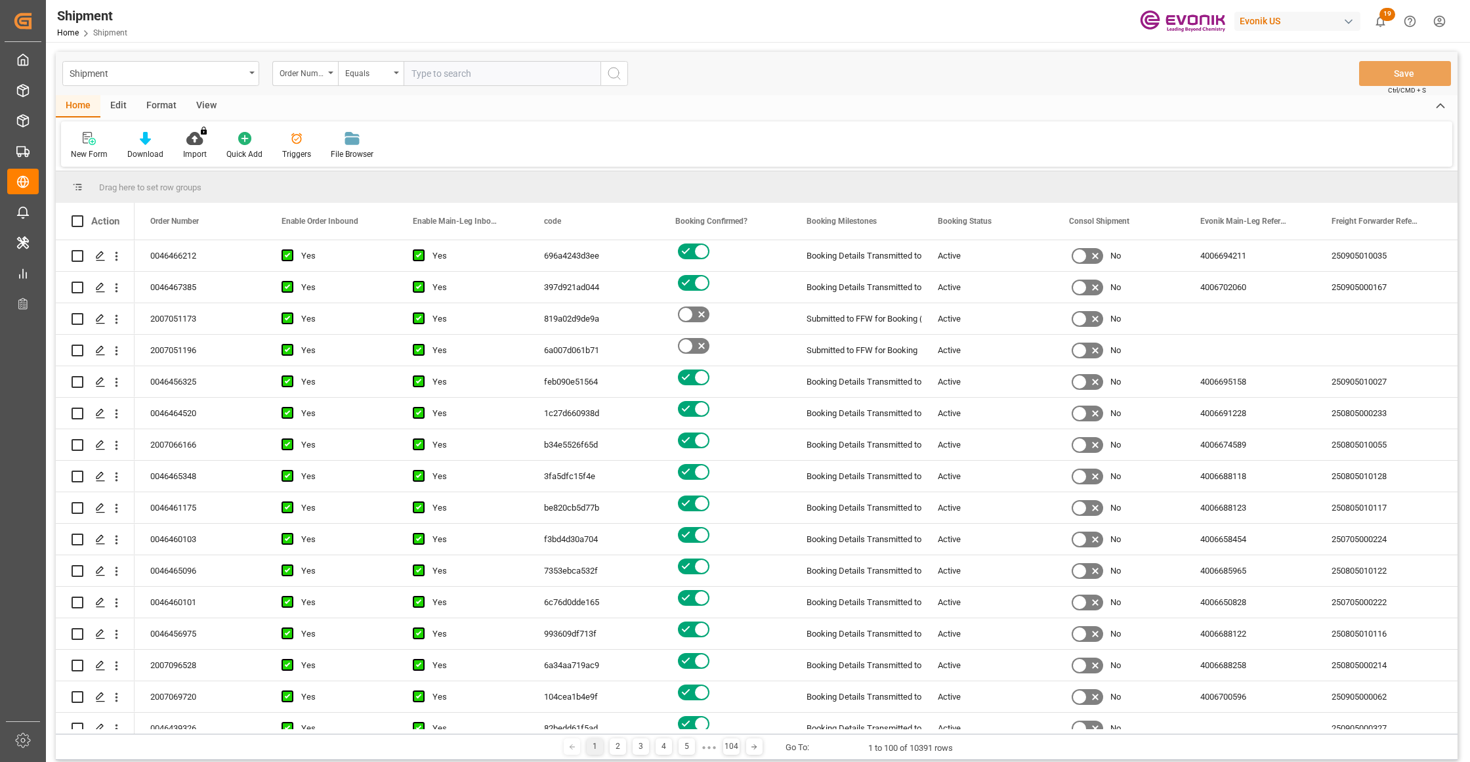
paste input "2007139115"
type input "2007139115"
click at [615, 72] on icon "search button" at bounding box center [614, 74] width 16 height 16
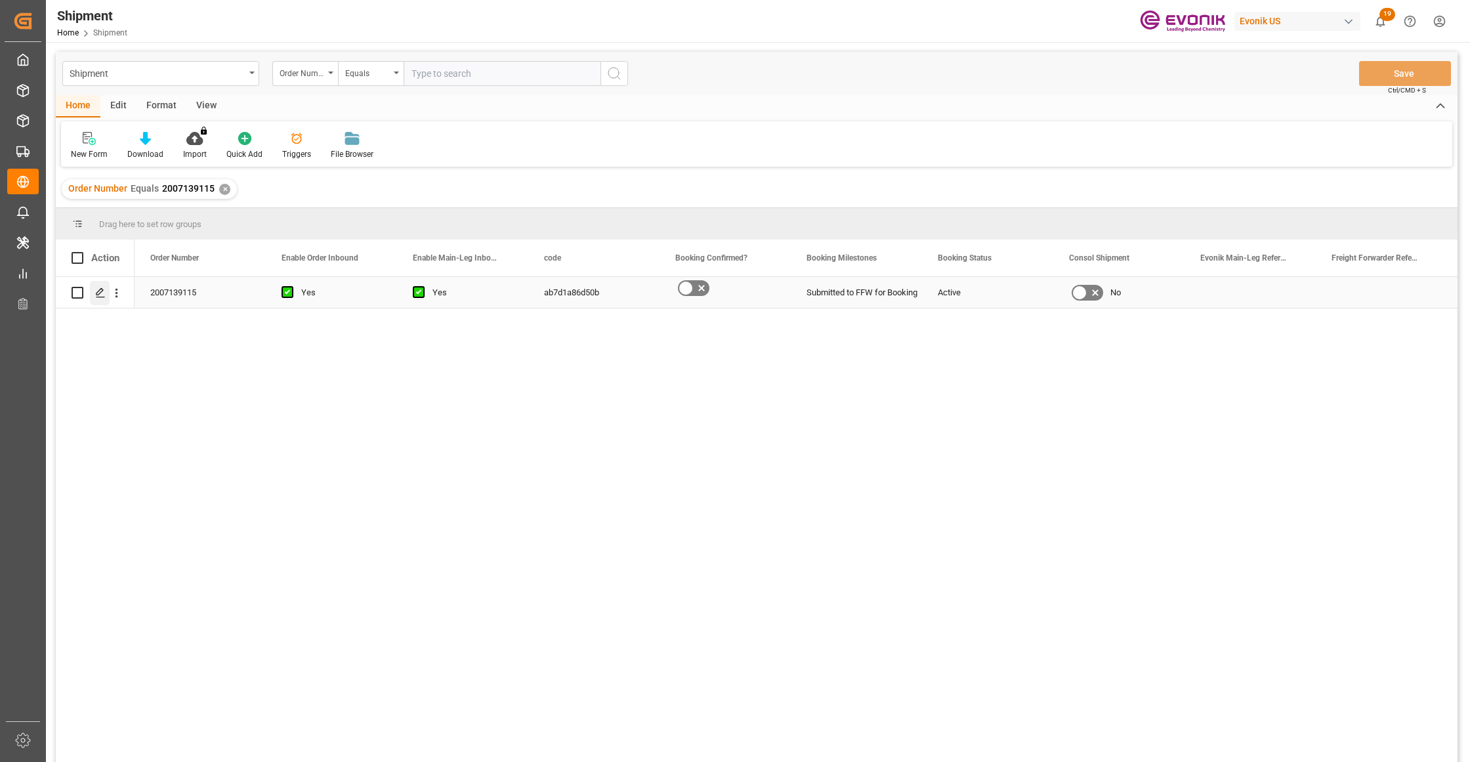
click at [96, 294] on polygon "Press SPACE to select this row." at bounding box center [99, 292] width 7 height 7
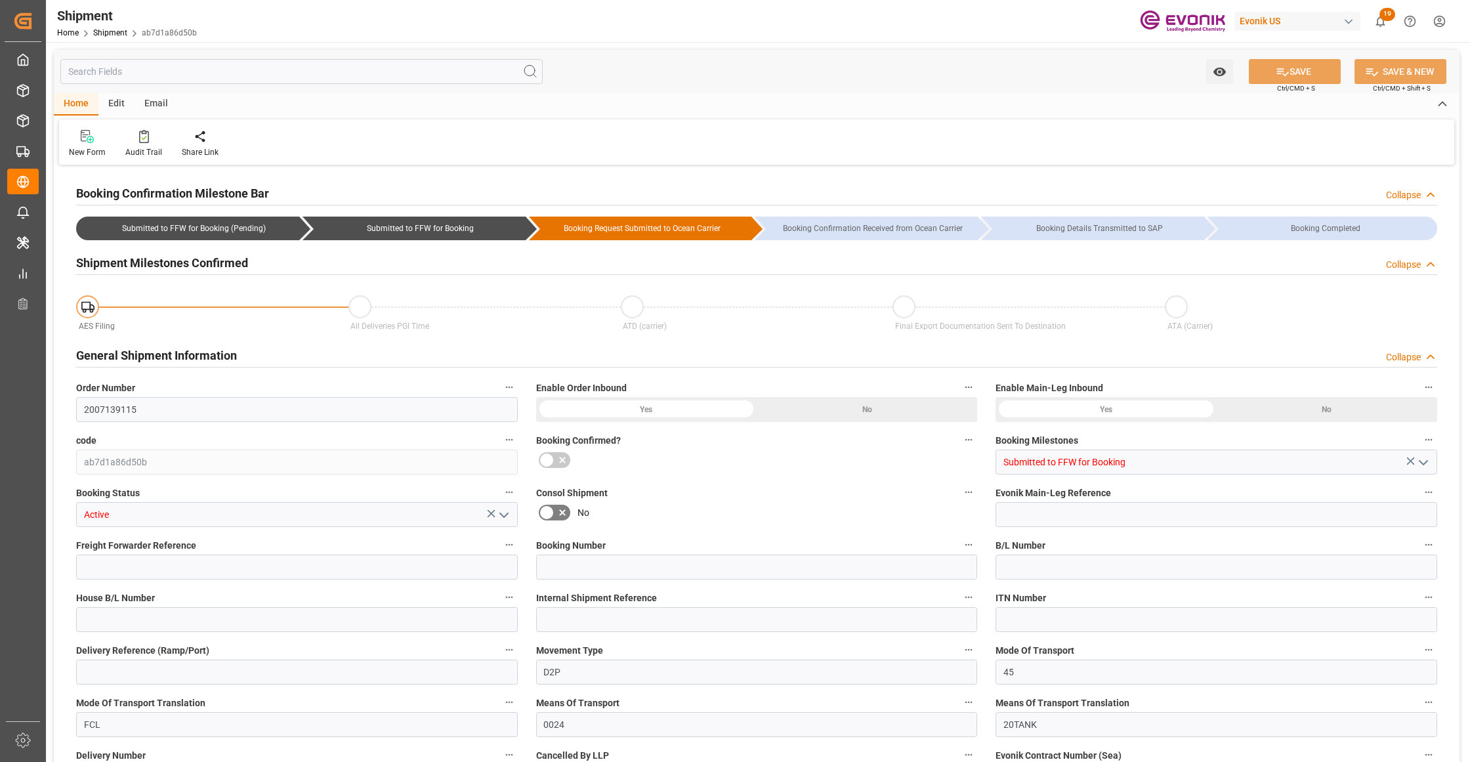
type input "0"
type input "20000"
type input "0"
type input "USEWR"
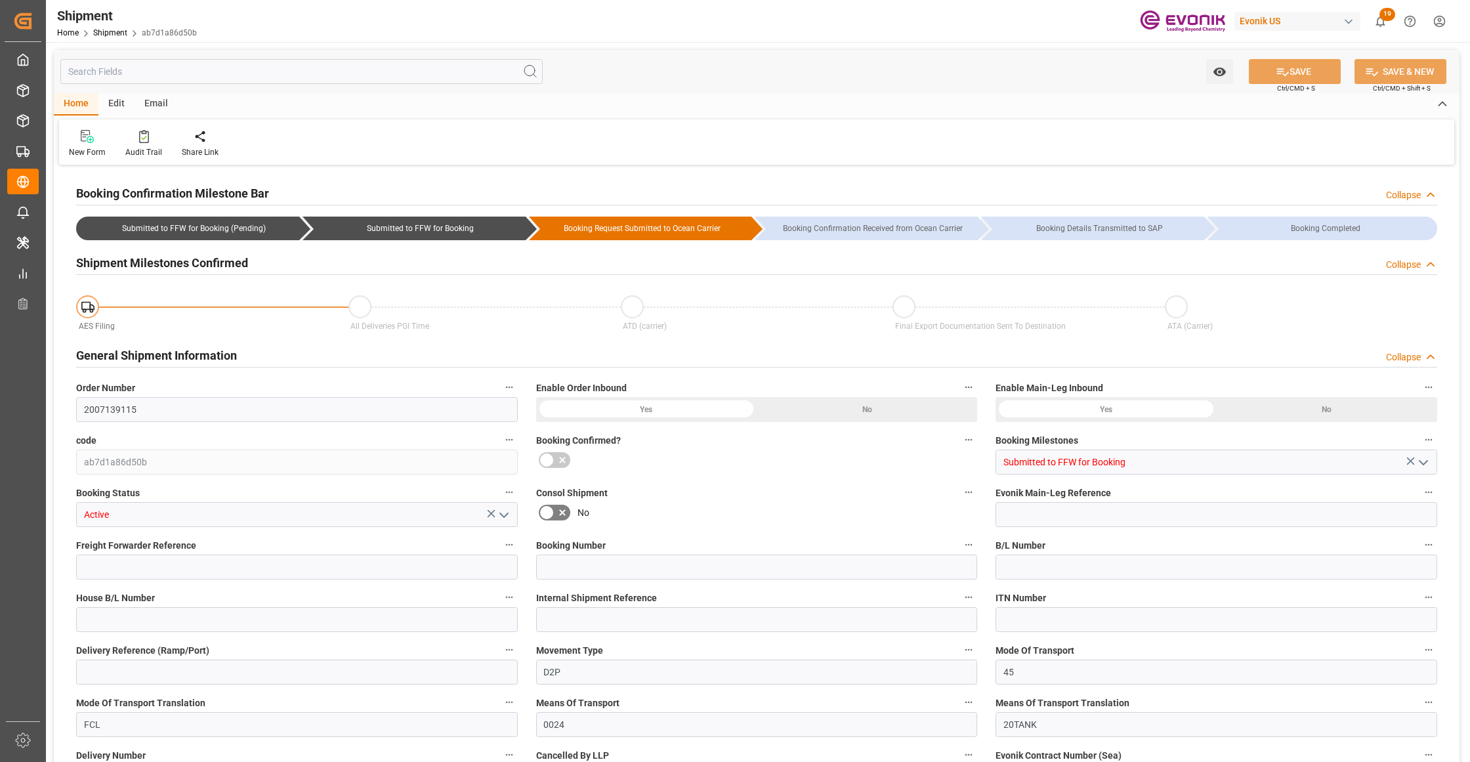
type input "BRRIO"
type input "8888888"
type input "17.10.2025 00:00"
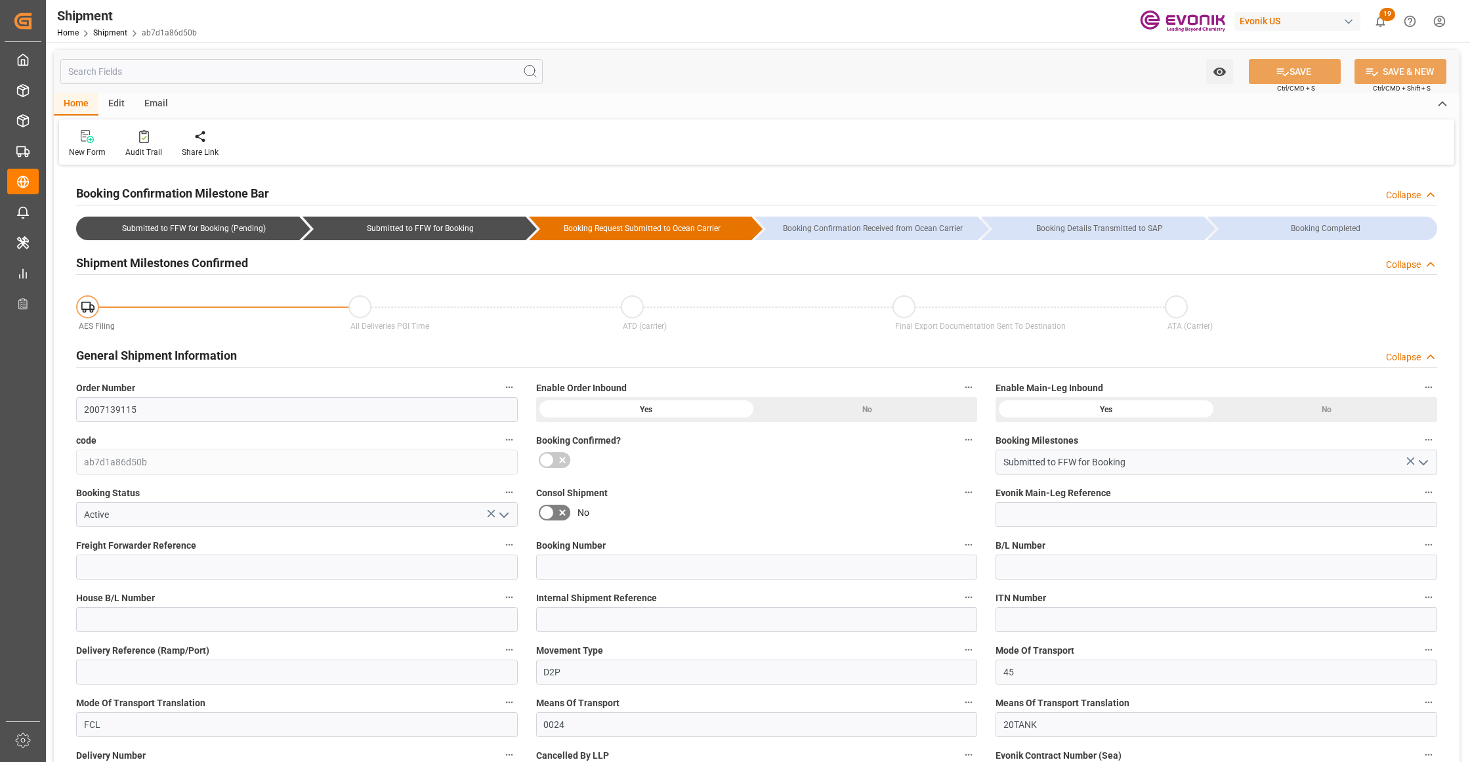
type input "20.11.2025 00:00"
type input "11.10.2025 00:00"
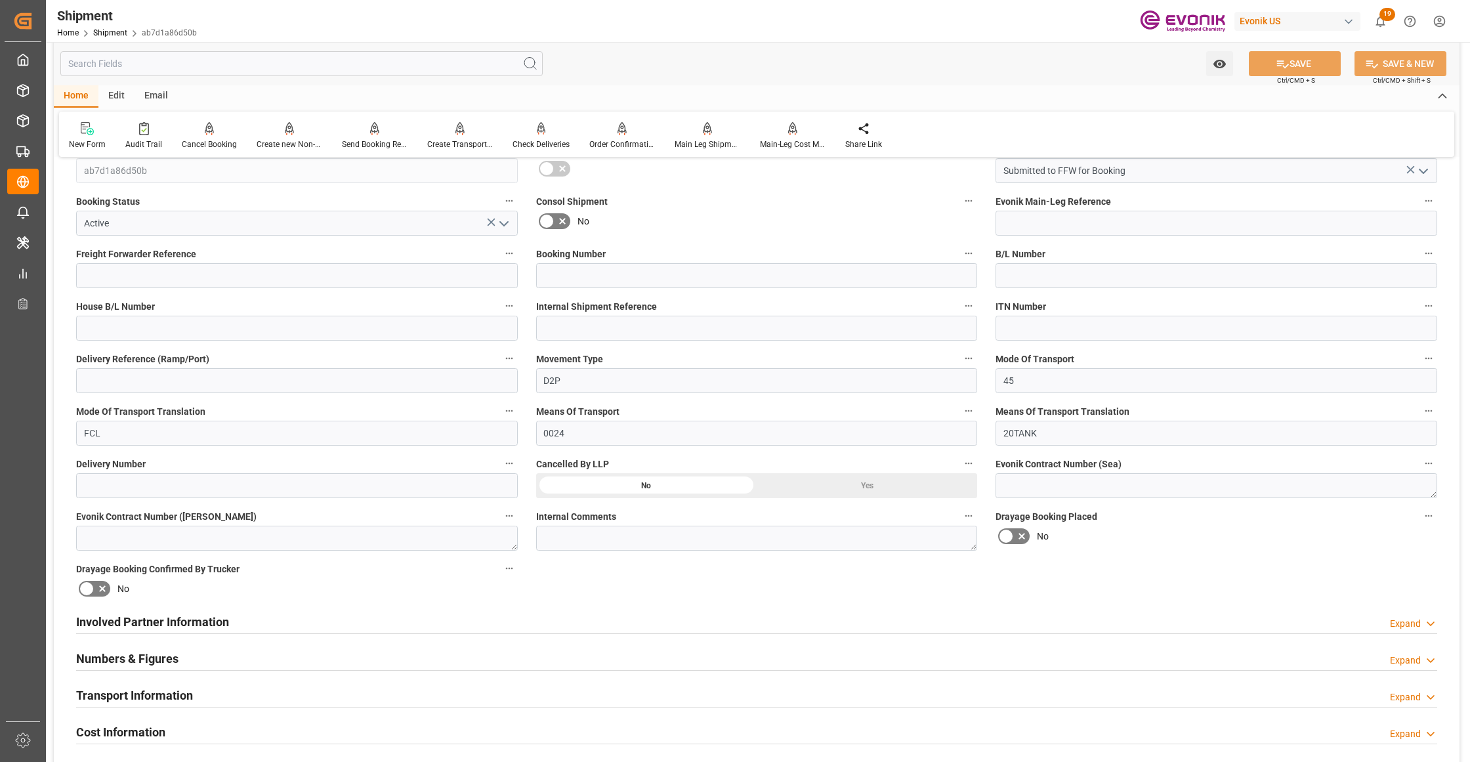
scroll to position [583, 0]
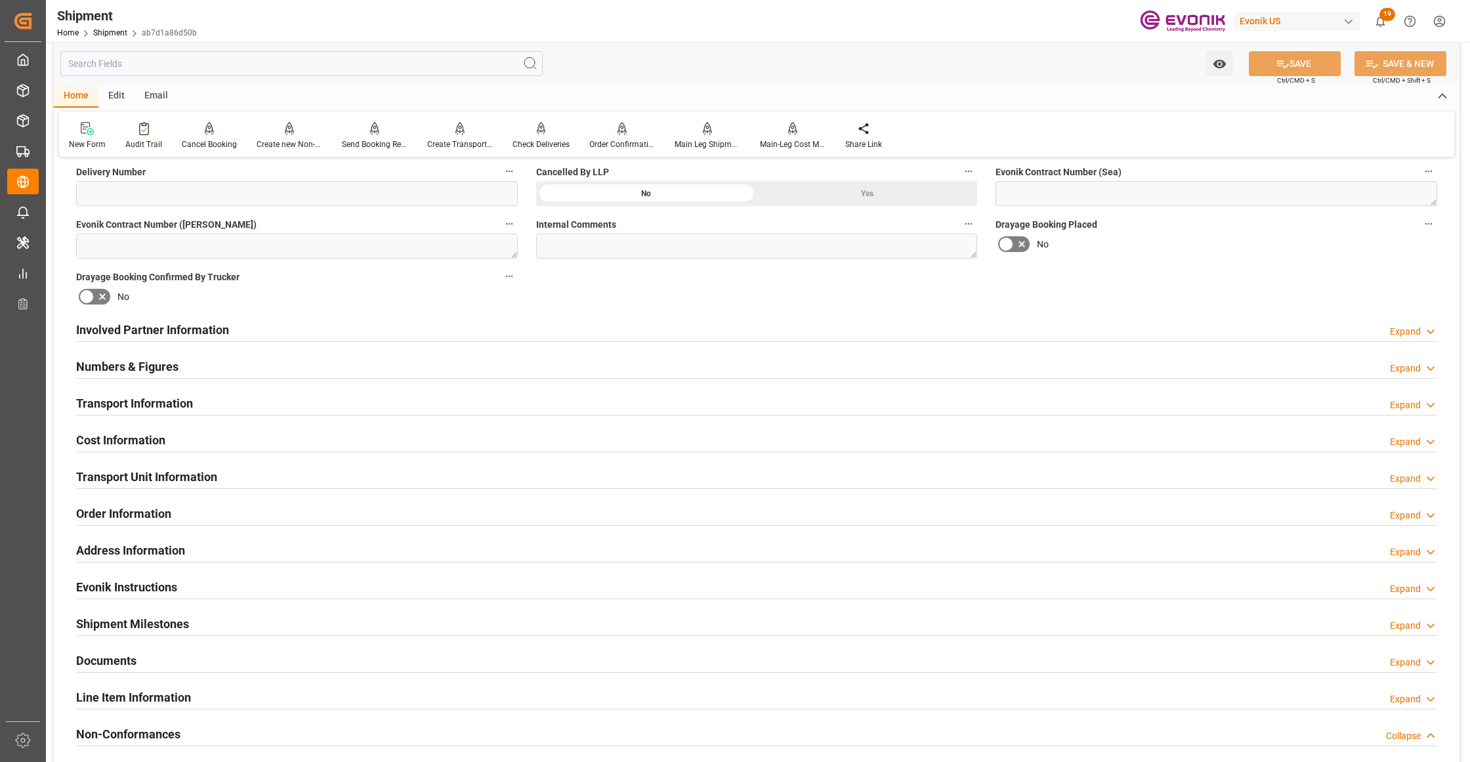
click at [526, 368] on div "Numbers & Figures Expand" at bounding box center [756, 365] width 1361 height 25
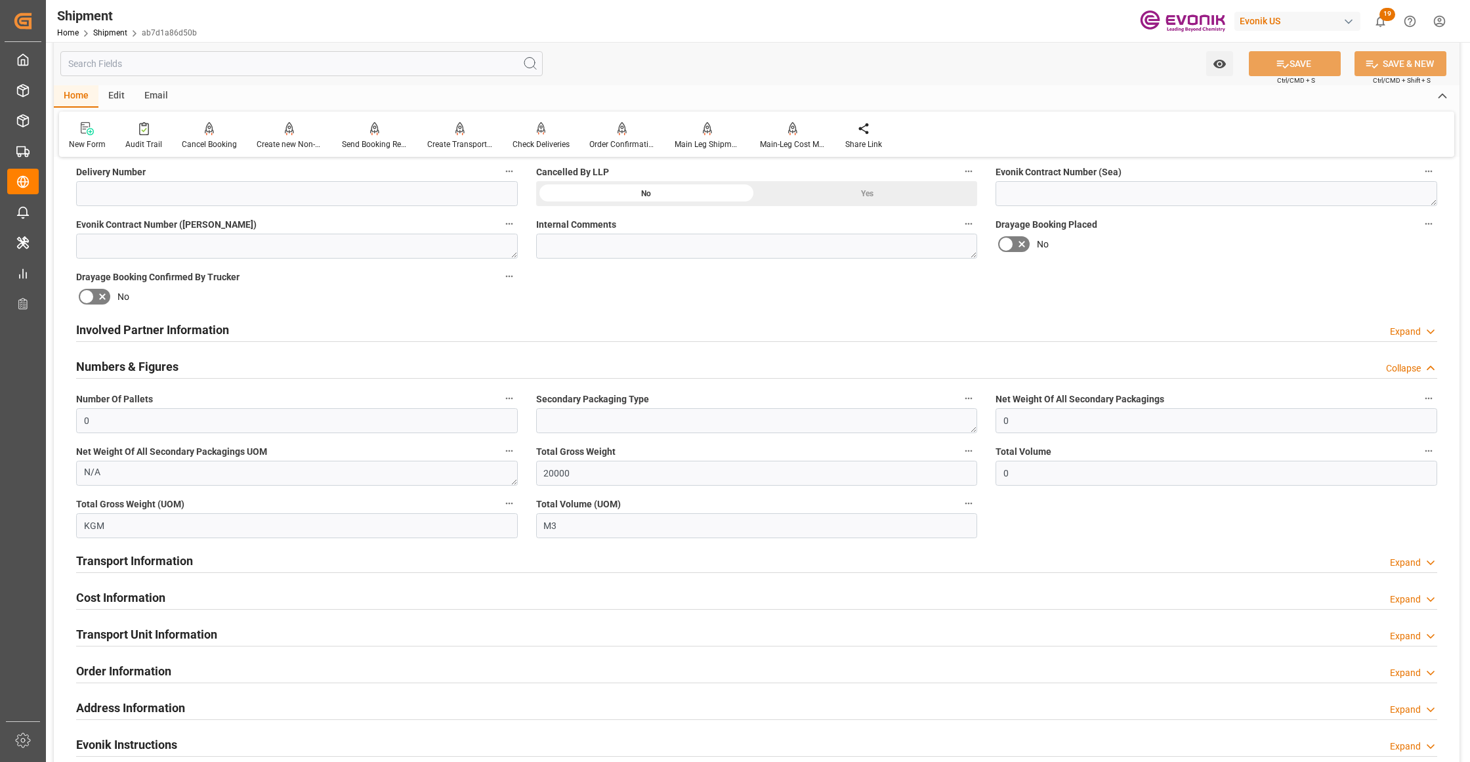
scroll to position [875, 0]
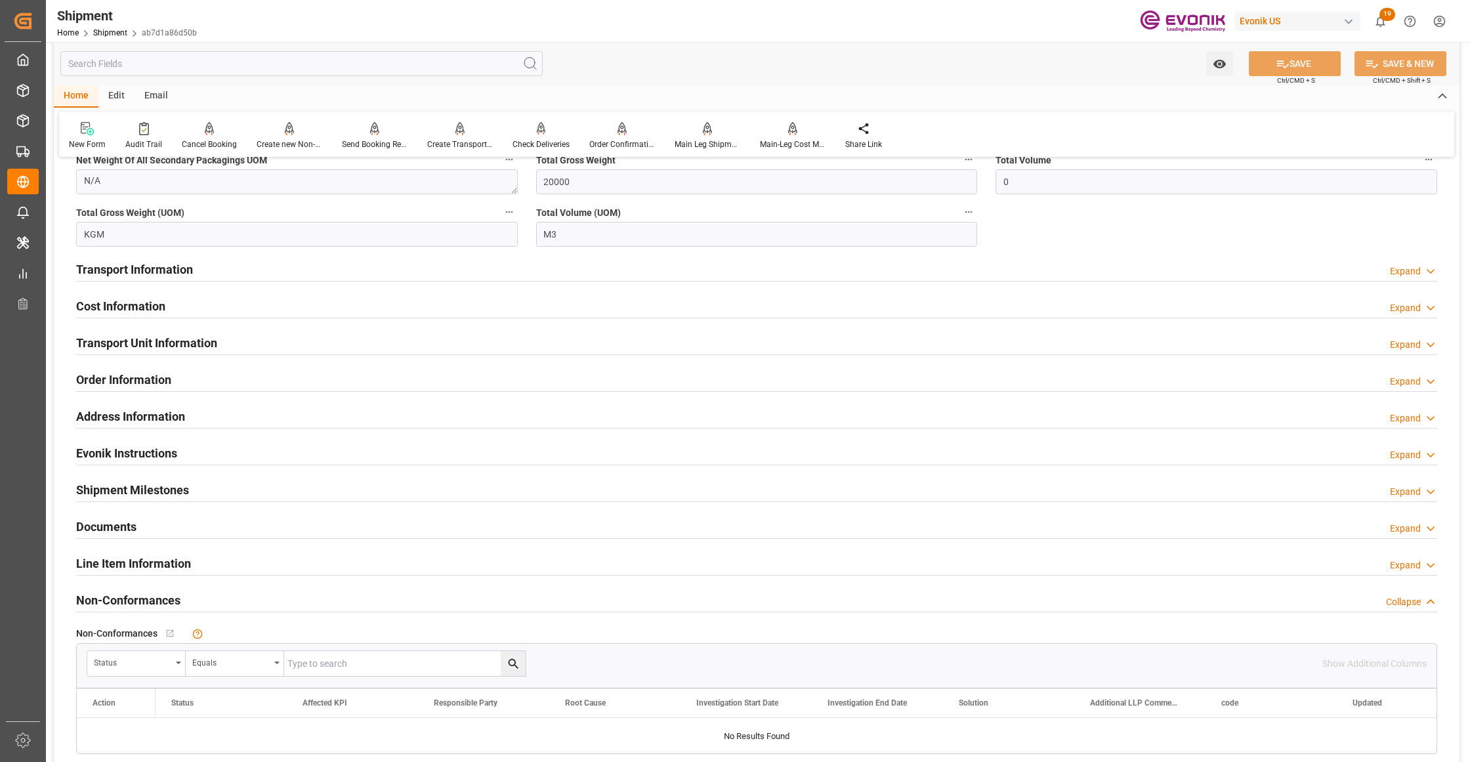
click at [346, 260] on div "Transport Information Expand" at bounding box center [756, 268] width 1361 height 25
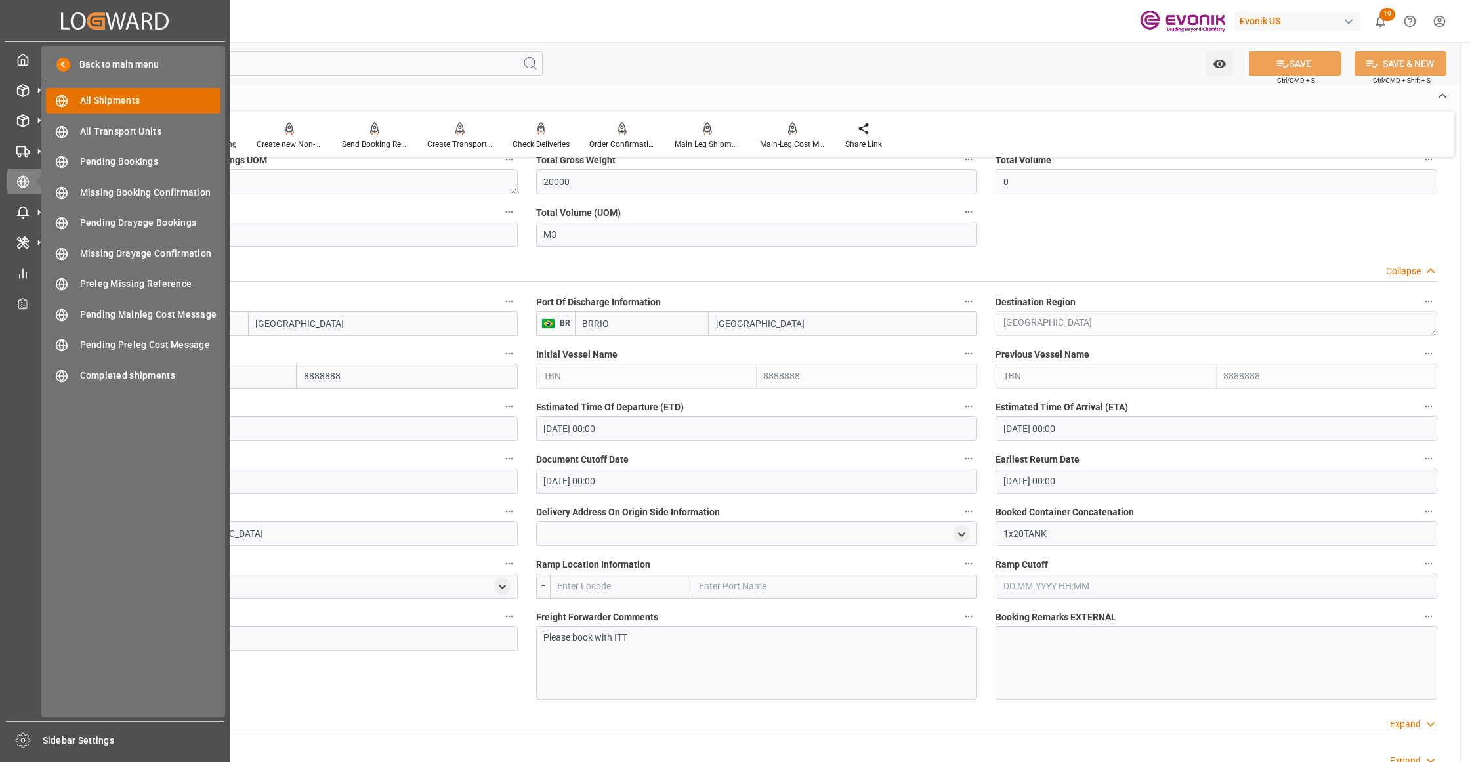
click at [137, 96] on span "All Shipments" at bounding box center [150, 101] width 141 height 14
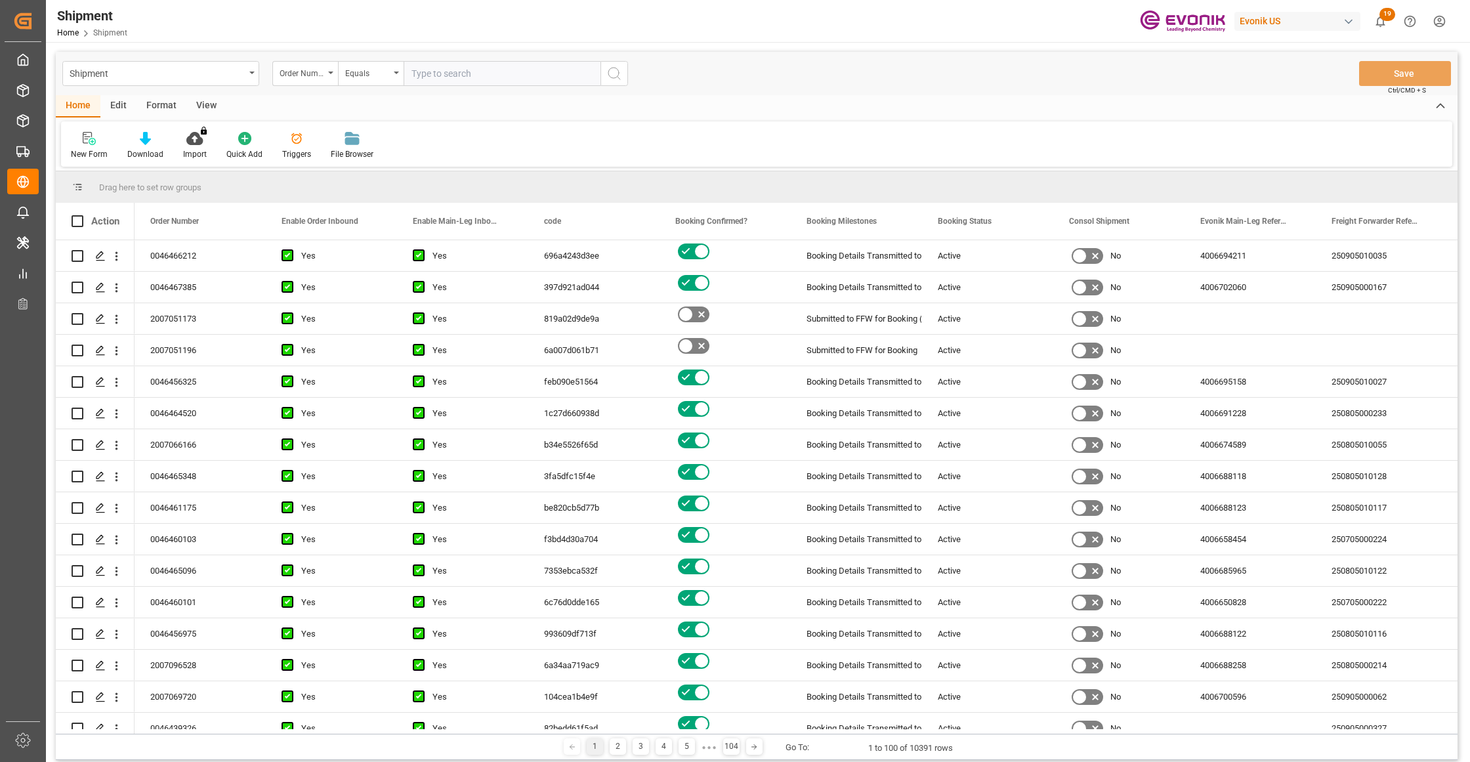
click at [436, 71] on input "text" at bounding box center [501, 73] width 197 height 25
type input "0046467183"
click at [614, 69] on icon "search button" at bounding box center [614, 74] width 16 height 16
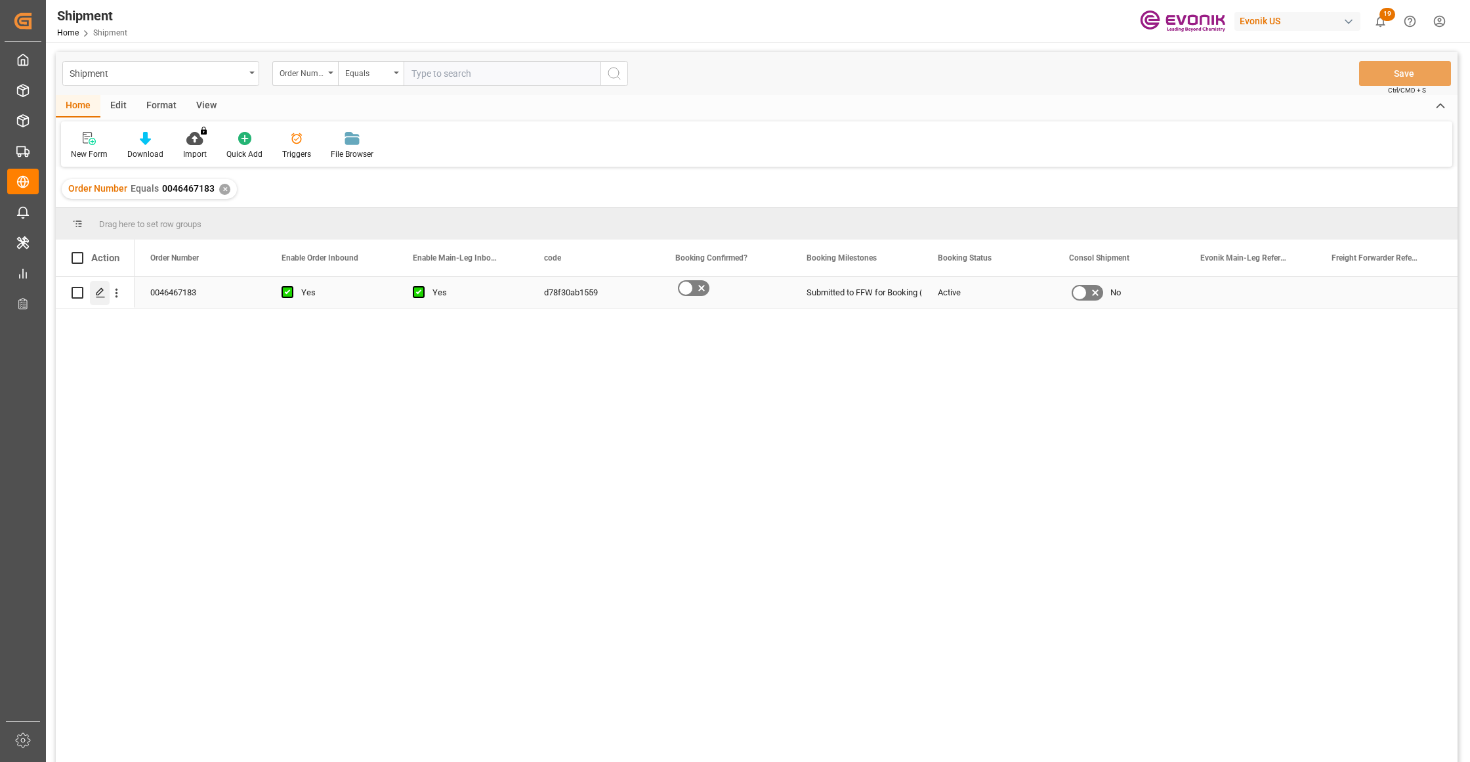
click at [101, 297] on icon "Press SPACE to select this row." at bounding box center [100, 292] width 10 height 10
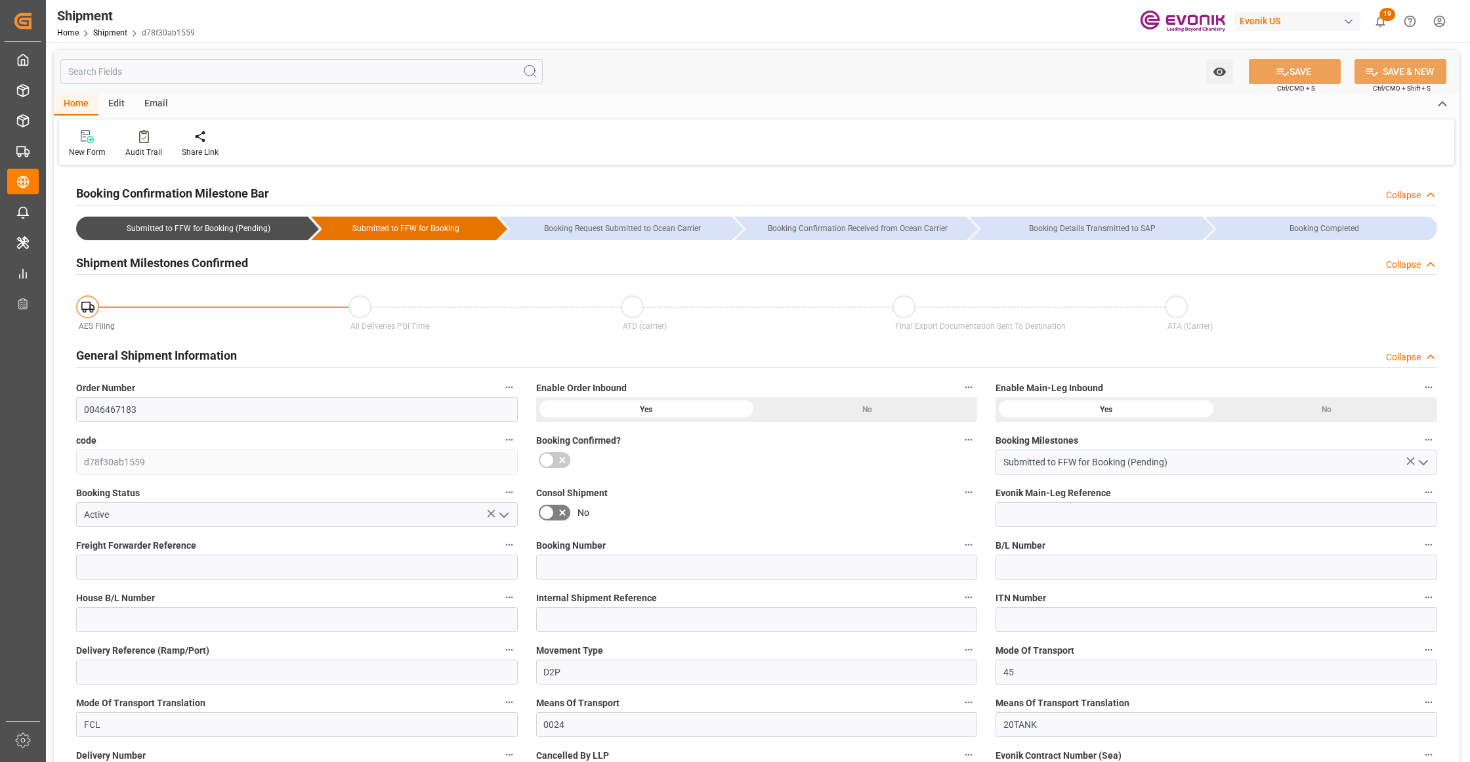
type input "USMSY"
type input "NLRTM"
type input "8888888"
type input "17.10.2025 00:00"
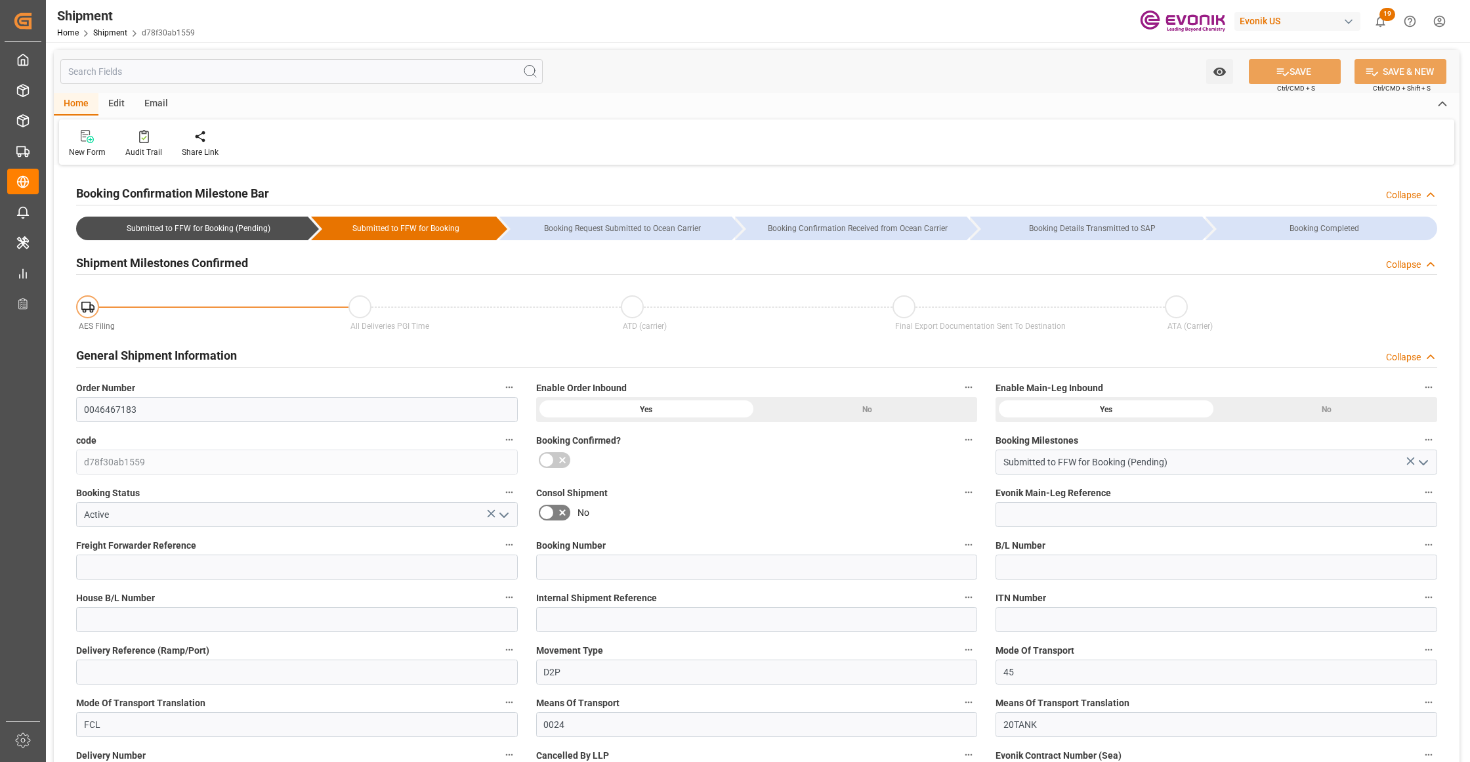
type input "24.11.2025 00:00"
type input "10.10.2025 00:00"
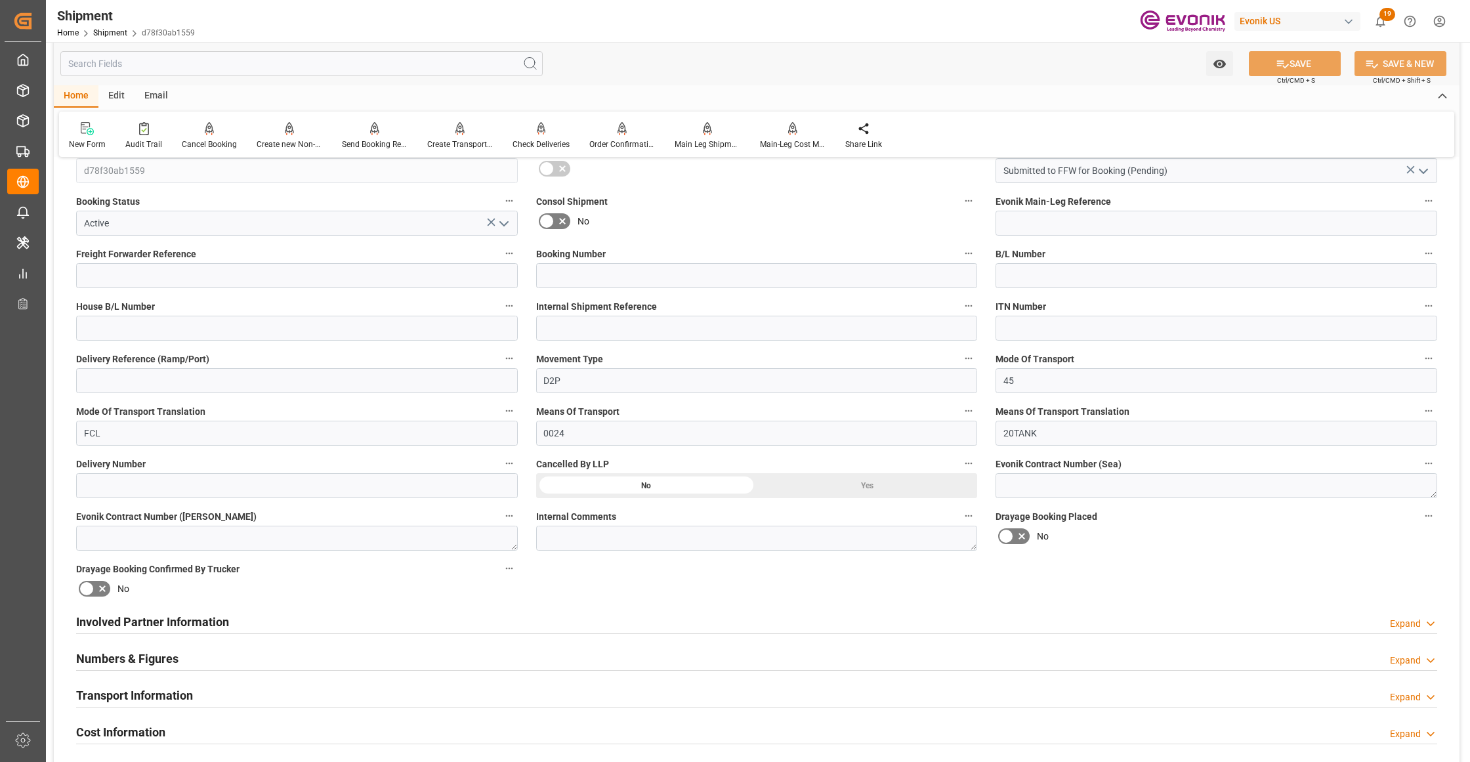
scroll to position [583, 0]
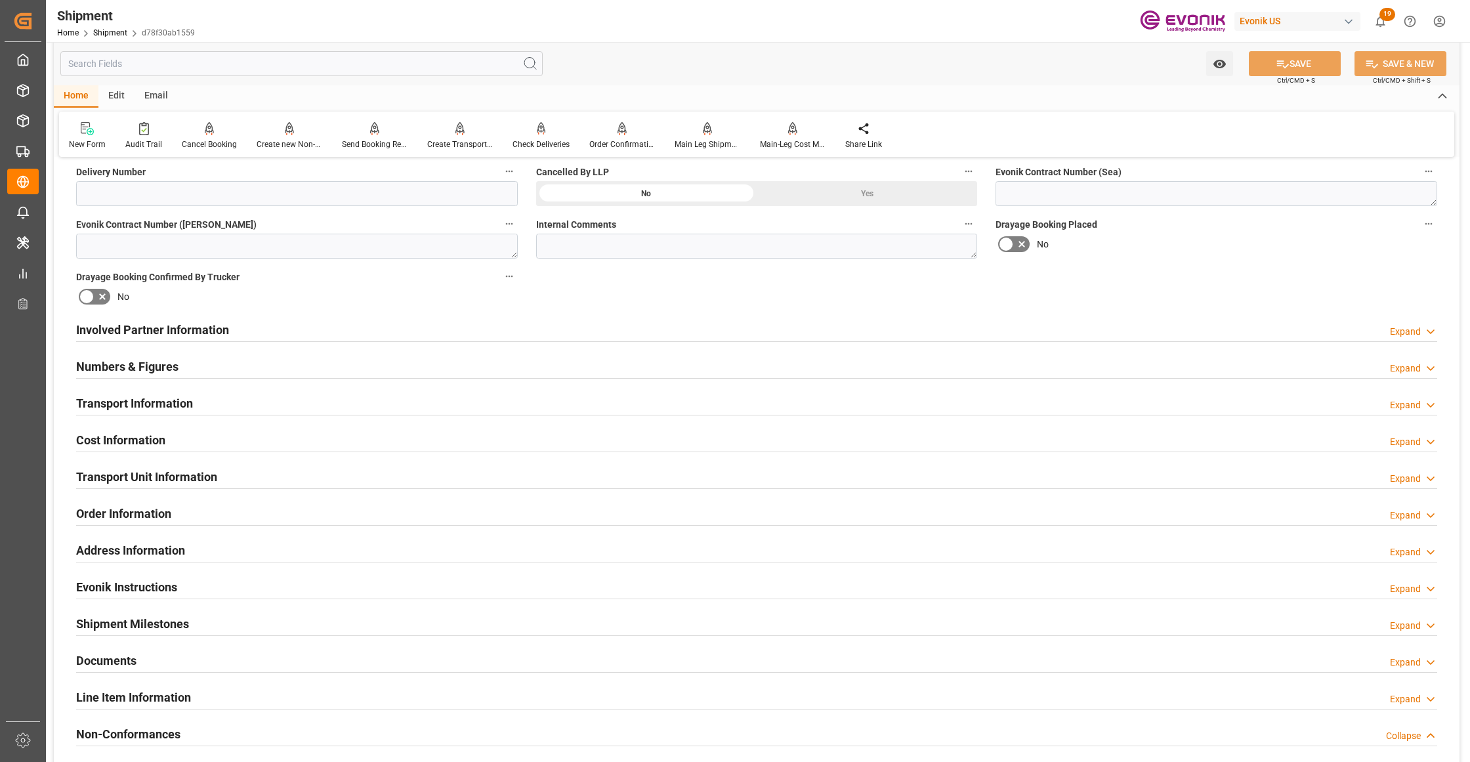
click at [331, 405] on div "Transport Information Expand" at bounding box center [756, 402] width 1361 height 25
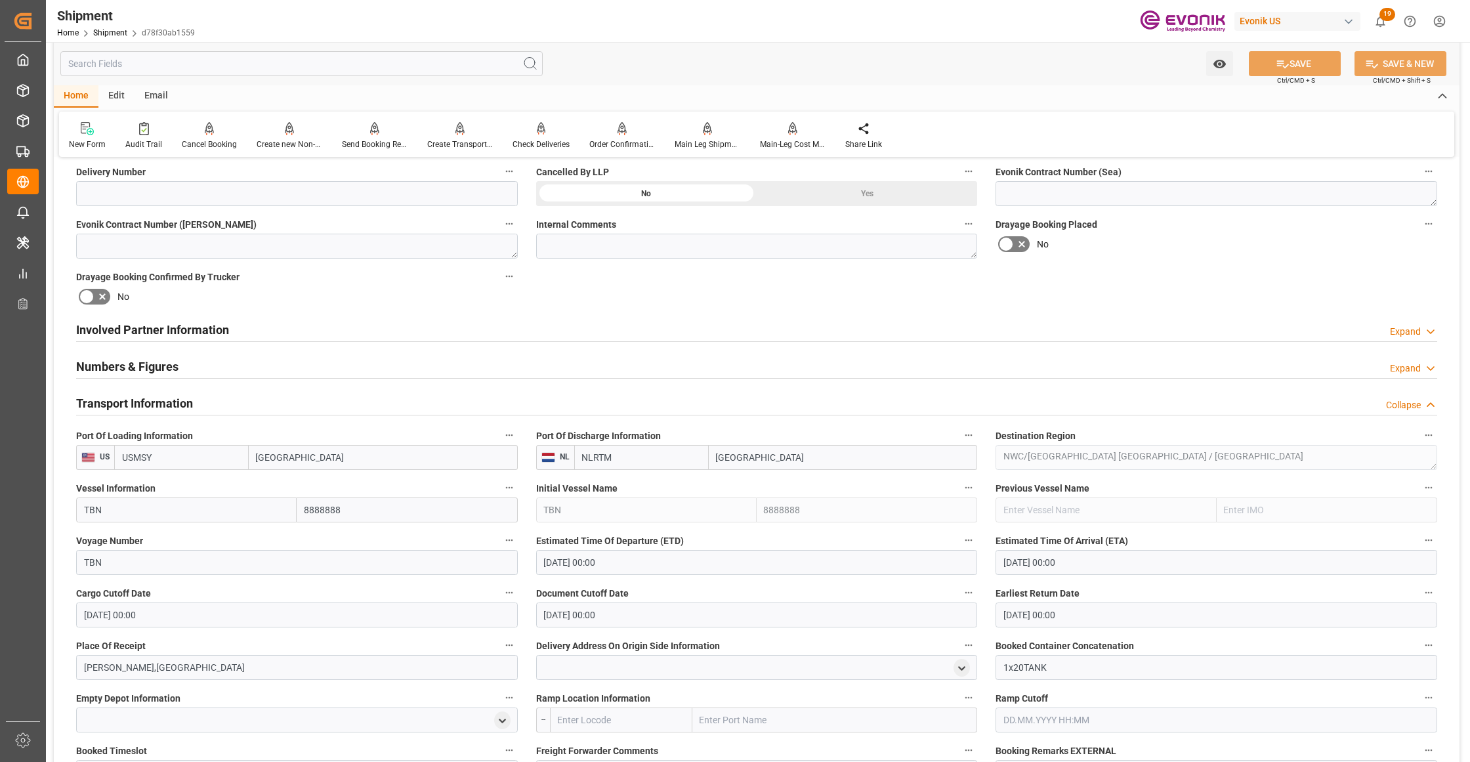
scroll to position [875, 0]
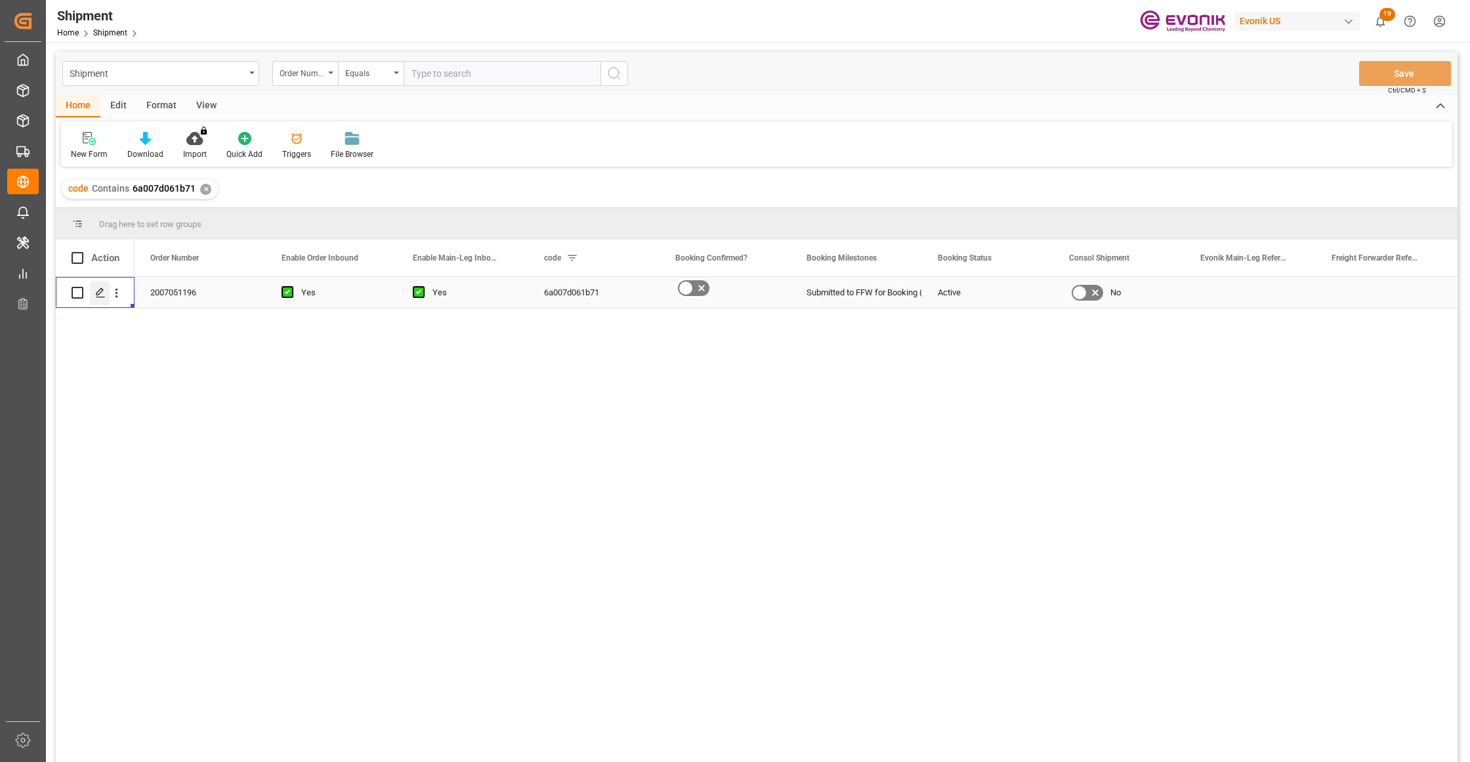
click at [96, 289] on icon "Press SPACE to select this row." at bounding box center [100, 292] width 10 height 10
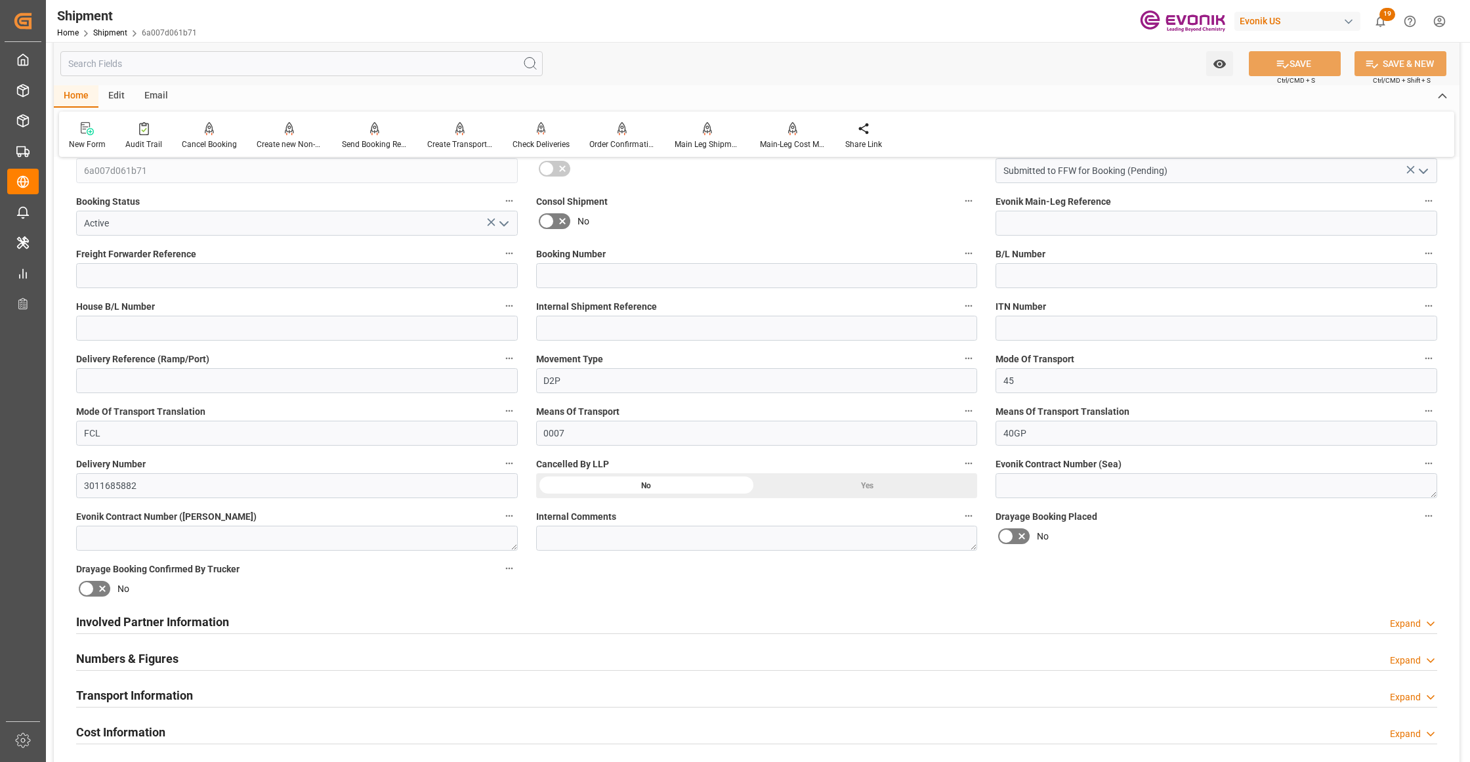
scroll to position [583, 0]
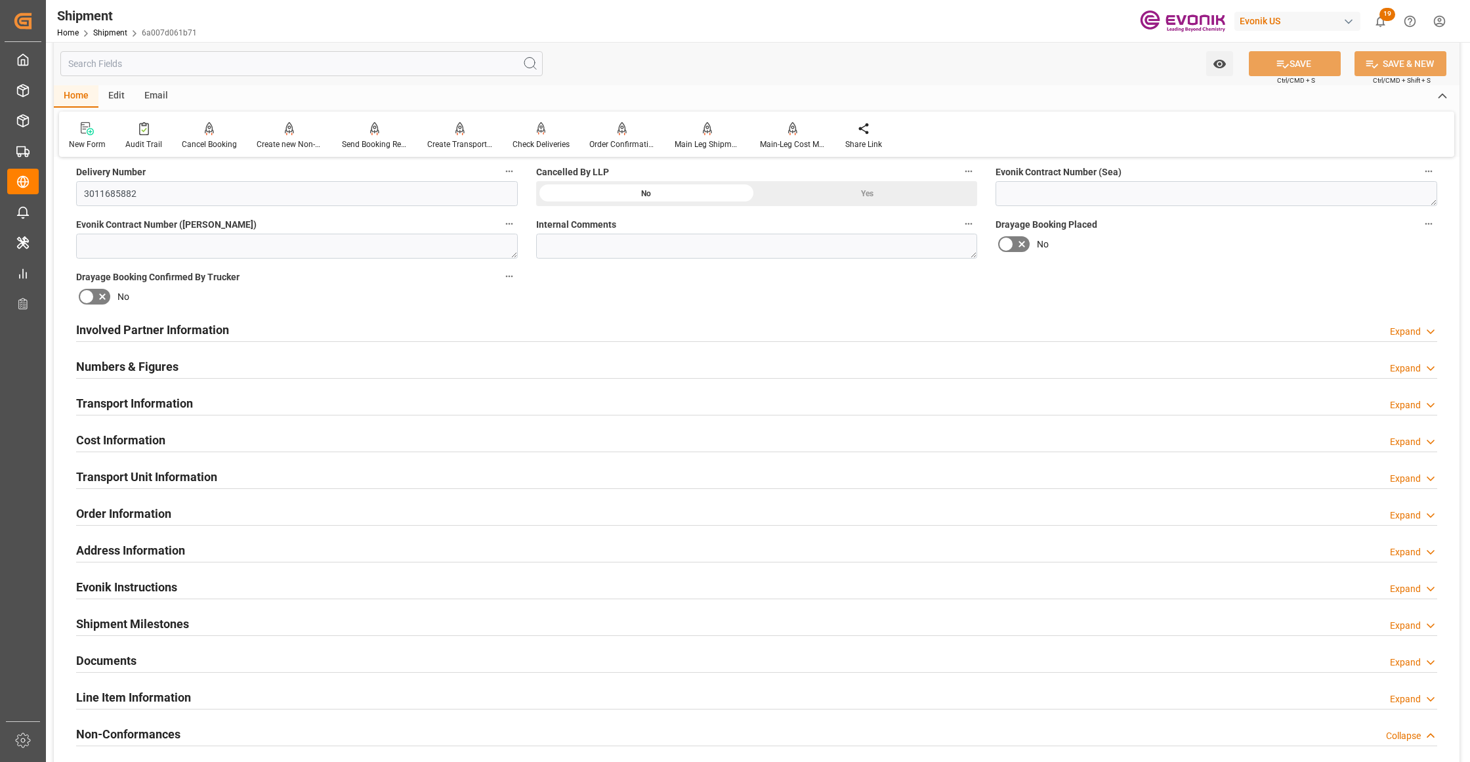
click at [681, 335] on div "Involved Partner Information Expand" at bounding box center [756, 328] width 1361 height 25
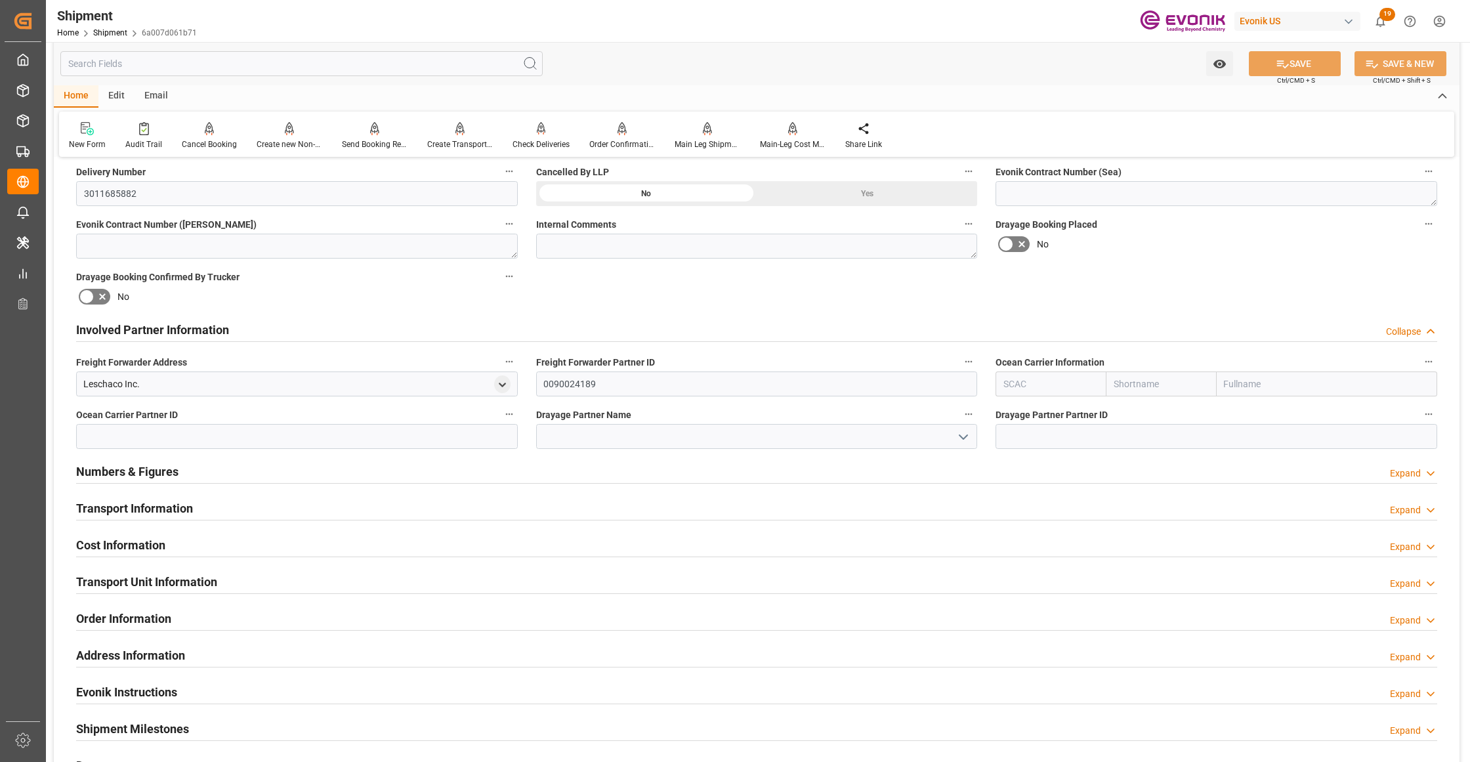
click at [1180, 384] on input "text" at bounding box center [1160, 383] width 110 height 25
type input "hapag"
click at [1161, 420] on div "Hapag [PERSON_NAME]" at bounding box center [1160, 419] width 109 height 43
type input "HLCU"
type input "Hapag [PERSON_NAME]"
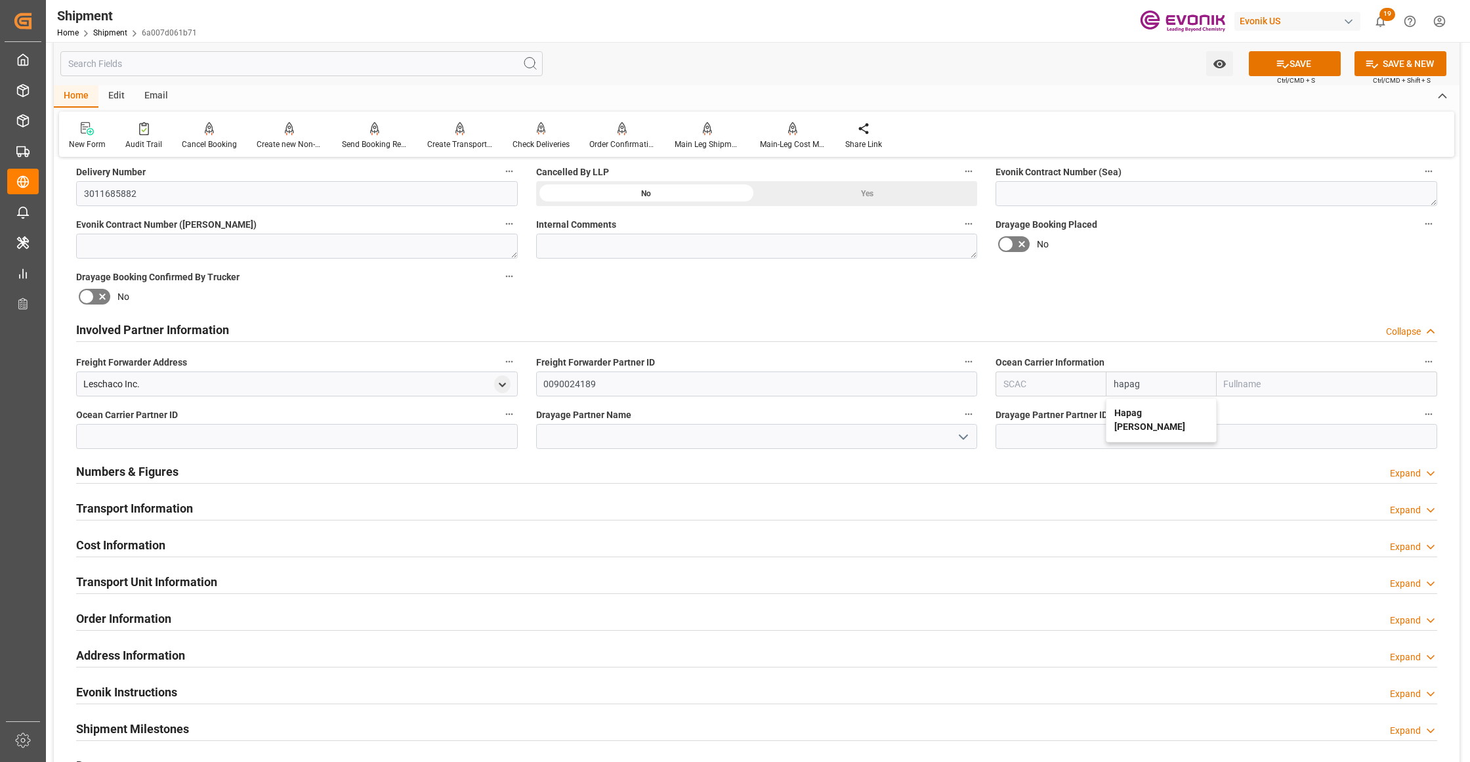
type input "Hapag [PERSON_NAME] Aktiengesellschaft"
click at [1148, 321] on div "Involved Partner Information Collapse" at bounding box center [756, 328] width 1361 height 25
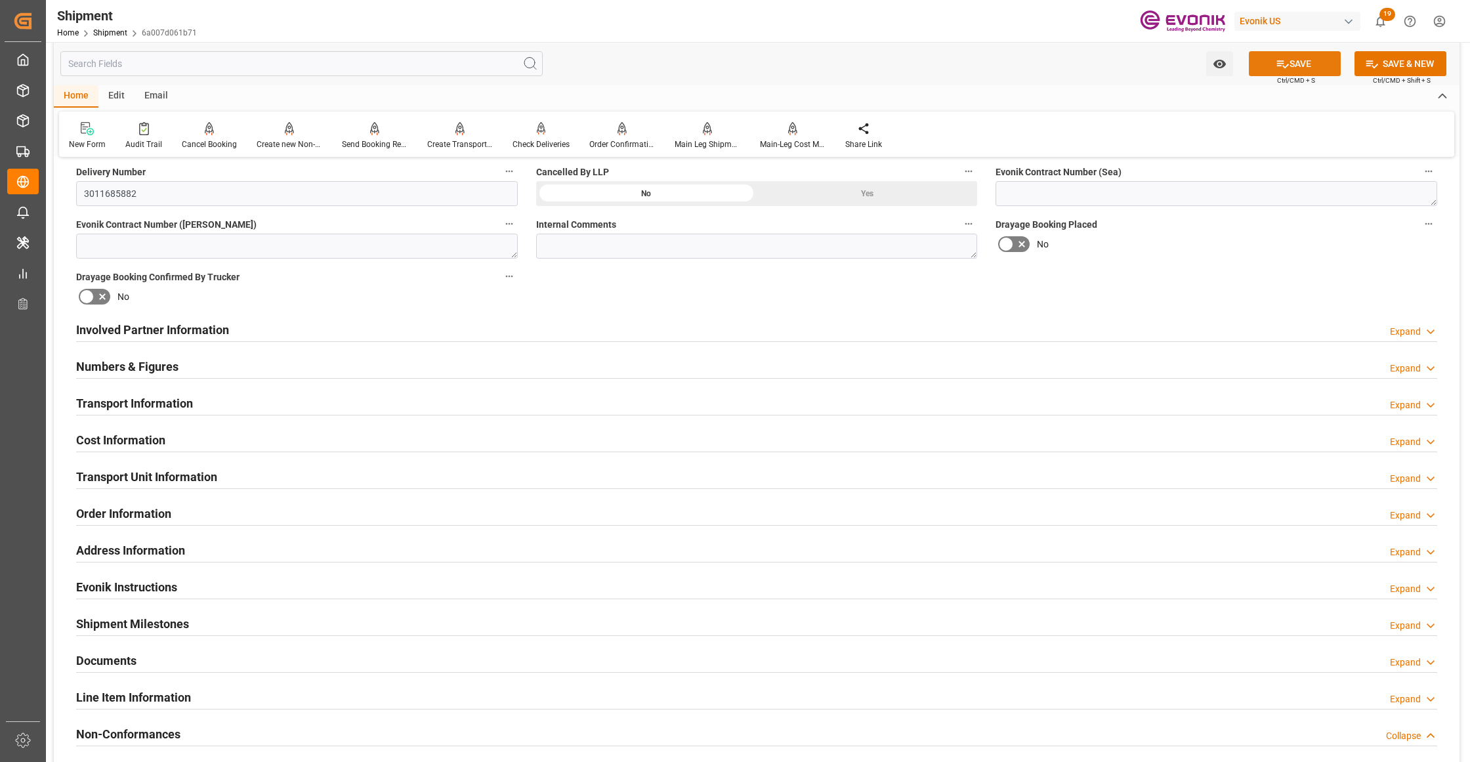
click at [1296, 66] on button "SAVE" at bounding box center [1295, 63] width 92 height 25
click at [394, 331] on div "Involved Partner Information Expand" at bounding box center [756, 328] width 1361 height 25
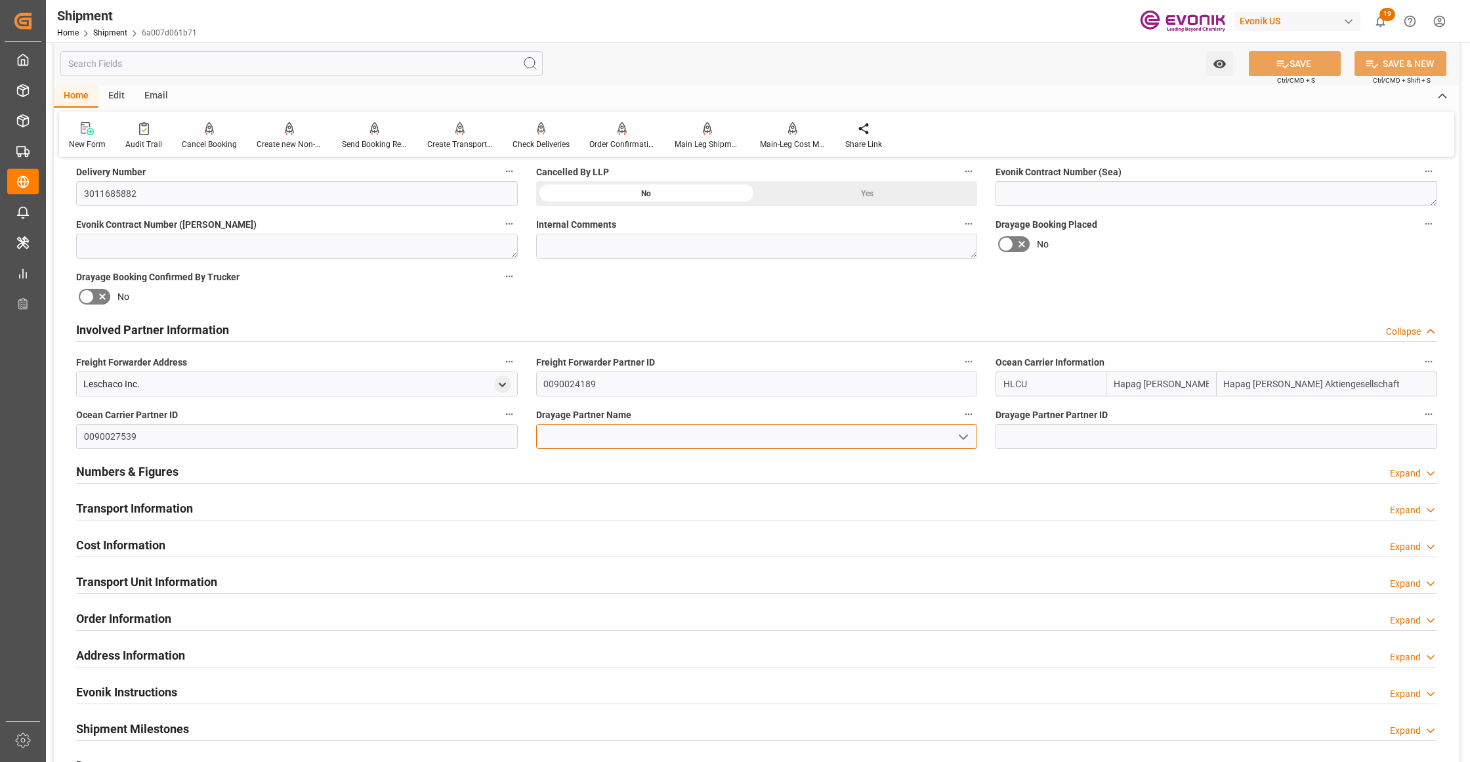
click at [691, 438] on input at bounding box center [757, 436] width 442 height 25
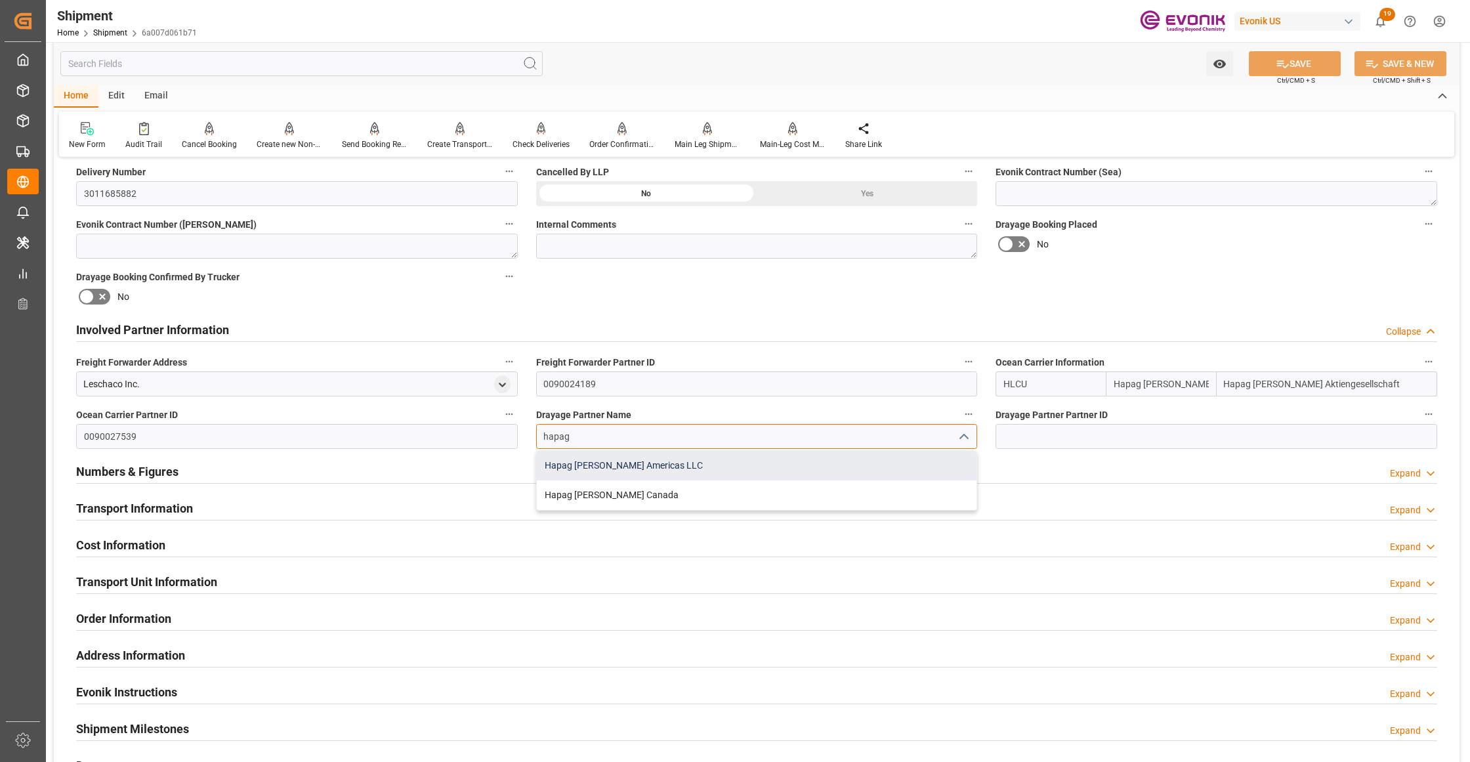
click at [665, 463] on div "Hapag [PERSON_NAME] Americas LLC" at bounding box center [757, 466] width 440 height 30
type input "Hapag [PERSON_NAME] Americas LLC"
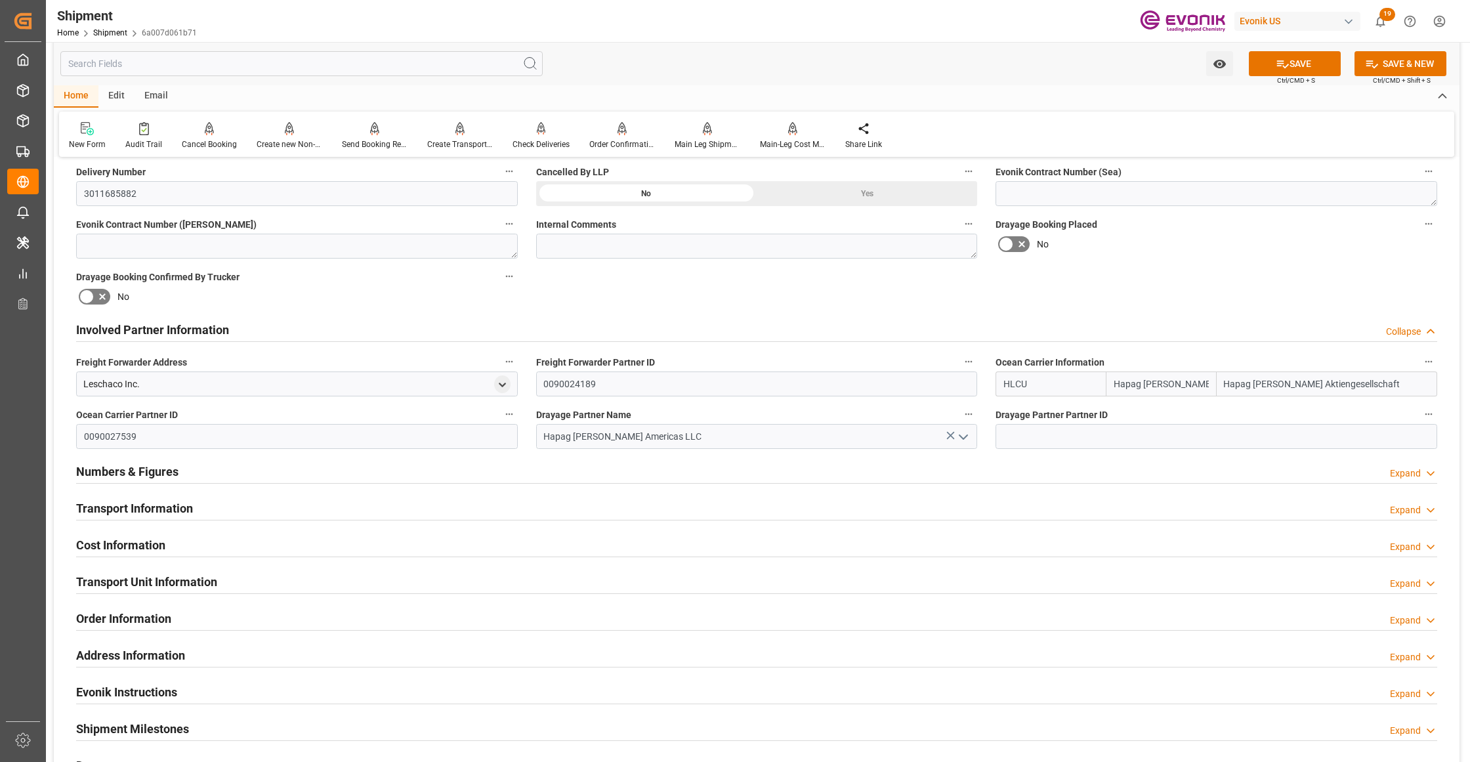
click at [1027, 316] on div "Involved Partner Information Collapse" at bounding box center [756, 328] width 1361 height 25
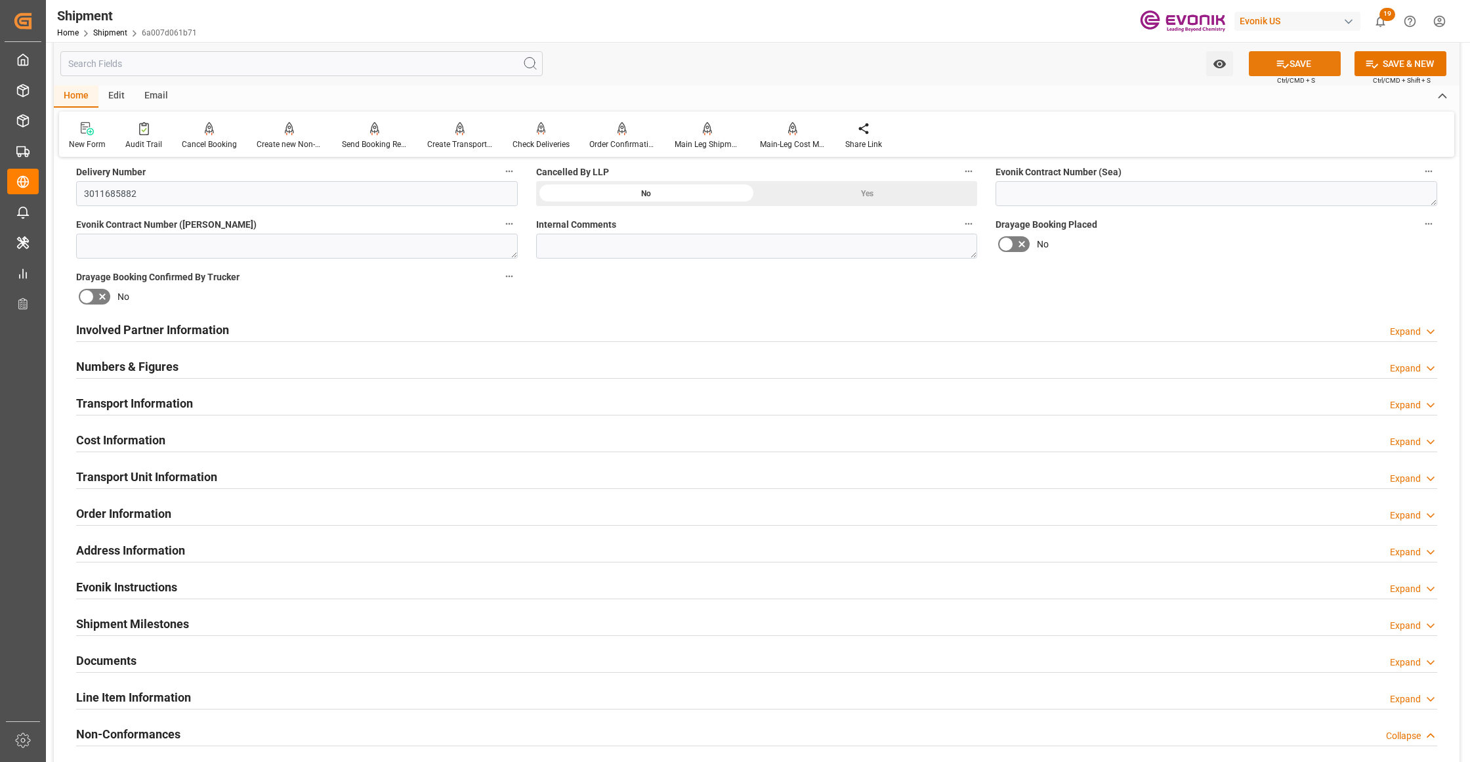
click at [1303, 66] on button "SAVE" at bounding box center [1295, 63] width 92 height 25
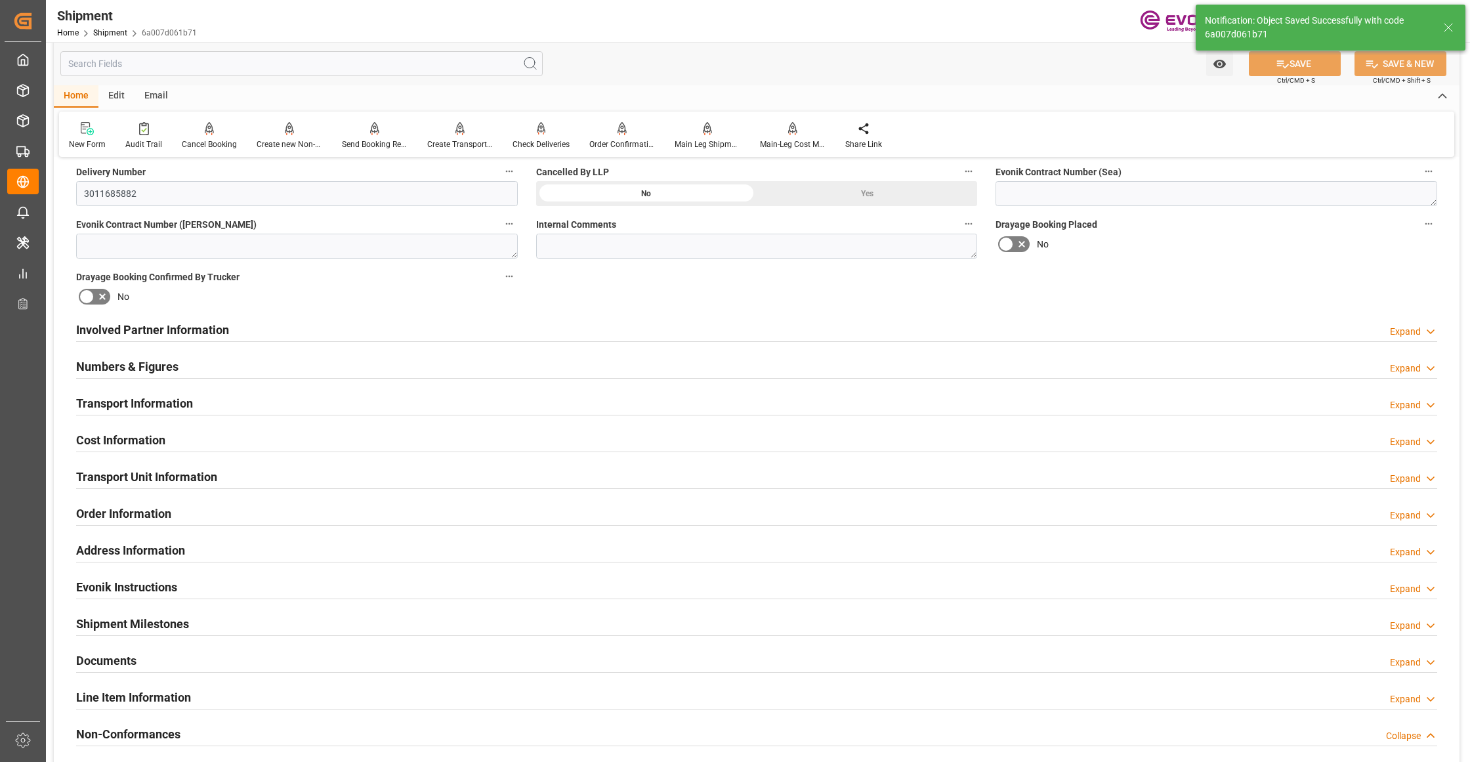
type input "0090027539"
click at [520, 333] on div "Involved Partner Information Expand" at bounding box center [756, 328] width 1361 height 25
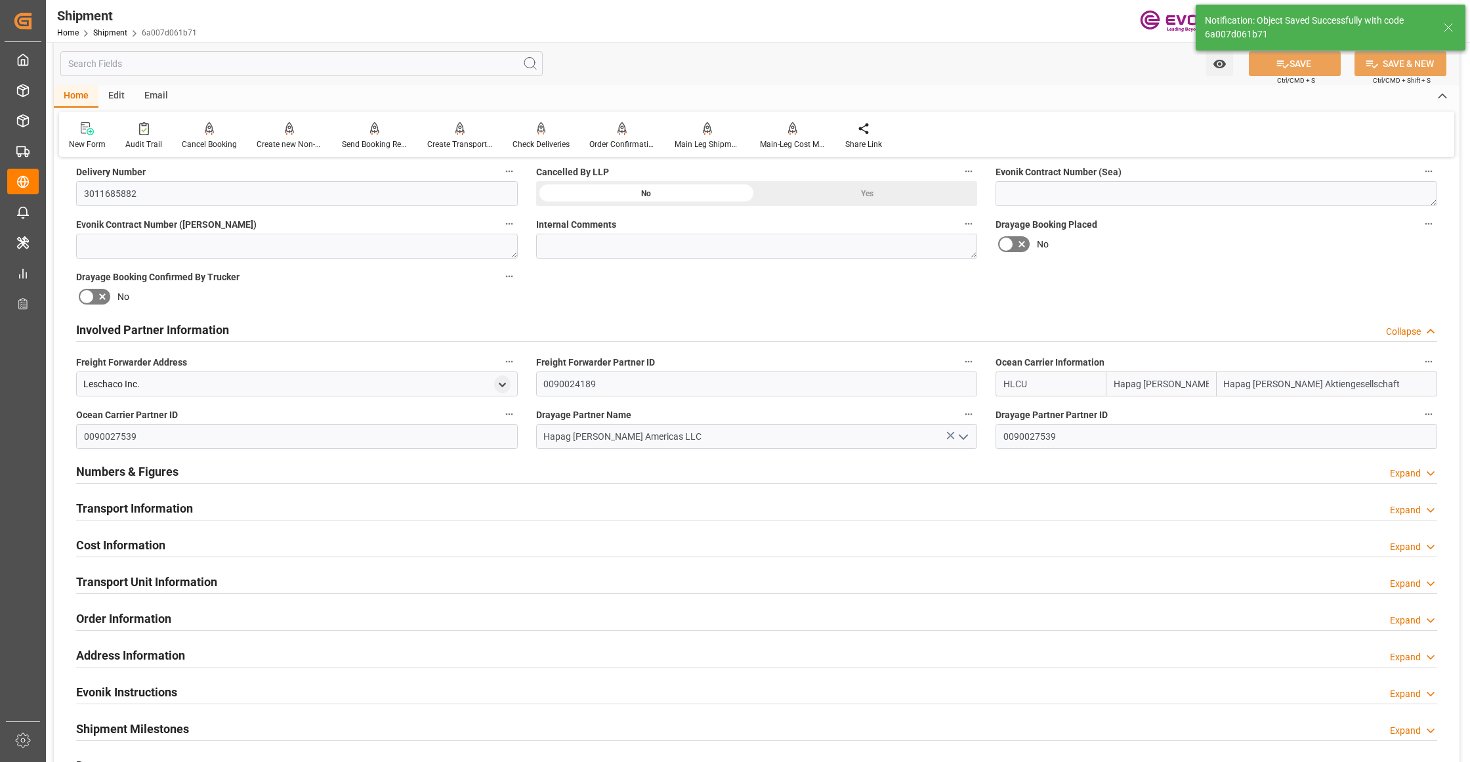
click at [437, 508] on div "Transport Information Expand" at bounding box center [756, 507] width 1361 height 25
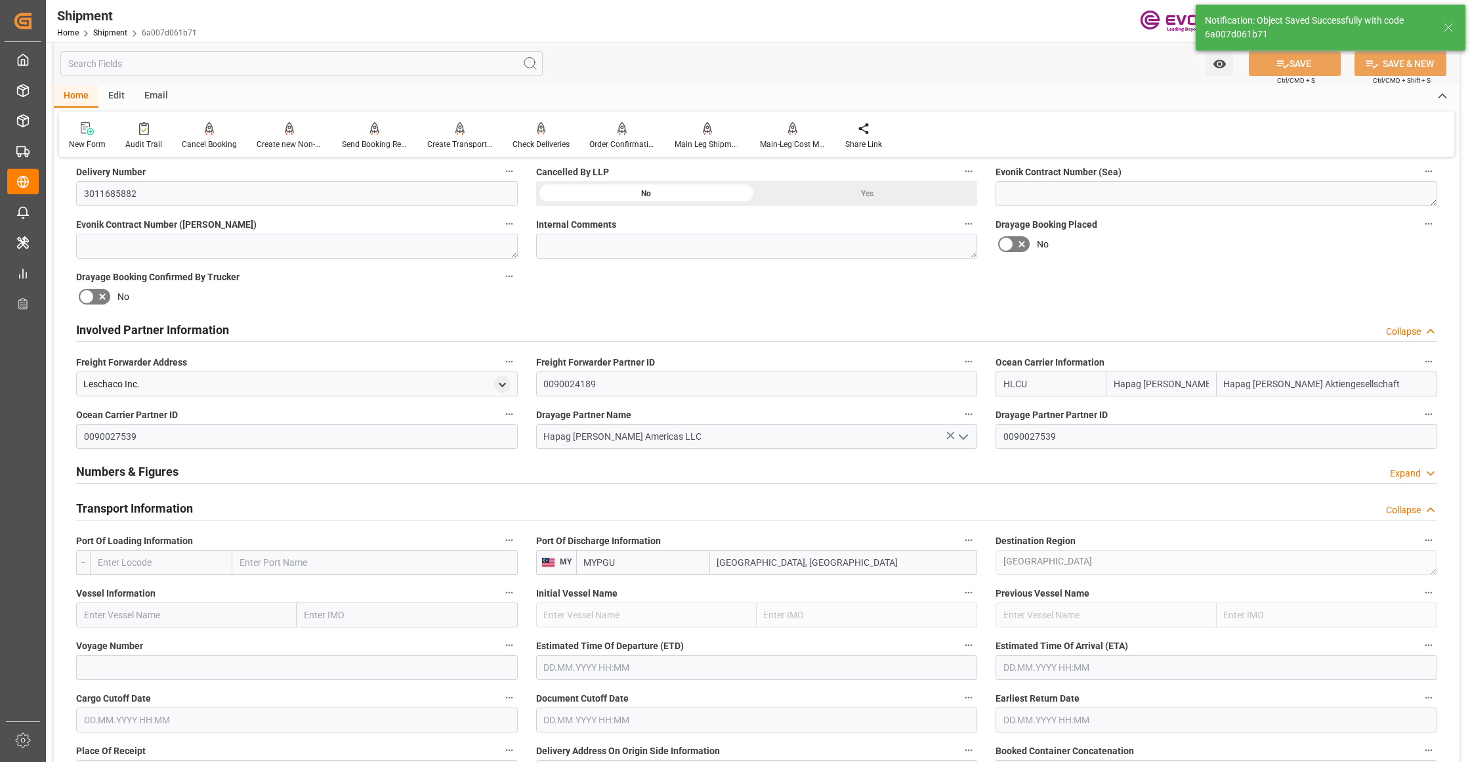
scroll to position [875, 0]
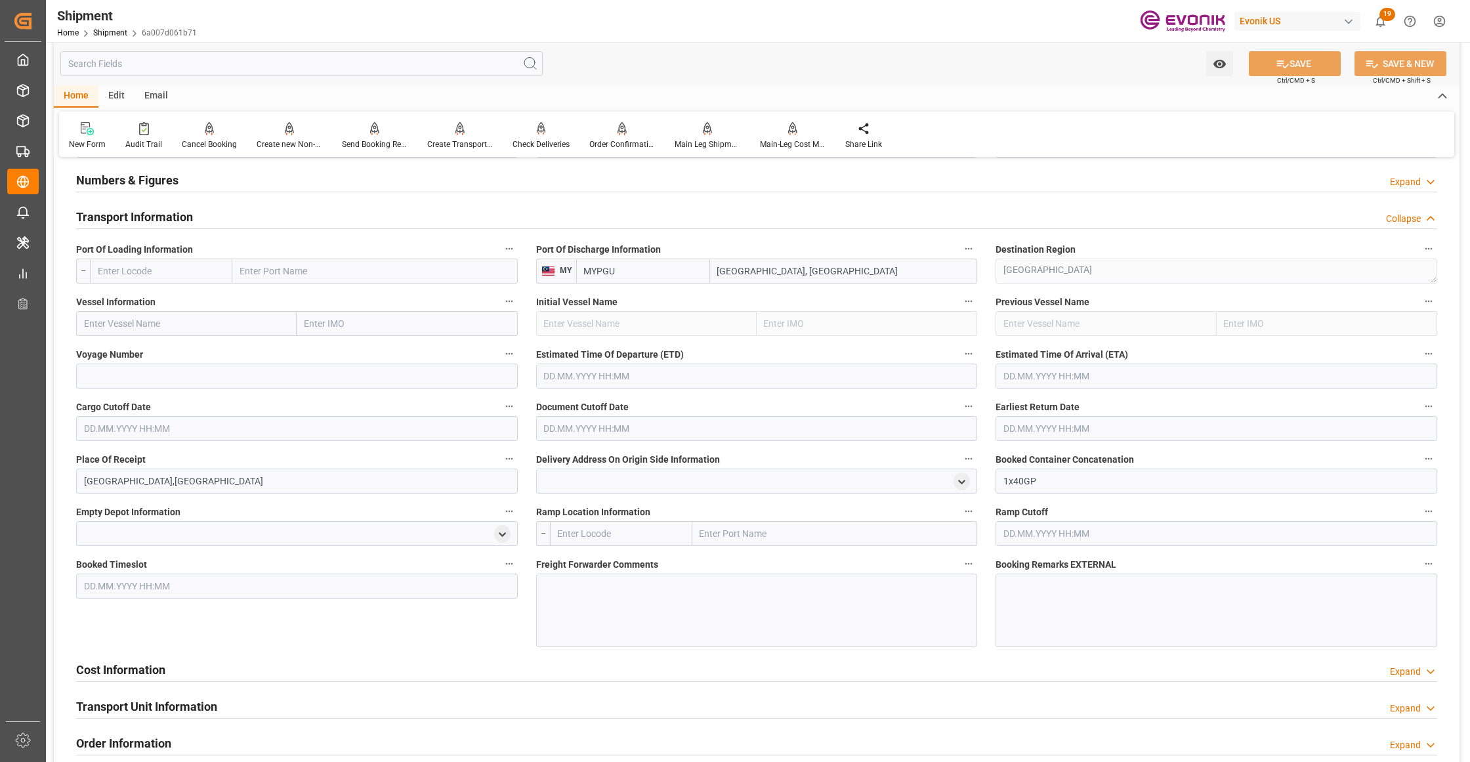
click at [202, 266] on input "text" at bounding box center [161, 270] width 142 height 25
click at [156, 329] on span "USSAV - Savannah" at bounding box center [134, 329] width 73 height 10
type input "USSAV"
type input "Savannah"
type input "USSAV"
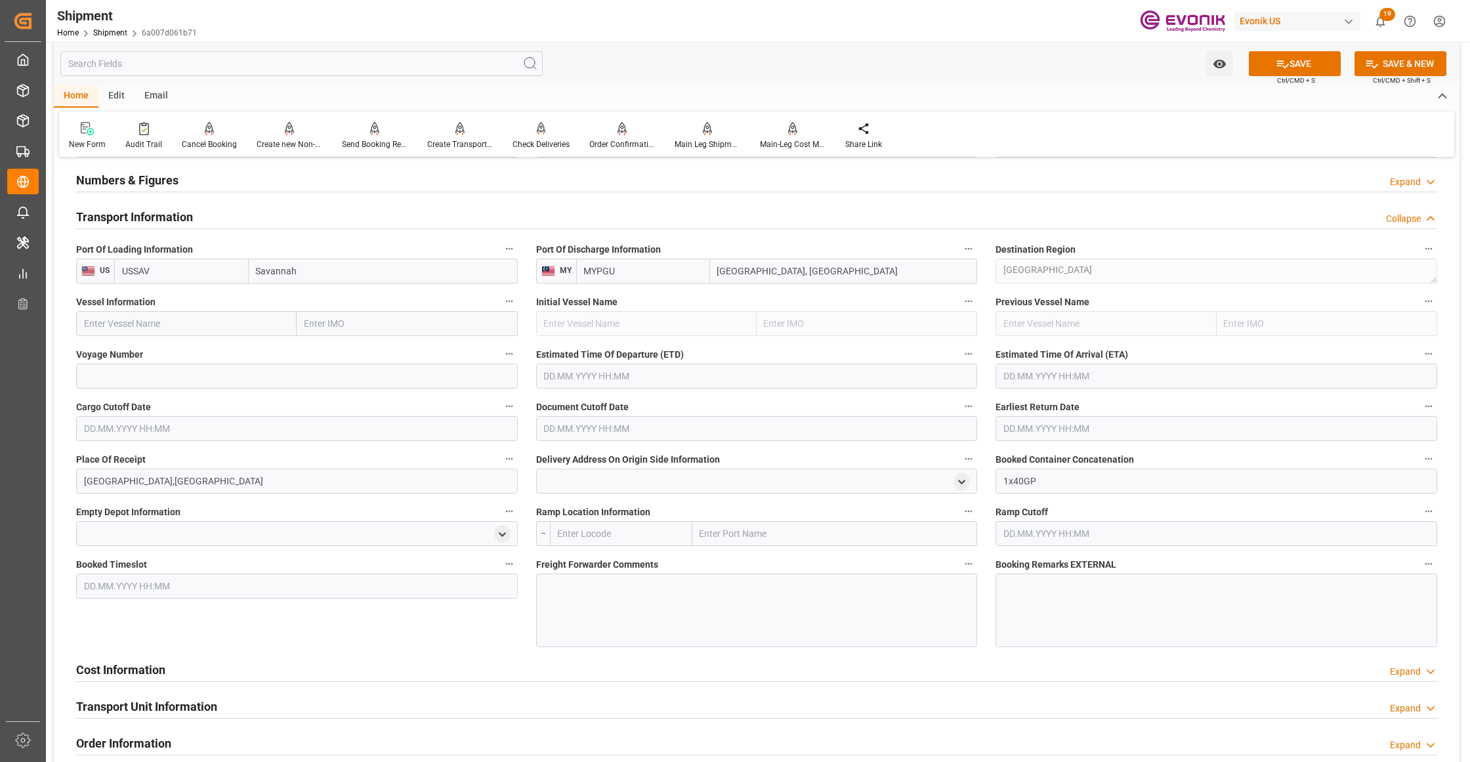
click at [175, 324] on input "text" at bounding box center [186, 323] width 220 height 25
click at [190, 328] on input "text" at bounding box center [186, 323] width 220 height 25
paste input "MAERSK SHIVLING / 539W"
click at [180, 321] on input "MAERSK SHIVLING / 539W" at bounding box center [186, 323] width 220 height 25
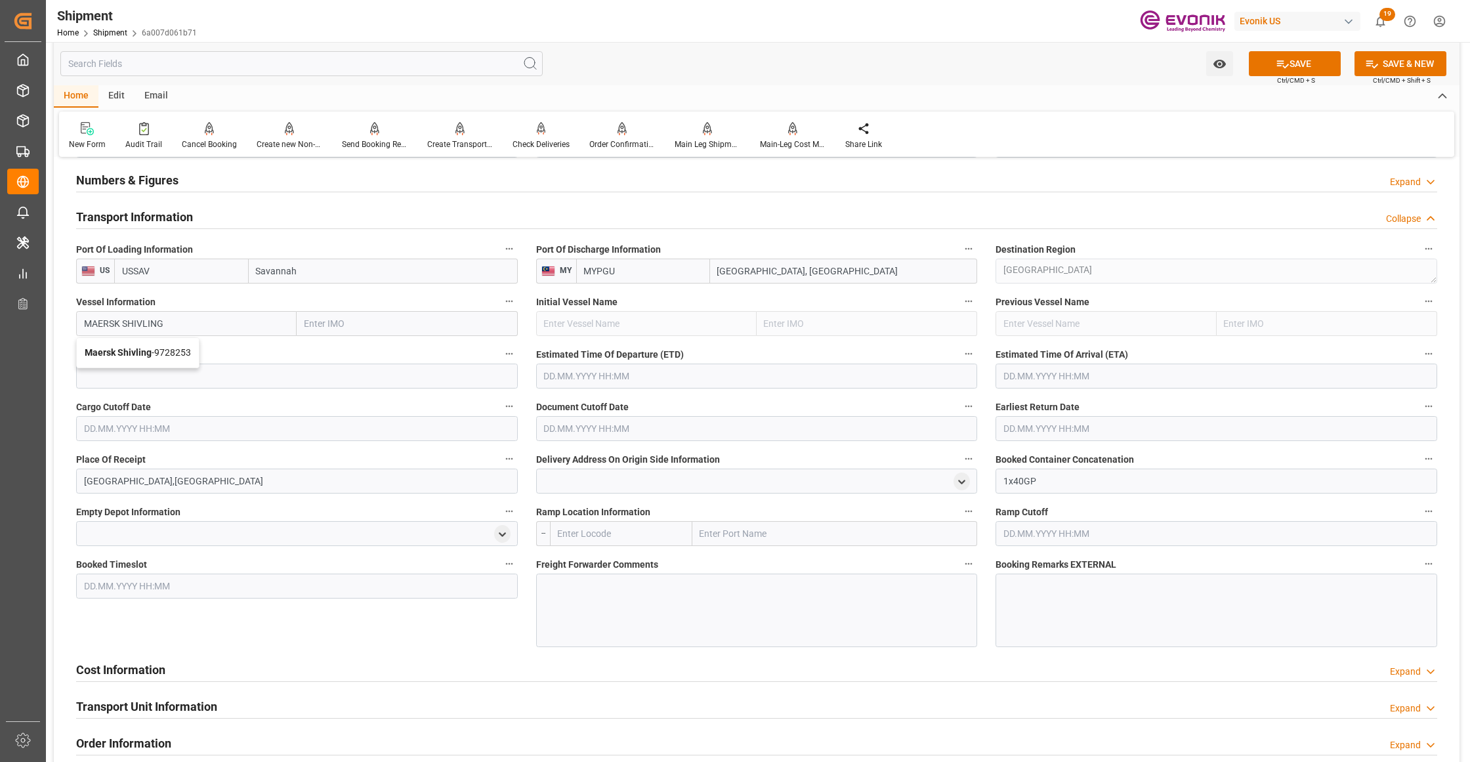
click at [178, 352] on span "Maersk Shivling - 9728253" at bounding box center [138, 352] width 106 height 10
type input "Maersk Shivling"
type input "9728253"
type input "Maersk Shivling"
click at [190, 374] on input at bounding box center [297, 375] width 442 height 25
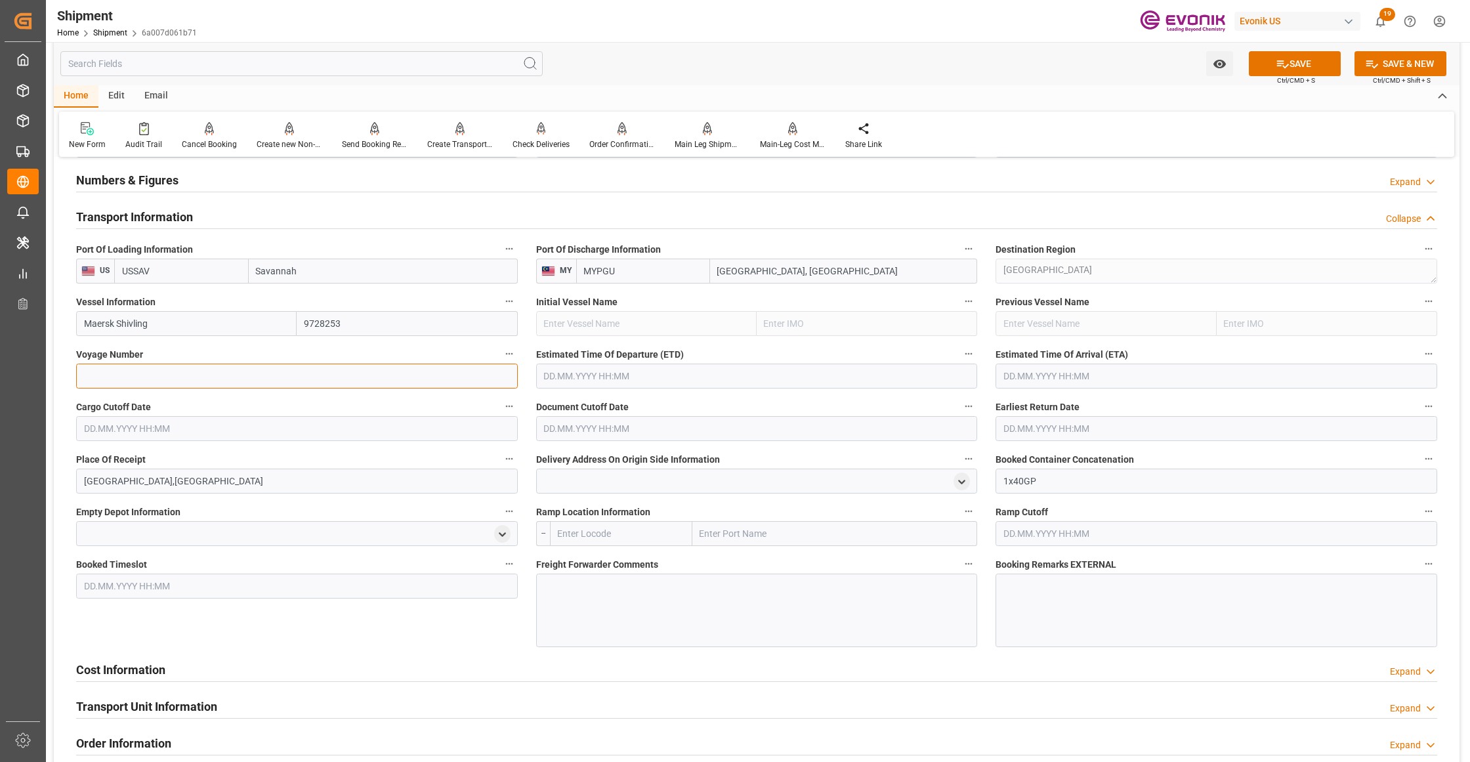
paste input "539W"
type input "539W"
click at [583, 383] on input "text" at bounding box center [757, 375] width 442 height 25
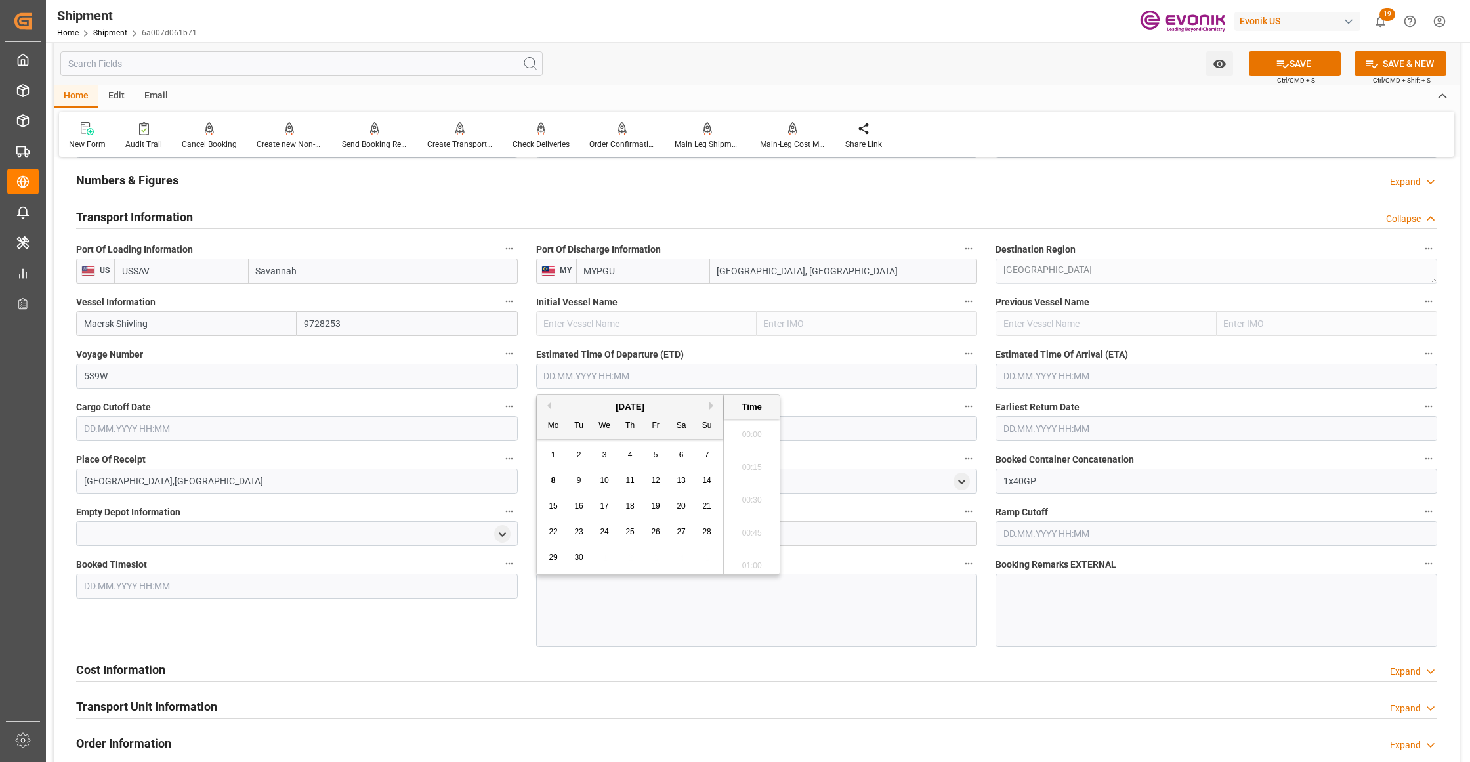
scroll to position [2267, 0]
click at [552, 552] on span "29" at bounding box center [552, 556] width 9 height 9
type input "[DATE] 00:00"
click at [1134, 371] on input "text" at bounding box center [1216, 375] width 442 height 25
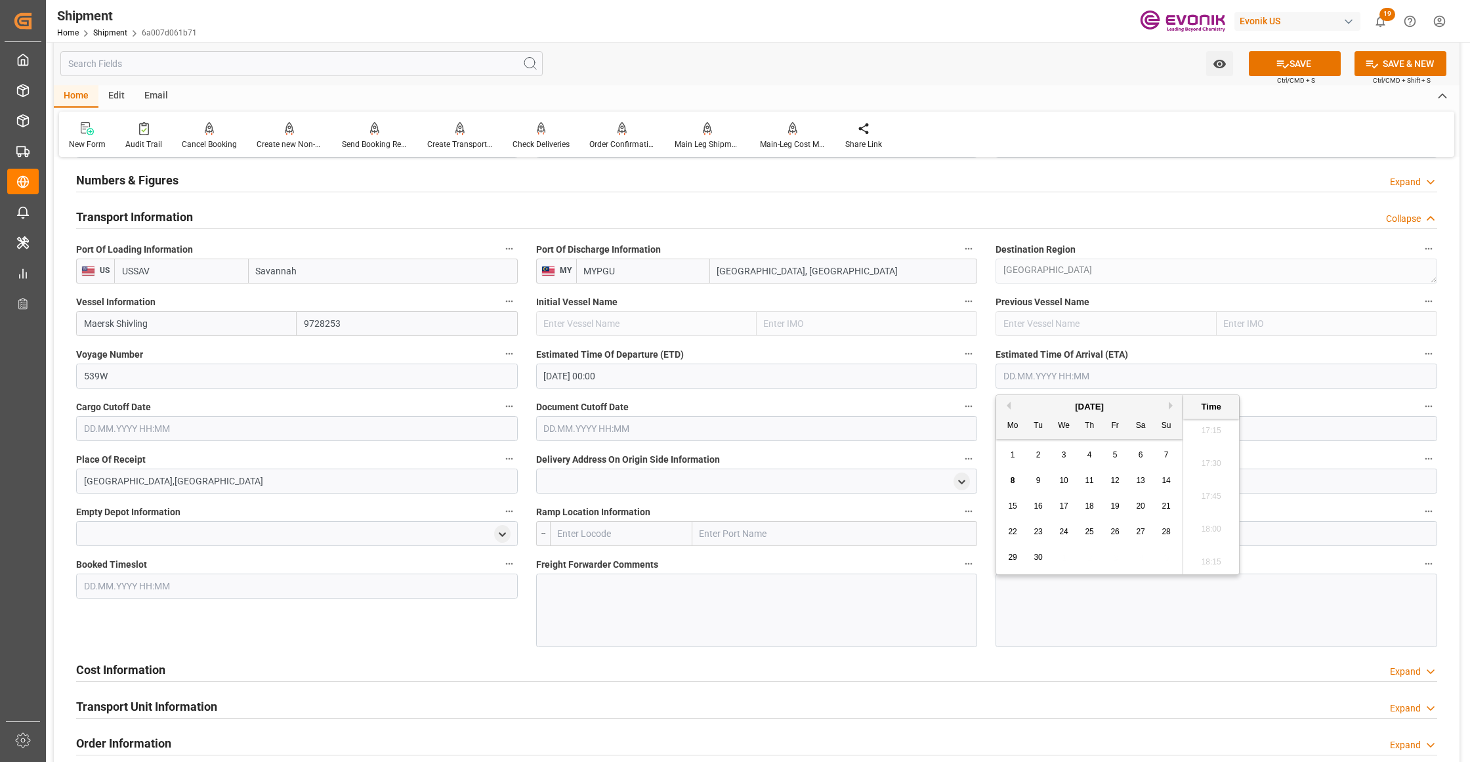
click at [1169, 407] on button "Next Month" at bounding box center [1172, 406] width 8 height 8
click at [1006, 534] on div "17" at bounding box center [1012, 532] width 16 height 16
type input "[DATE] 00:00"
click at [371, 431] on input "text" at bounding box center [297, 428] width 442 height 25
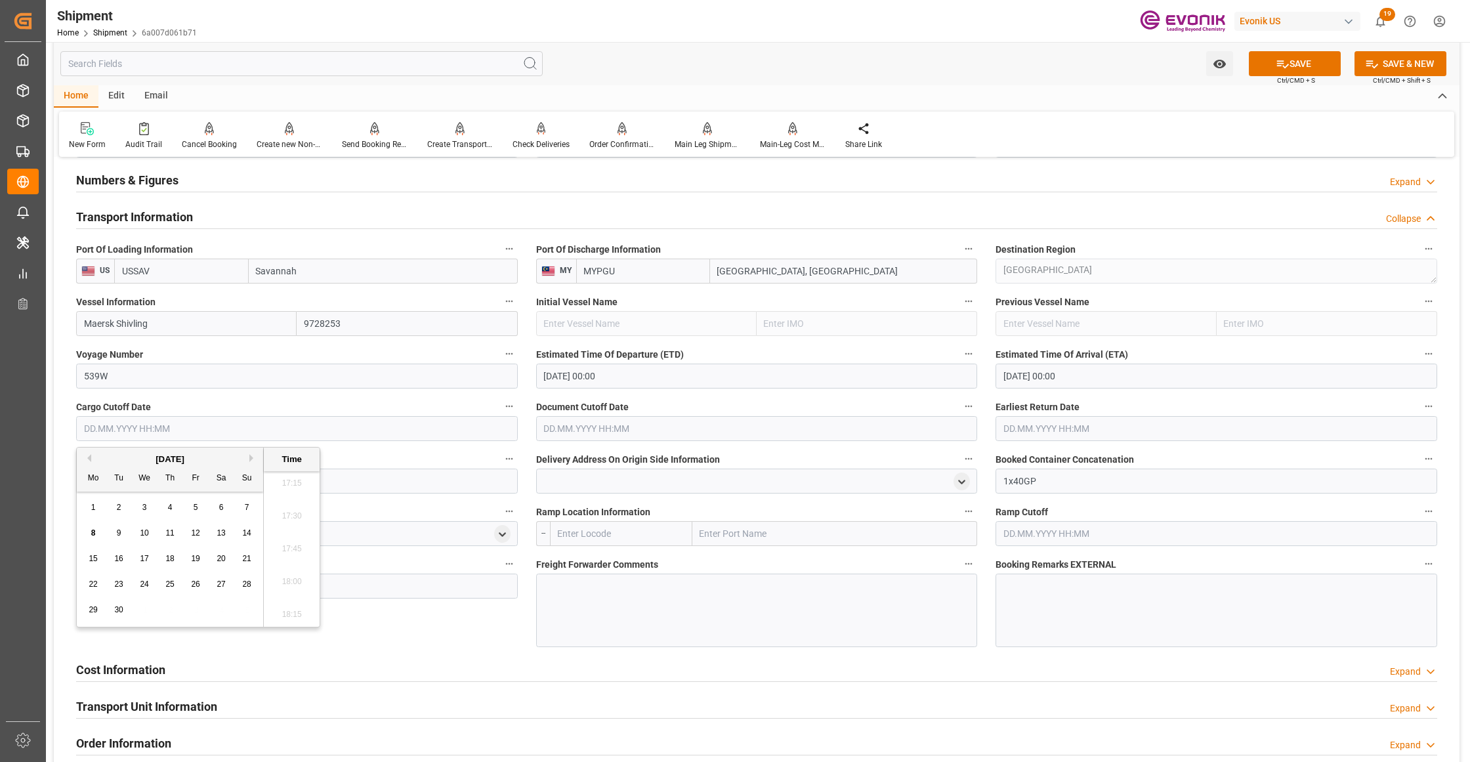
click at [90, 455] on button "Previous Month" at bounding box center [87, 458] width 8 height 8
click at [91, 604] on div "28" at bounding box center [93, 610] width 16 height 16
type input "28.07.2025 00:00"
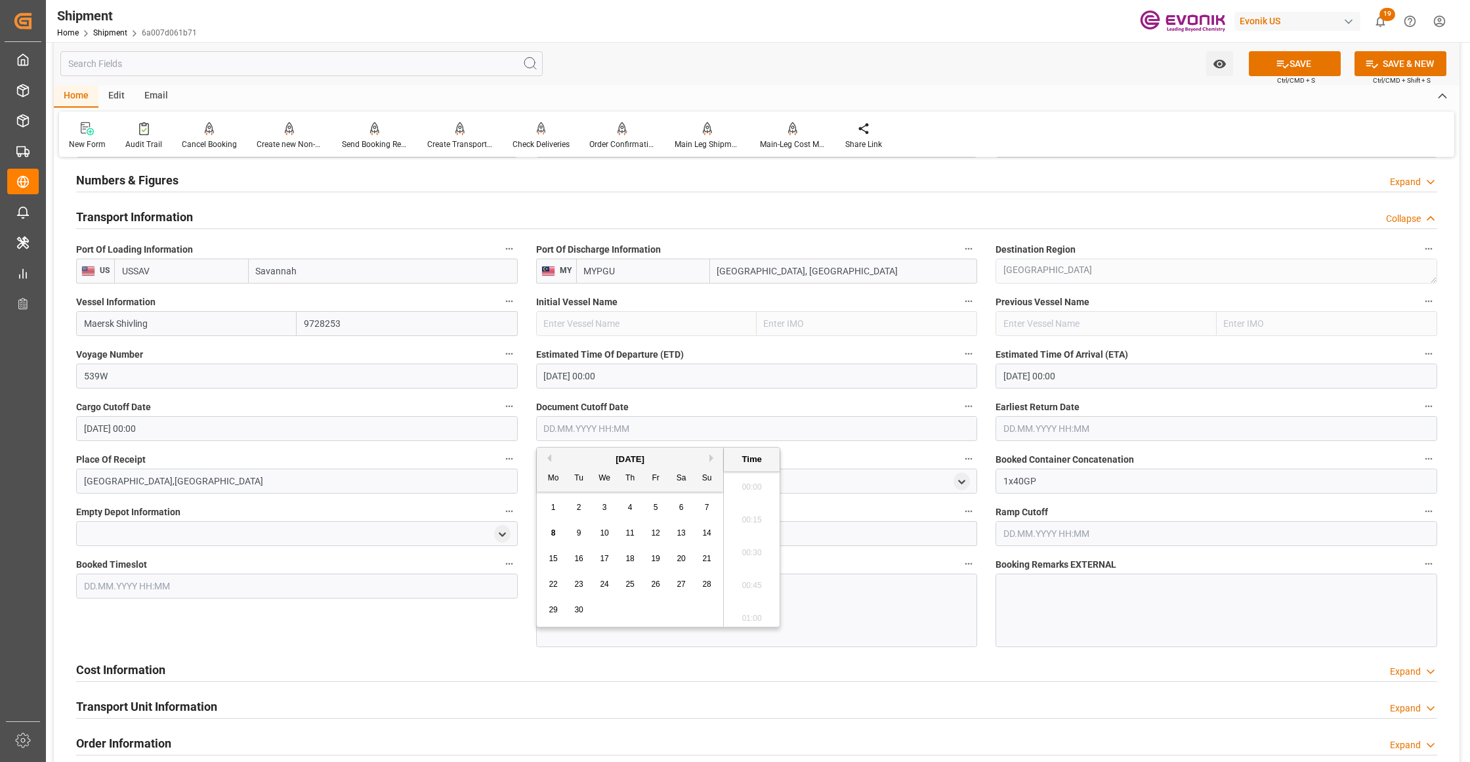
click at [636, 429] on input "text" at bounding box center [757, 428] width 442 height 25
click at [545, 455] on button "Previous Month" at bounding box center [547, 458] width 8 height 8
click at [714, 457] on button "Next Month" at bounding box center [713, 458] width 8 height 8
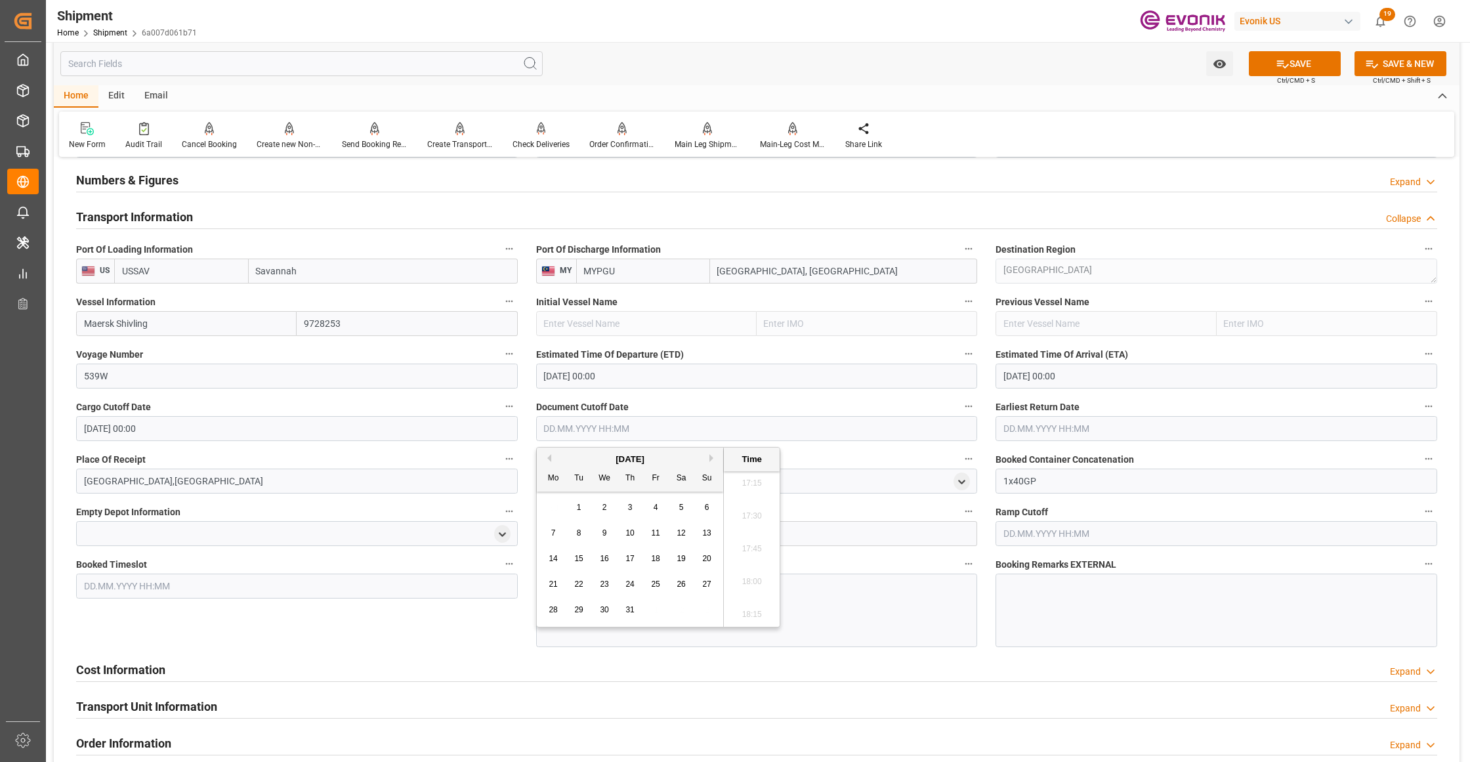
click at [554, 609] on span "28" at bounding box center [552, 609] width 9 height 9
type input "28.07.2025 00:00"
click at [1033, 428] on input "text" at bounding box center [1216, 428] width 442 height 25
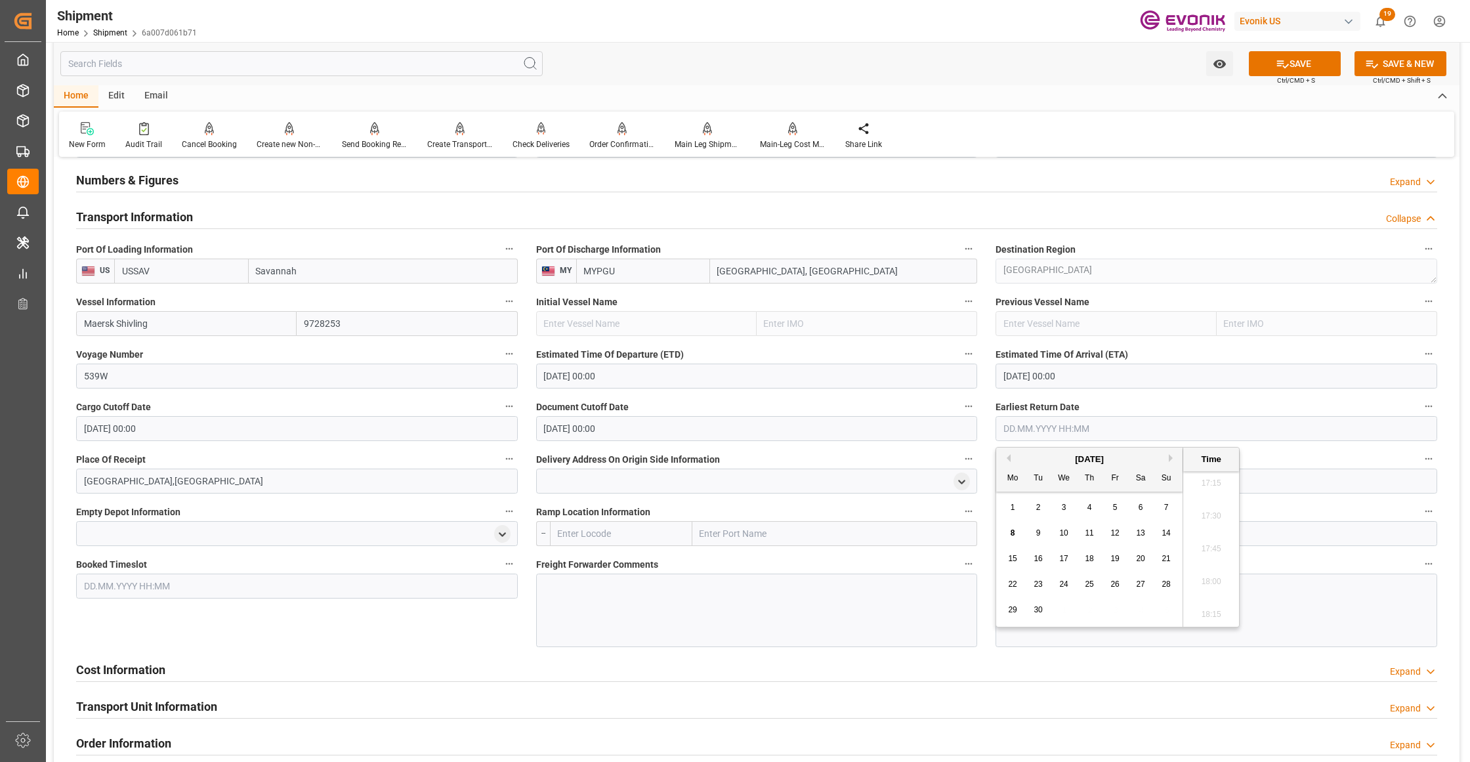
click at [1008, 459] on button "Previous Month" at bounding box center [1006, 458] width 8 height 8
click at [1008, 458] on button "Previous Month" at bounding box center [1006, 458] width 8 height 8
click at [1006, 604] on div "28" at bounding box center [1012, 610] width 16 height 16
type input "28.07.2025 00:00"
click at [408, 649] on div "Booked Timeslot" at bounding box center [297, 600] width 460 height 101
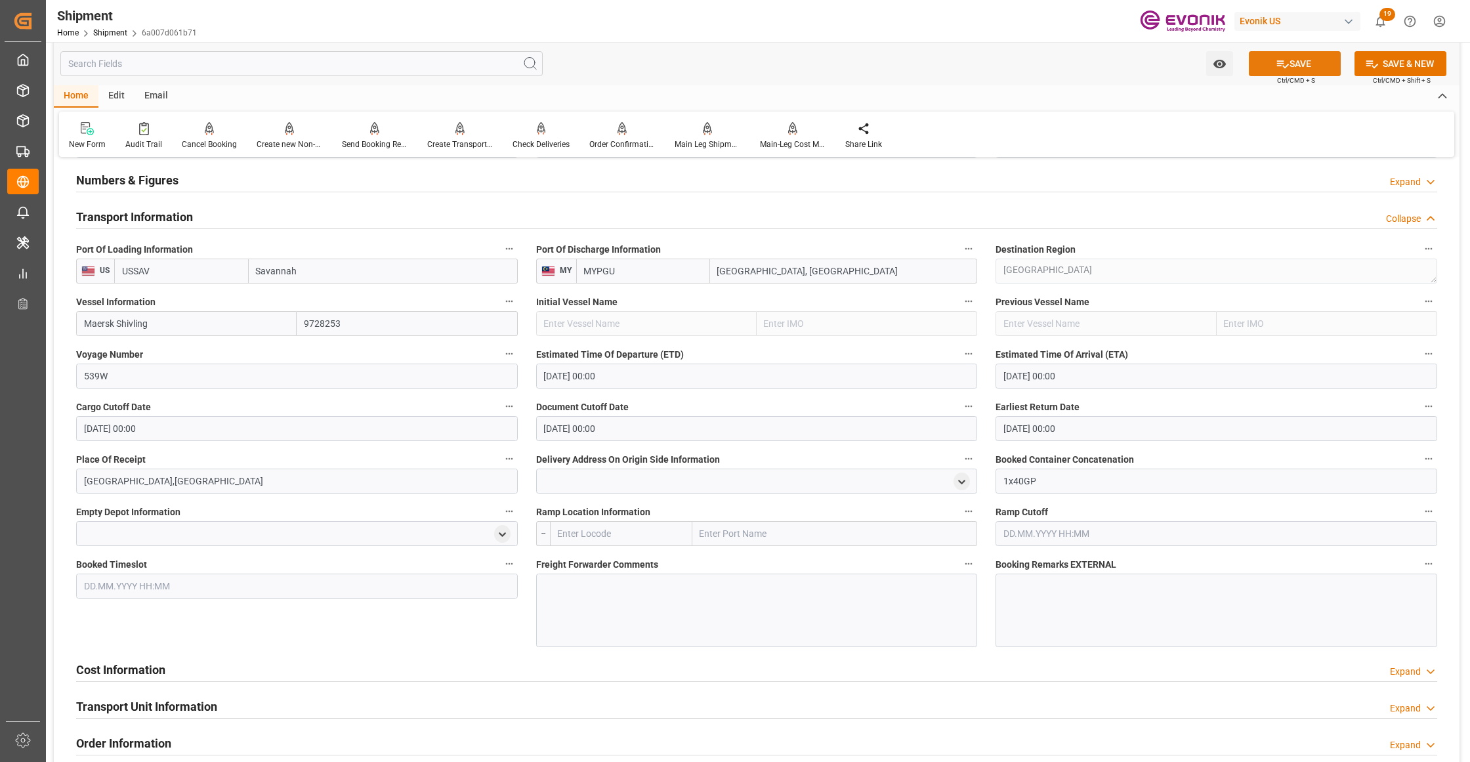
click at [1313, 58] on button "SAVE" at bounding box center [1295, 63] width 92 height 25
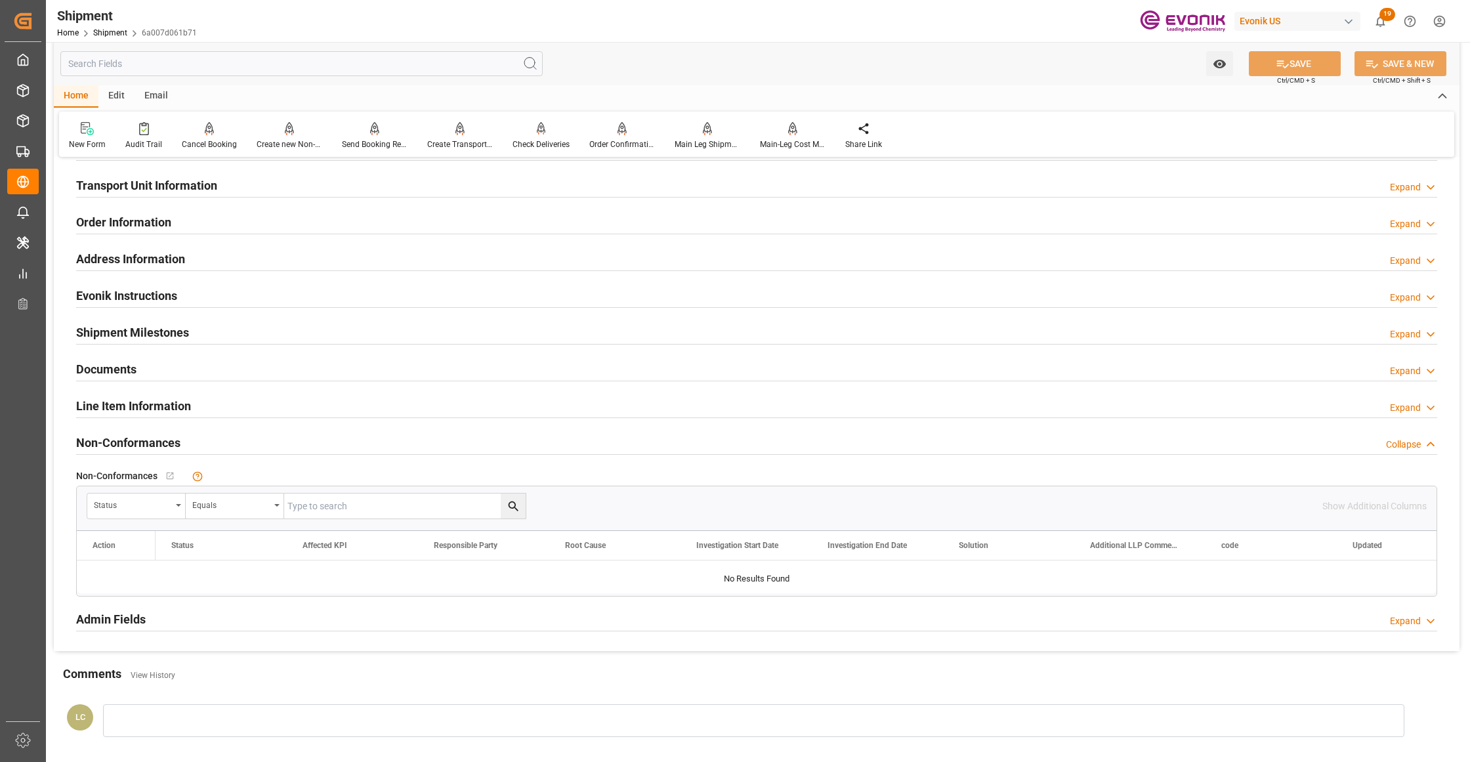
scroll to position [583, 0]
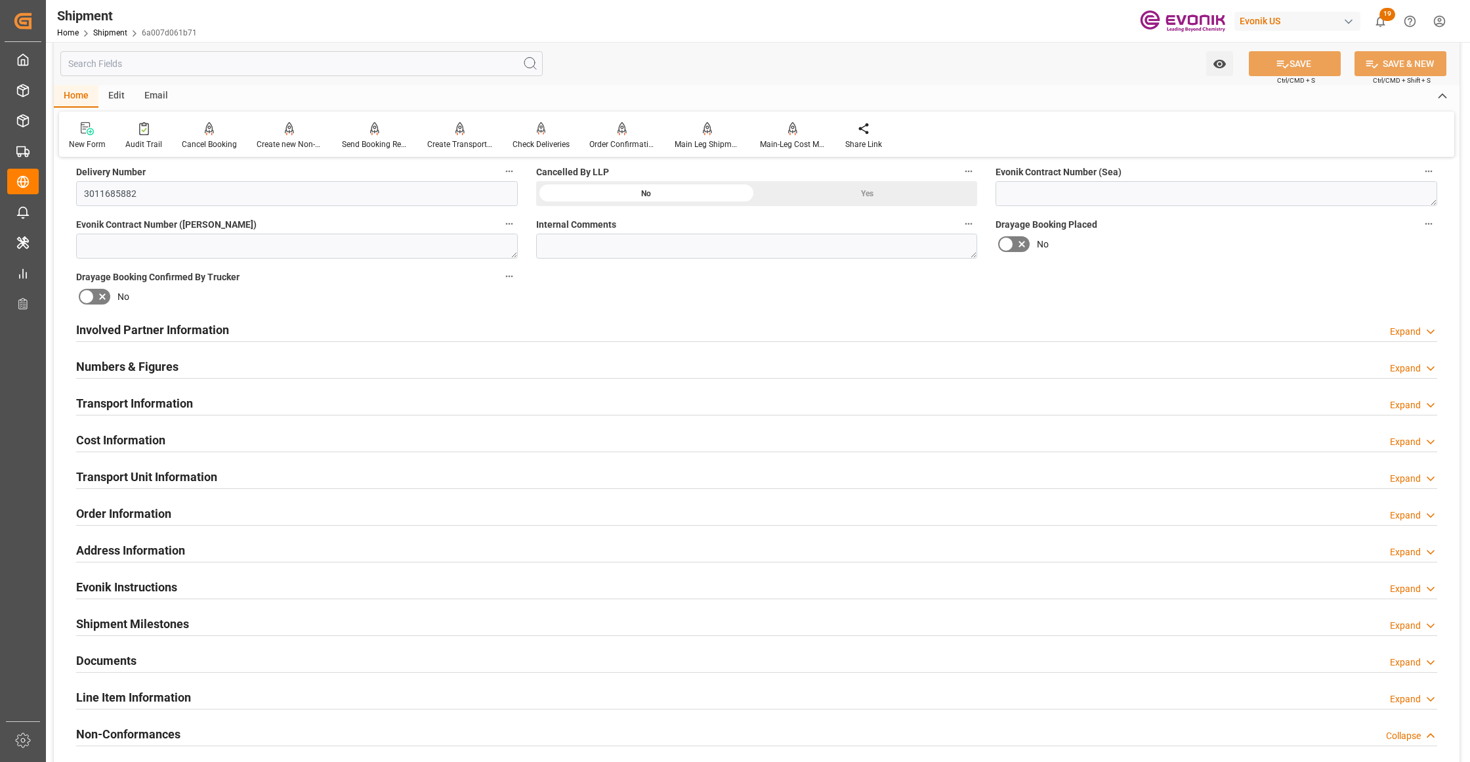
click at [226, 423] on div "Cost Information Expand" at bounding box center [756, 440] width 1379 height 37
click at [228, 441] on div "Cost Information Expand" at bounding box center [756, 438] width 1361 height 25
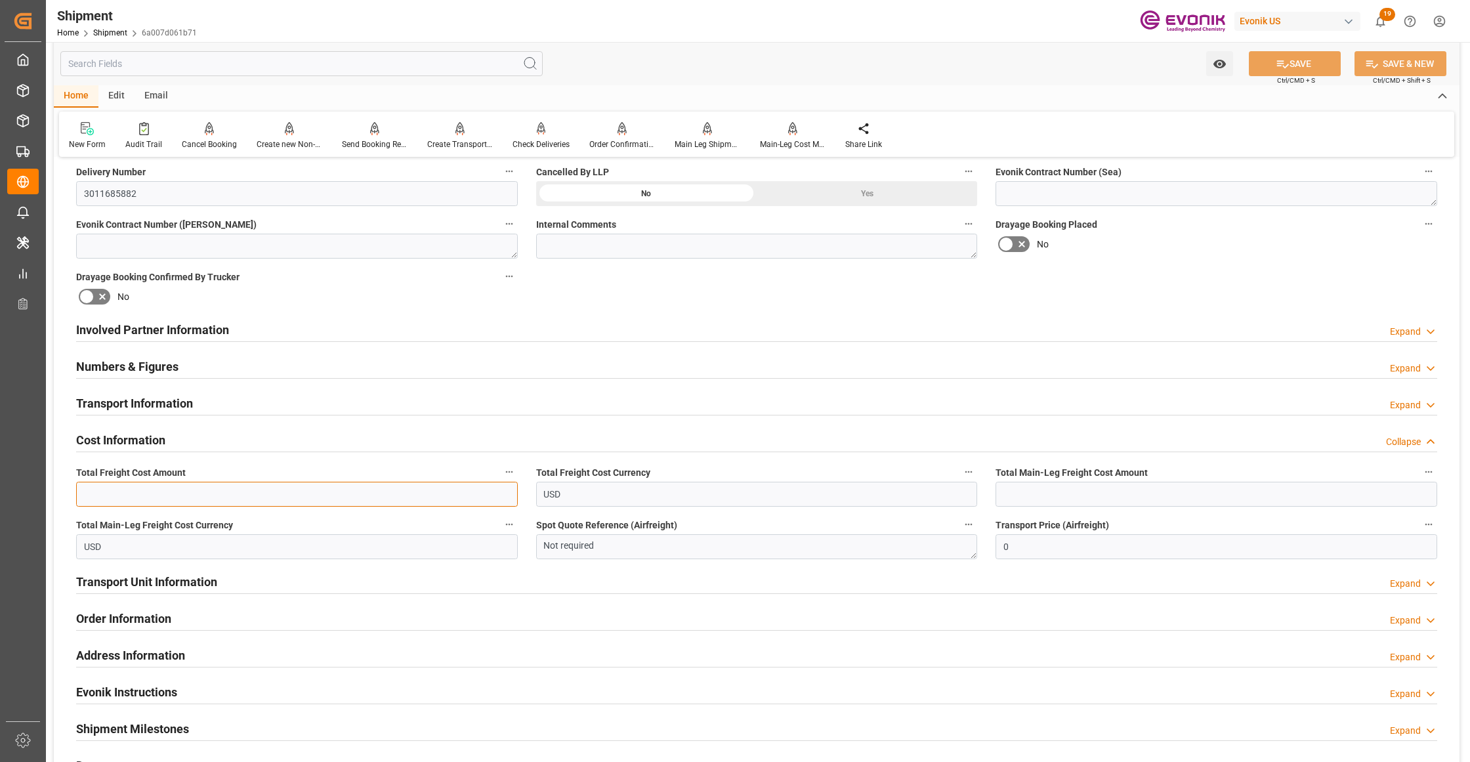
click at [190, 486] on input "text" at bounding box center [297, 494] width 442 height 25
type input "3606"
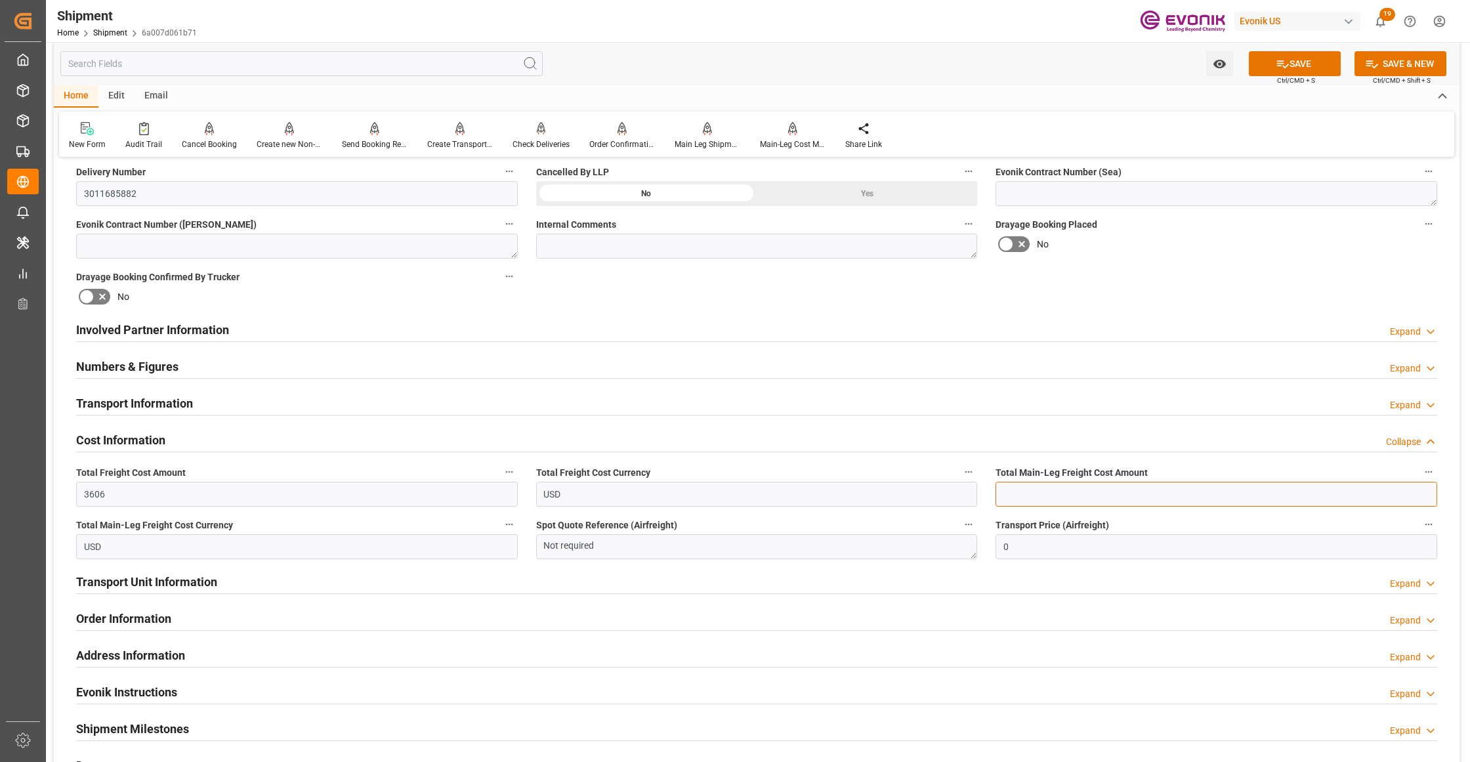
click at [1039, 497] on input "text" at bounding box center [1216, 494] width 442 height 25
type input "3606"
click at [1291, 261] on div "Drayage Booking Placed No" at bounding box center [1216, 237] width 460 height 52
click at [1303, 63] on button "SAVE" at bounding box center [1295, 63] width 92 height 25
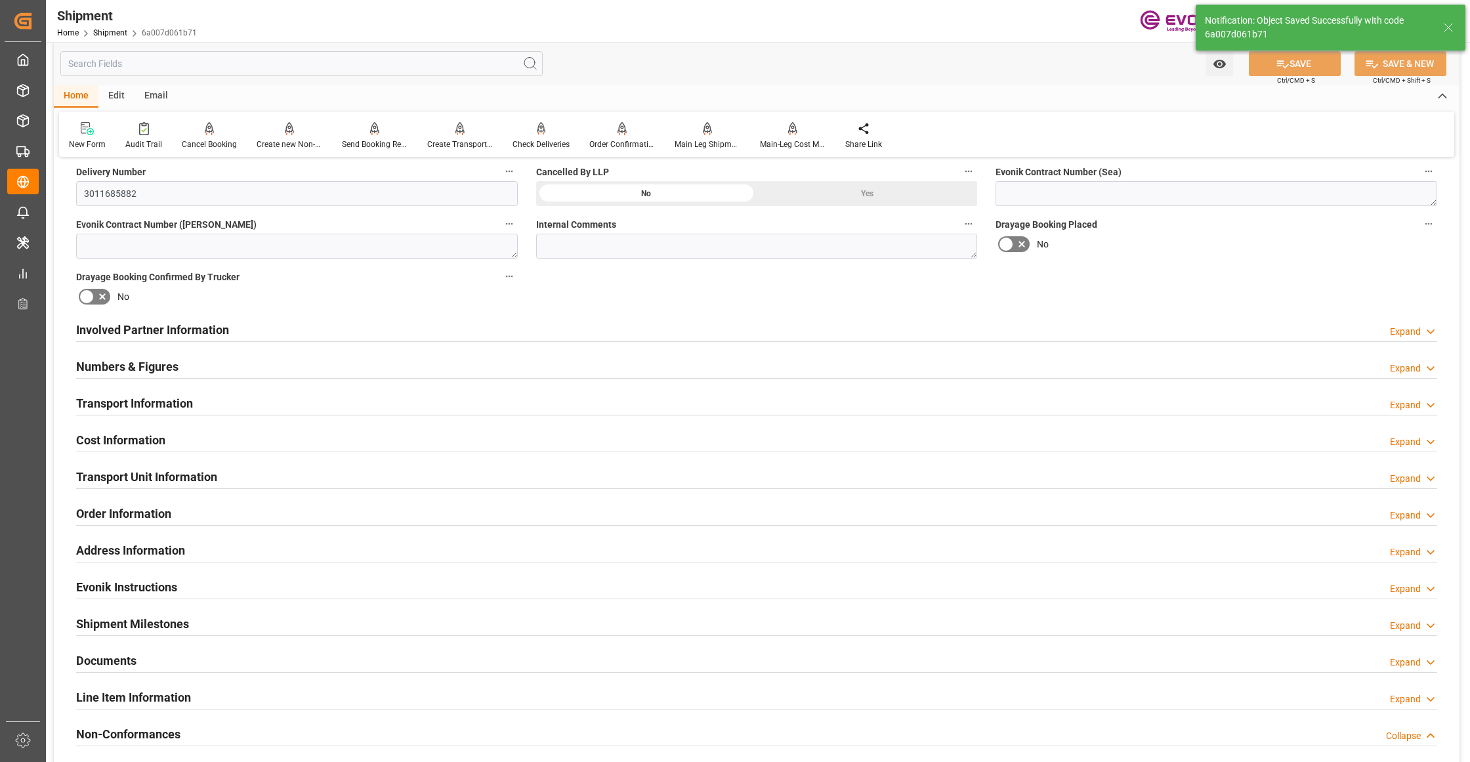
click at [491, 323] on div "Involved Partner Information Expand" at bounding box center [756, 328] width 1361 height 25
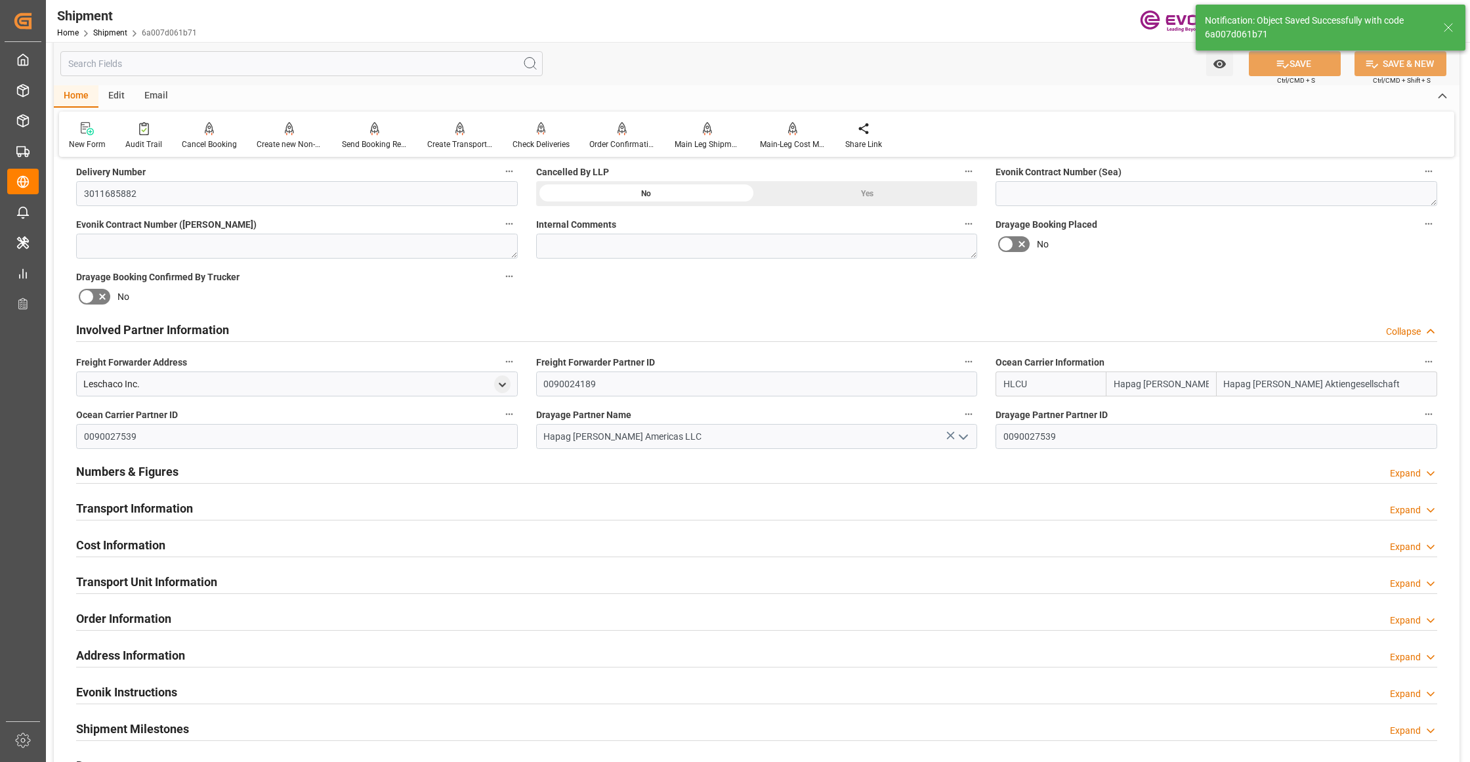
click at [379, 509] on div "Transport Information Expand" at bounding box center [756, 507] width 1361 height 25
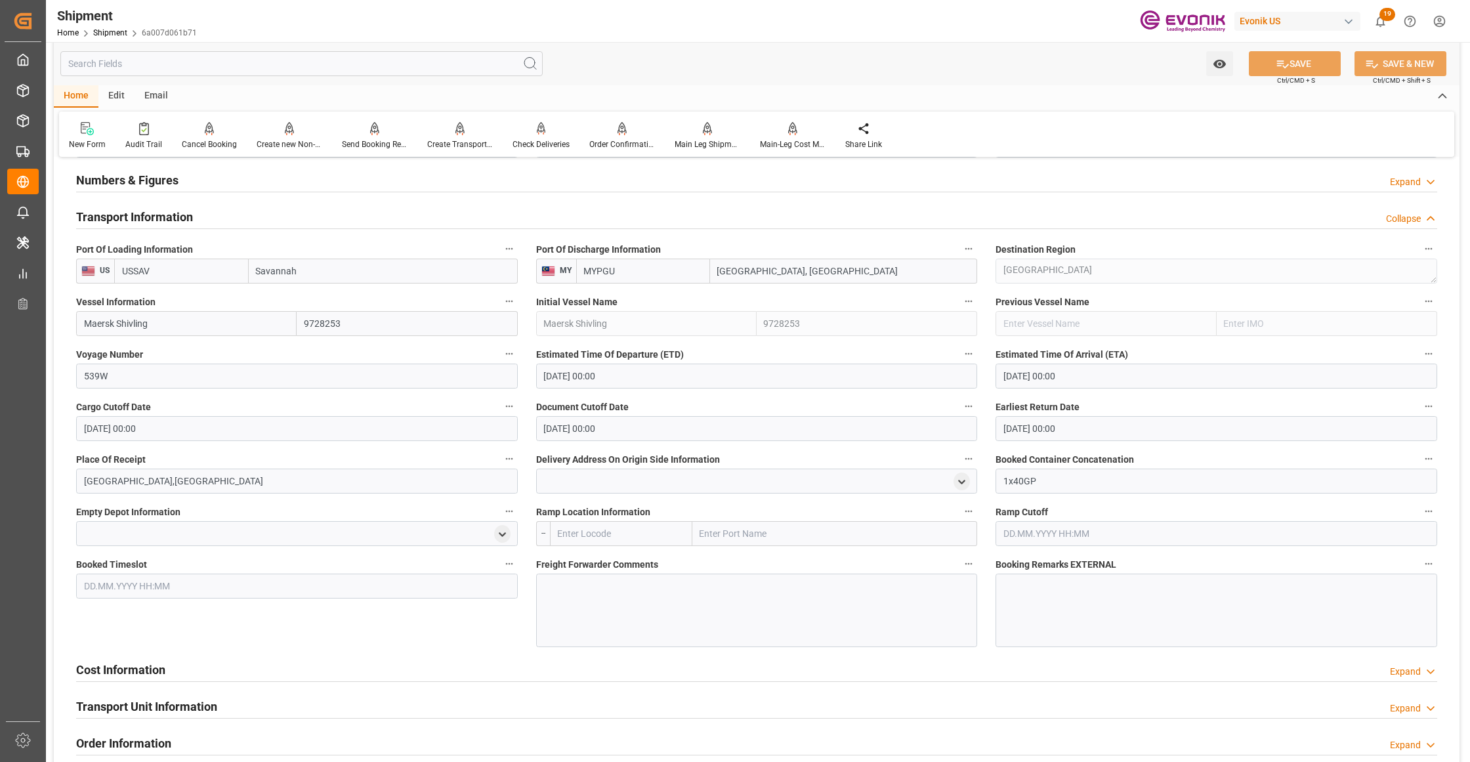
scroll to position [1166, 0]
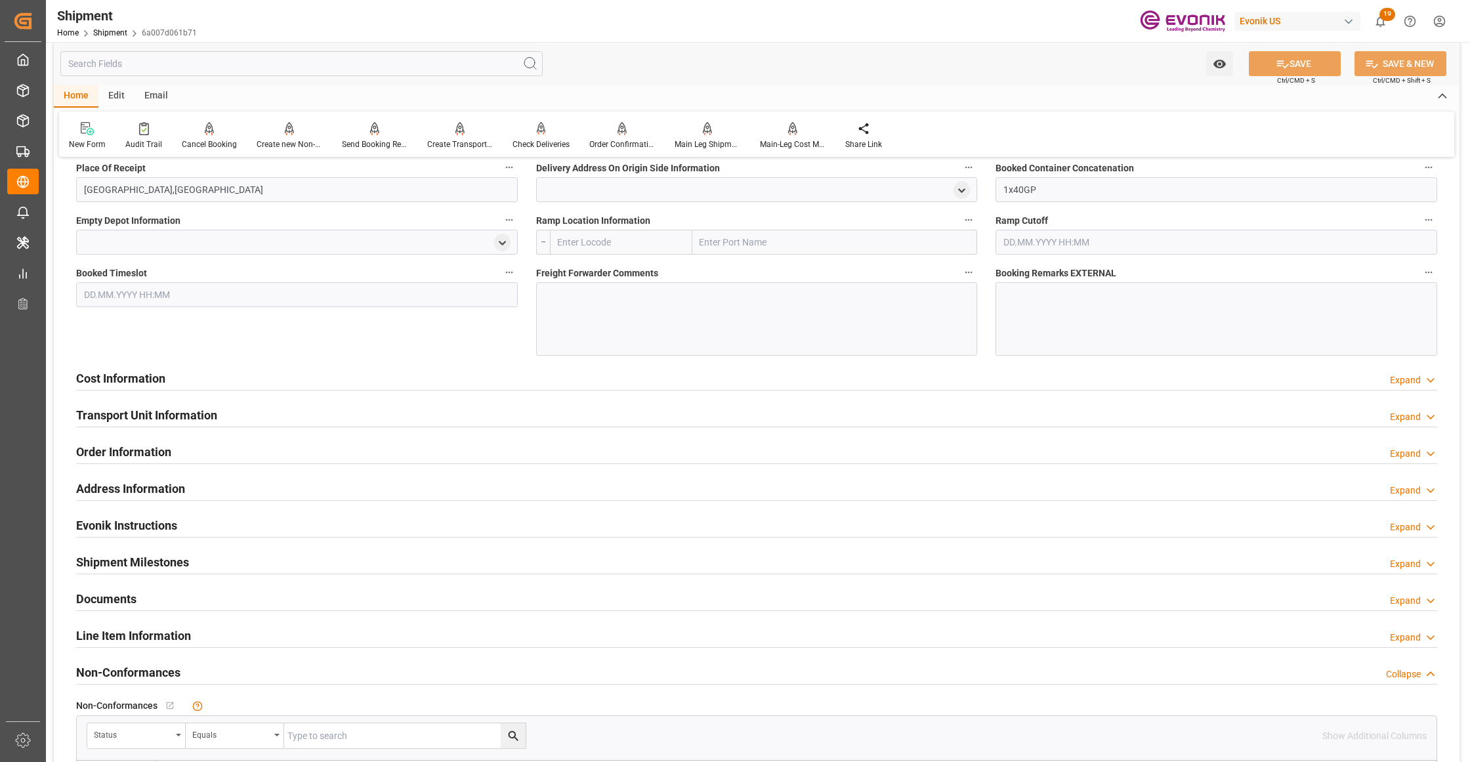
click at [407, 381] on div "Cost Information Expand" at bounding box center [756, 377] width 1361 height 25
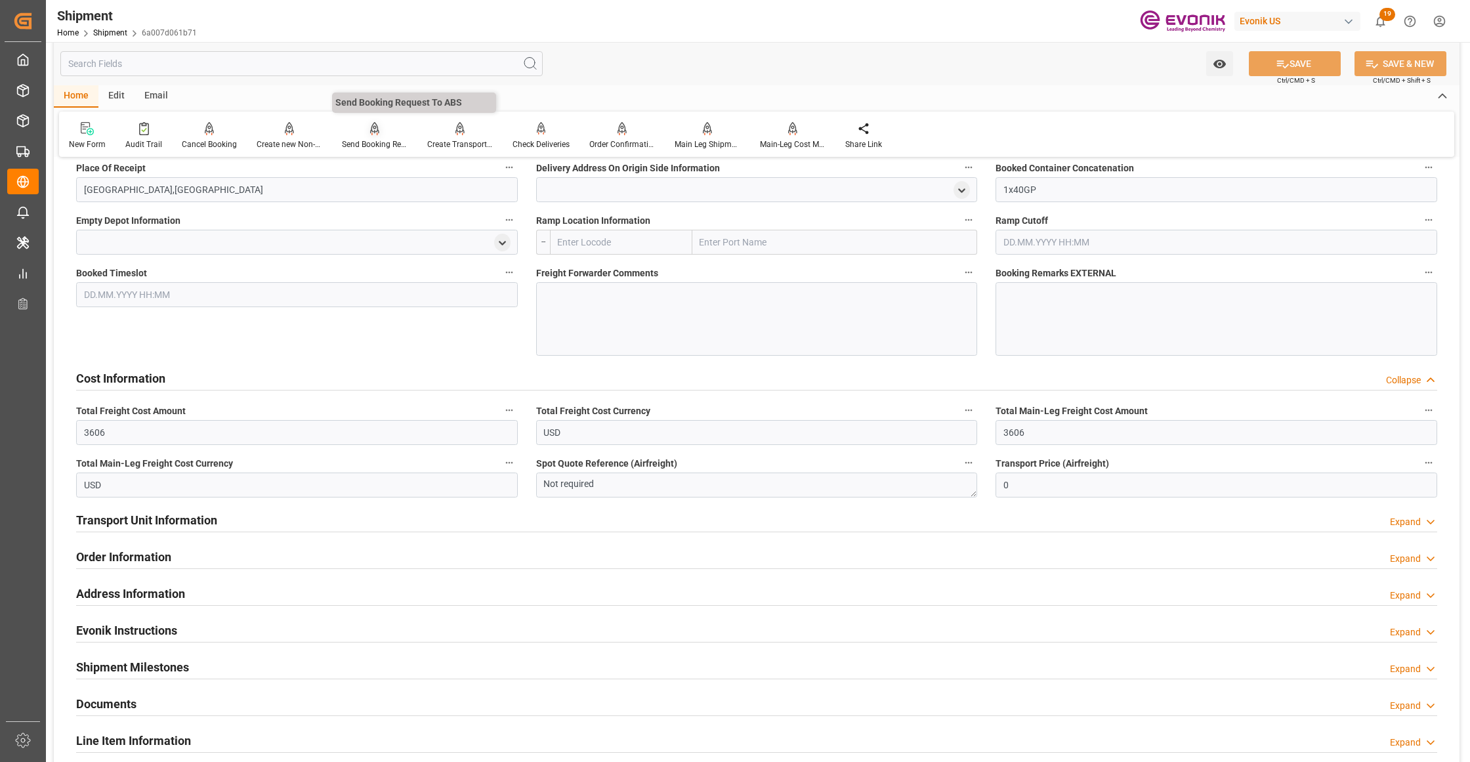
click at [370, 133] on icon at bounding box center [374, 128] width 9 height 13
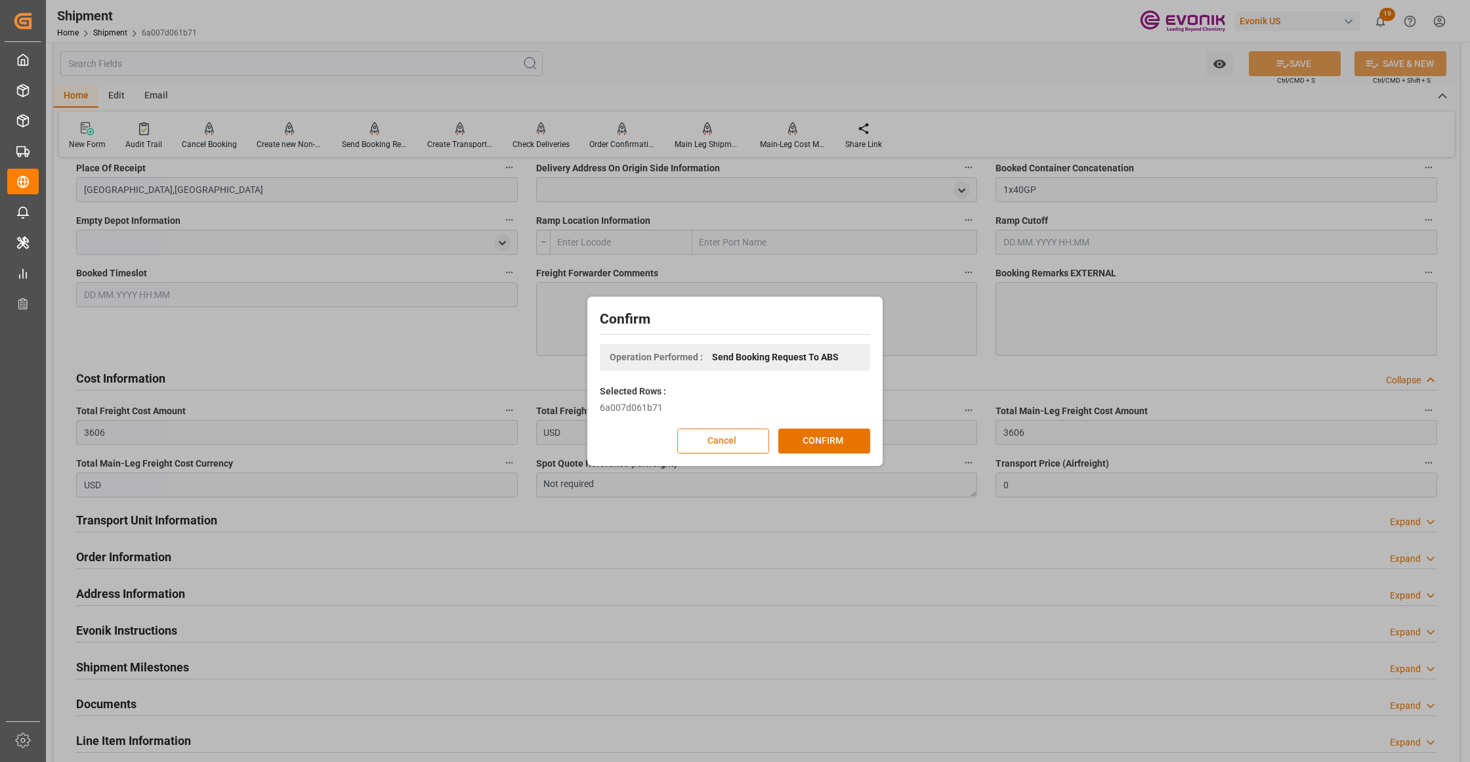
click at [714, 432] on button "Cancel" at bounding box center [723, 440] width 92 height 25
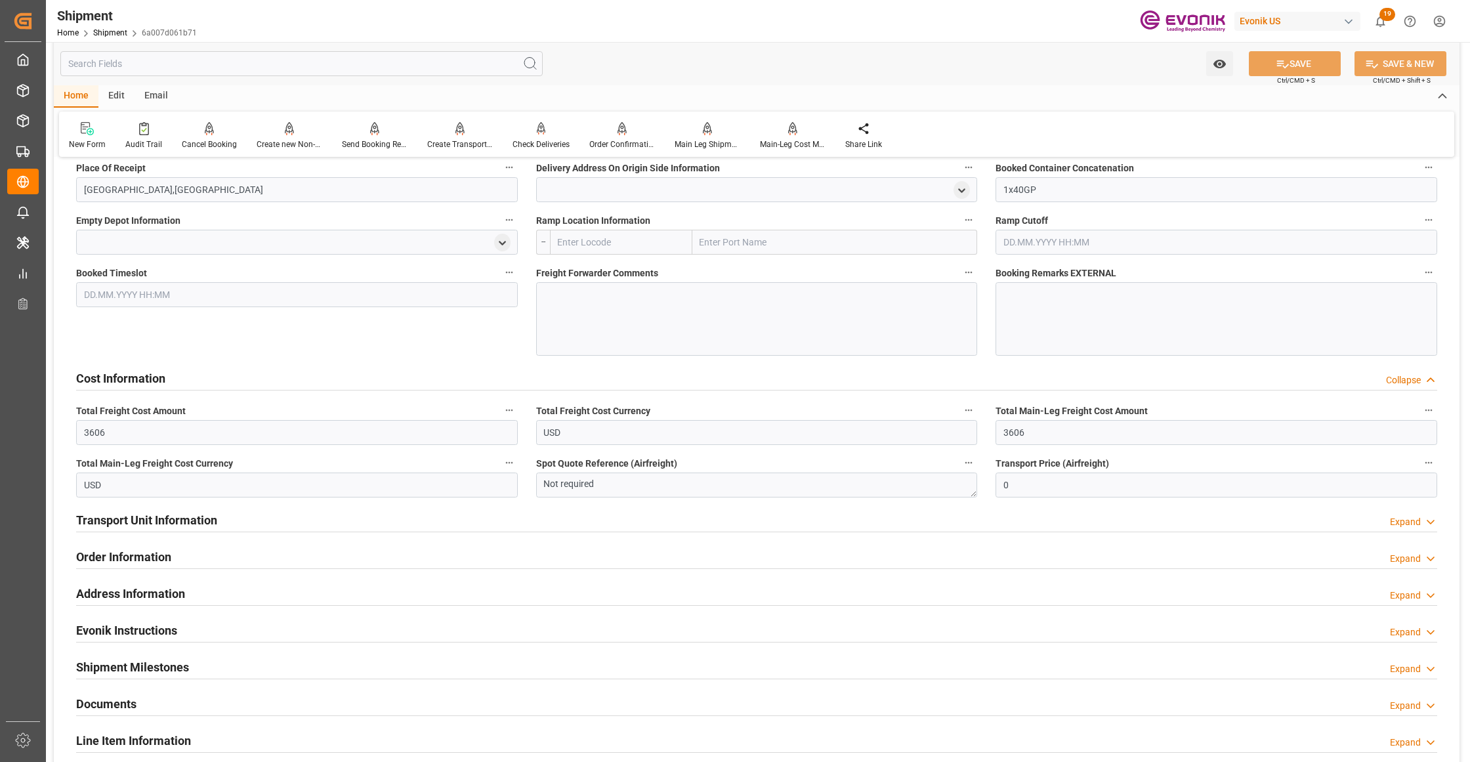
scroll to position [1458, 0]
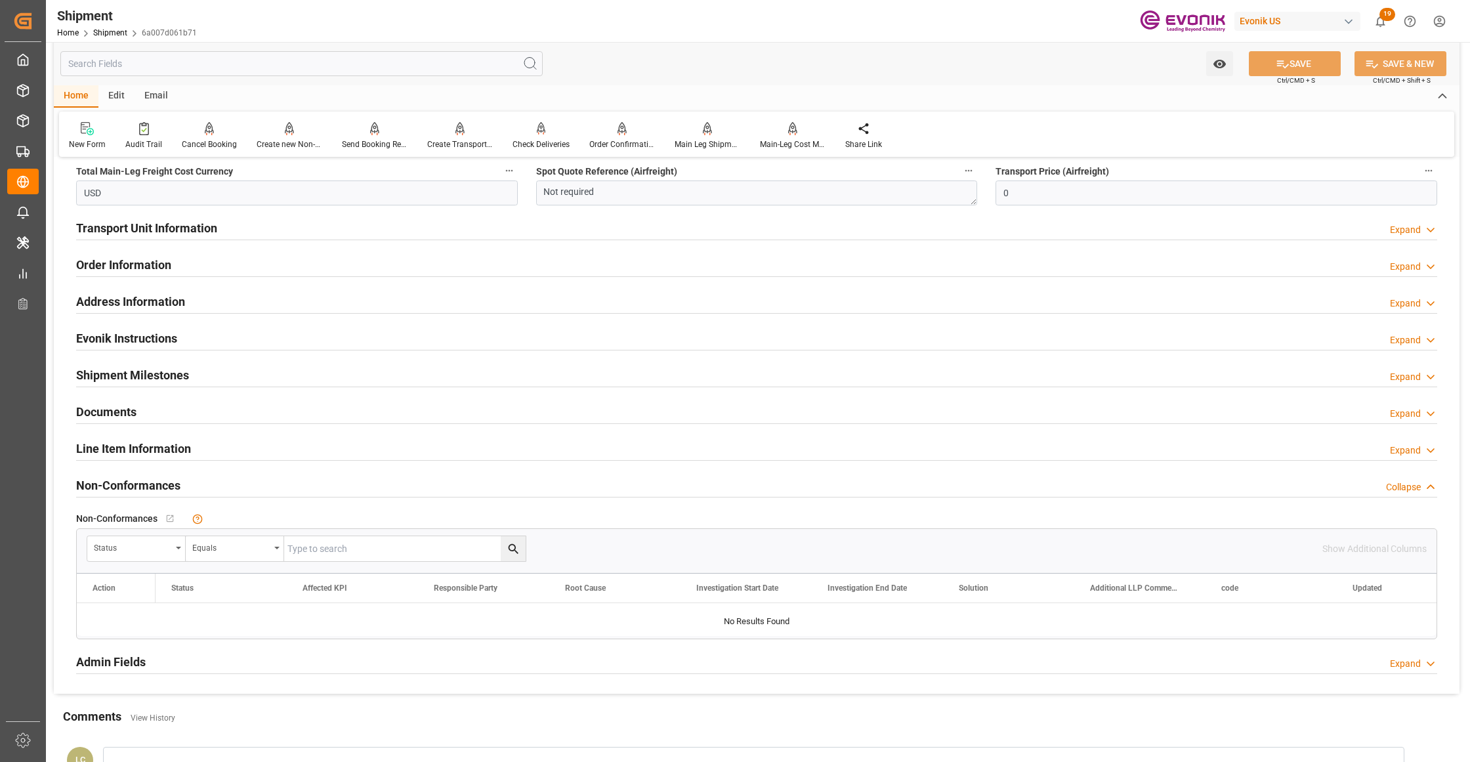
click at [227, 445] on div "Line Item Information Expand" at bounding box center [756, 447] width 1361 height 25
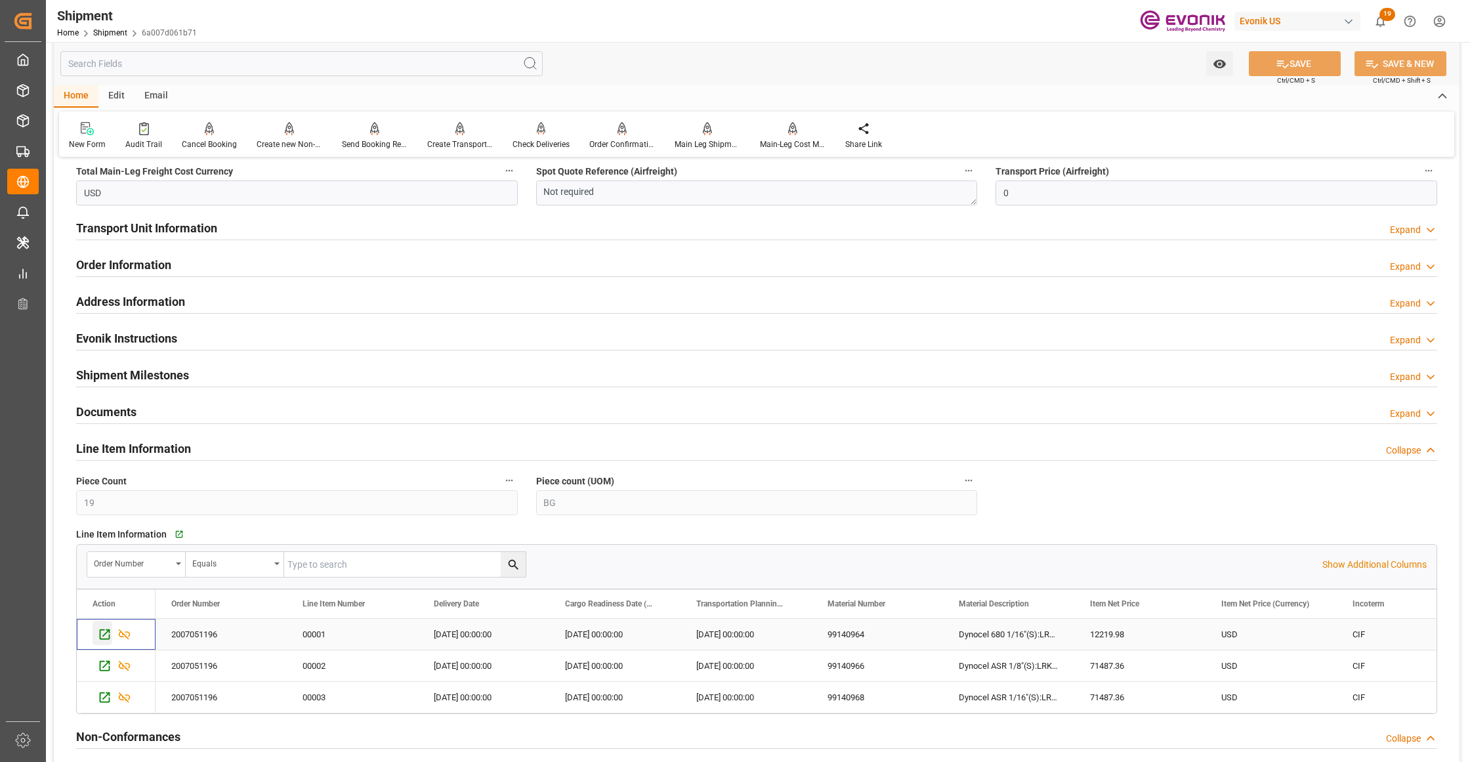
click at [102, 631] on icon "Press SPACE to select this row." at bounding box center [105, 634] width 10 height 10
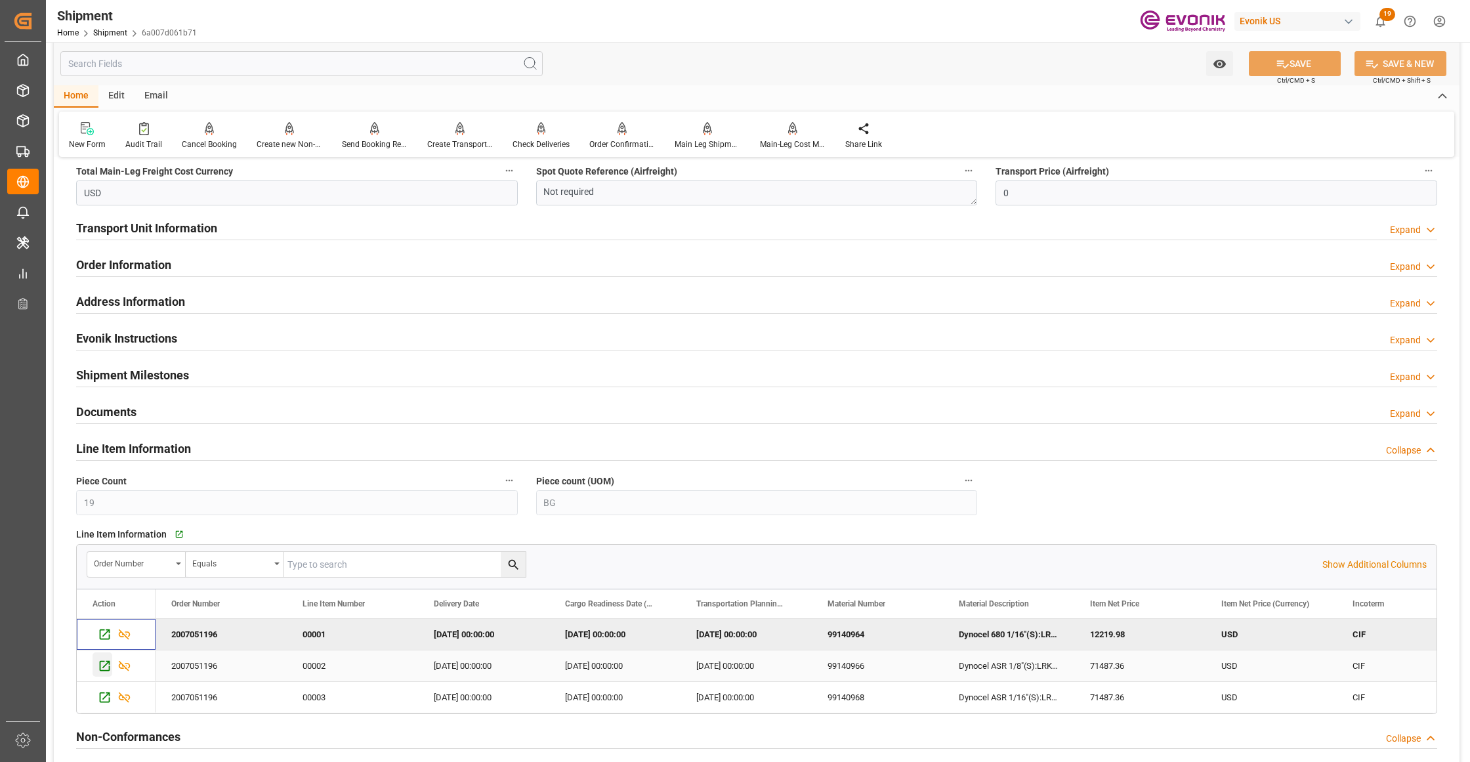
click at [98, 664] on icon "Press SPACE to select this row." at bounding box center [105, 666] width 14 height 14
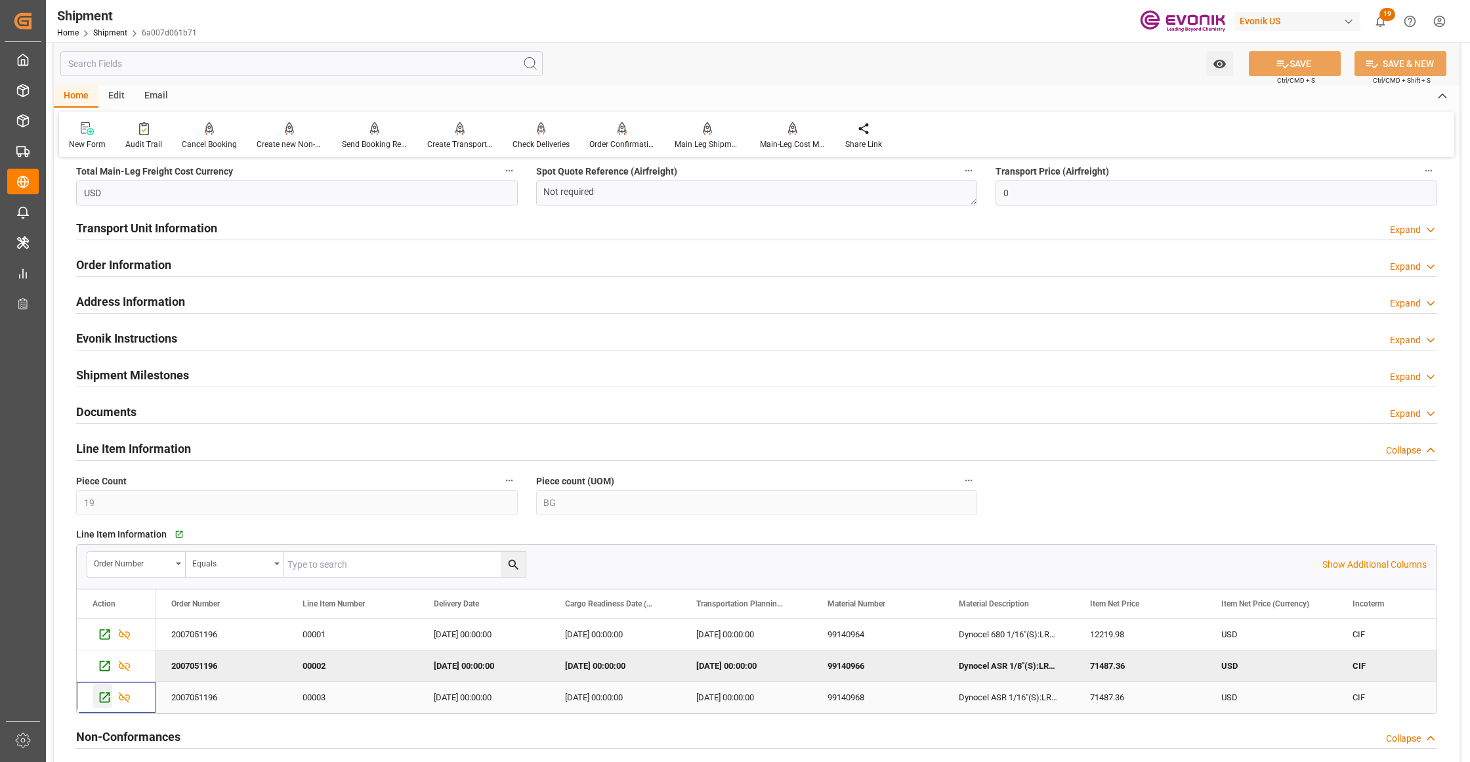
click at [101, 699] on icon "Press SPACE to select this row." at bounding box center [105, 697] width 14 height 14
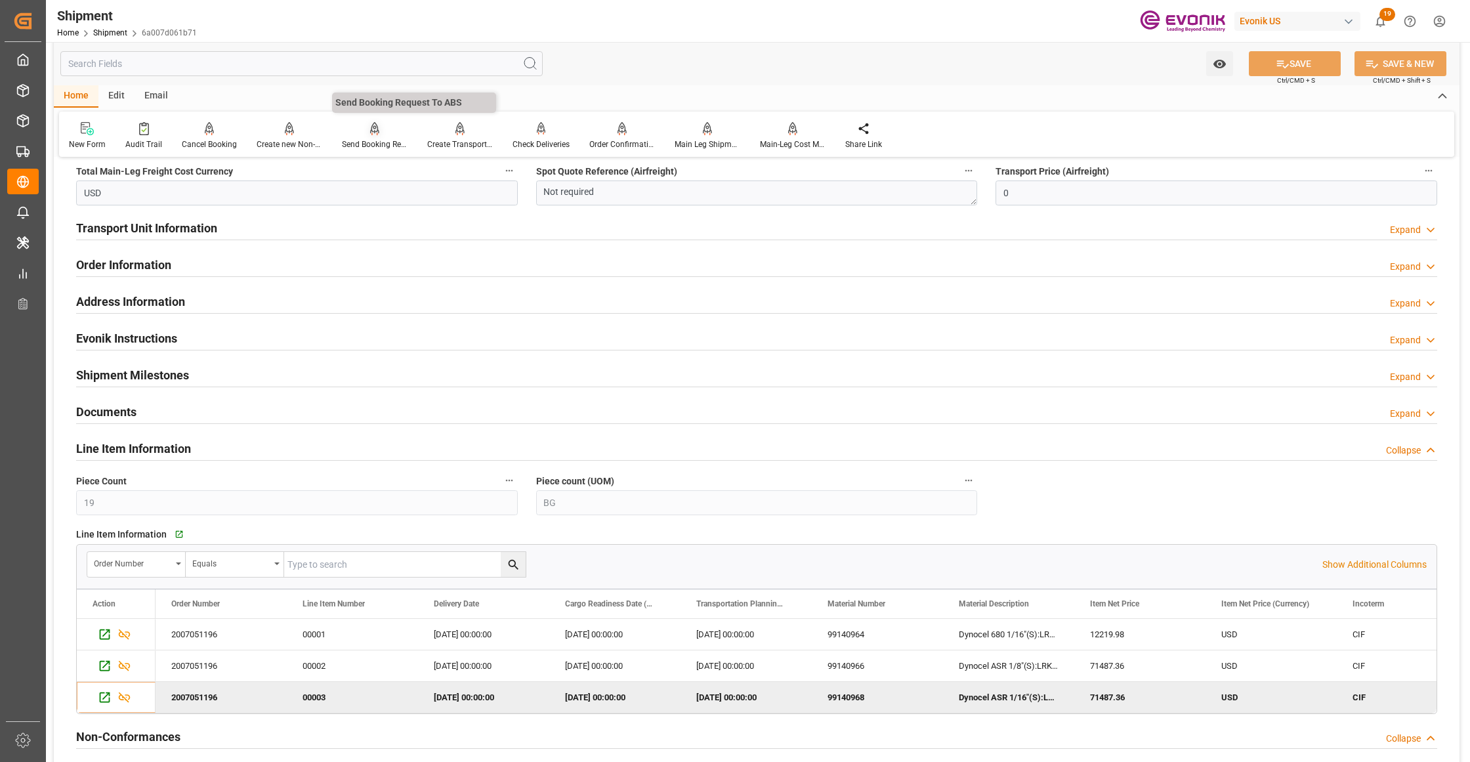
click at [360, 129] on div at bounding box center [375, 128] width 66 height 14
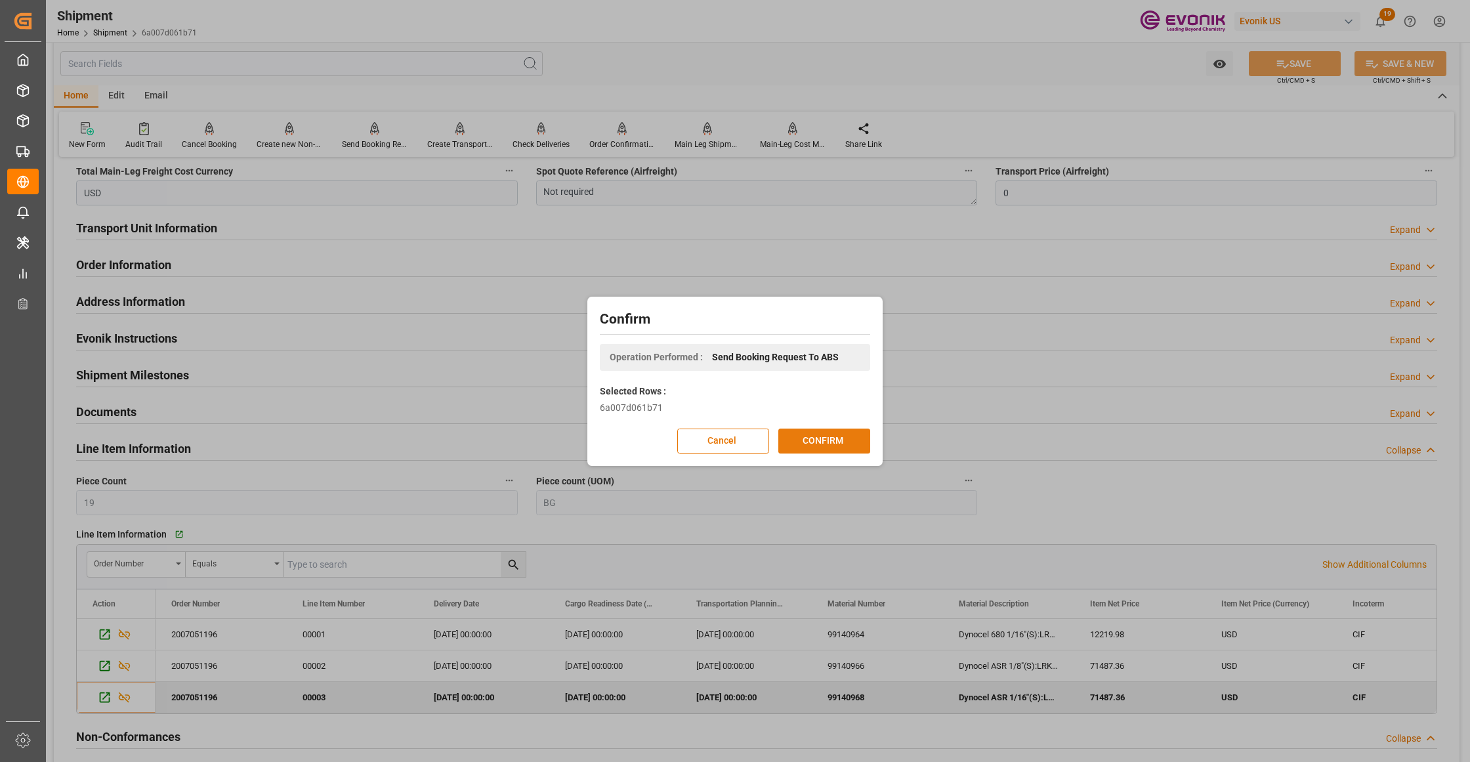
click at [827, 436] on button "CONFIRM" at bounding box center [824, 440] width 92 height 25
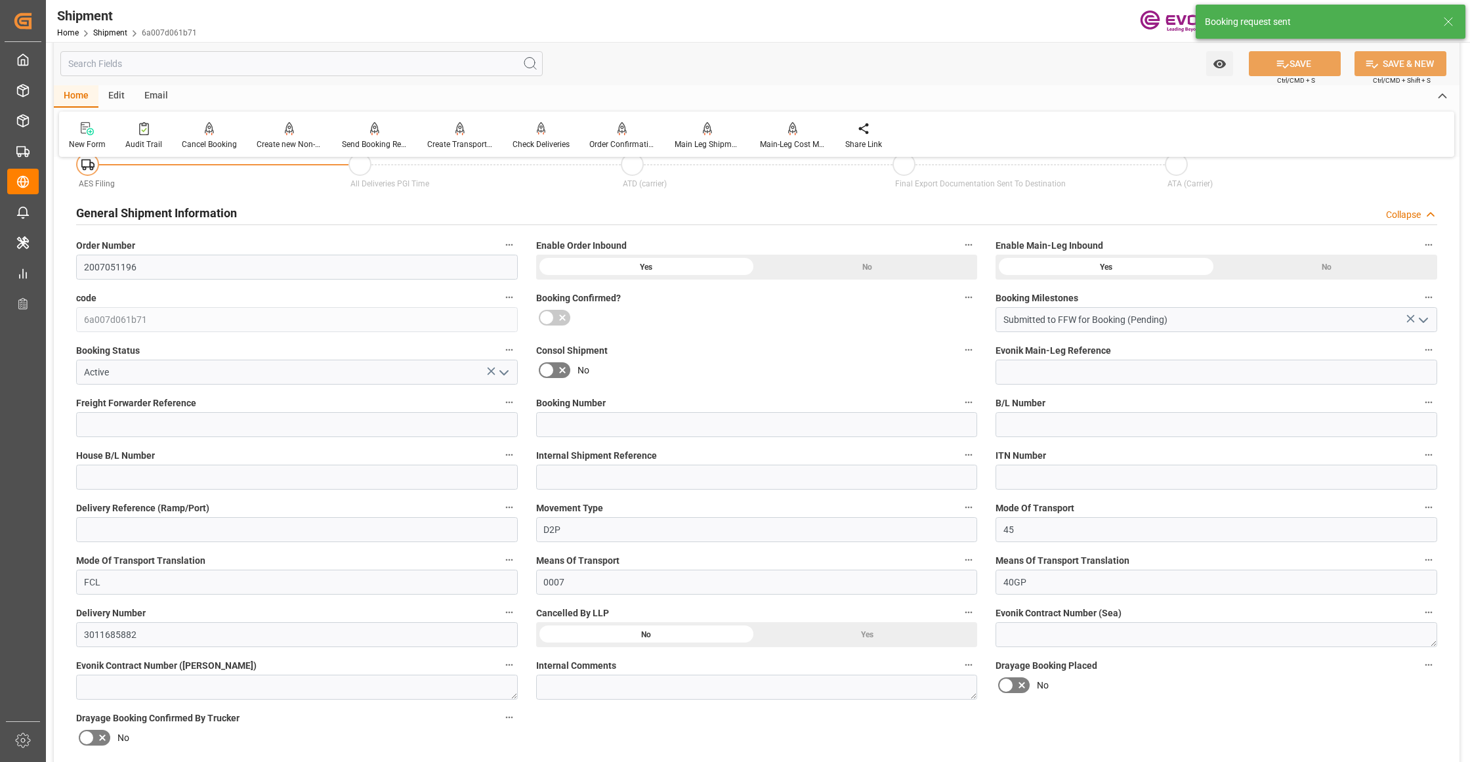
scroll to position [1030, 0]
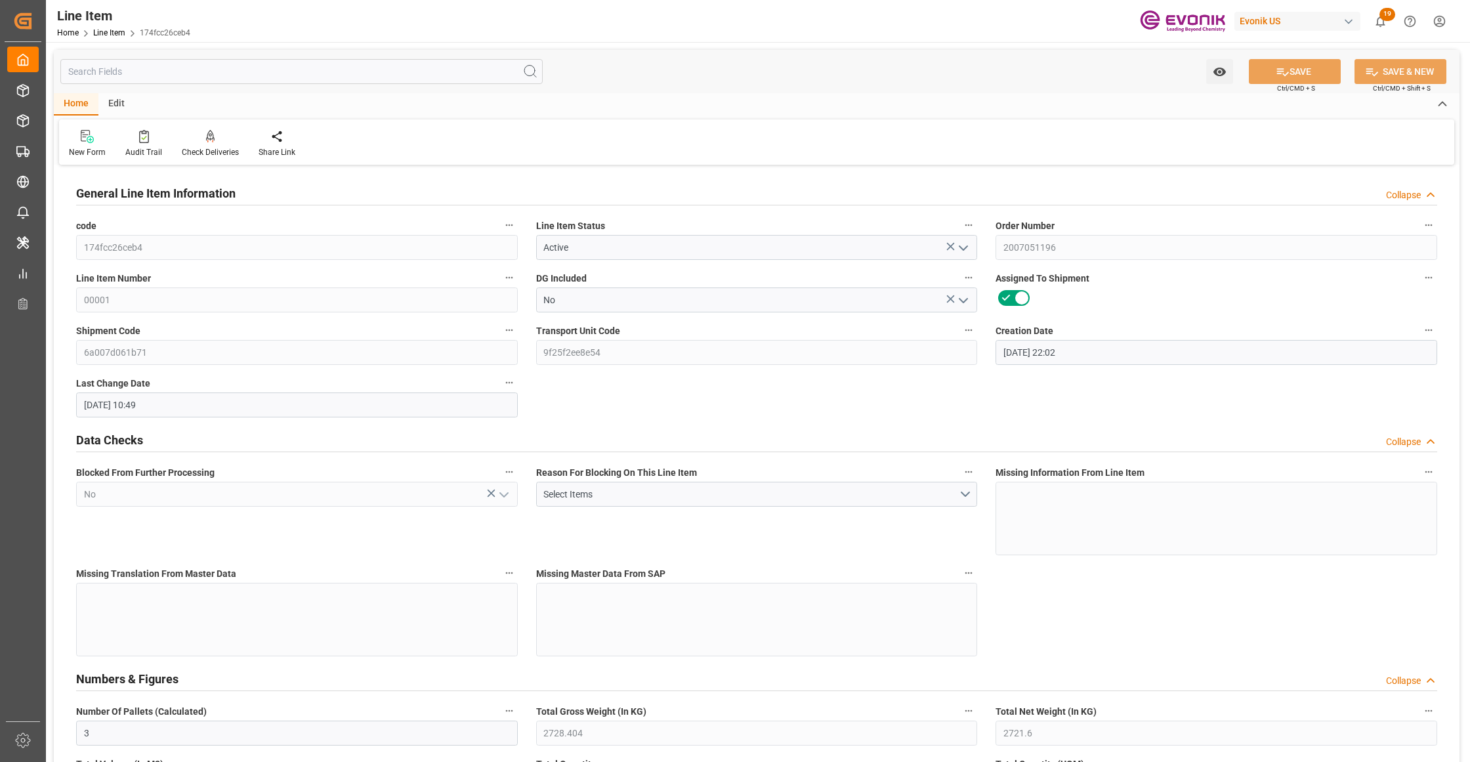
click at [252, 72] on input "text" at bounding box center [301, 71] width 482 height 25
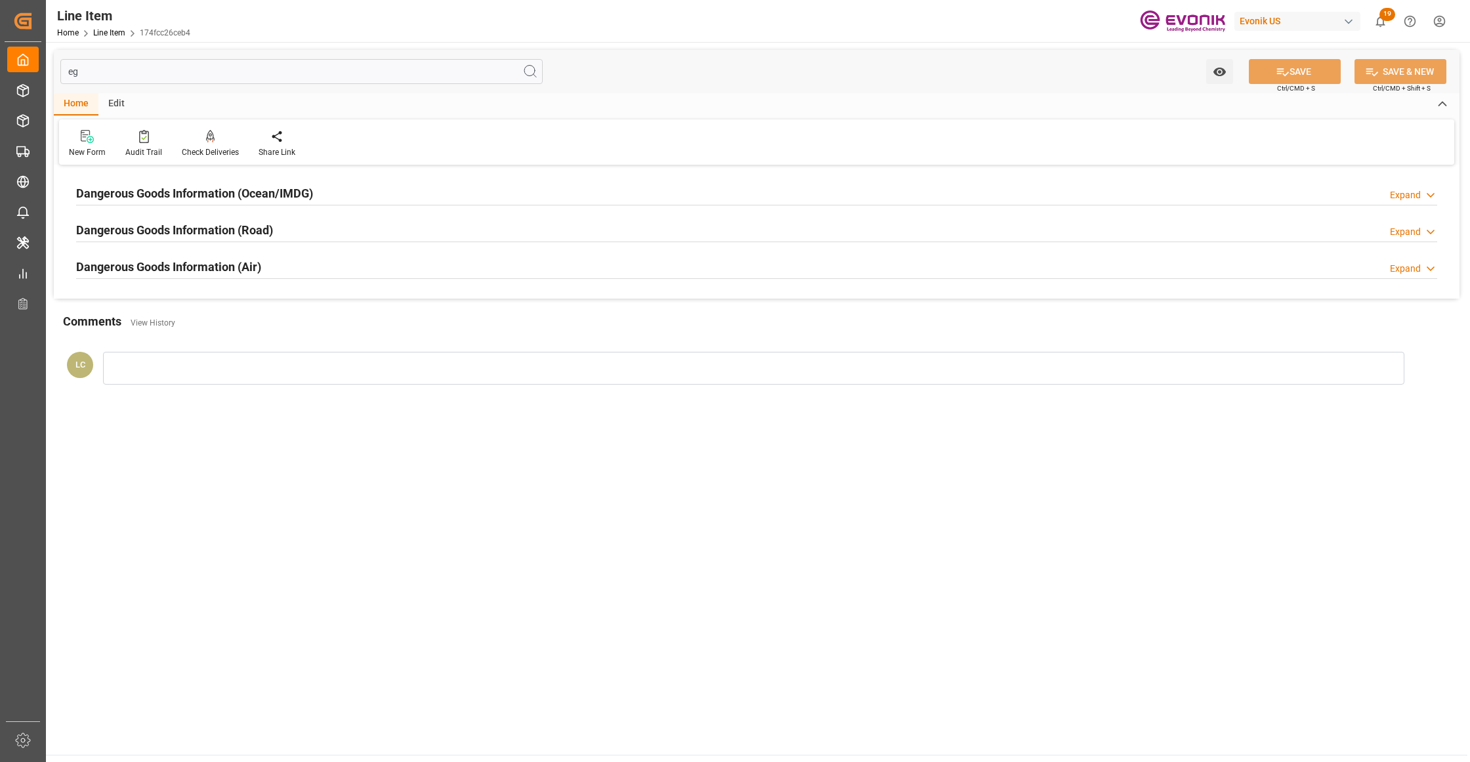
type input "eg"
click at [336, 184] on div "Dangerous Goods Information (Ocean/IMDG) Expand" at bounding box center [756, 192] width 1361 height 25
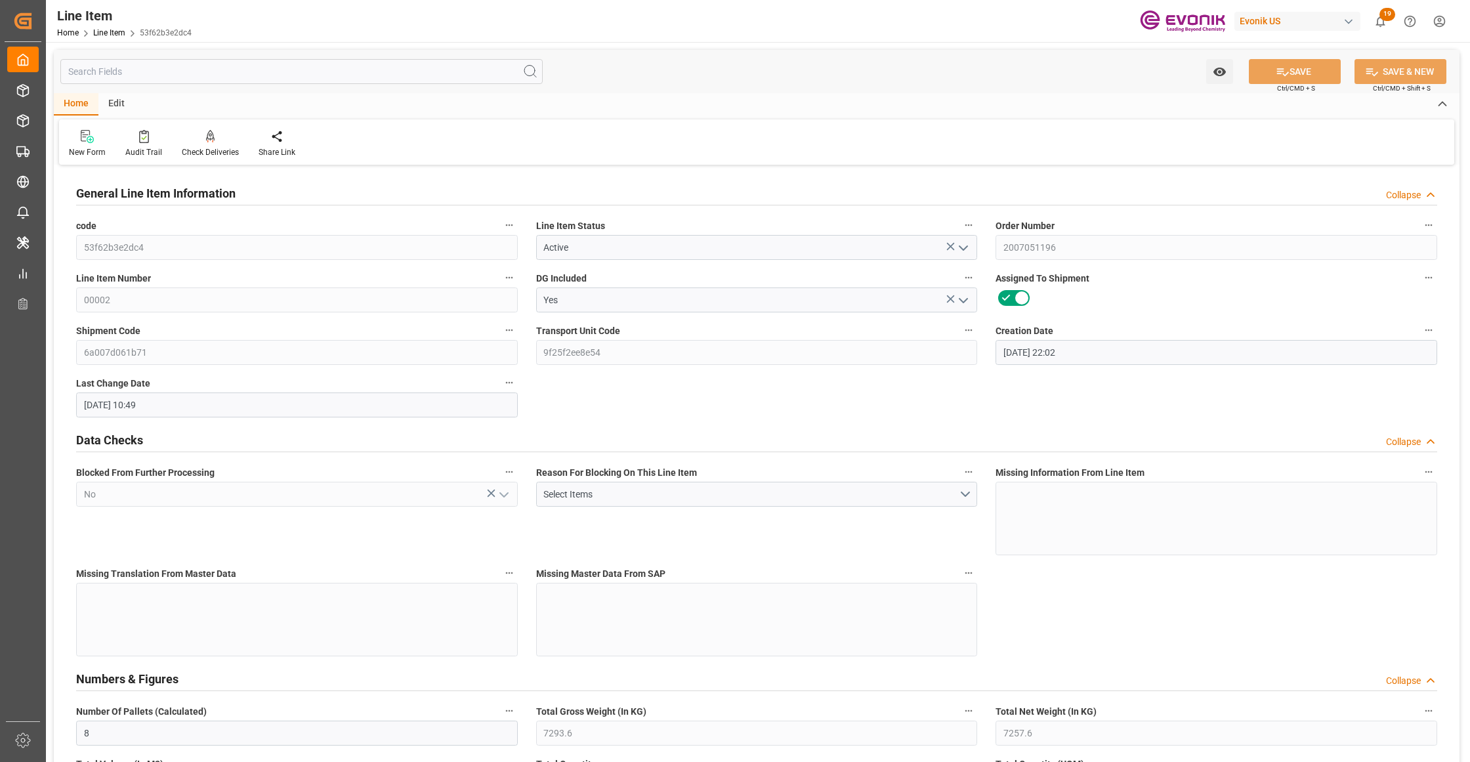
click at [182, 74] on input "text" at bounding box center [301, 71] width 482 height 25
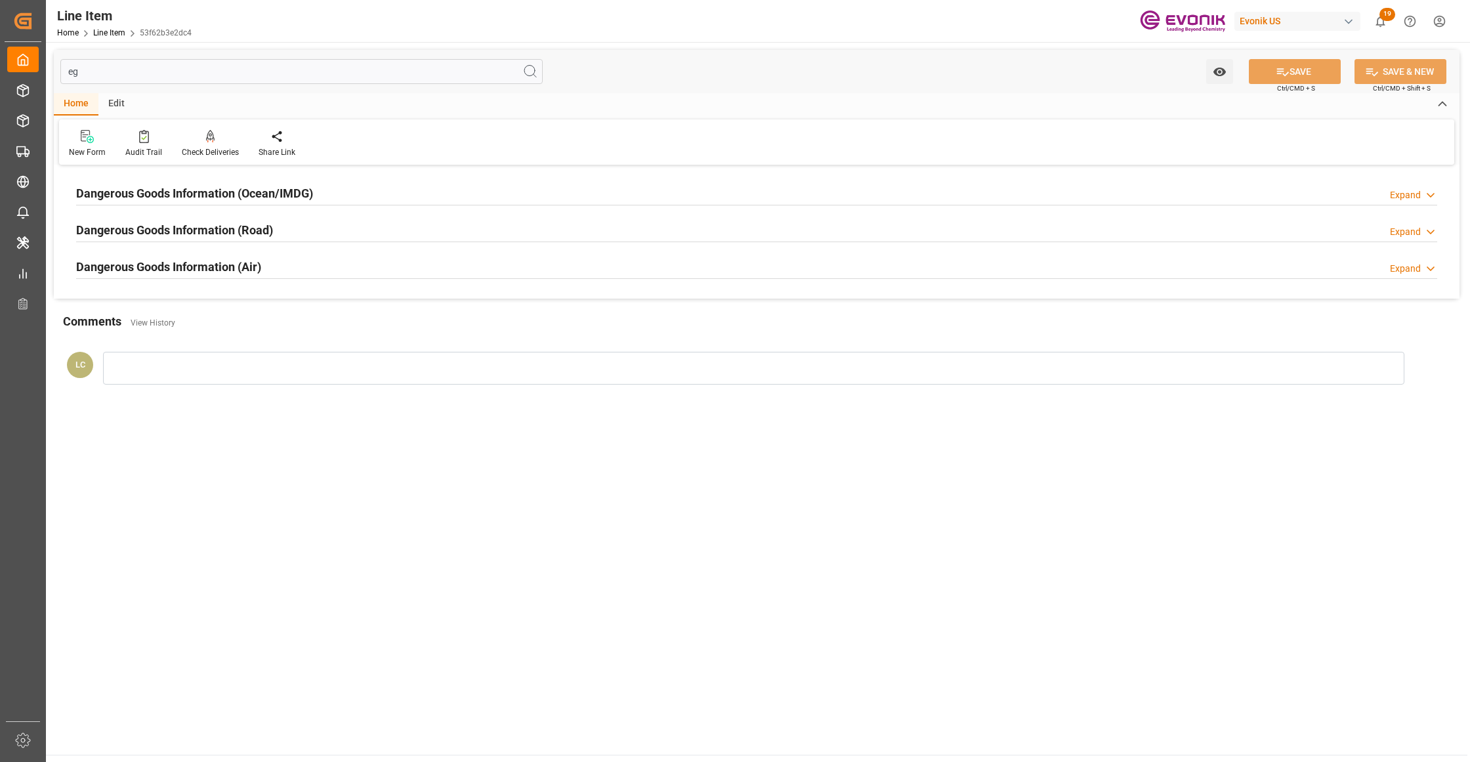
type input "eg"
click at [329, 193] on div "Dangerous Goods Information (Ocean/IMDG) Expand" at bounding box center [756, 192] width 1361 height 25
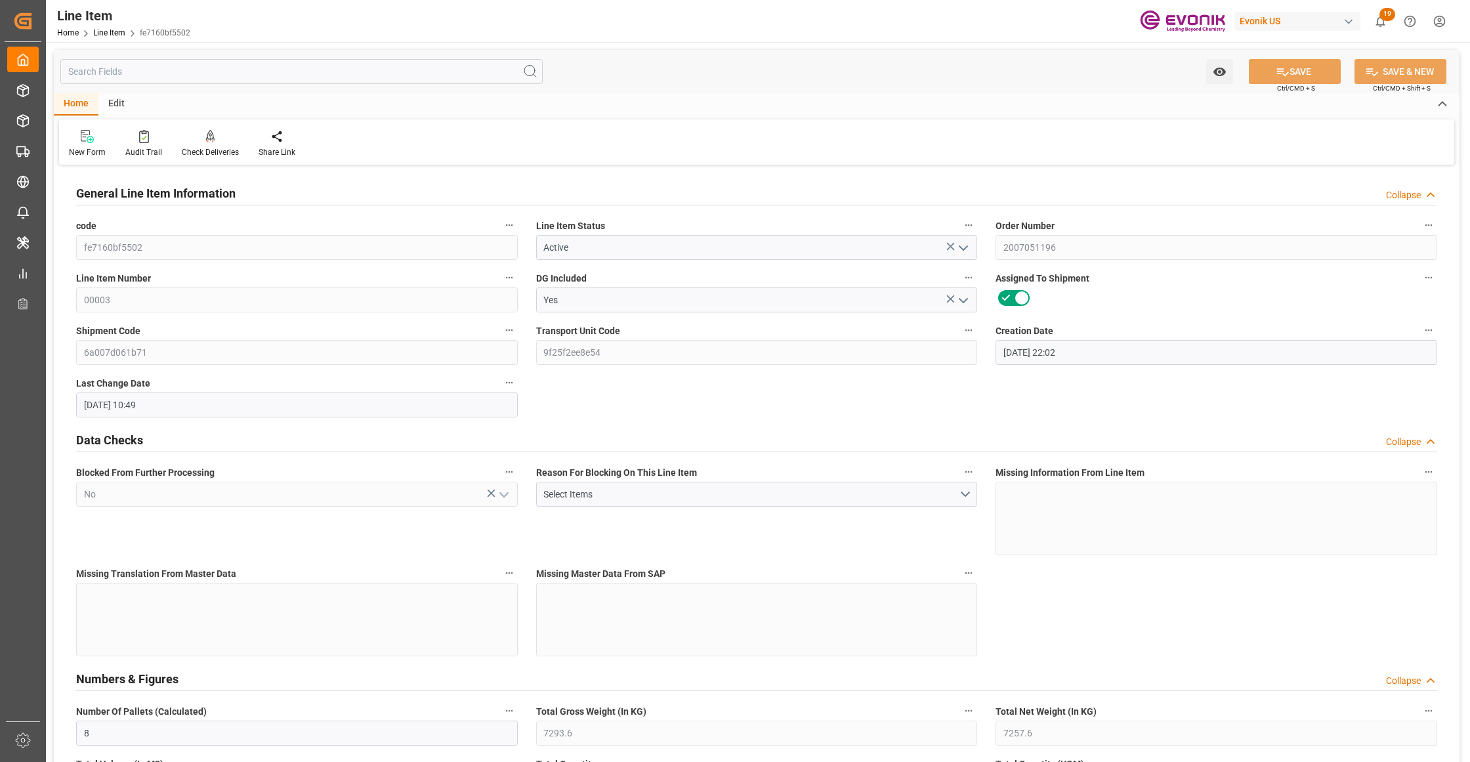
click at [232, 77] on input "text" at bounding box center [301, 71] width 482 height 25
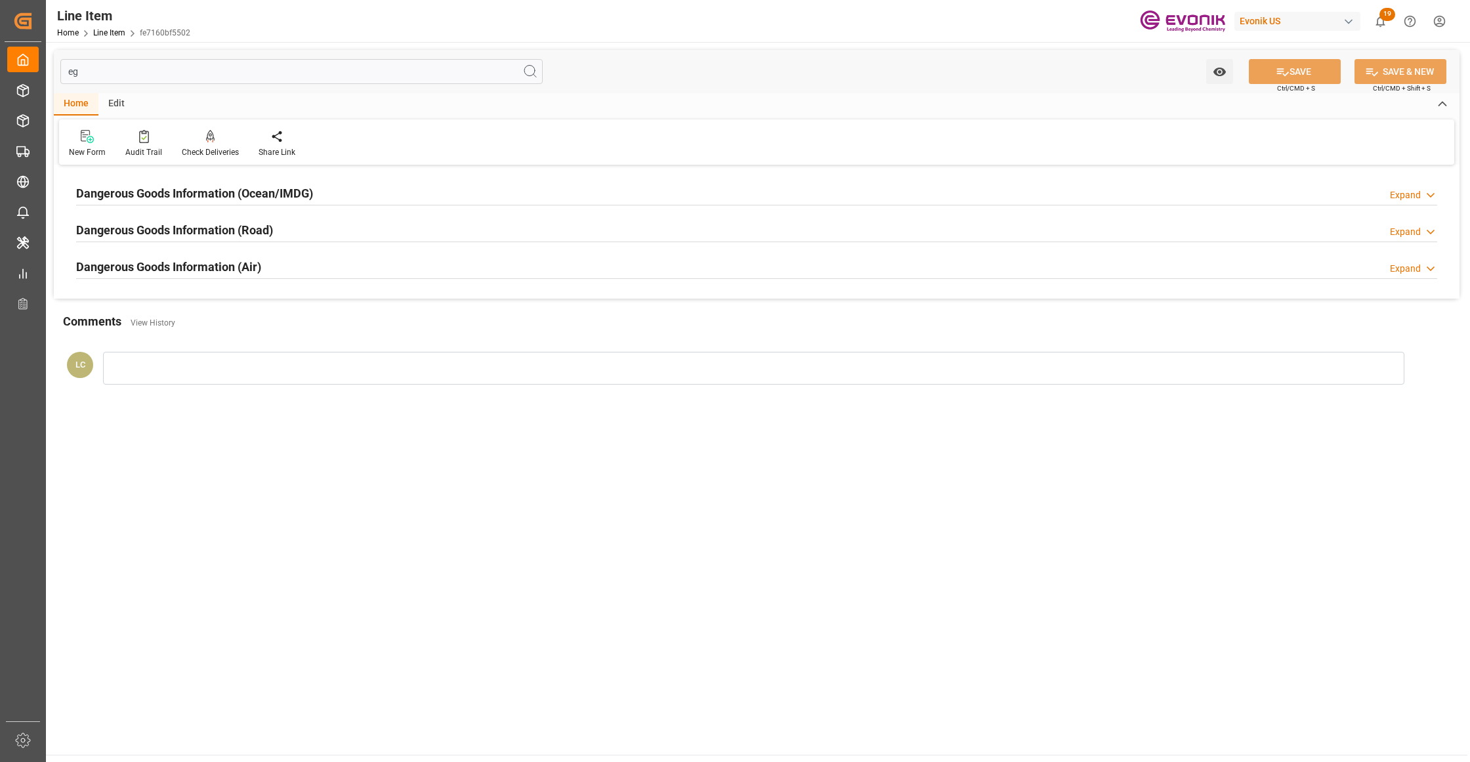
type input "eg"
click at [262, 189] on h2 "Dangerous Goods Information (Ocean/IMDG)" at bounding box center [194, 193] width 237 height 18
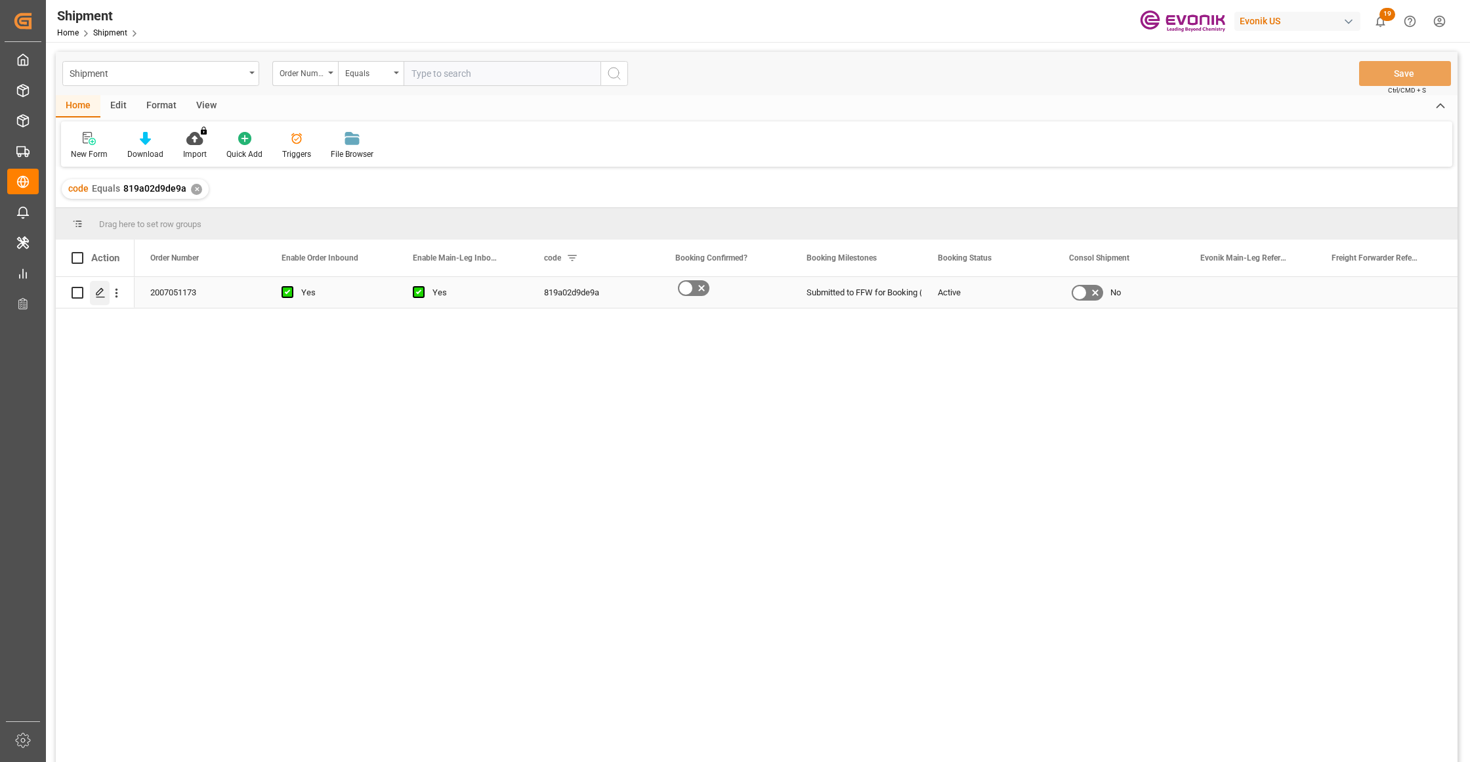
click at [98, 295] on polygon "Press SPACE to select this row." at bounding box center [99, 292] width 7 height 7
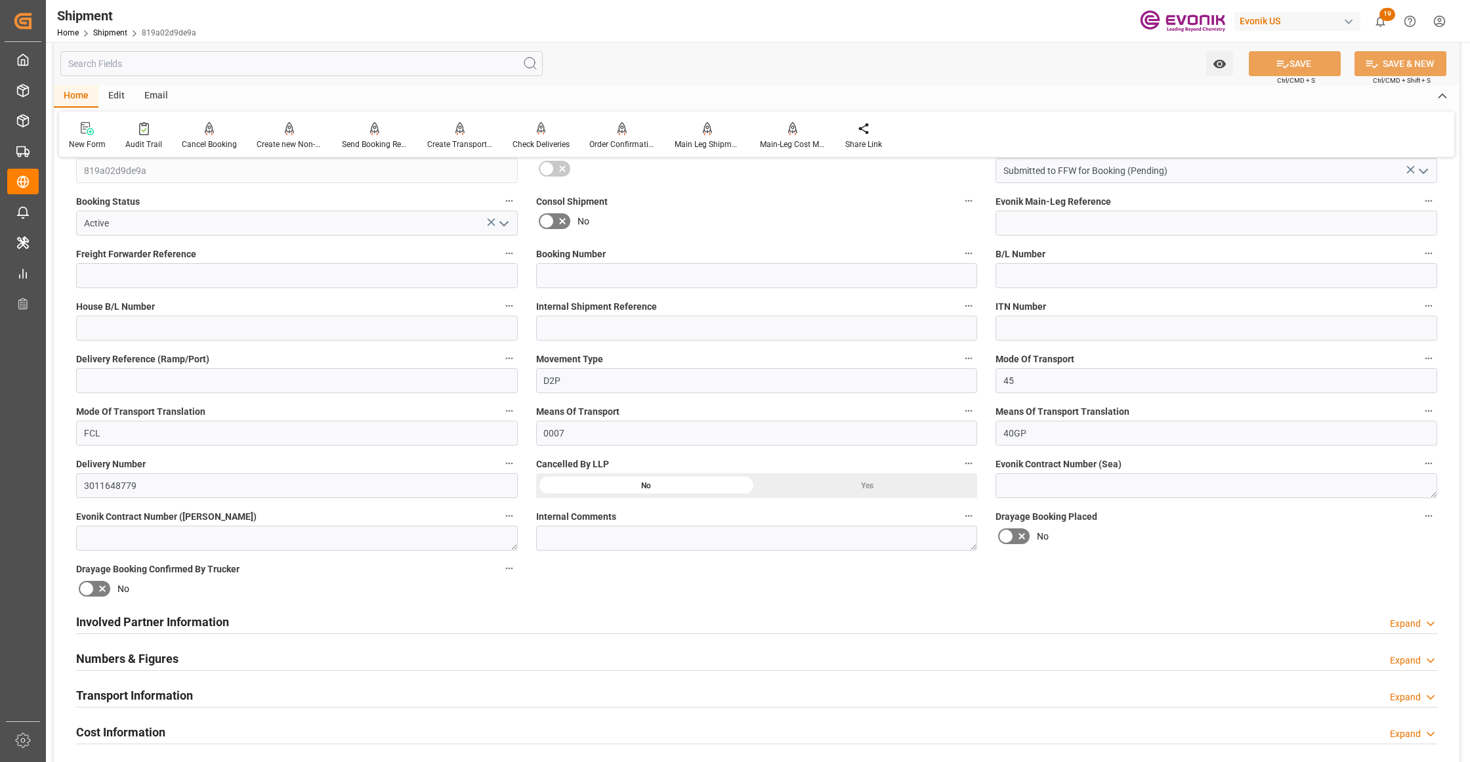
scroll to position [583, 0]
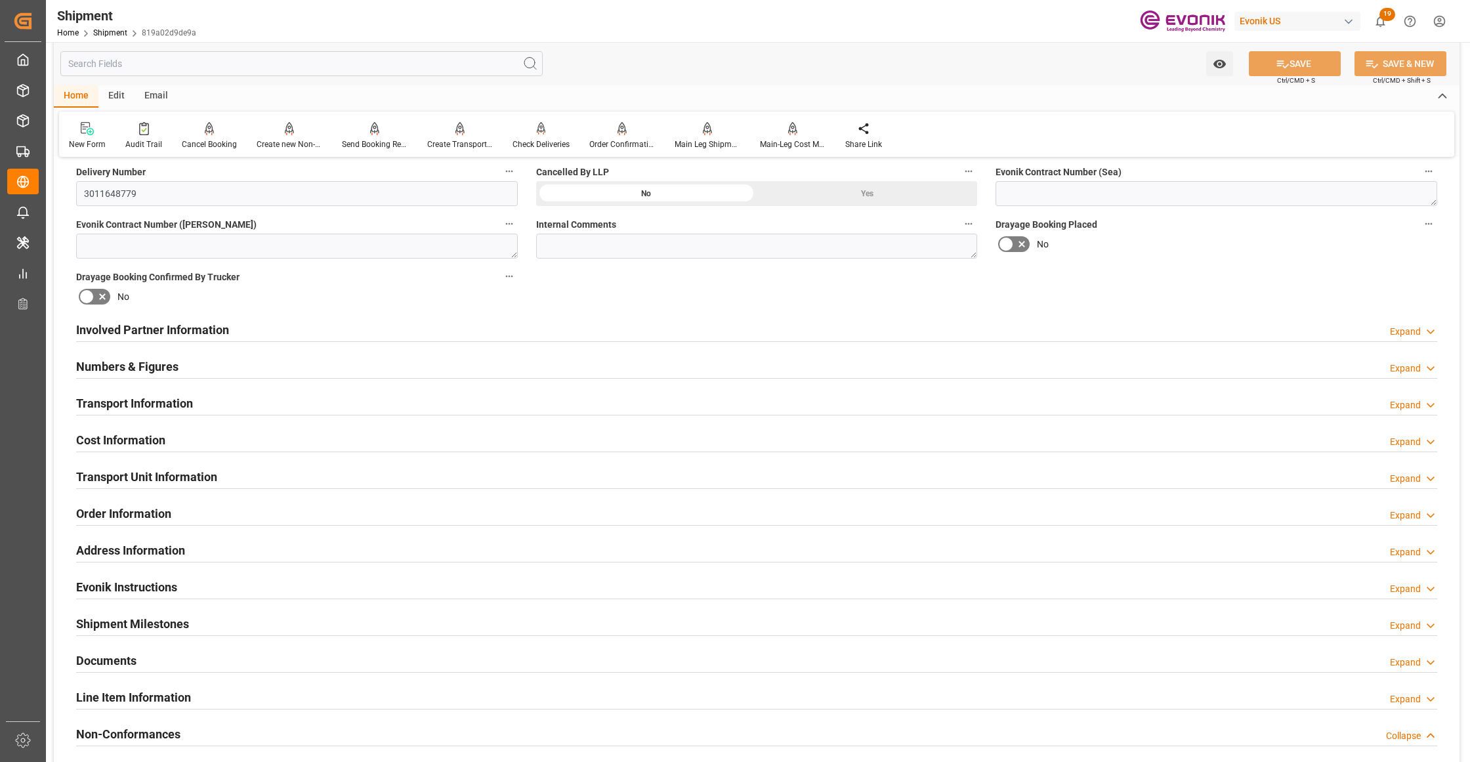
click at [594, 332] on div "Involved Partner Information Expand" at bounding box center [756, 328] width 1361 height 25
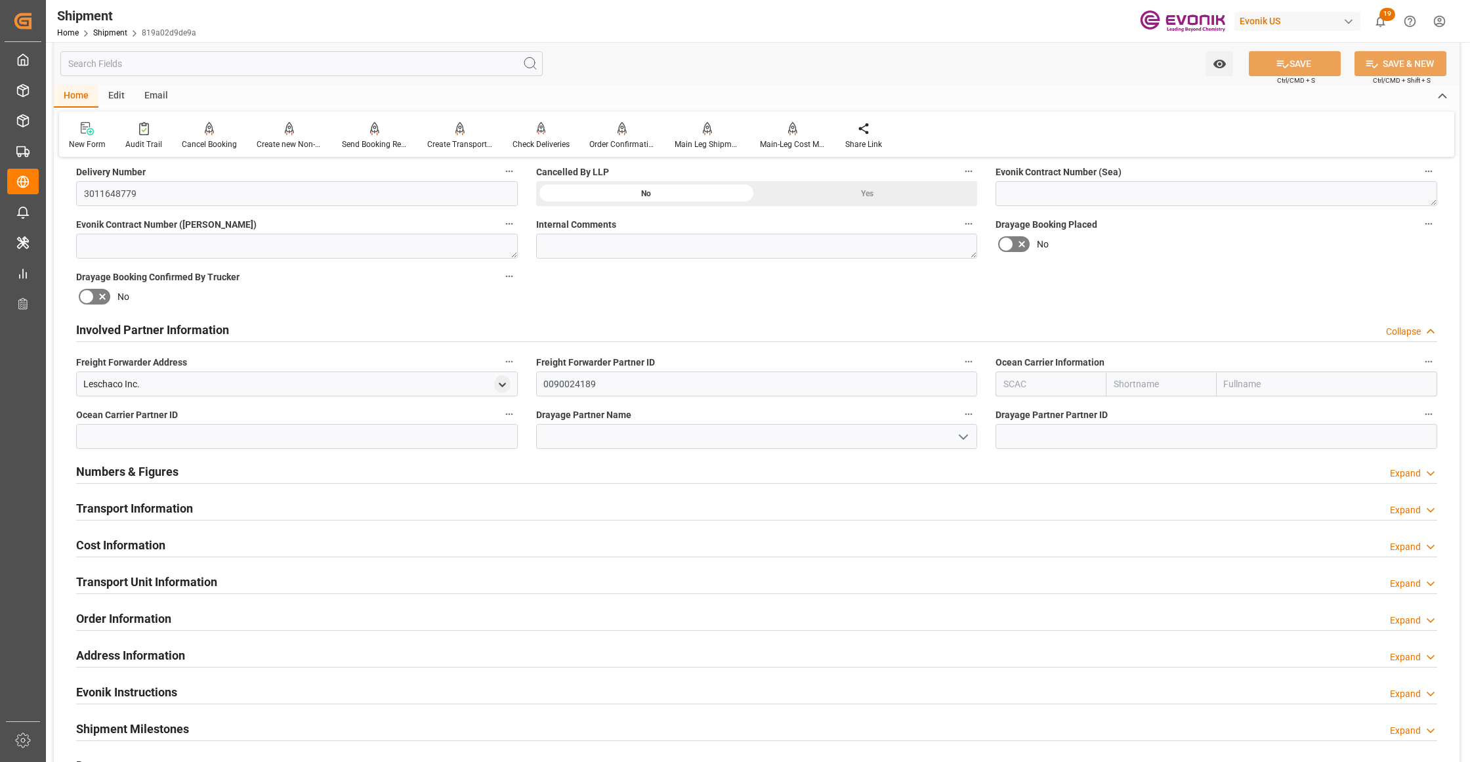
click at [1157, 386] on input "text" at bounding box center [1160, 383] width 110 height 25
type input "hapag"
click at [1153, 411] on b "Hapag [PERSON_NAME]" at bounding box center [1149, 419] width 71 height 24
type input "HLCU"
type input "Hapag [PERSON_NAME]"
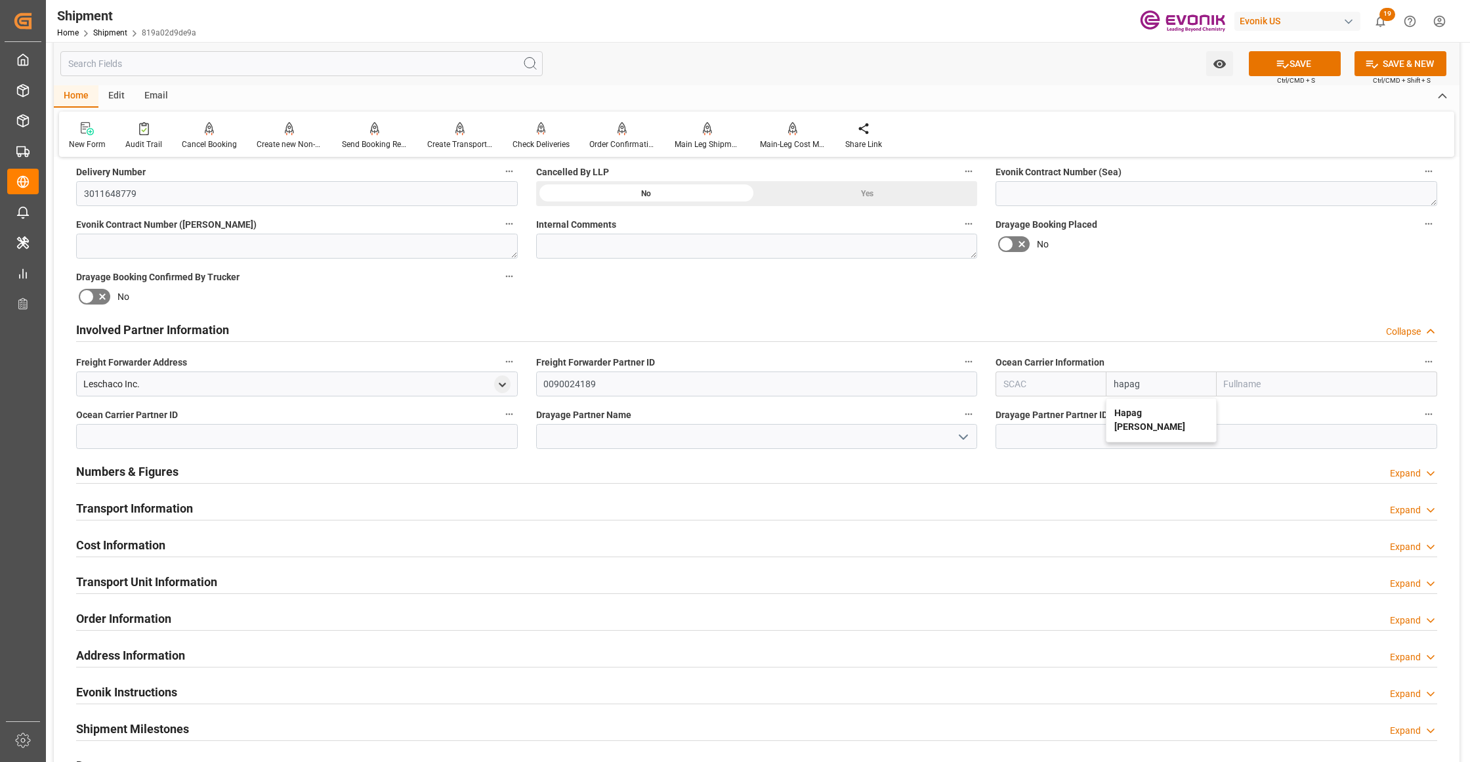
type input "Hapag [PERSON_NAME] Aktiengesellschaft"
type input "Hapag [PERSON_NAME]"
click at [1180, 274] on div "Booking Confirmation Milestone Bar Collapse Submitted to FFW for Booking (Pendi…" at bounding box center [756, 316] width 1405 height 1462
click at [1277, 66] on icon at bounding box center [1283, 64] width 12 height 8
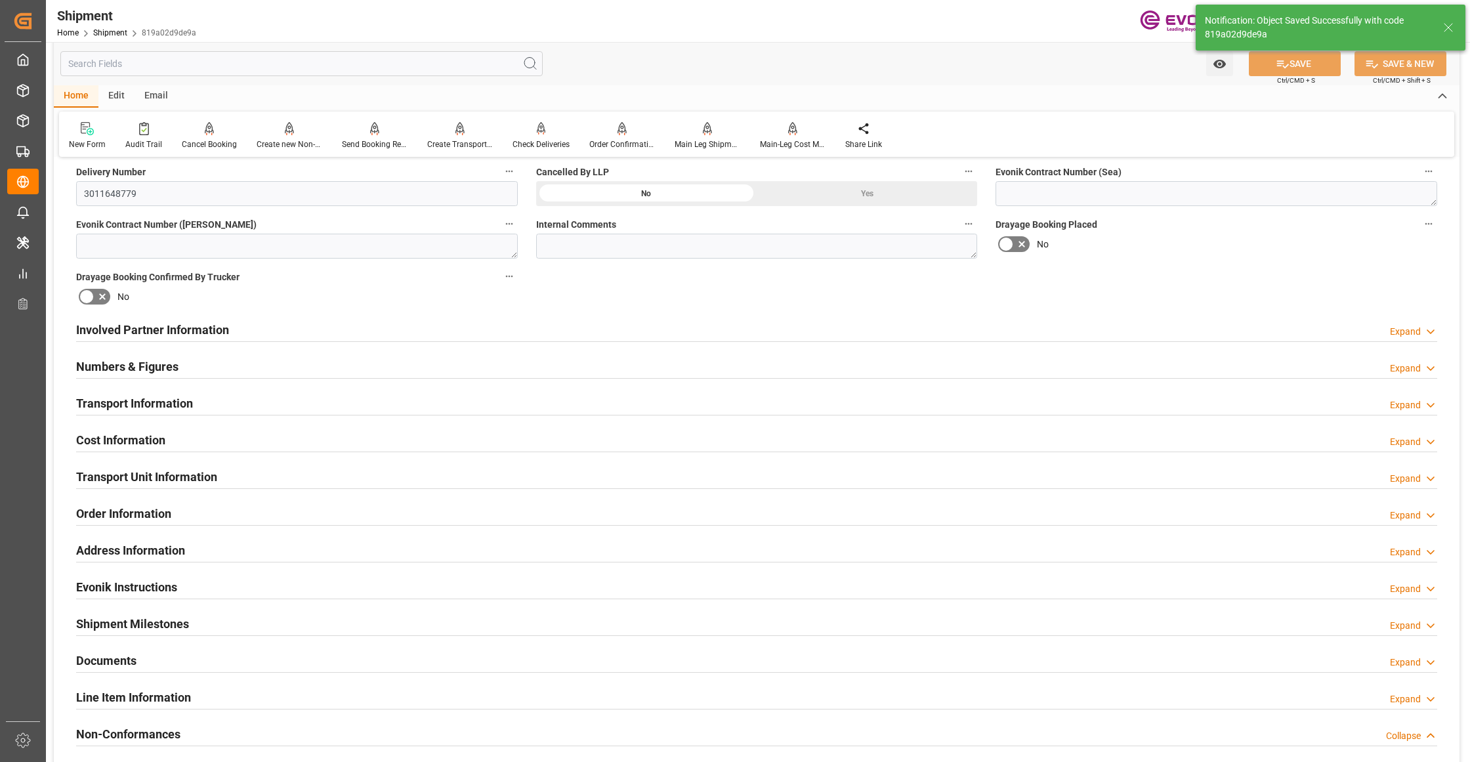
drag, startPoint x: 576, startPoint y: 328, endPoint x: 533, endPoint y: 388, distance: 73.9
click at [576, 328] on div "Involved Partner Information Expand" at bounding box center [756, 328] width 1361 height 25
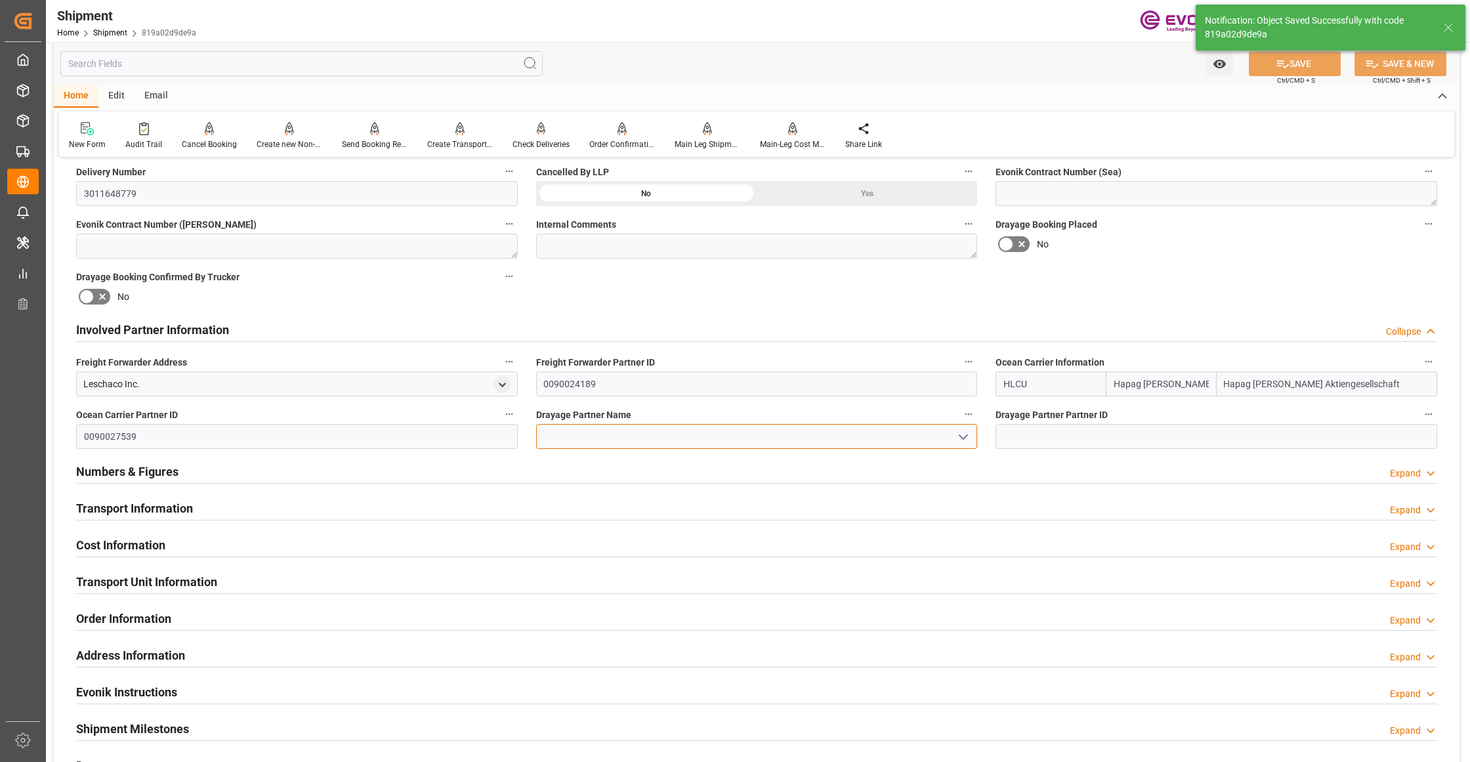
click at [596, 434] on input at bounding box center [757, 436] width 442 height 25
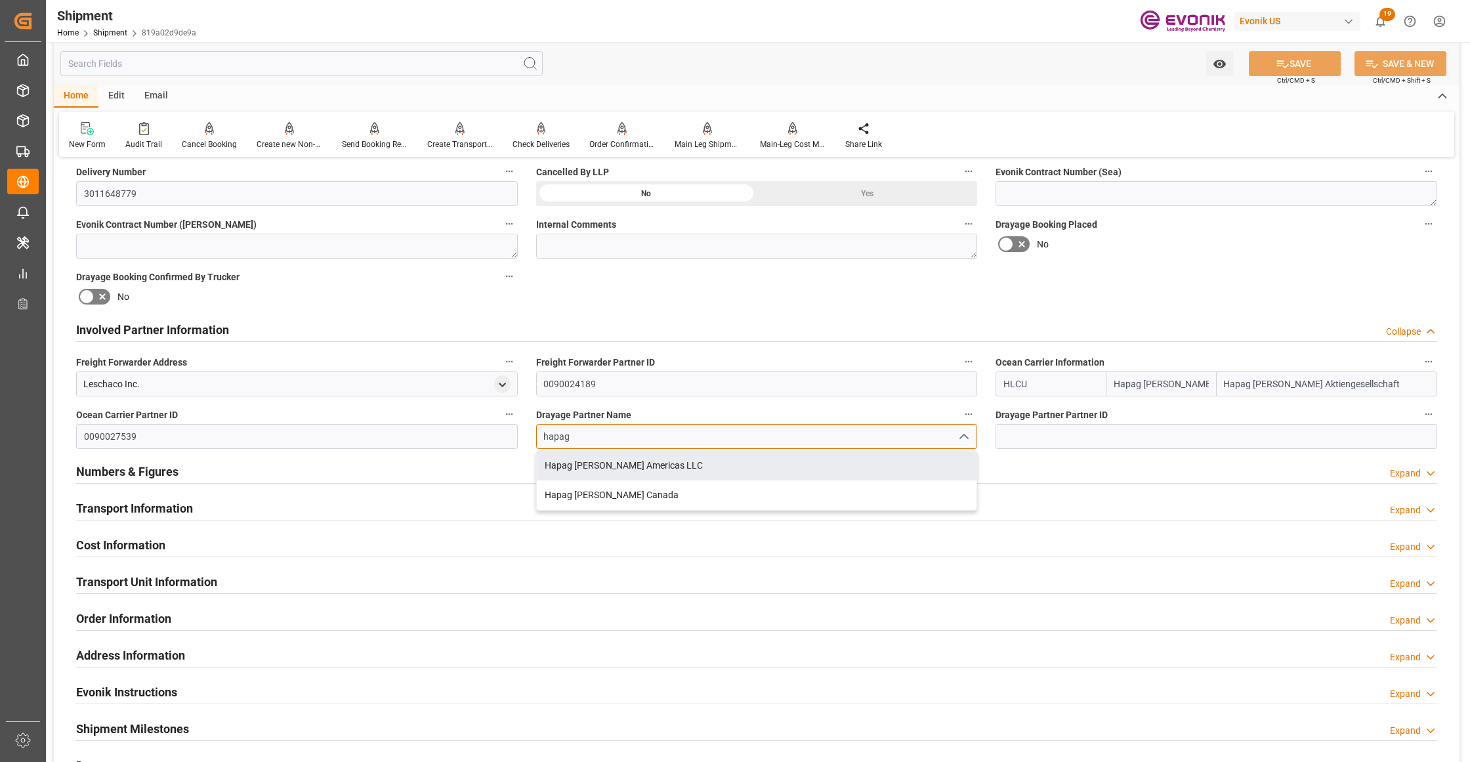
click at [646, 470] on div "Hapag [PERSON_NAME] Americas LLC" at bounding box center [757, 466] width 440 height 30
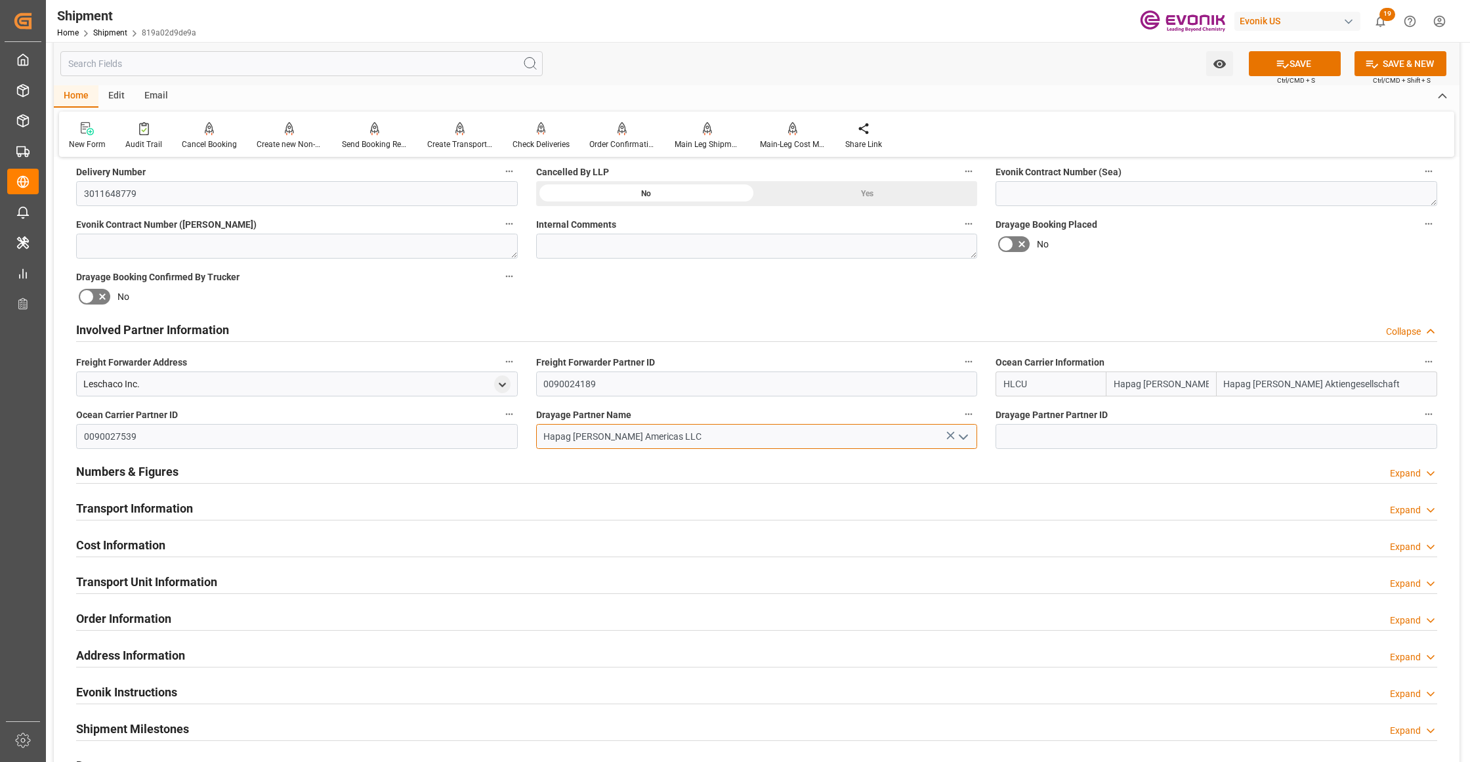
type input "Hapag [PERSON_NAME] Americas LLC"
click at [1145, 263] on div "Booking Confirmation Milestone Bar Collapse Submitted to FFW for Booking (Pendi…" at bounding box center [756, 316] width 1405 height 1462
click at [1320, 47] on div "Watch Option SAVE Ctrl/CMD + S SAVE & NEW Ctrl/CMD + Shift + S" at bounding box center [756, 63] width 1405 height 43
click at [1321, 56] on button "SAVE" at bounding box center [1295, 63] width 92 height 25
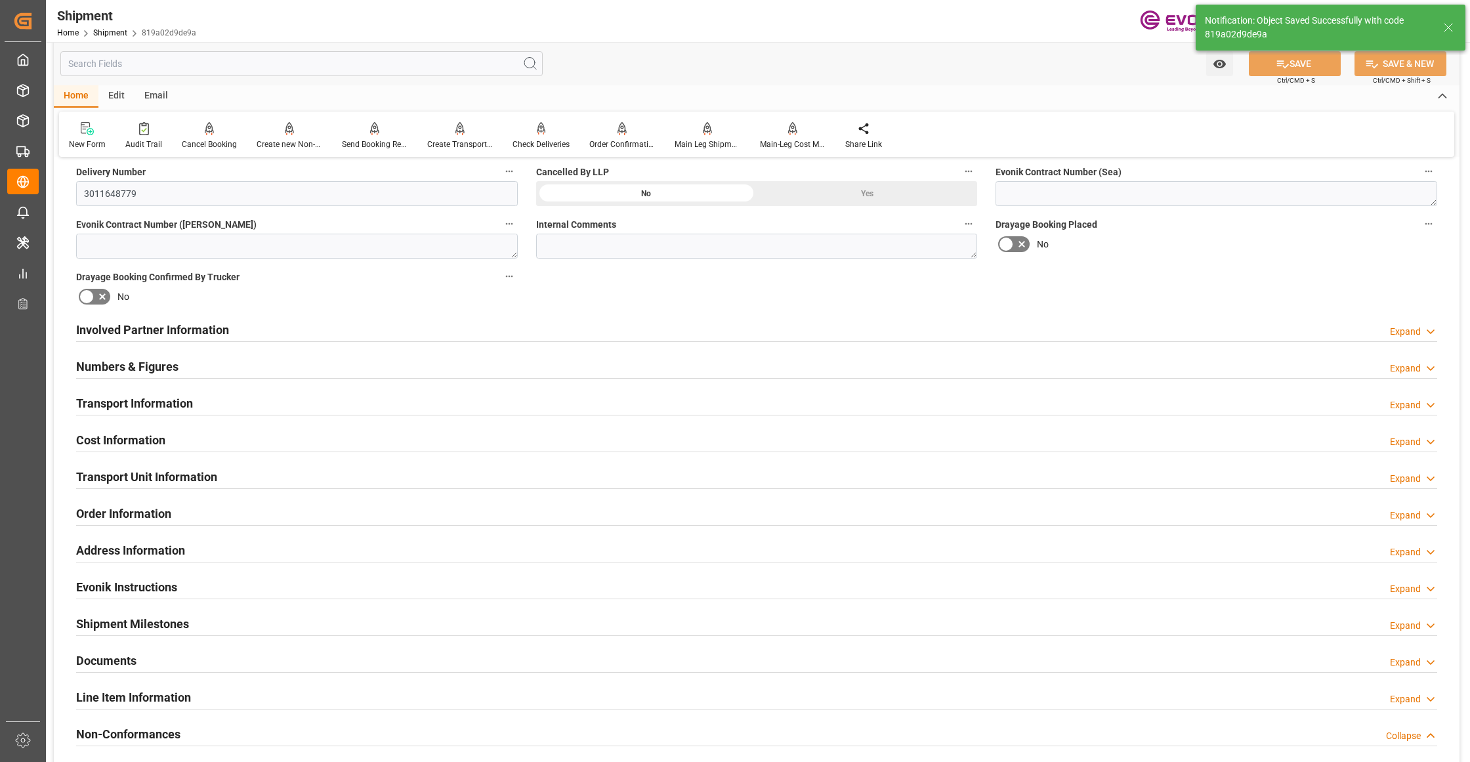
click at [514, 328] on div "Involved Partner Information Expand" at bounding box center [756, 328] width 1361 height 25
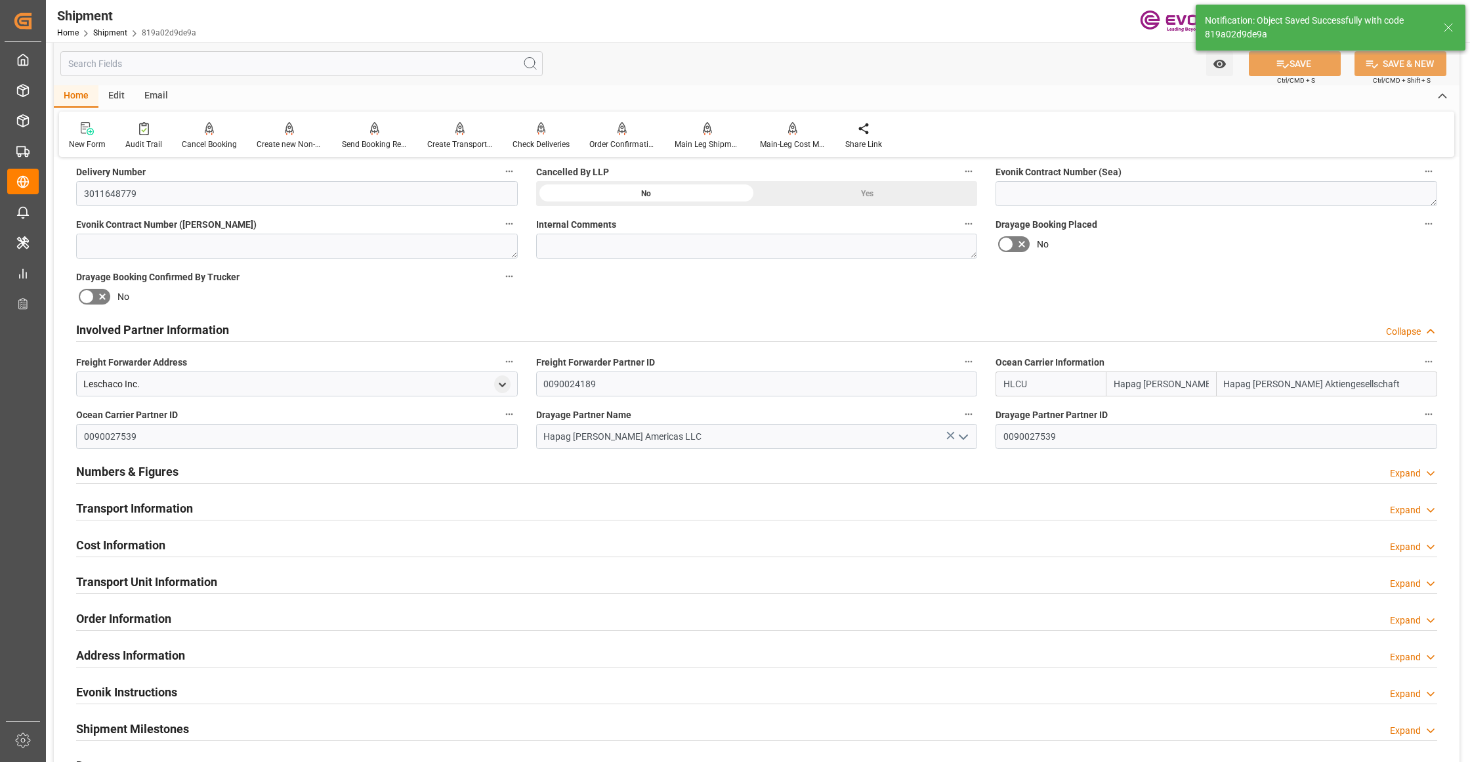
click at [497, 331] on div "Involved Partner Information Collapse" at bounding box center [756, 328] width 1361 height 25
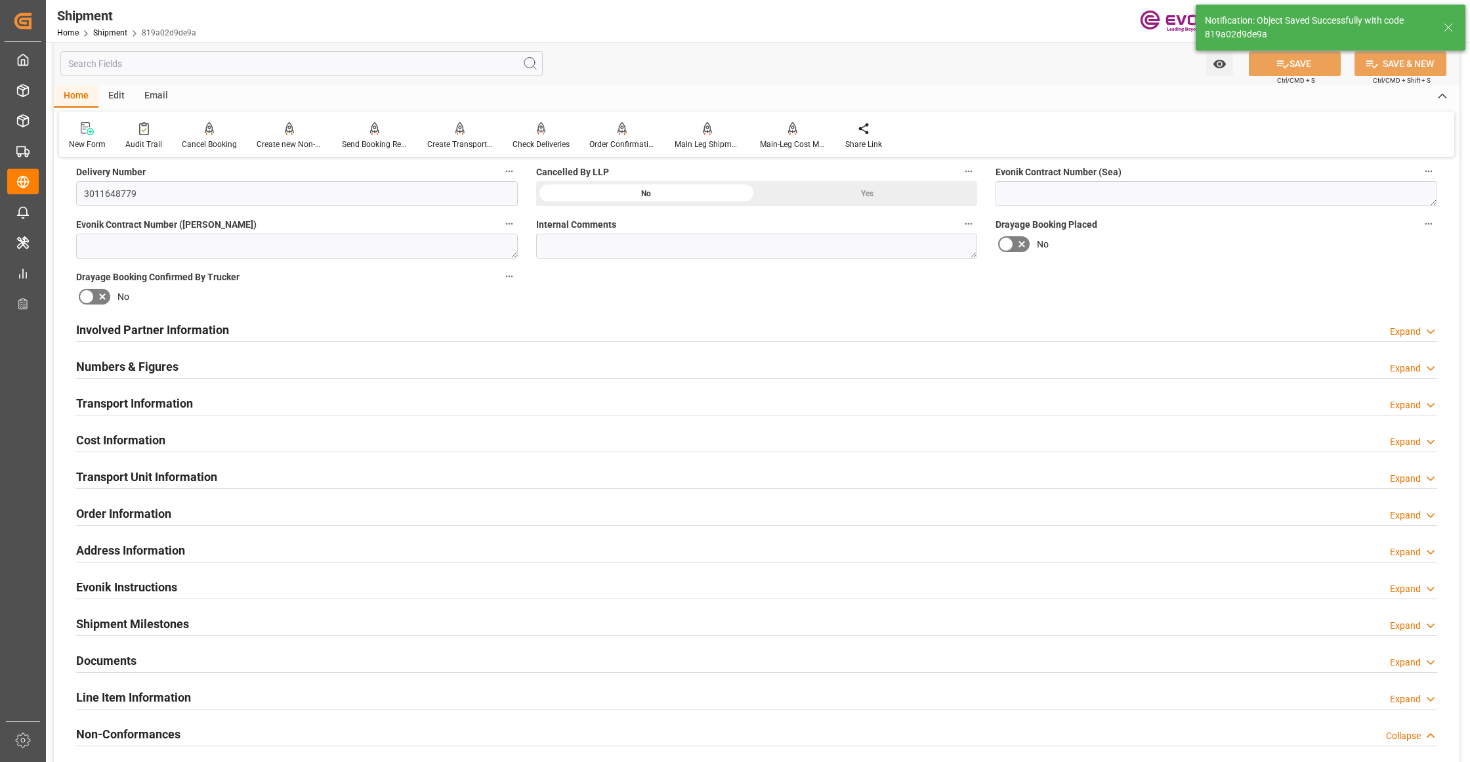
click at [266, 399] on div "Transport Information Expand" at bounding box center [756, 402] width 1361 height 25
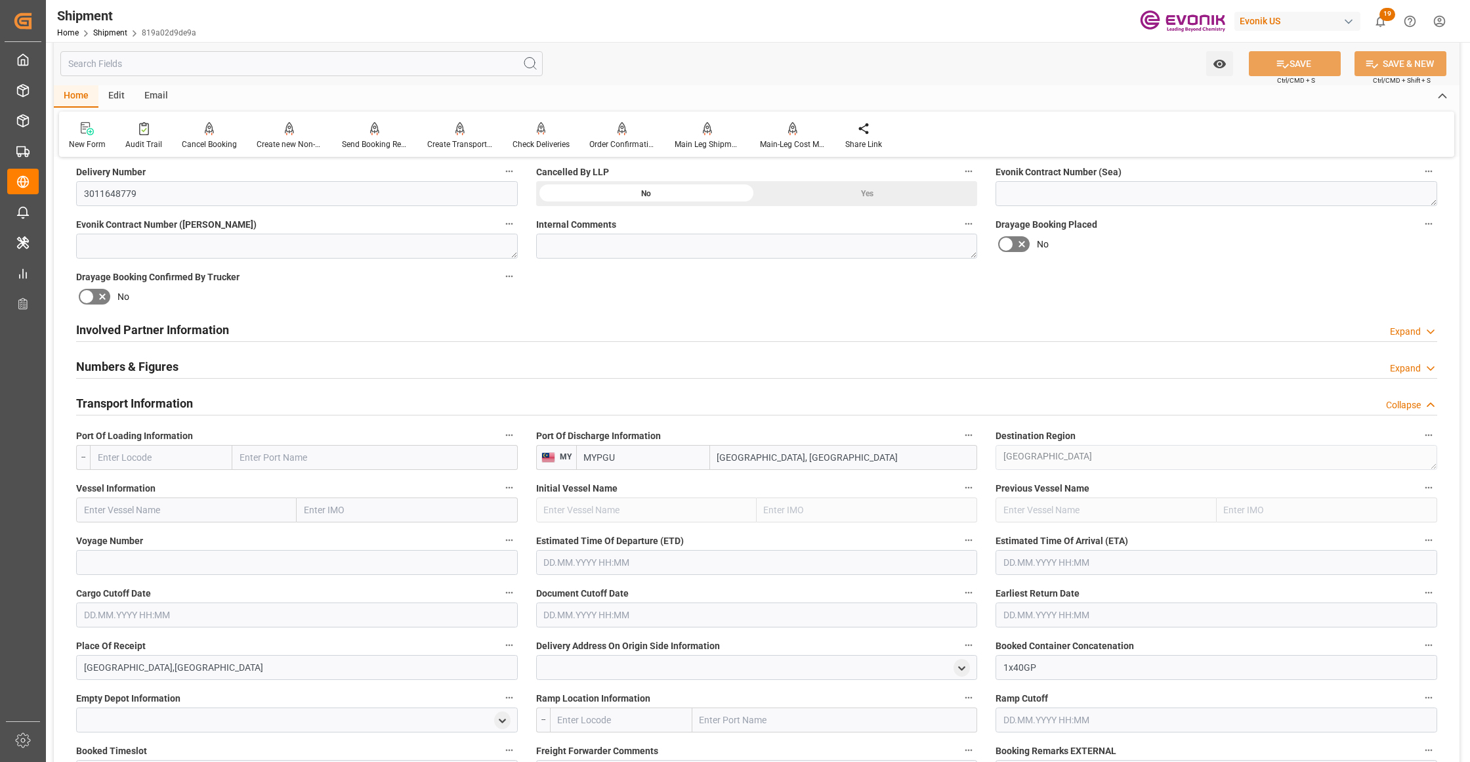
click at [182, 460] on input "text" at bounding box center [161, 457] width 142 height 25
click at [148, 516] on span "USSAV - Savannah" at bounding box center [134, 515] width 73 height 10
type input "USSAV"
type input "Savannah"
type input "USSAV"
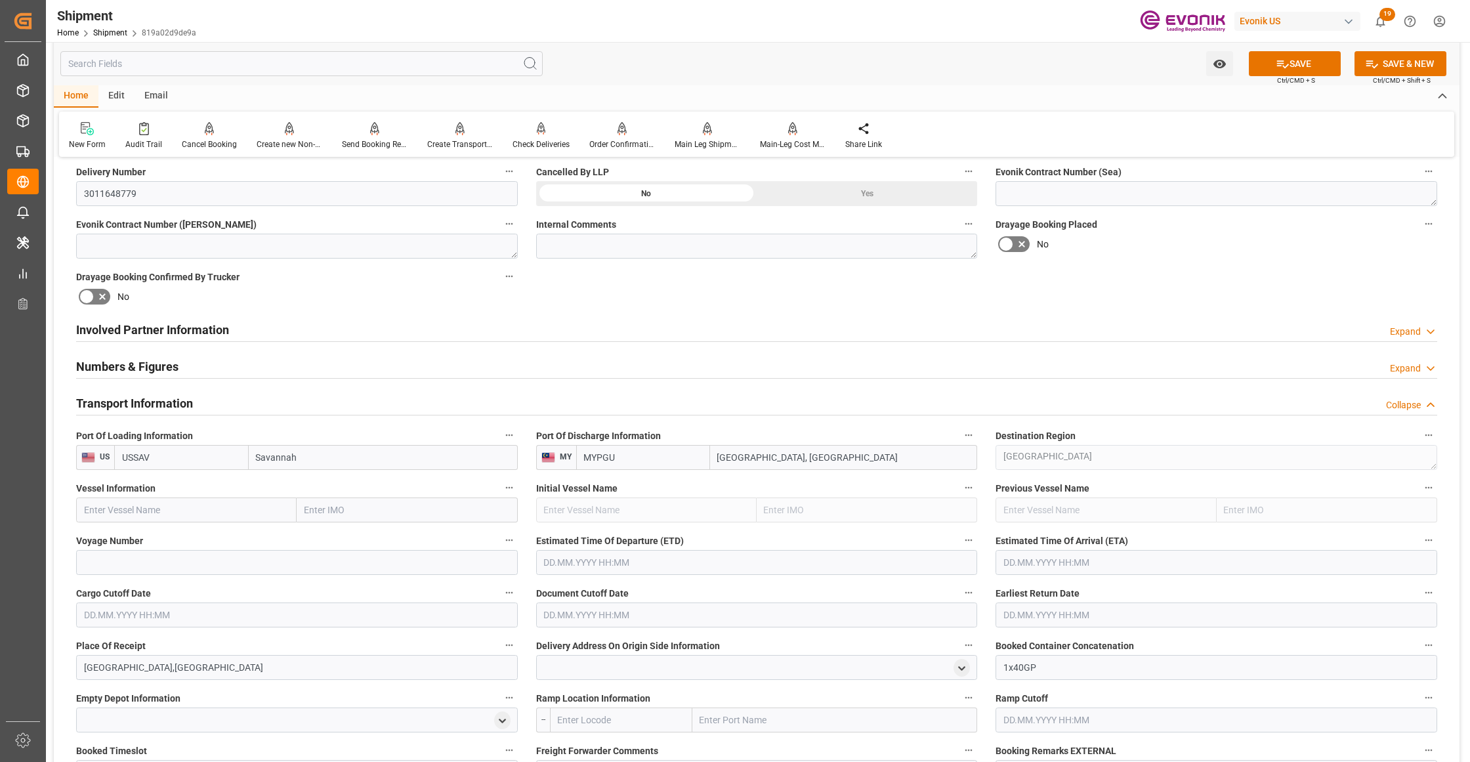
click at [174, 512] on input "text" at bounding box center [186, 509] width 220 height 25
paste input "MAERSK SHIVLING / 539W"
click at [168, 510] on input "MAERSK SHIVLING / 539W" at bounding box center [186, 509] width 220 height 25
click at [192, 510] on input "MAERSK SHIVLING / 539W" at bounding box center [186, 509] width 220 height 25
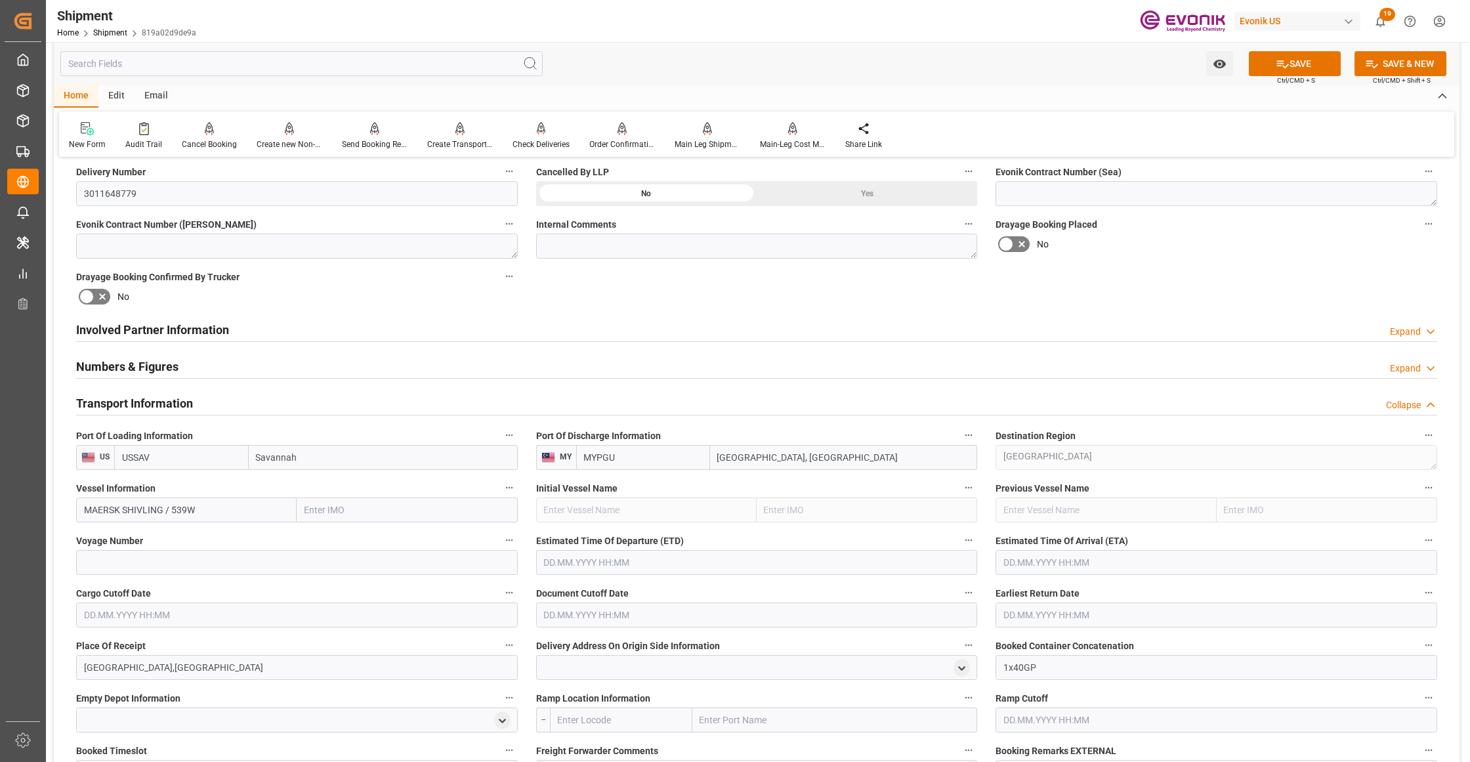
click at [192, 510] on input "MAERSK SHIVLING / 539W" at bounding box center [186, 509] width 220 height 25
click at [172, 541] on span "Maersk Shivling - 9728253" at bounding box center [138, 538] width 106 height 10
type input "Maersk Shivling"
type input "9728253"
type input "Maersk Shivling"
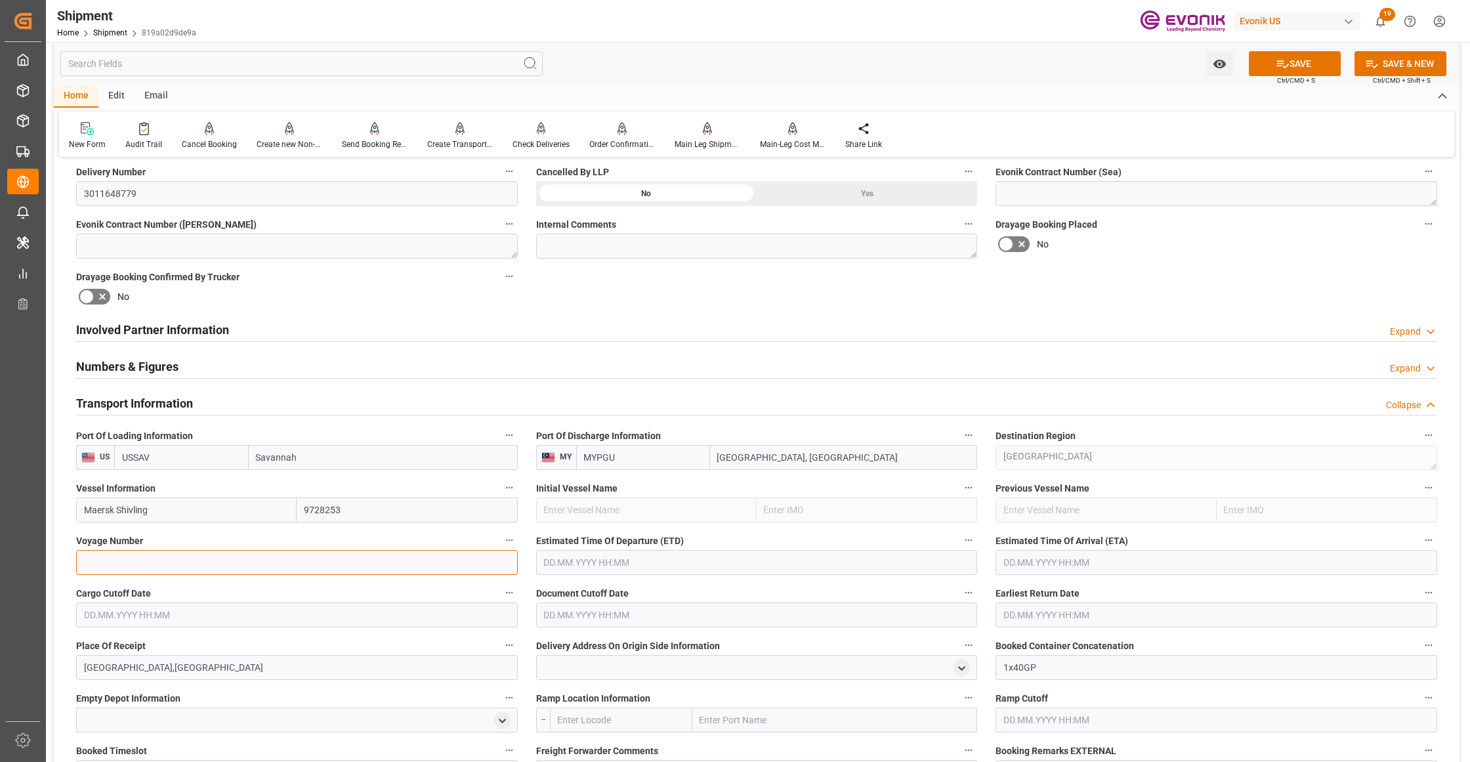
click at [190, 568] on input at bounding box center [297, 562] width 442 height 25
paste input "539W"
type input "539W"
click at [630, 559] on input "text" at bounding box center [757, 562] width 442 height 25
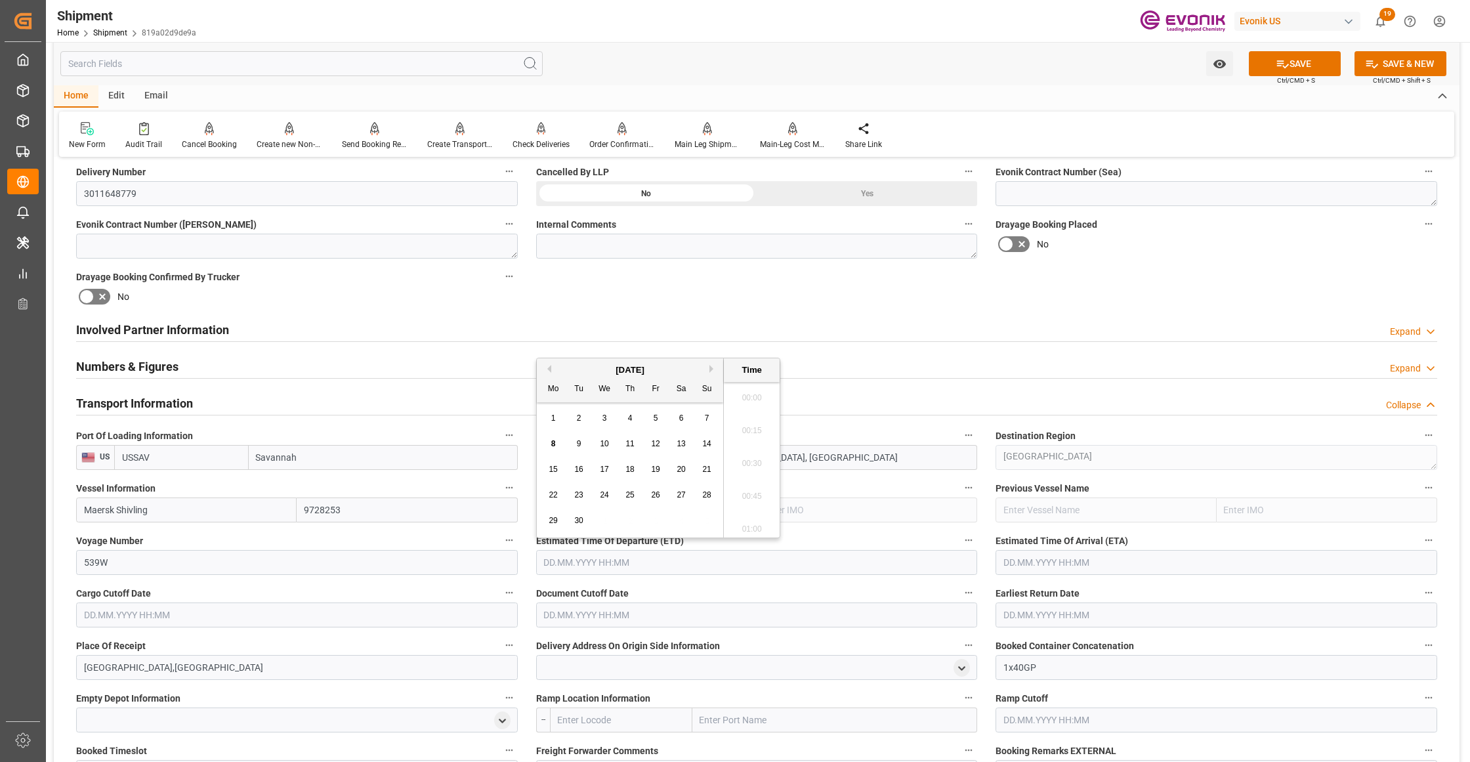
scroll to position [2300, 0]
click at [555, 516] on span "29" at bounding box center [552, 520] width 9 height 9
type input "[DATE] 00:00"
click at [1098, 564] on input "text" at bounding box center [1216, 562] width 442 height 25
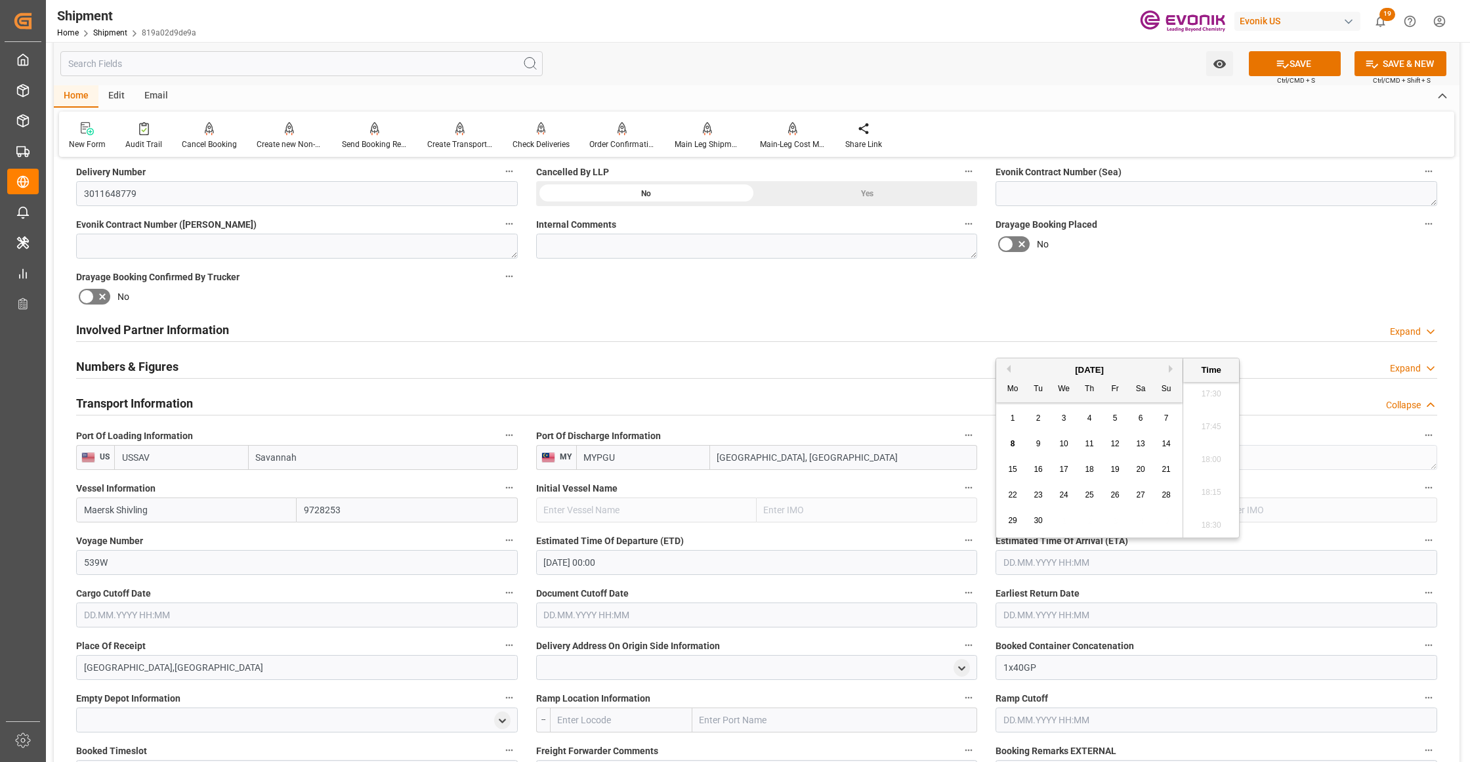
click at [1172, 371] on button "Next Month" at bounding box center [1172, 369] width 8 height 8
click at [1014, 490] on span "17" at bounding box center [1012, 494] width 9 height 9
type input "[DATE] 00:00"
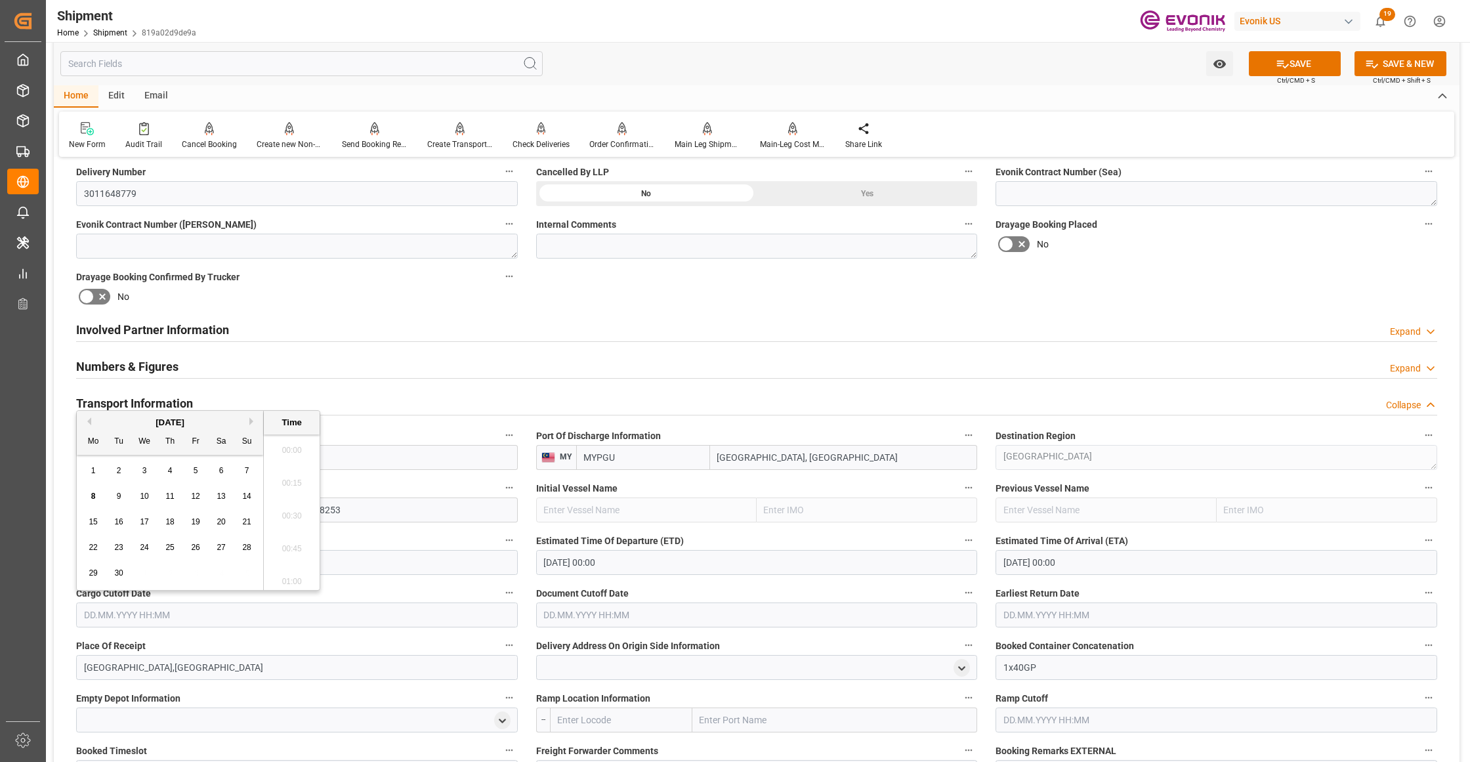
click at [459, 614] on input "text" at bounding box center [297, 614] width 442 height 25
click at [90, 423] on div "Previous Month Next Month September 2025 Mo Tu We Th Fr Sa Su 1 2 3 4 5 6 7 8 9…" at bounding box center [198, 500] width 244 height 180
click at [89, 423] on button "Previous Month" at bounding box center [87, 421] width 8 height 8
click at [96, 544] on span "21" at bounding box center [93, 547] width 9 height 9
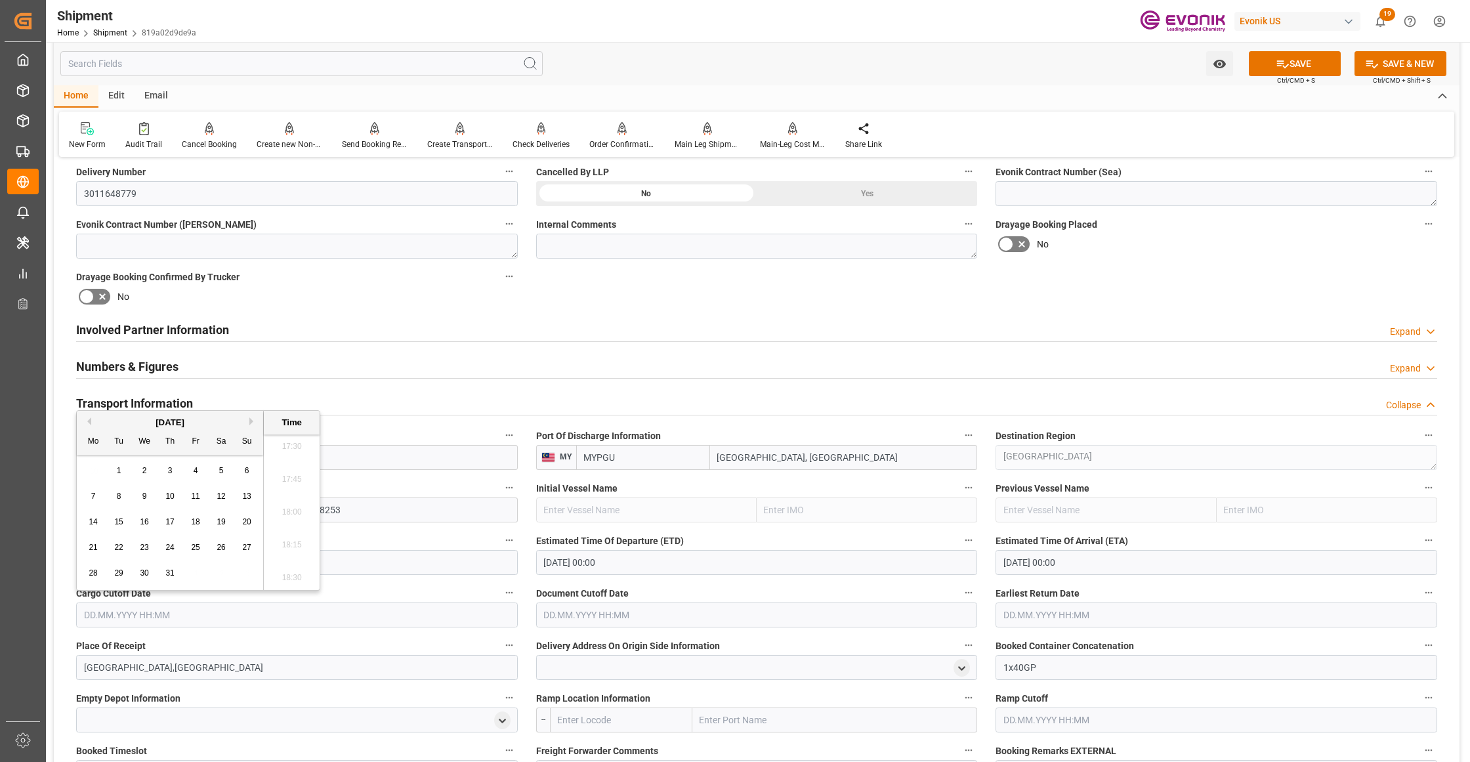
type input "[DATE] 00:00"
click at [612, 612] on input "text" at bounding box center [757, 614] width 442 height 25
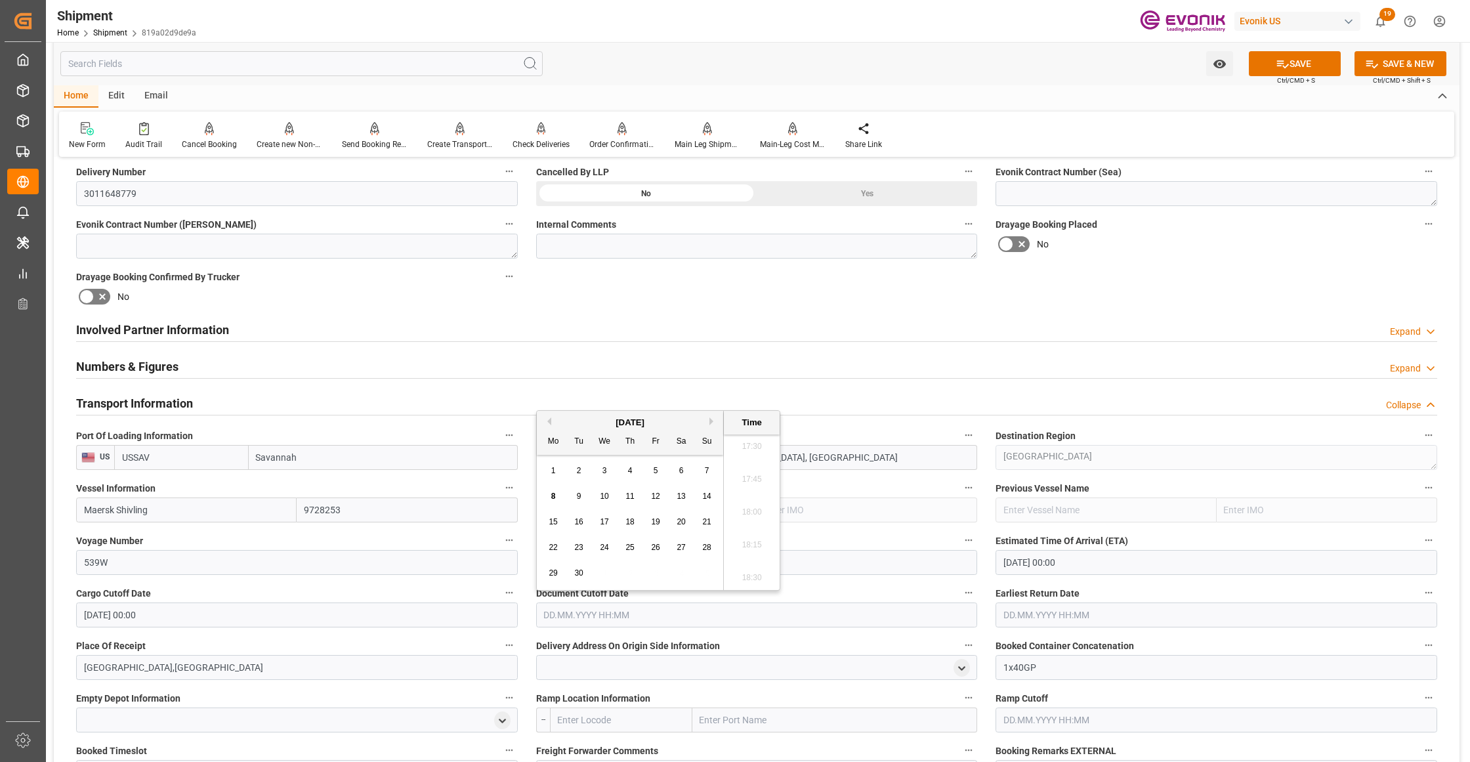
click at [547, 420] on button "Previous Month" at bounding box center [547, 421] width 8 height 8
click at [554, 547] on span "21" at bounding box center [552, 547] width 9 height 9
type input "[DATE] 00:00"
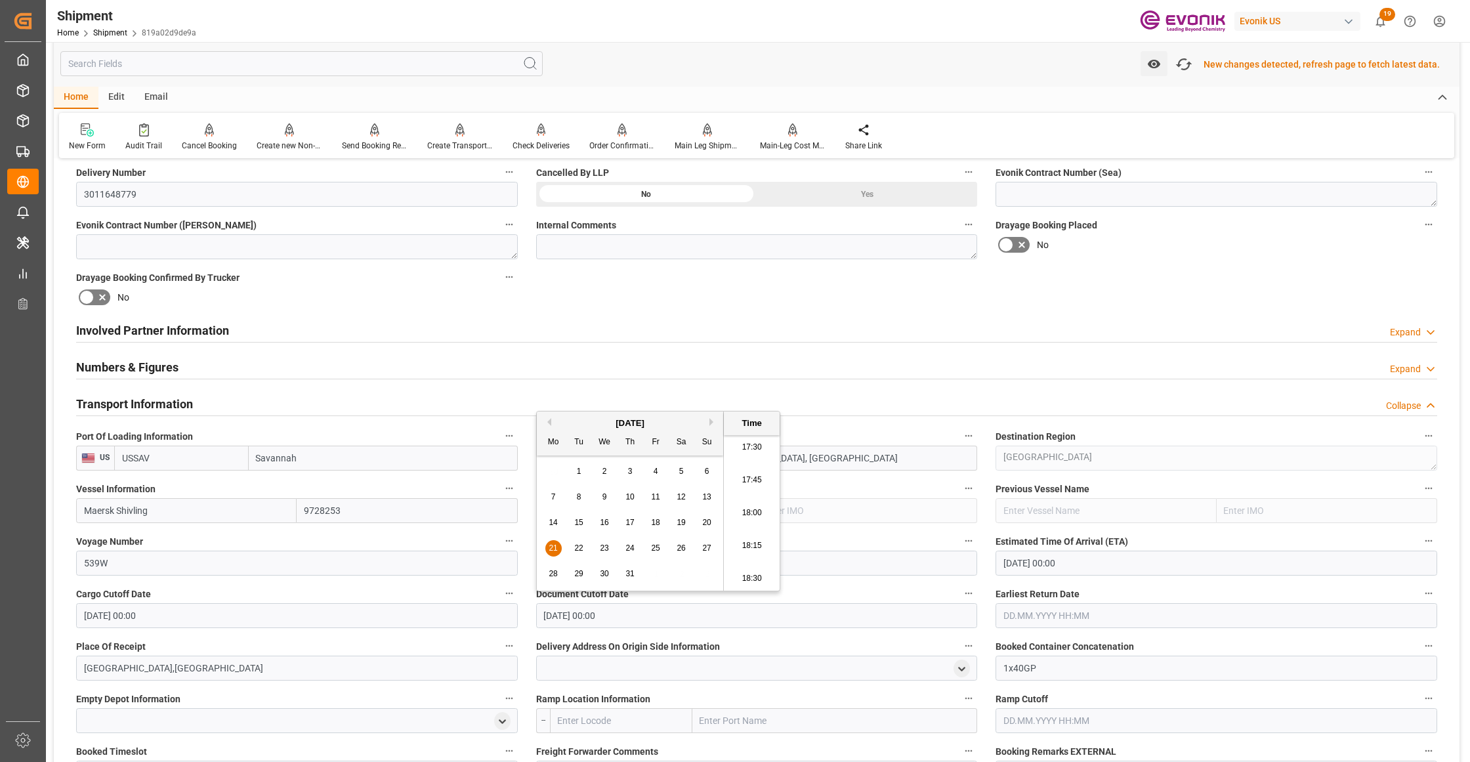
click at [1063, 621] on input "text" at bounding box center [1216, 615] width 442 height 25
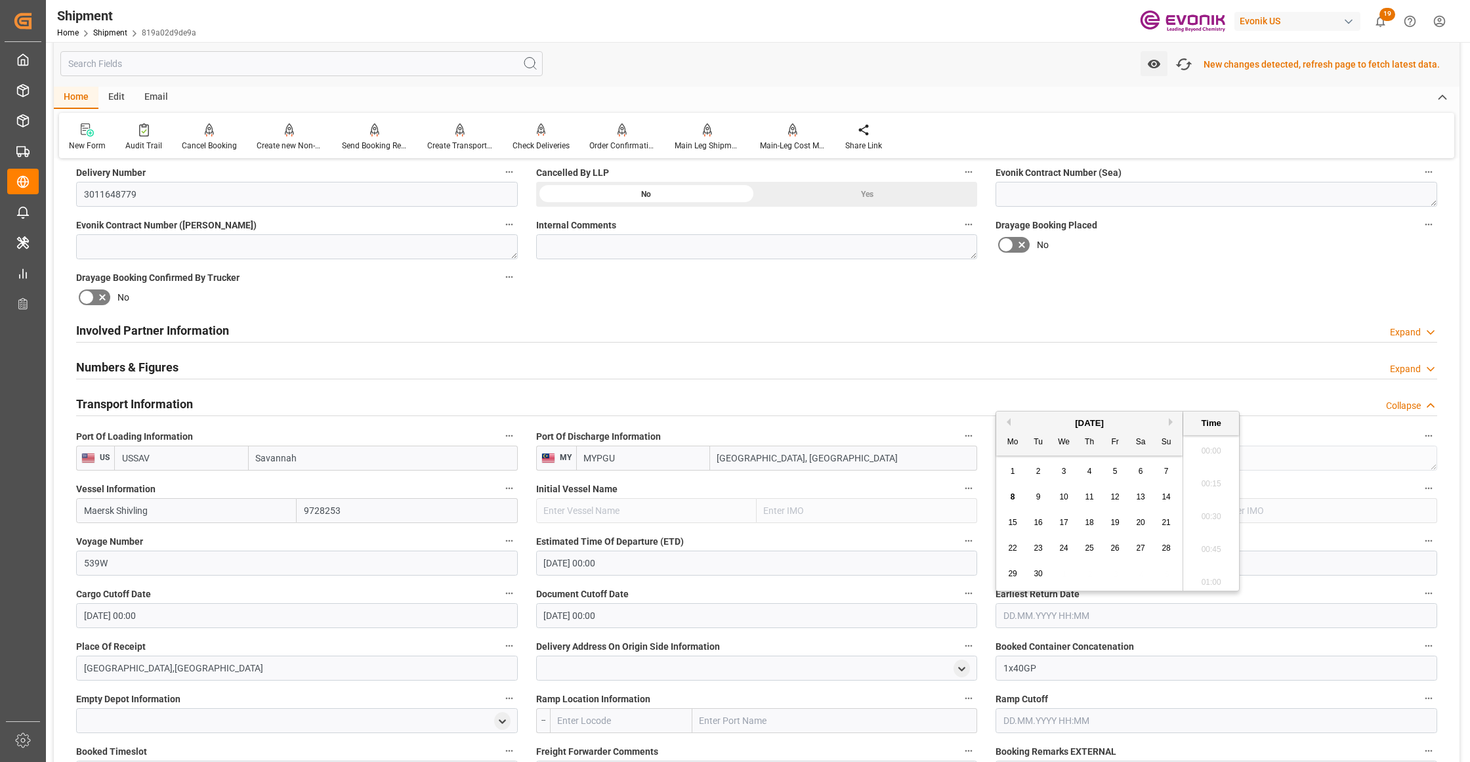
scroll to position [2300, 0]
click at [1006, 423] on button "Previous Month" at bounding box center [1006, 422] width 8 height 8
click at [1005, 419] on button "Previous Month" at bounding box center [1006, 422] width 8 height 8
click at [1006, 548] on div "21" at bounding box center [1012, 549] width 16 height 16
type input "[DATE] 00:00"
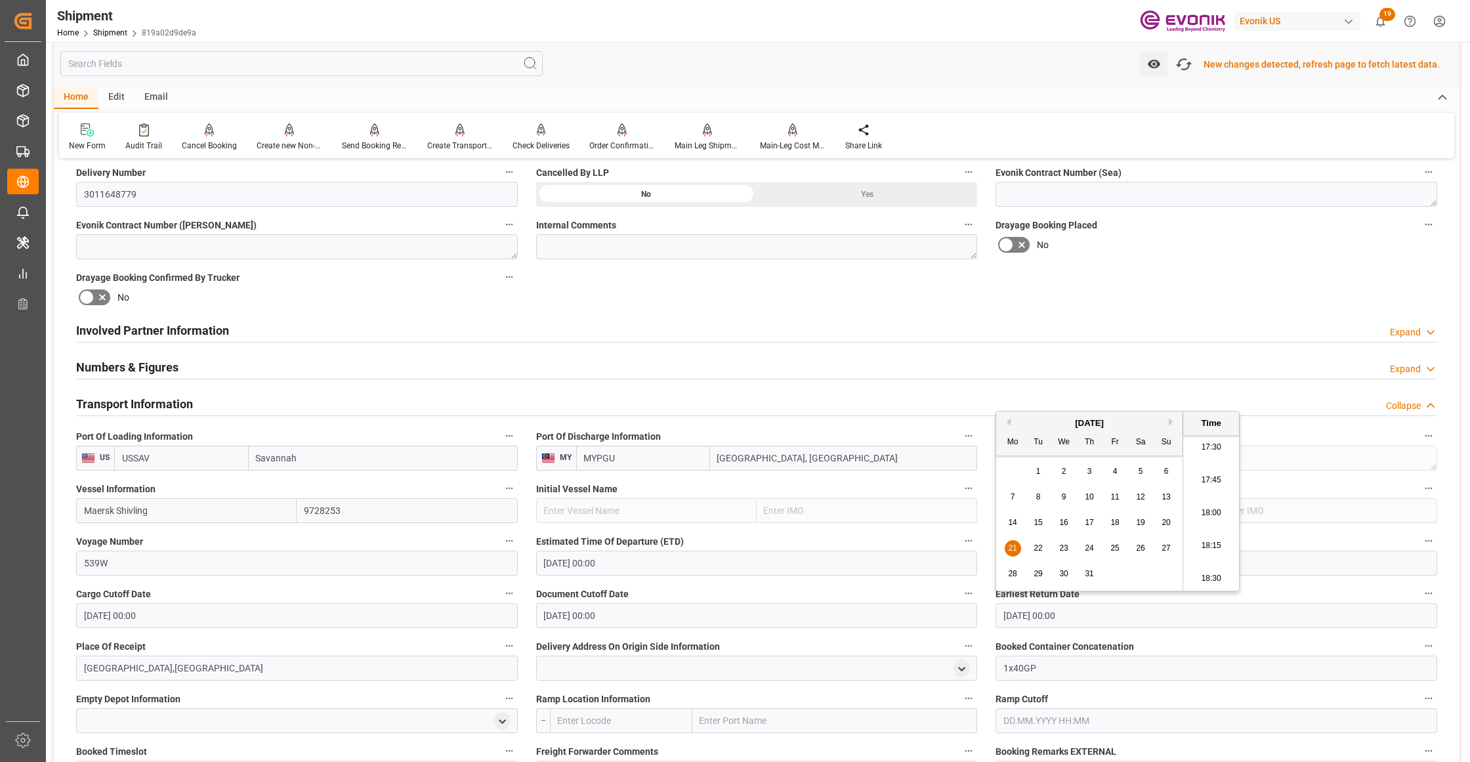
click at [1157, 255] on div "Drayage Booking Placed No" at bounding box center [1216, 237] width 460 height 52
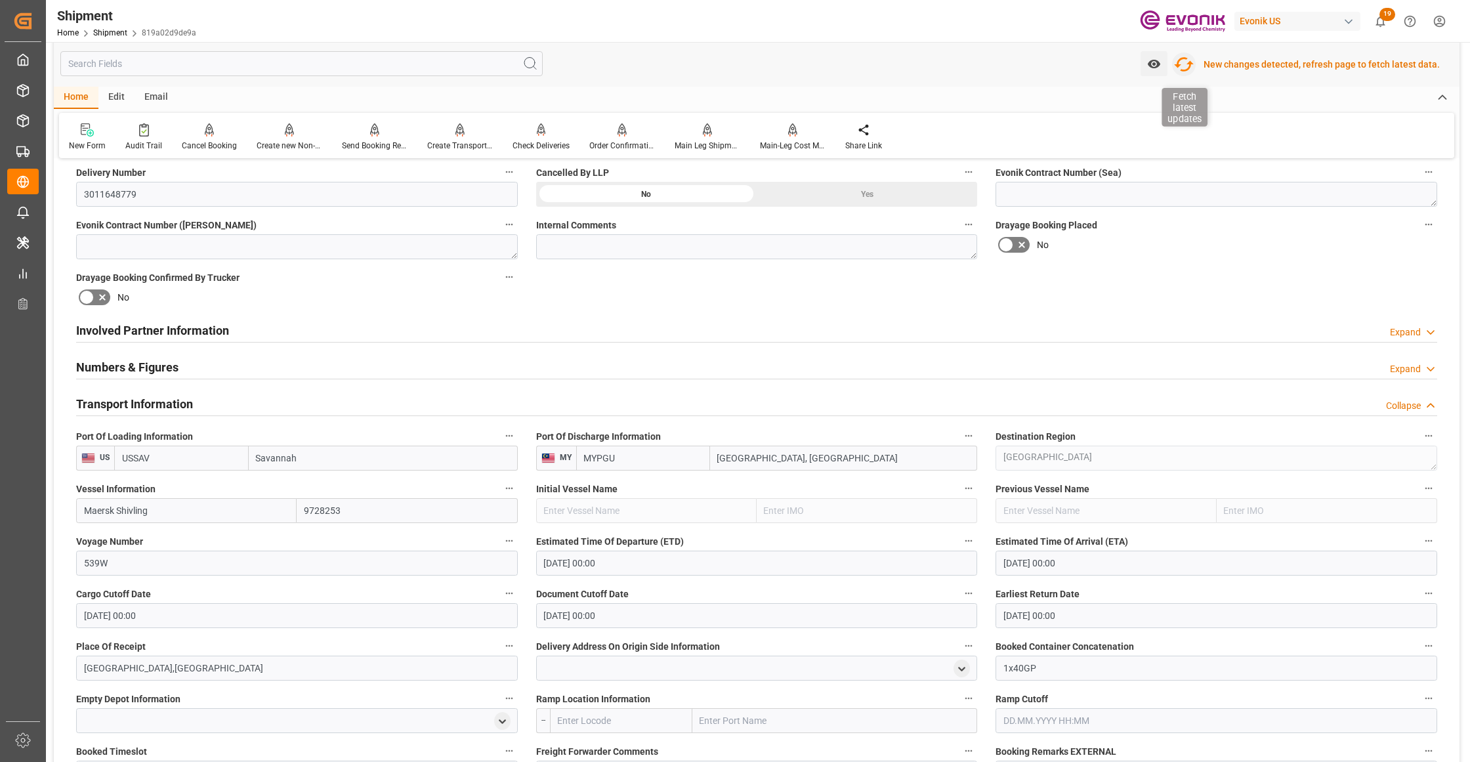
click at [1185, 64] on icon "button" at bounding box center [1183, 64] width 21 height 21
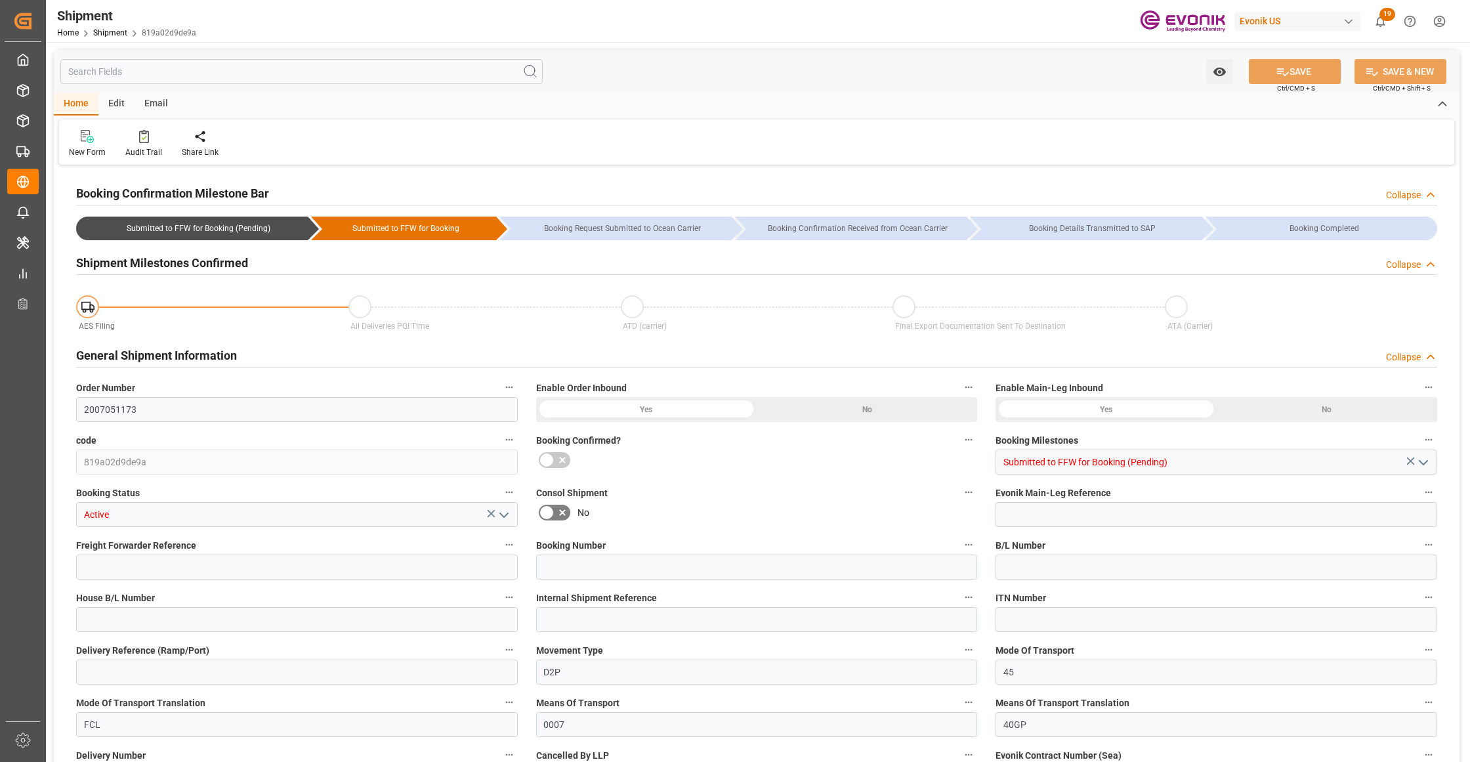
type input "Hapag [PERSON_NAME]"
type input "Hapag [PERSON_NAME] Aktiengesellschaft"
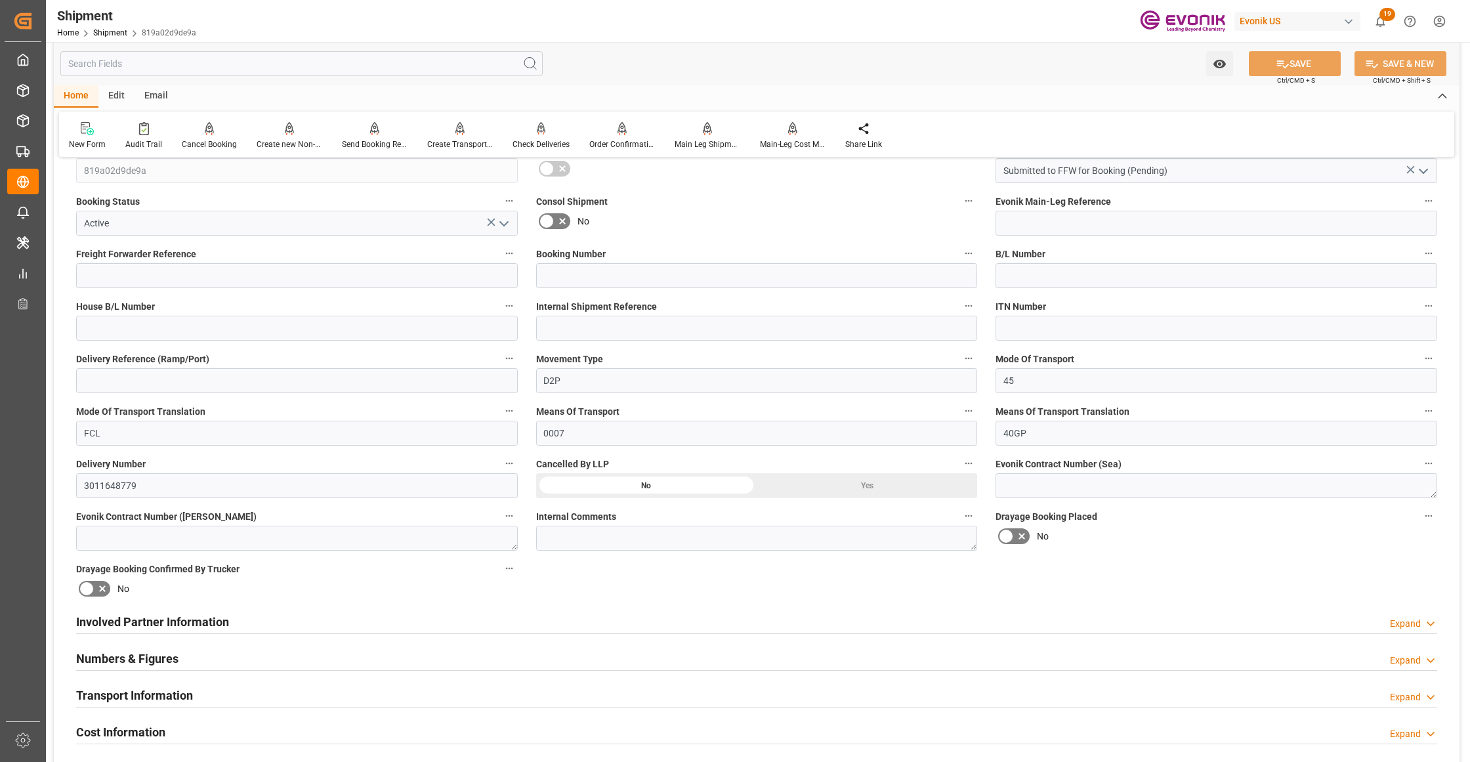
scroll to position [583, 0]
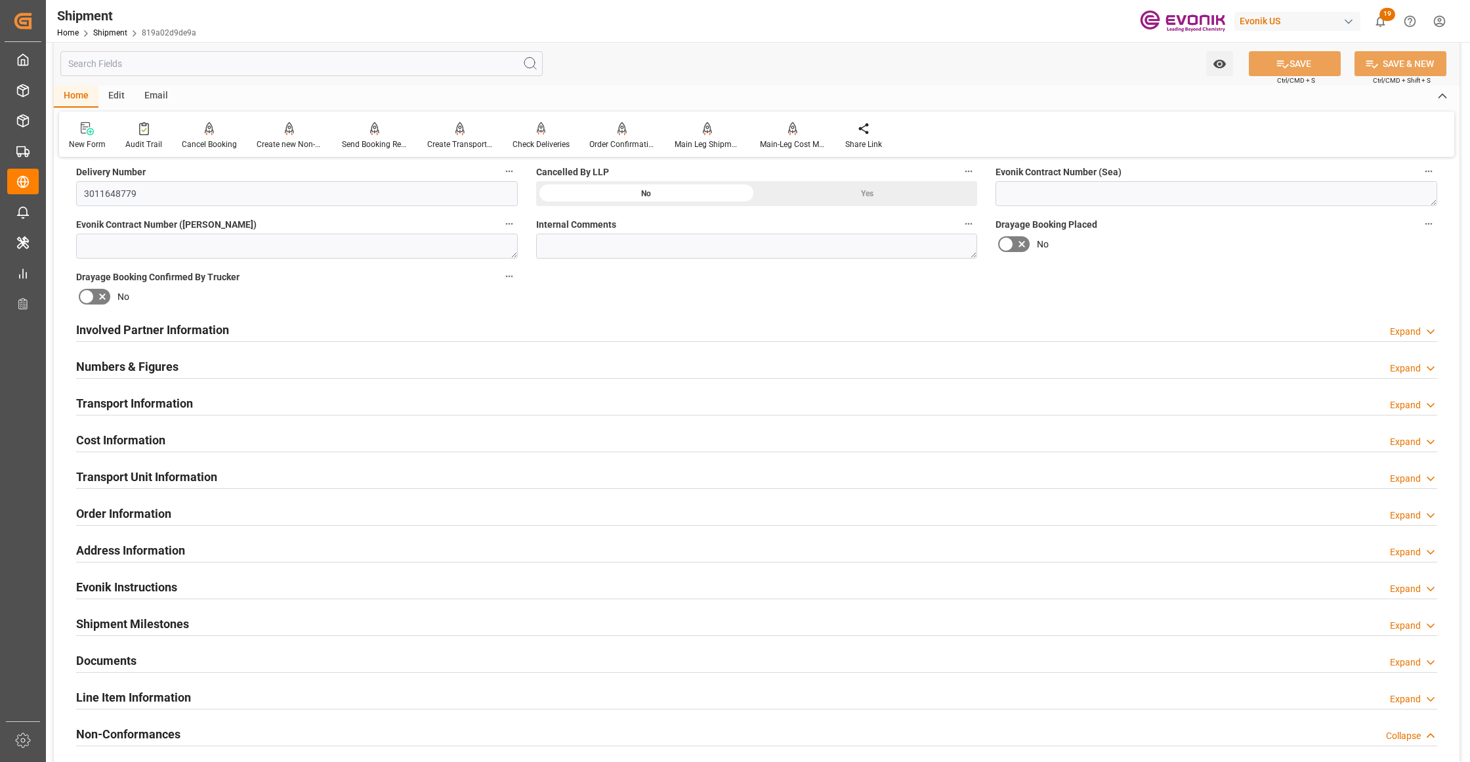
click at [583, 335] on div "Involved Partner Information Expand" at bounding box center [756, 328] width 1361 height 25
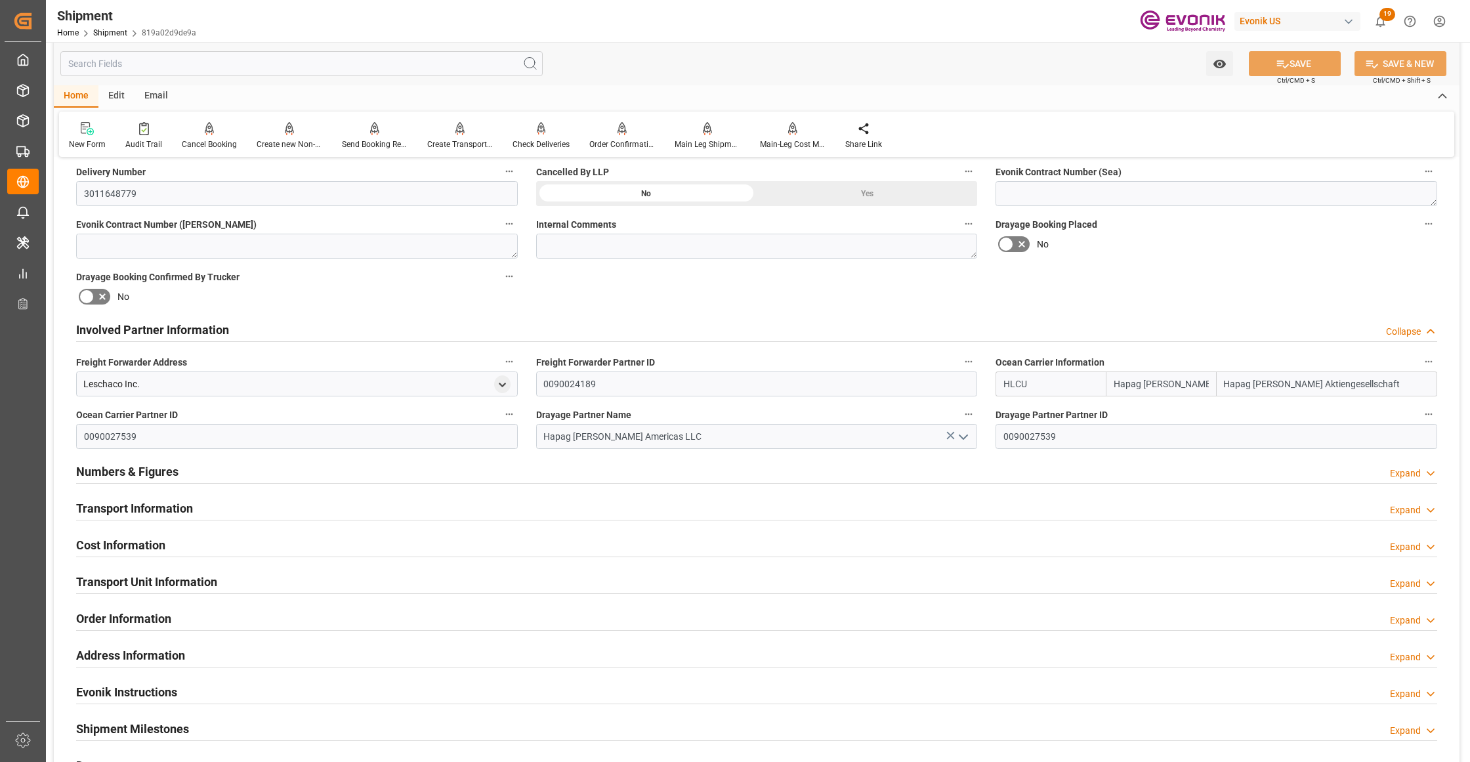
click at [297, 505] on div "Transport Information Expand" at bounding box center [756, 507] width 1361 height 25
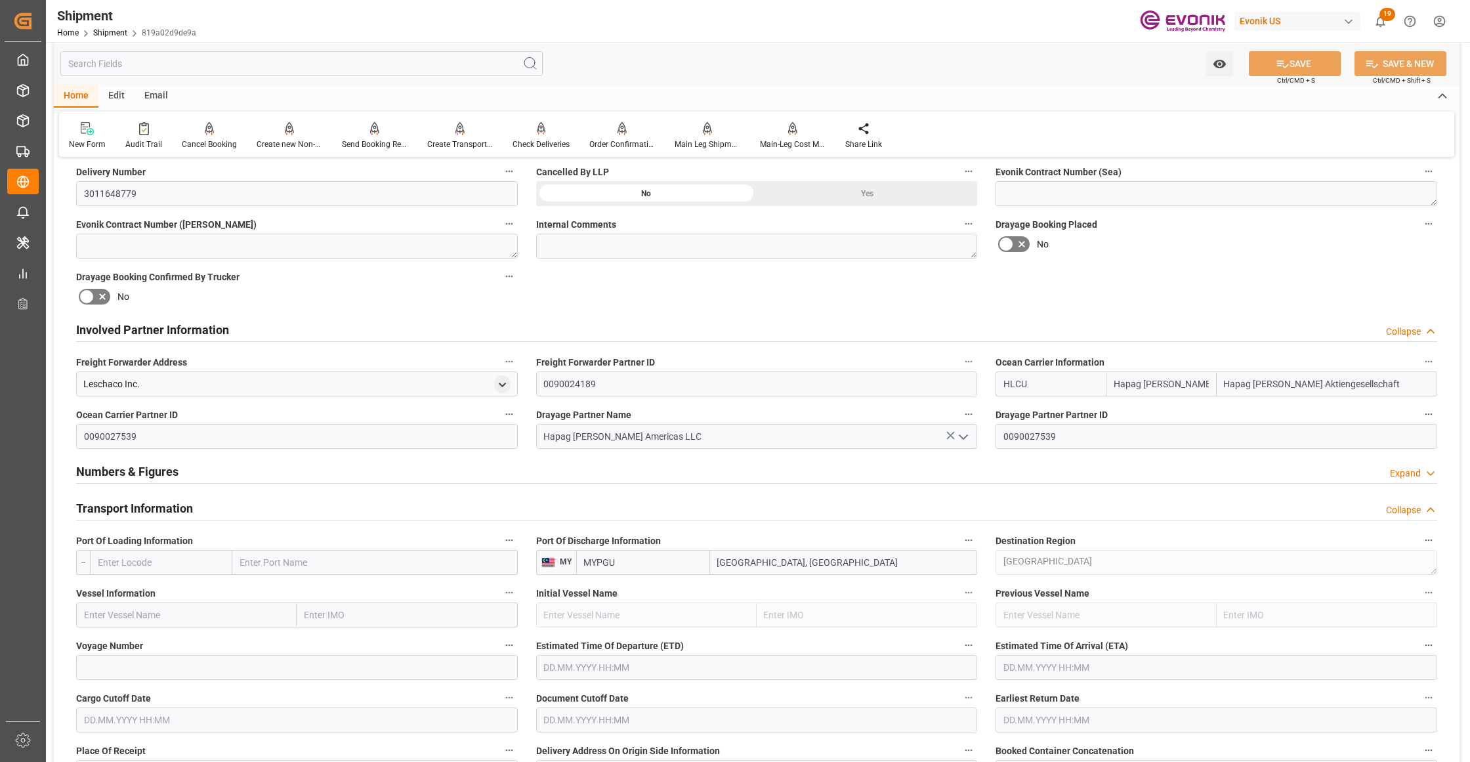
scroll to position [875, 0]
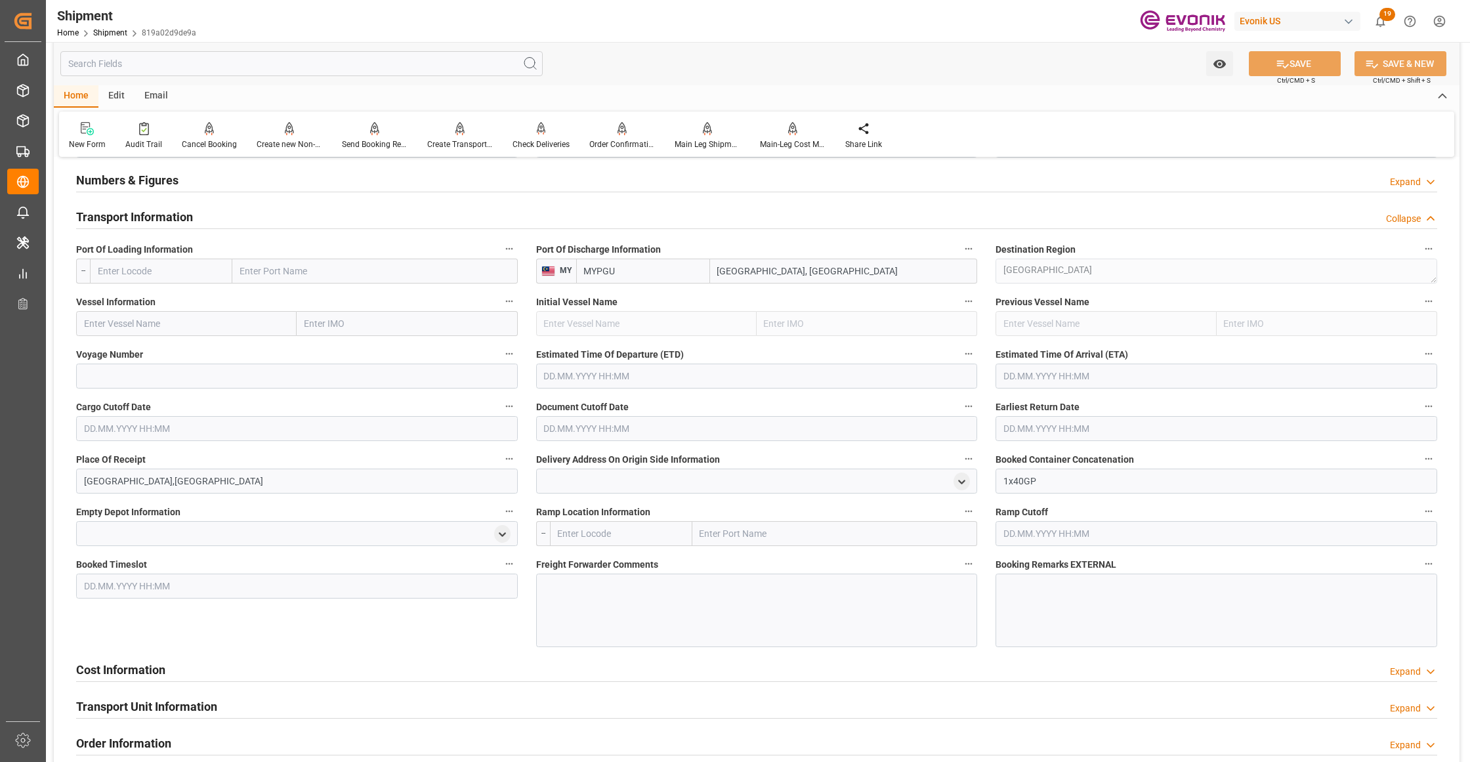
click at [160, 274] on input "text" at bounding box center [161, 270] width 142 height 25
click at [176, 324] on div "USSAV - Savannah" at bounding box center [135, 330] width 89 height 30
type input "USSAV"
type input "Savannah"
type input "USSAV"
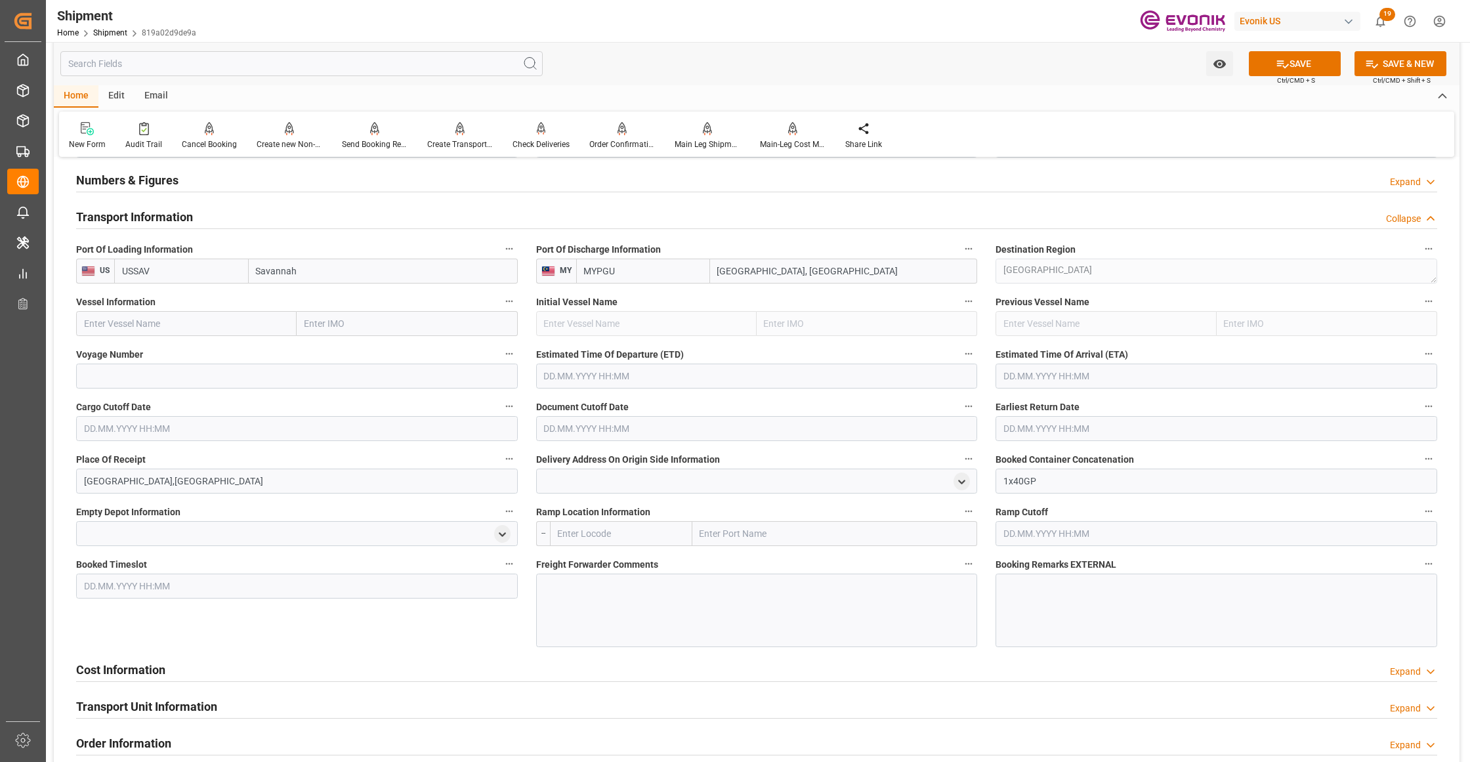
click at [198, 327] on input "text" at bounding box center [186, 323] width 220 height 25
click at [184, 321] on input "text" at bounding box center [186, 323] width 220 height 25
paste input "MAERSK SHIVLING / 539W"
click at [184, 323] on input "MAERSK SHIVLING / 539W" at bounding box center [186, 323] width 220 height 25
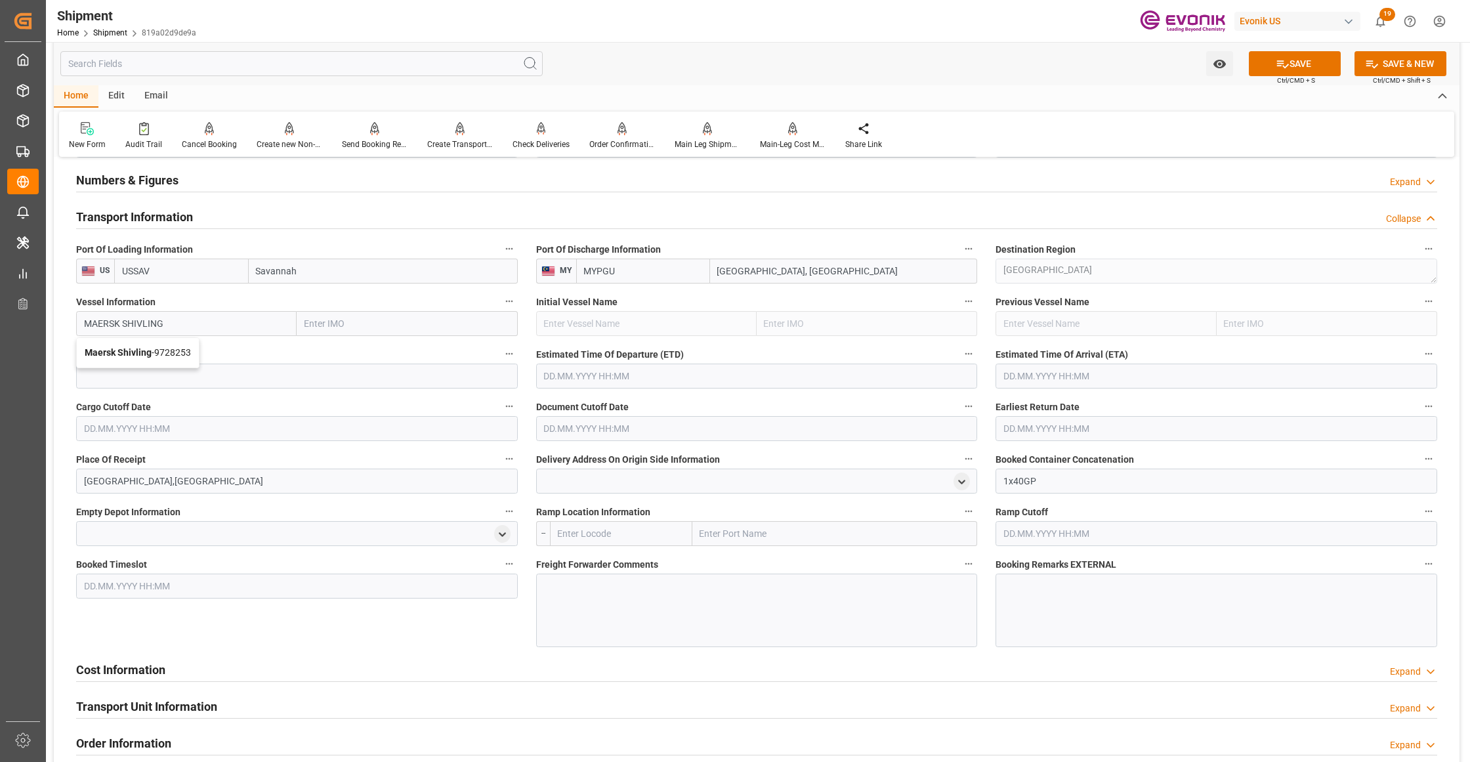
click at [179, 357] on span "Maersk Shivling - 9728253" at bounding box center [138, 352] width 106 height 10
type input "Maersk Shivling"
type input "9728253"
type input "Maersk Shivling"
click at [197, 375] on input at bounding box center [297, 375] width 442 height 25
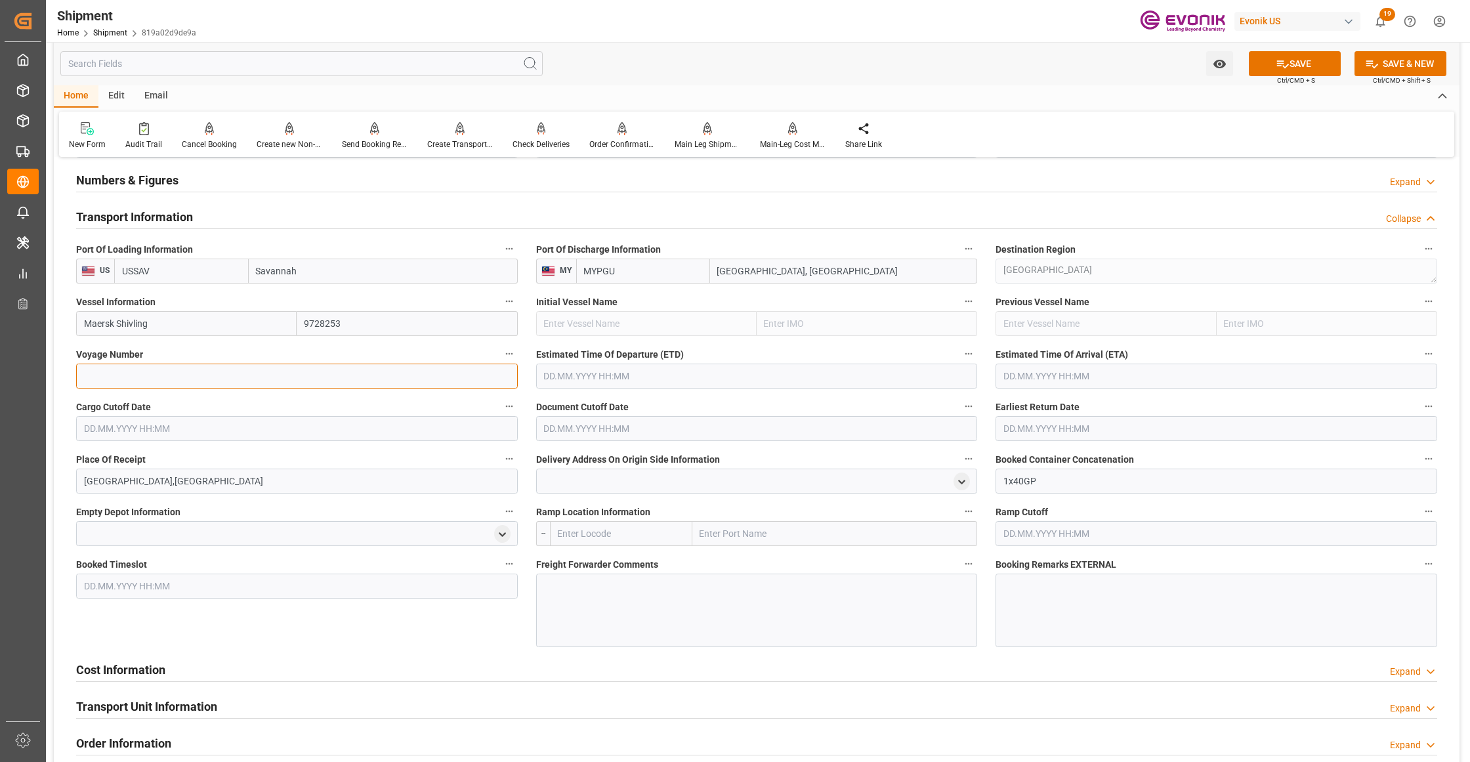
paste input "539W"
type input "539W"
click at [665, 377] on input "text" at bounding box center [757, 375] width 442 height 25
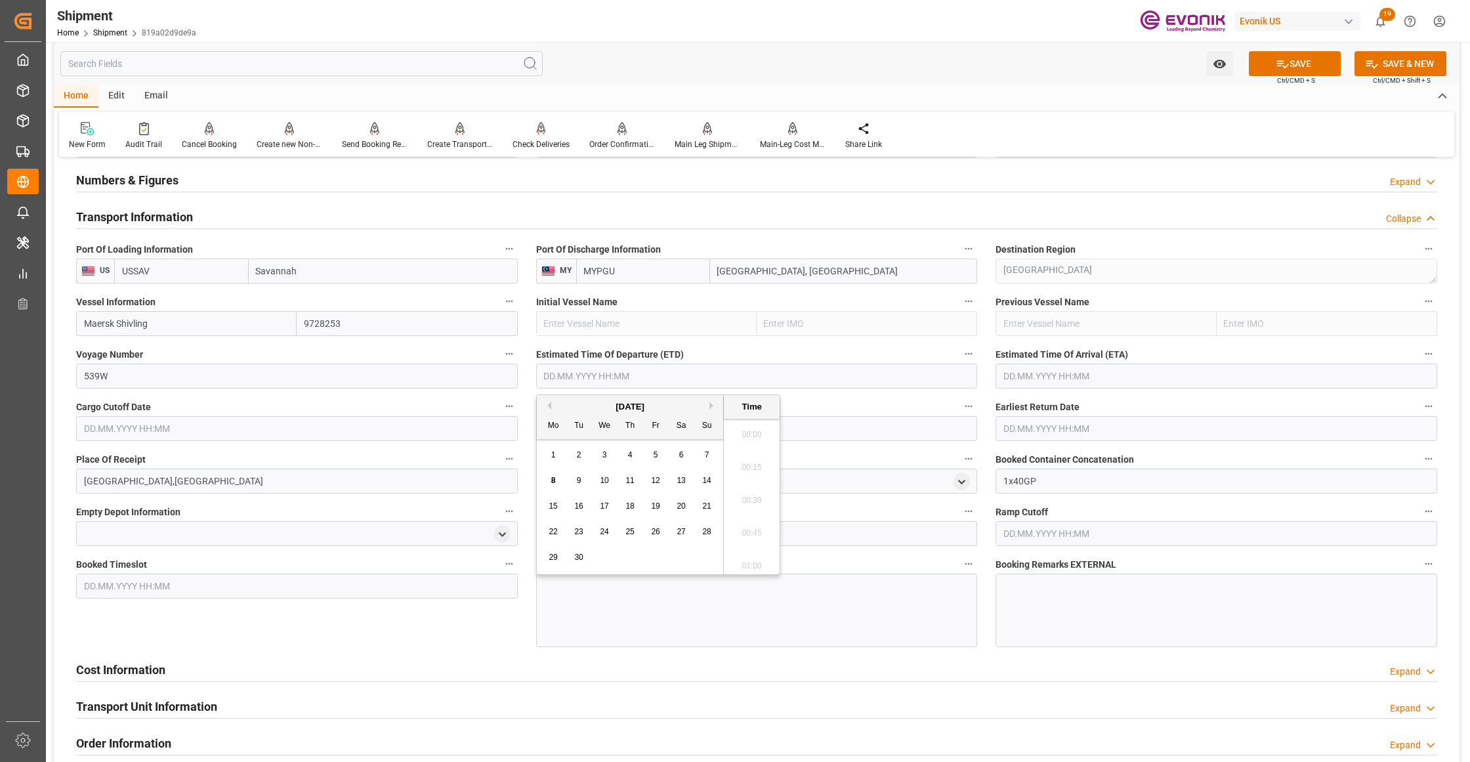
scroll to position [2300, 0]
click at [556, 552] on div "29" at bounding box center [553, 558] width 16 height 16
type input "[DATE] 00:00"
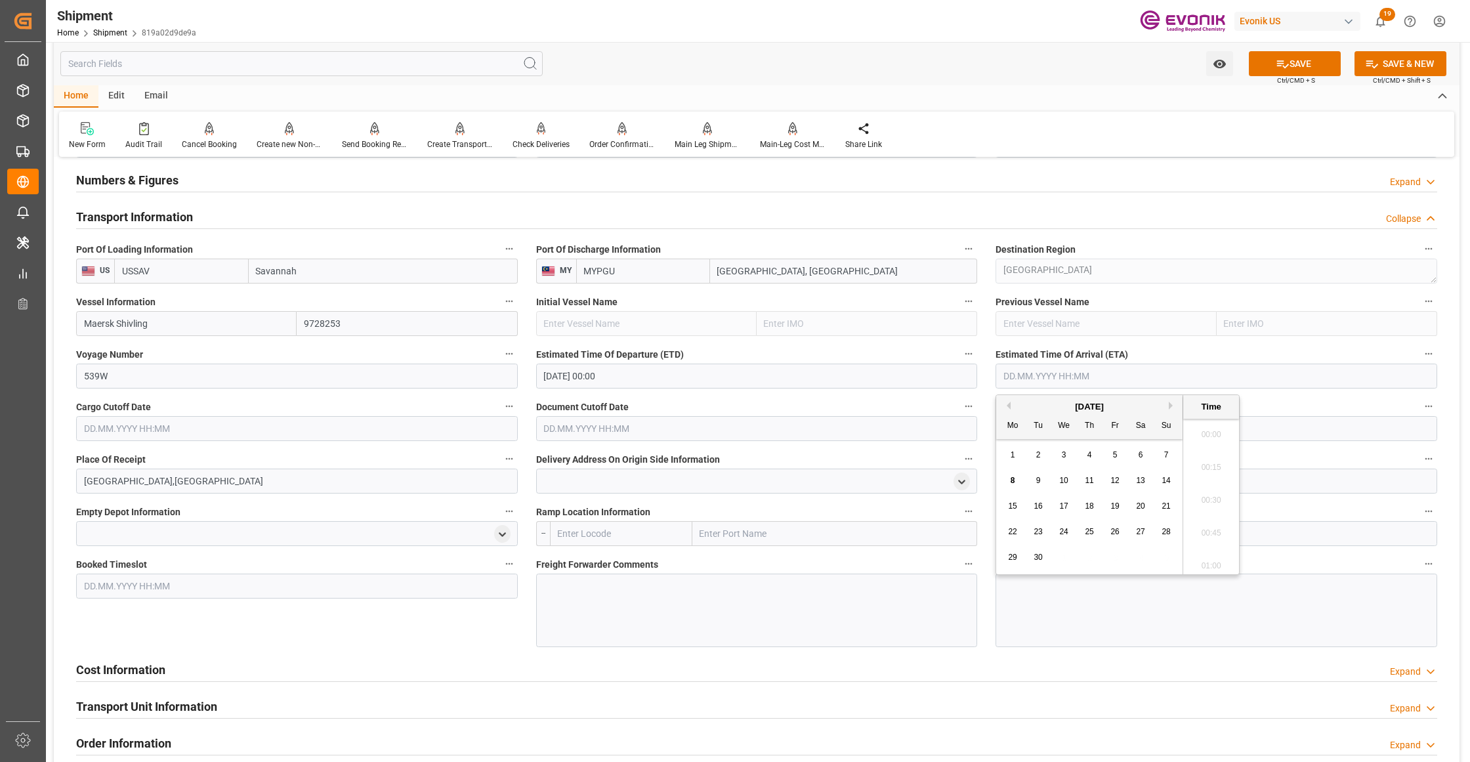
click at [1092, 376] on input "text" at bounding box center [1216, 375] width 442 height 25
click at [1171, 403] on button "Next Month" at bounding box center [1172, 406] width 8 height 8
click at [1014, 527] on span "17" at bounding box center [1012, 531] width 9 height 9
type input "[DATE] 00:00"
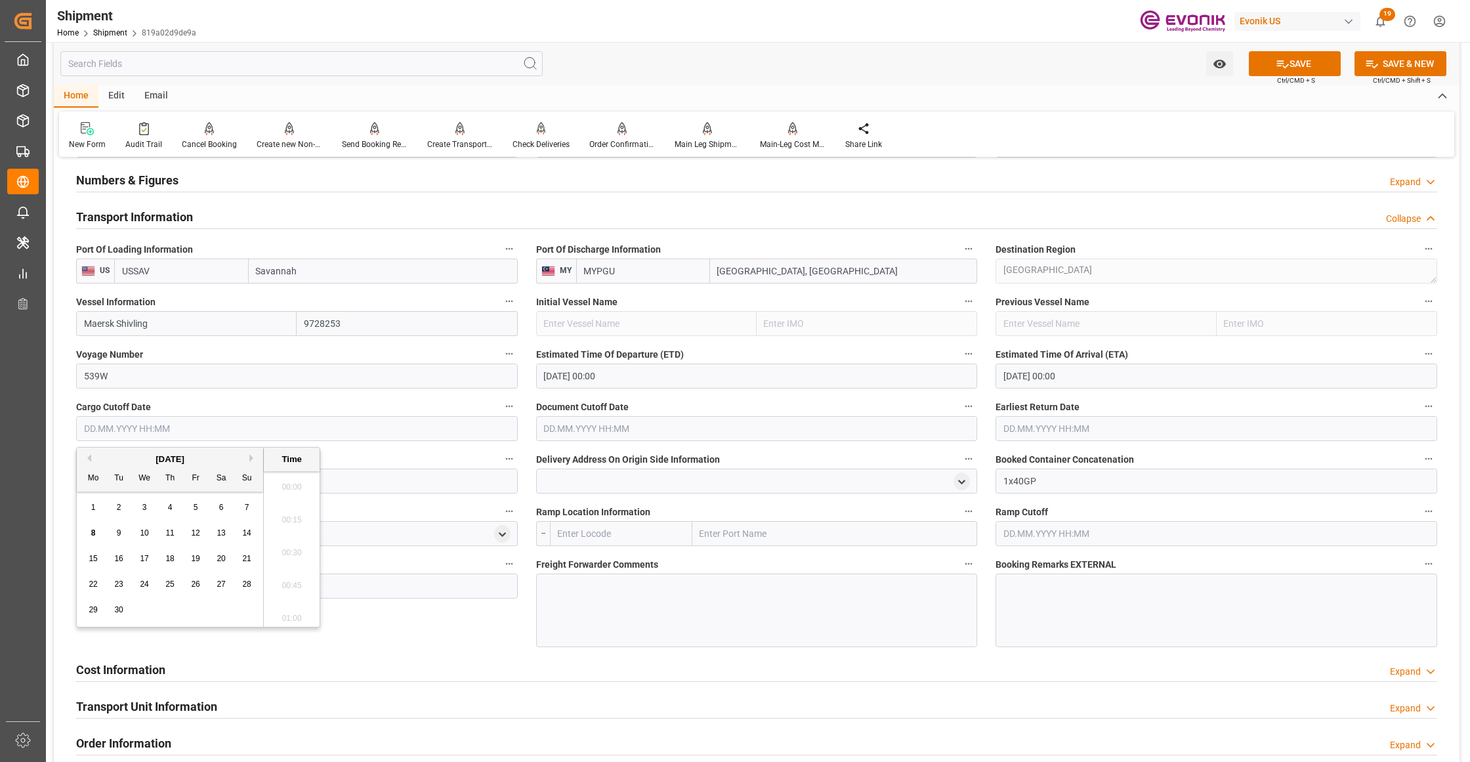
click at [336, 424] on input "text" at bounding box center [297, 428] width 442 height 25
click at [88, 455] on button "Previous Month" at bounding box center [87, 458] width 8 height 8
click at [96, 581] on span "21" at bounding box center [93, 583] width 9 height 9
type input "[DATE] 00:00"
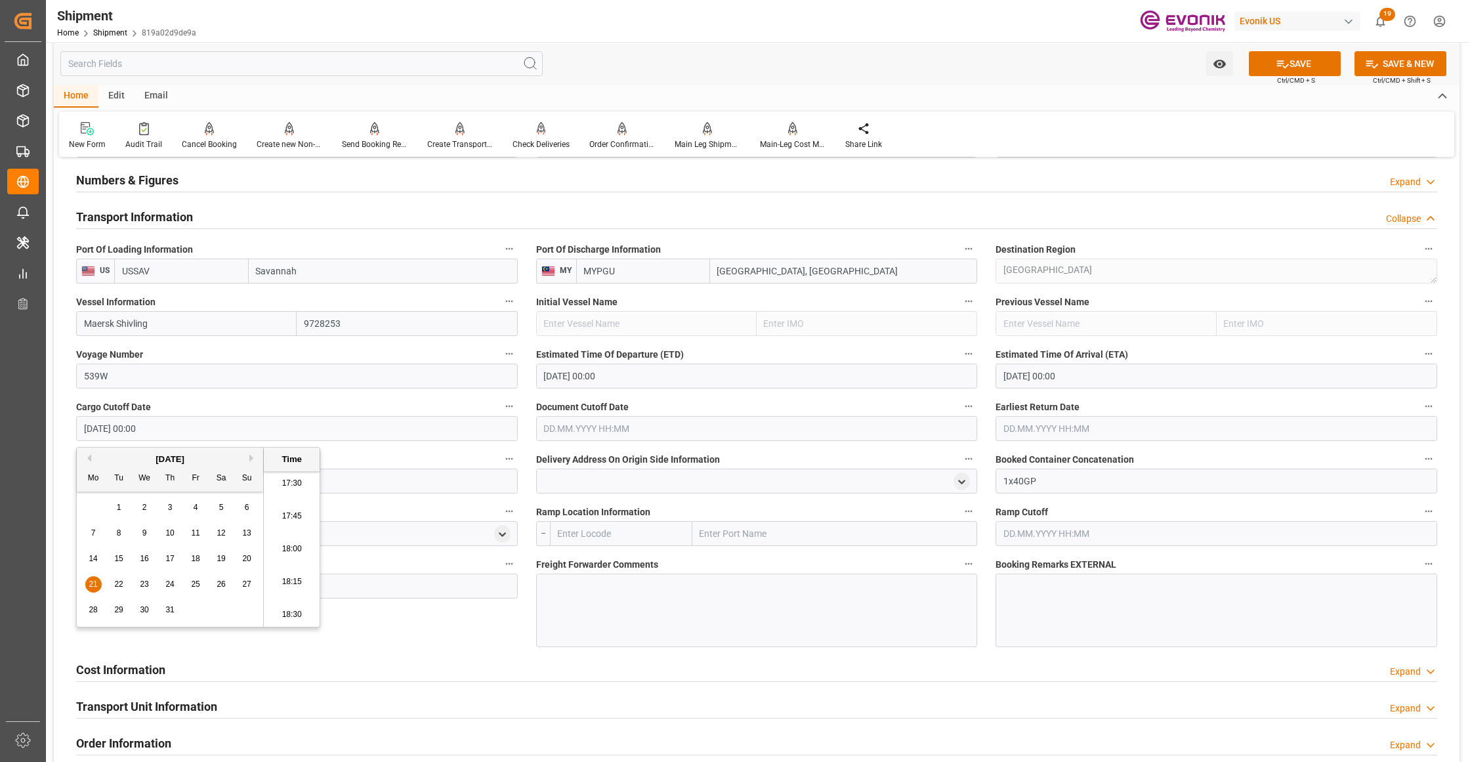
click at [600, 426] on input "text" at bounding box center [757, 428] width 442 height 25
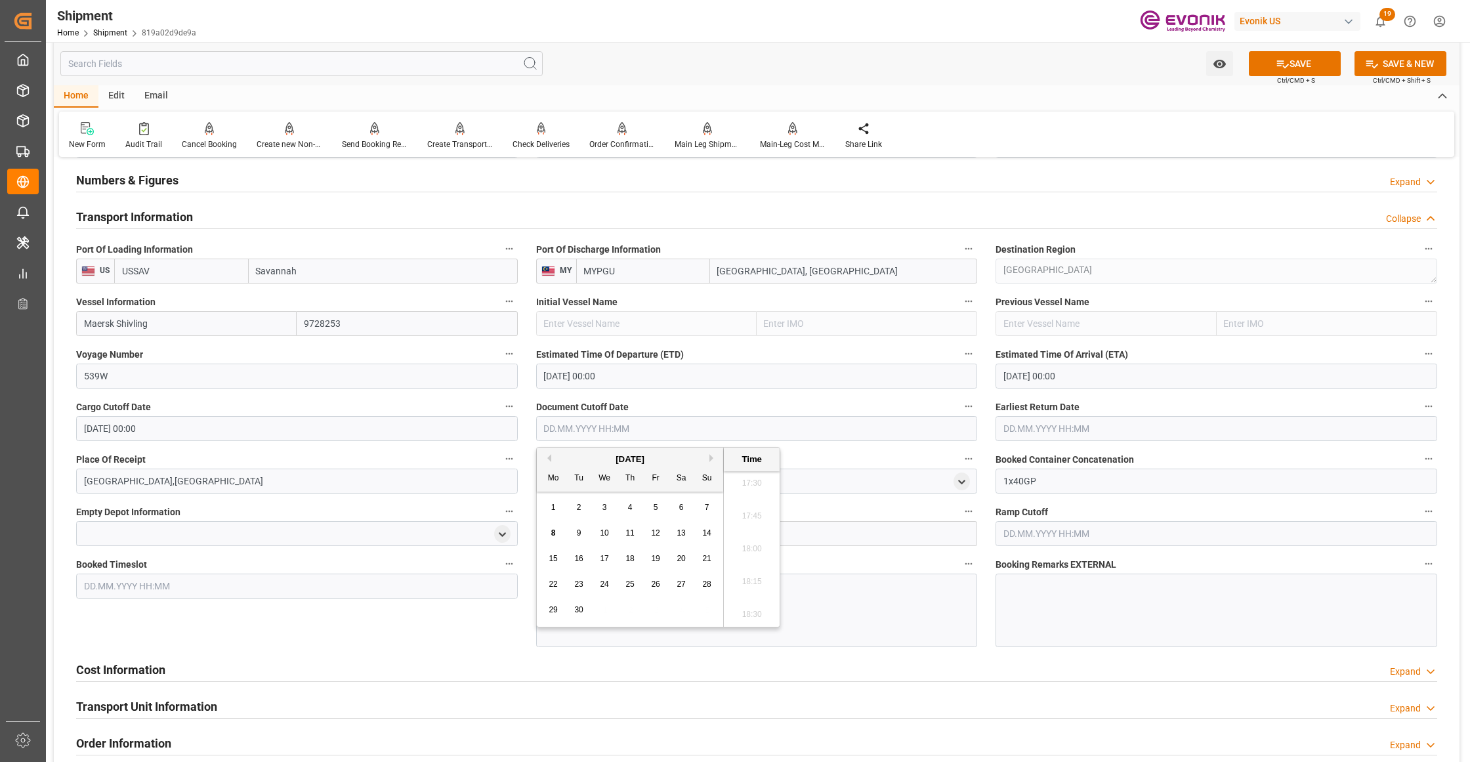
click at [545, 462] on div "[DATE]" at bounding box center [630, 459] width 186 height 13
click at [548, 458] on button "Previous Month" at bounding box center [547, 458] width 8 height 8
click at [555, 581] on span "21" at bounding box center [552, 583] width 9 height 9
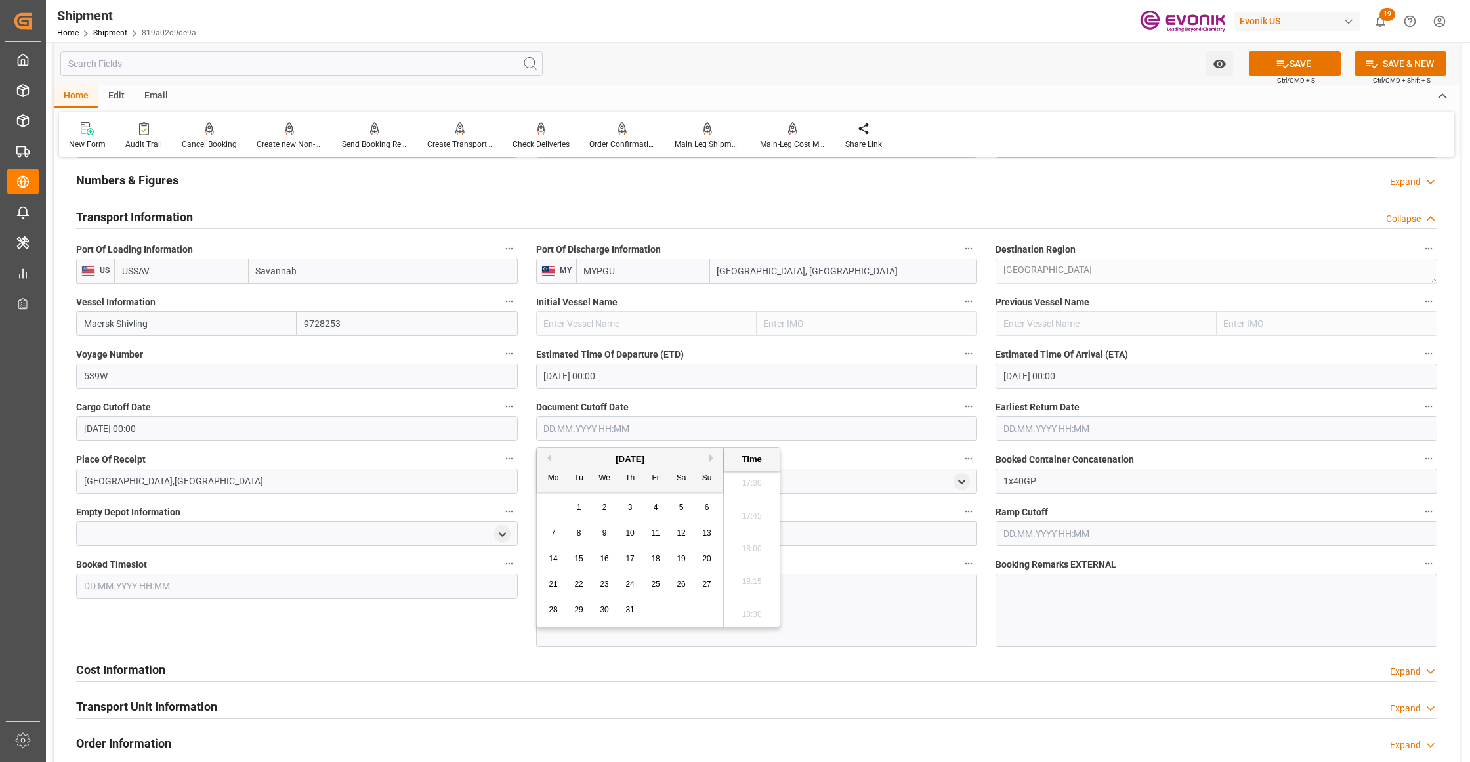
type input "[DATE] 00:00"
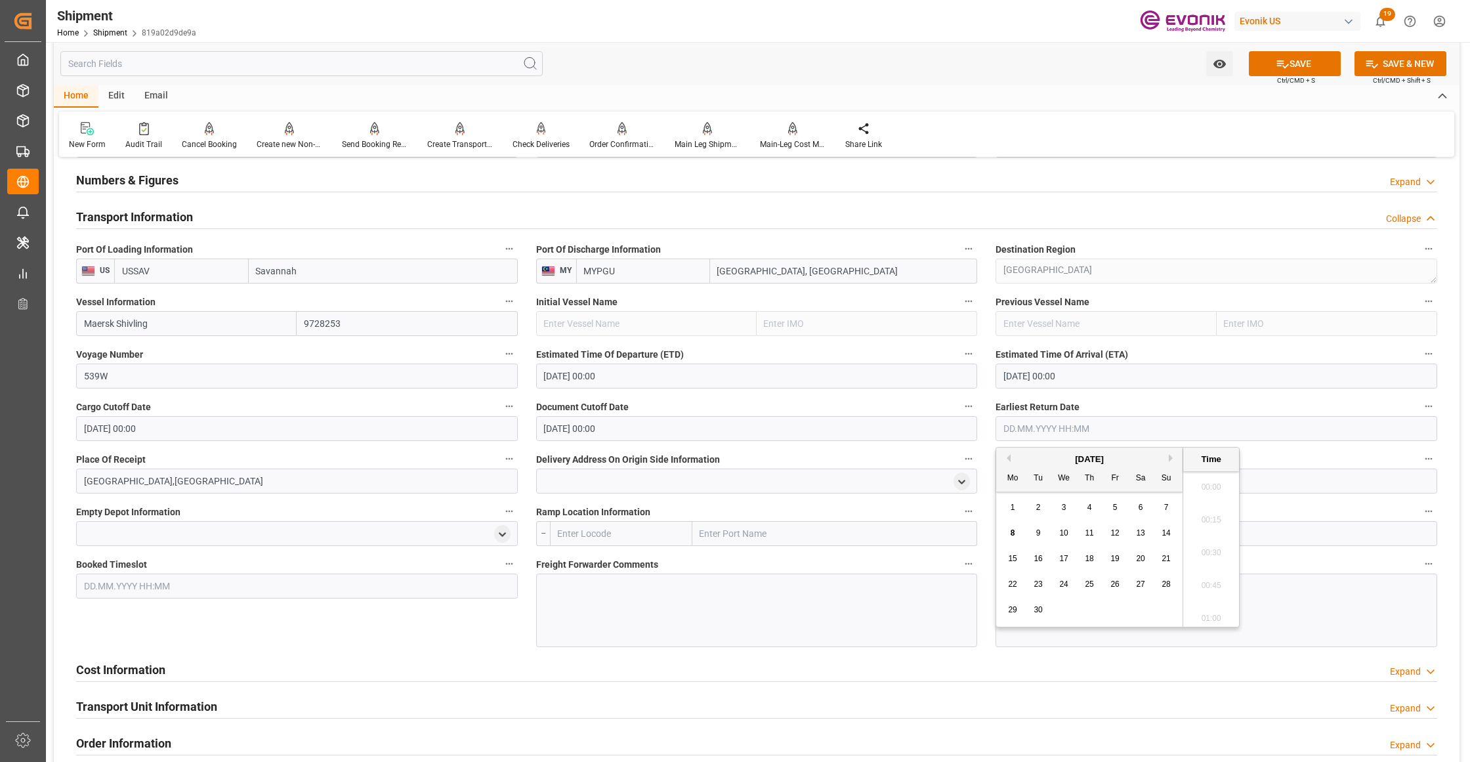
click at [1033, 424] on input "text" at bounding box center [1216, 428] width 442 height 25
click at [1006, 452] on div "[DATE] Mo Tu We Th Fr Sa Su" at bounding box center [1089, 469] width 186 height 44
click at [1008, 454] on button "Previous Month" at bounding box center [1006, 458] width 8 height 8
click at [1010, 583] on span "21" at bounding box center [1012, 583] width 9 height 9
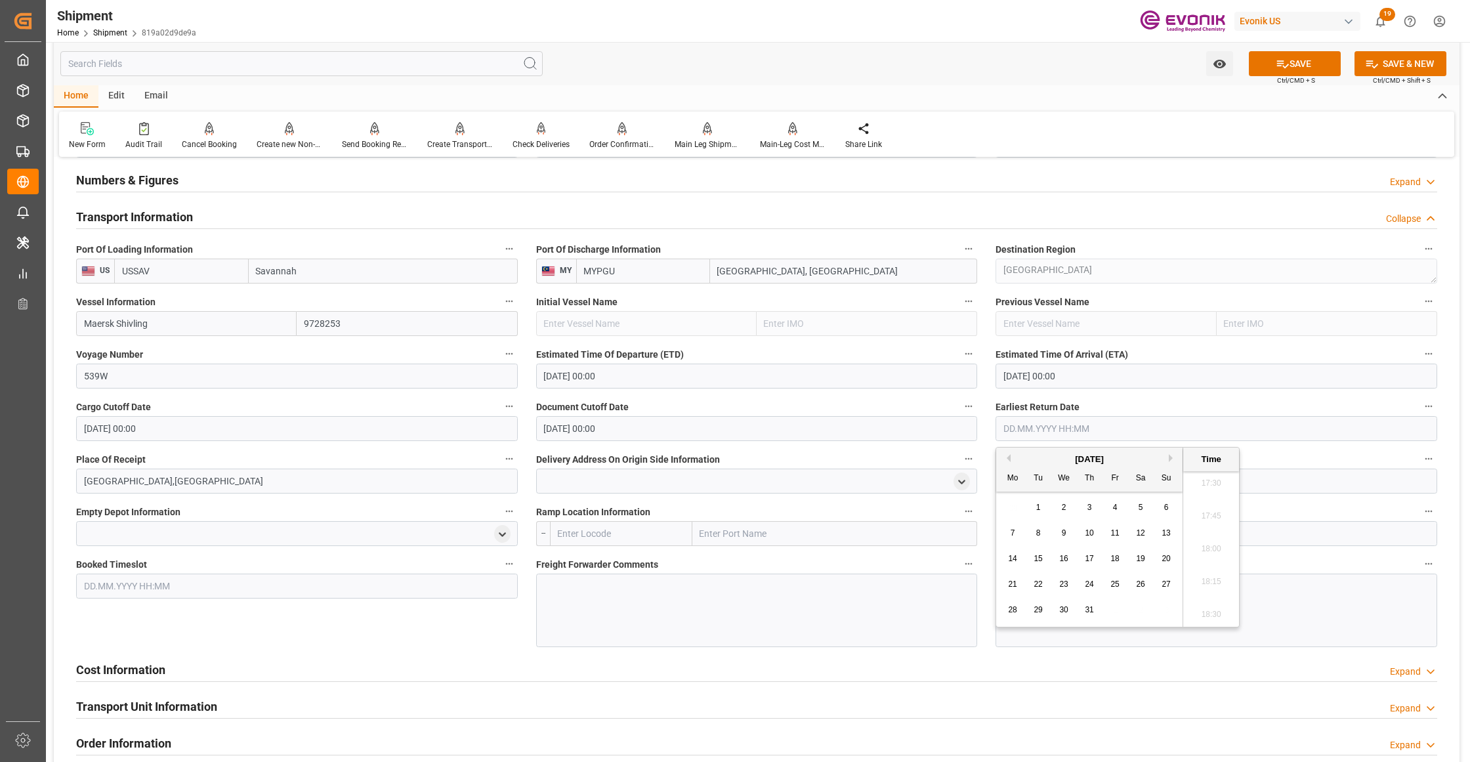
type input "[DATE] 00:00"
click at [459, 630] on div "Booked Timeslot" at bounding box center [297, 600] width 460 height 101
click at [1307, 62] on button "SAVE" at bounding box center [1295, 63] width 92 height 25
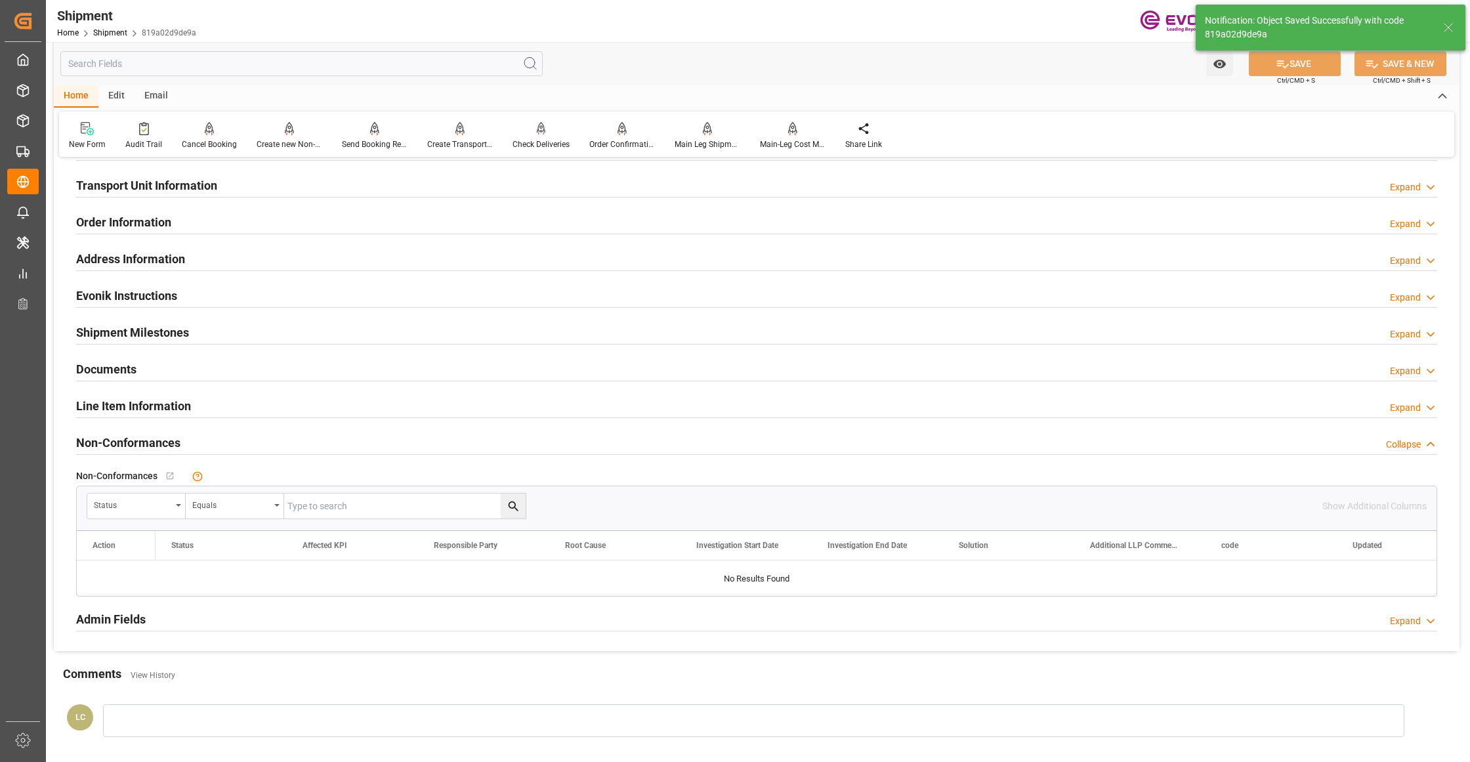
scroll to position [583, 0]
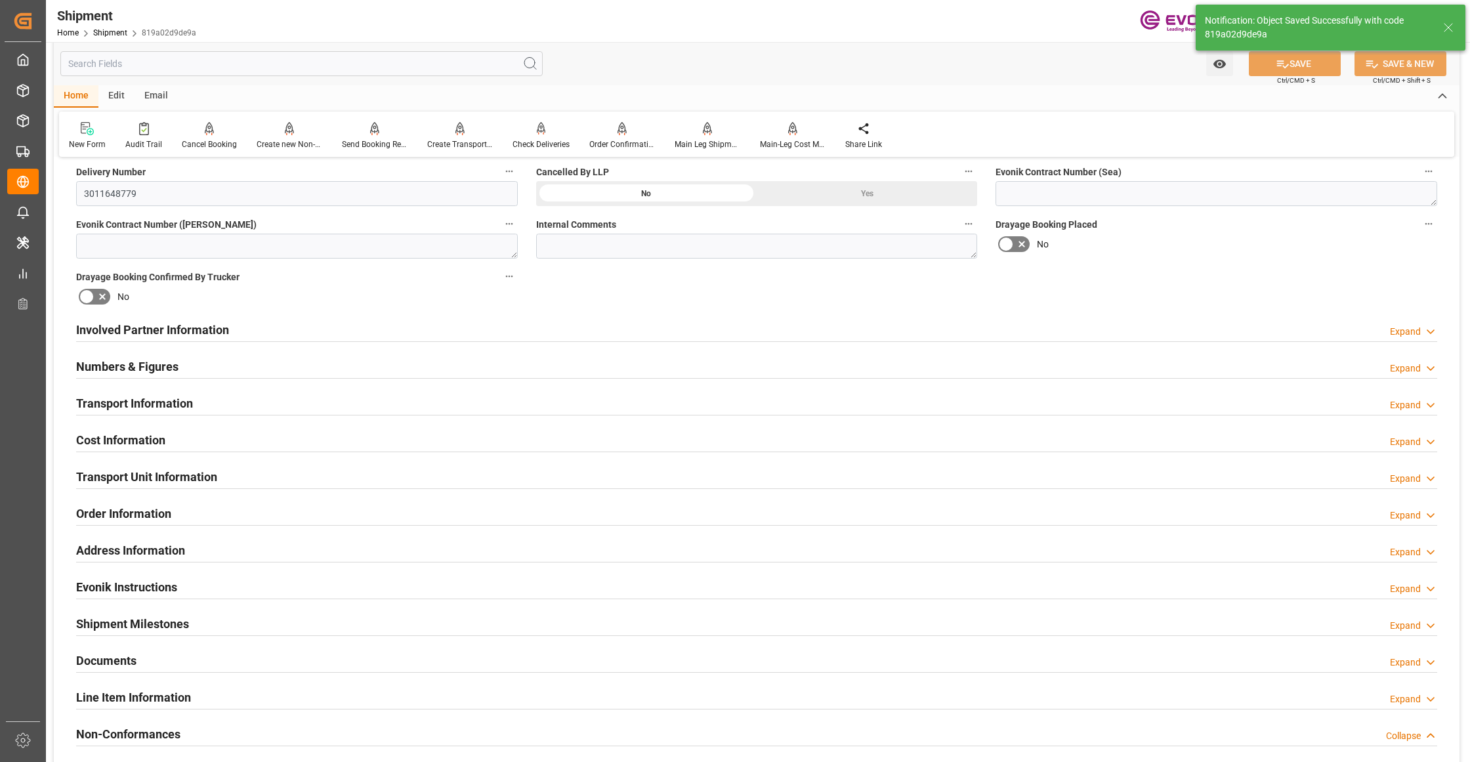
click at [249, 434] on div "Cost Information Expand" at bounding box center [756, 438] width 1361 height 25
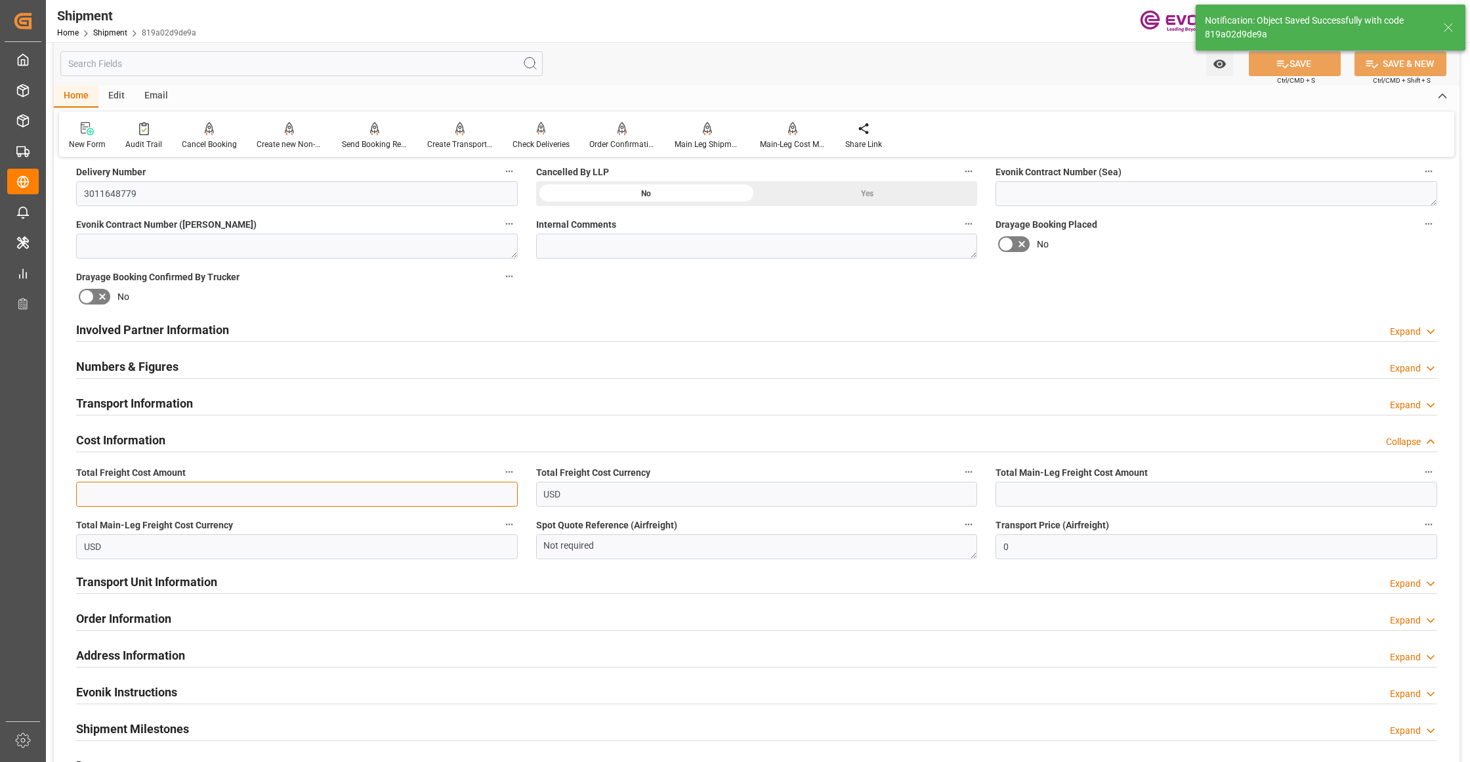
click at [182, 495] on input "text" at bounding box center [297, 494] width 442 height 25
paste input "3506"
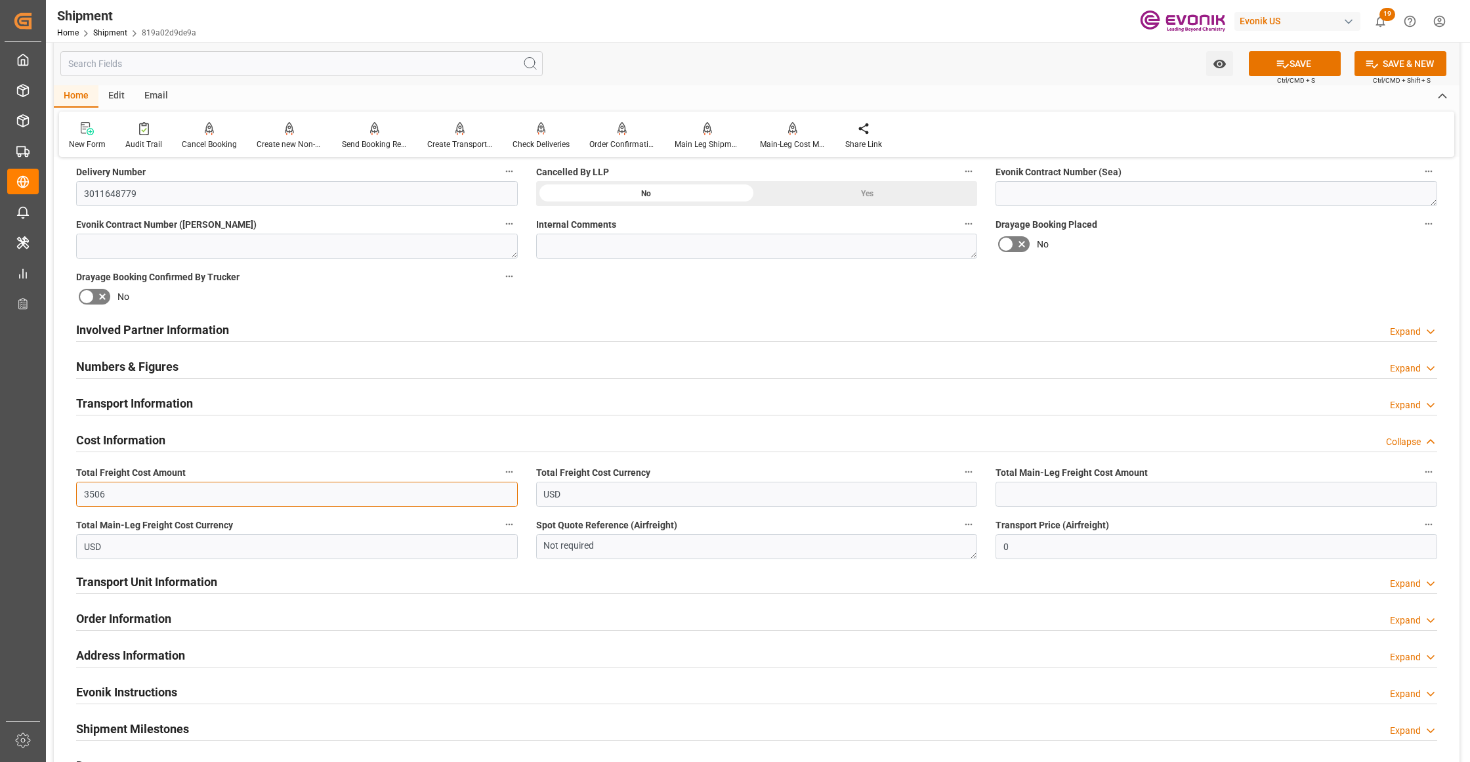
type input "3506"
click at [1045, 491] on input "text" at bounding box center [1216, 494] width 442 height 25
paste input "3506"
type input "3506"
click at [1110, 285] on div "Booking Confirmation Milestone Bar Collapse Submitted to FFW for Booking (Pendi…" at bounding box center [756, 316] width 1405 height 1462
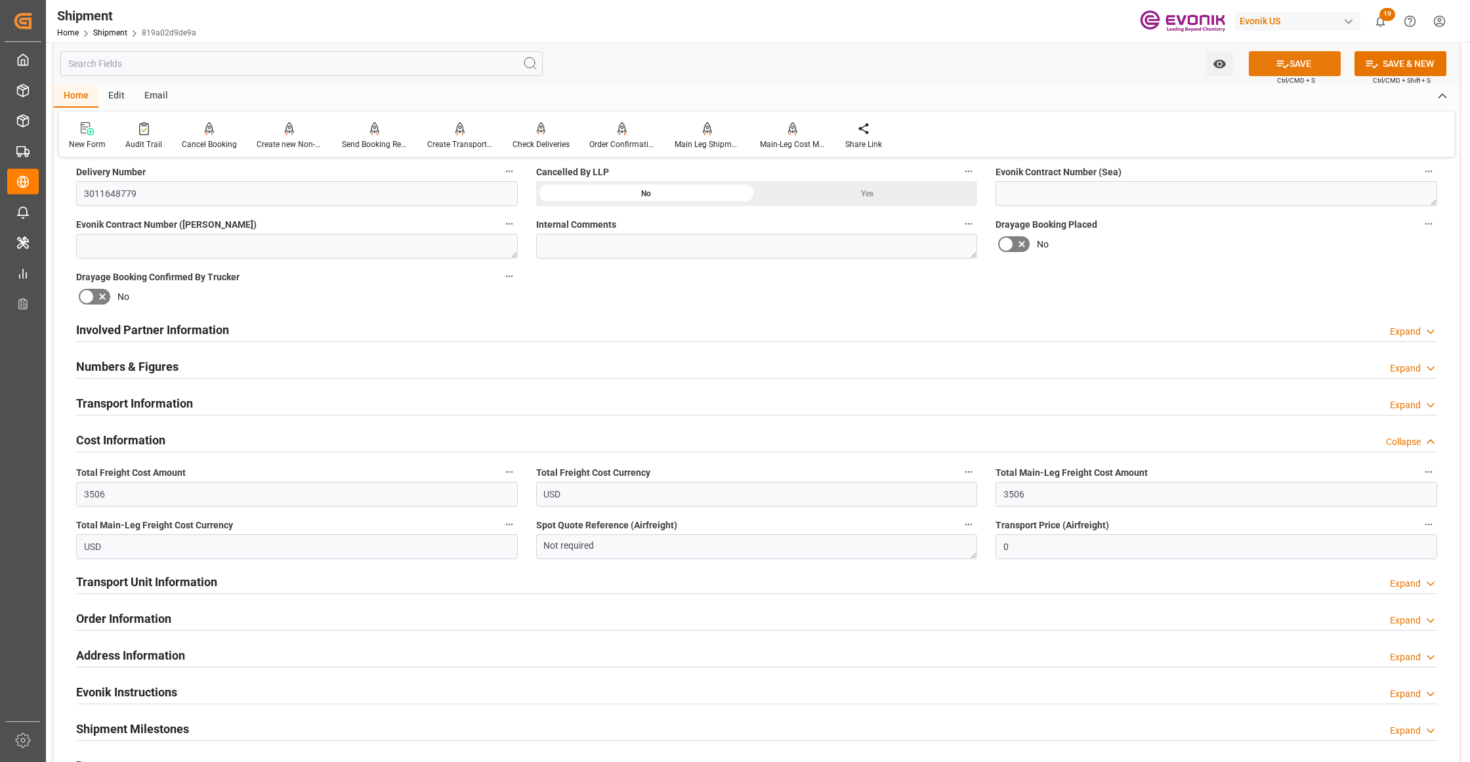
click at [1282, 72] on button "SAVE" at bounding box center [1295, 63] width 92 height 25
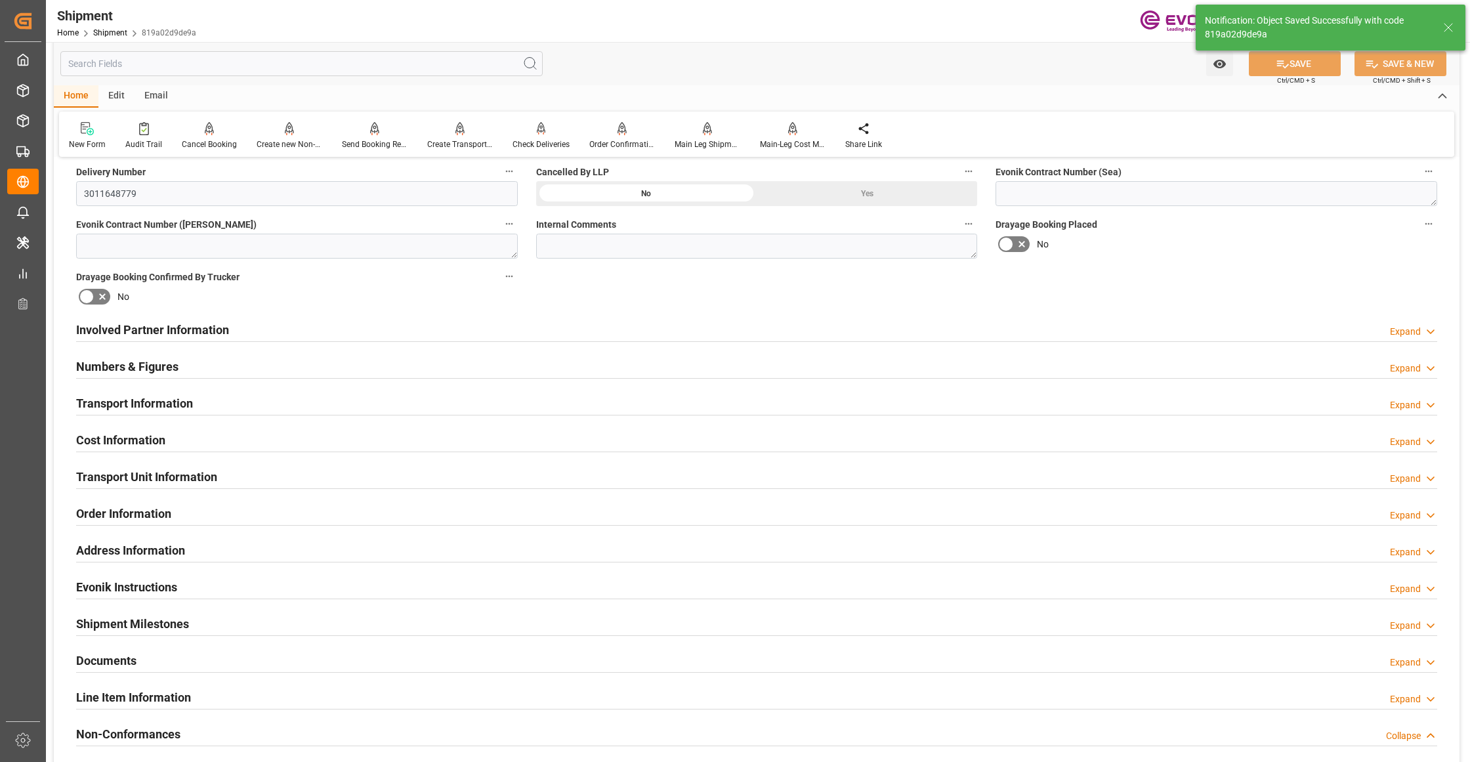
click at [287, 325] on div "Involved Partner Information Expand" at bounding box center [756, 328] width 1361 height 25
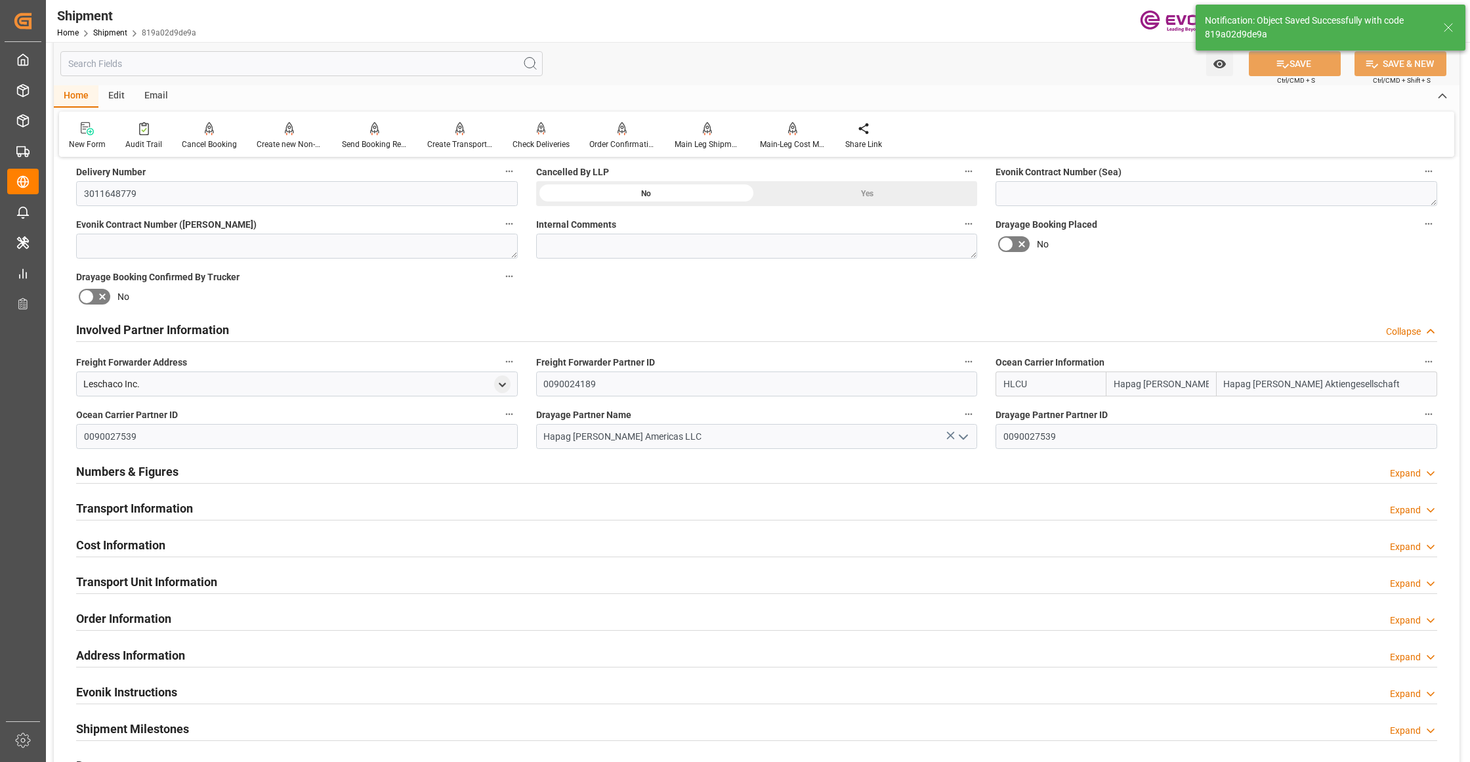
click at [300, 515] on div "Transport Information Expand" at bounding box center [756, 507] width 1361 height 25
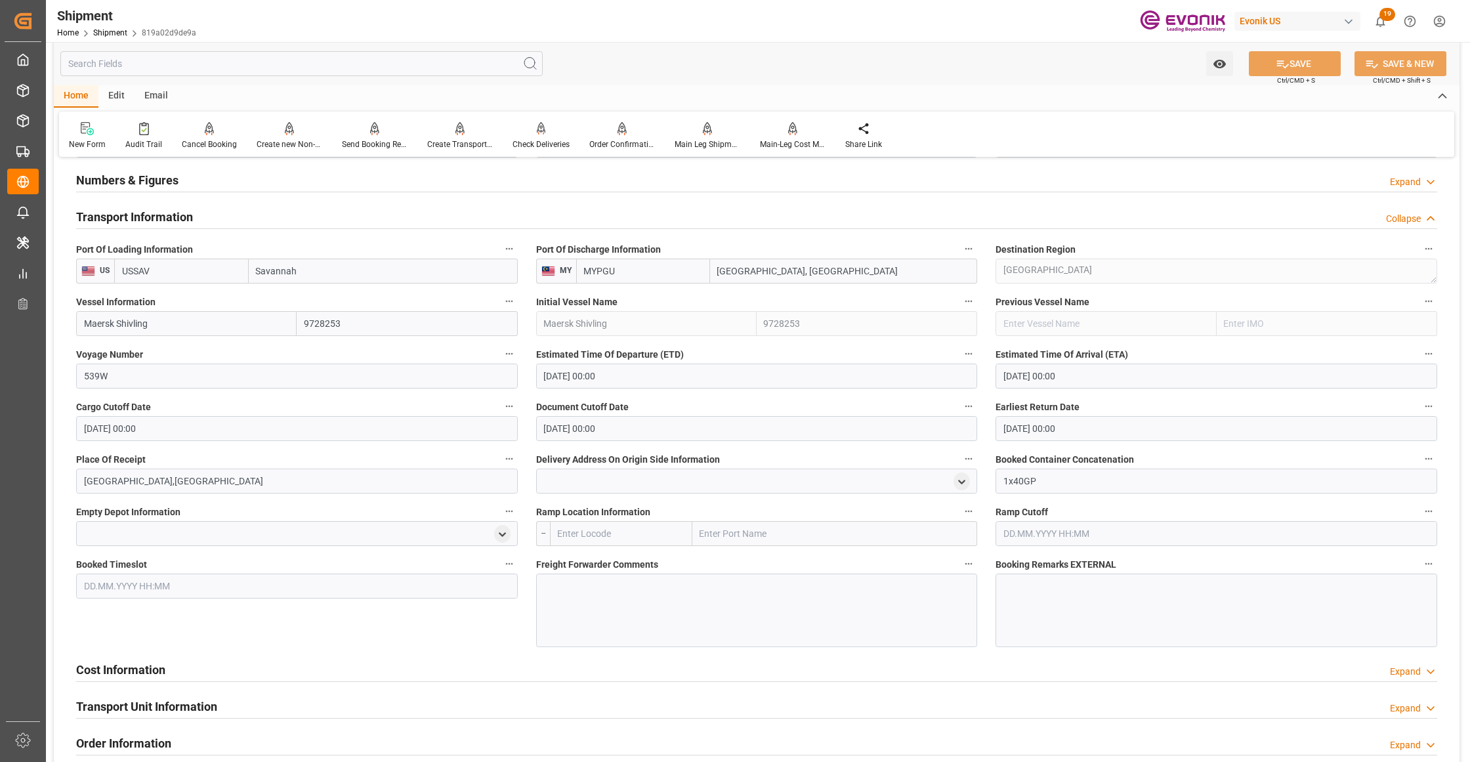
scroll to position [1166, 0]
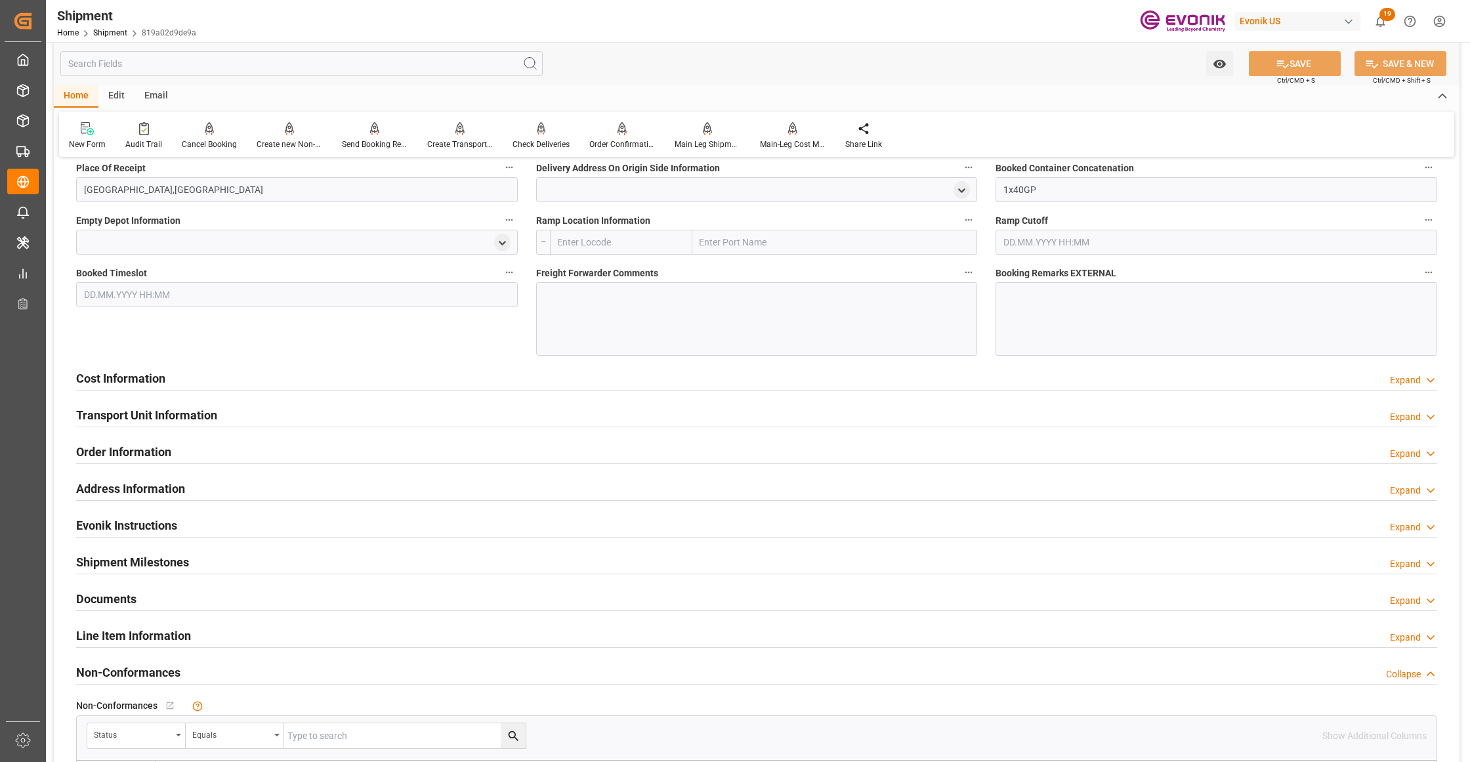
click at [358, 382] on div "Cost Information Expand" at bounding box center [756, 377] width 1361 height 25
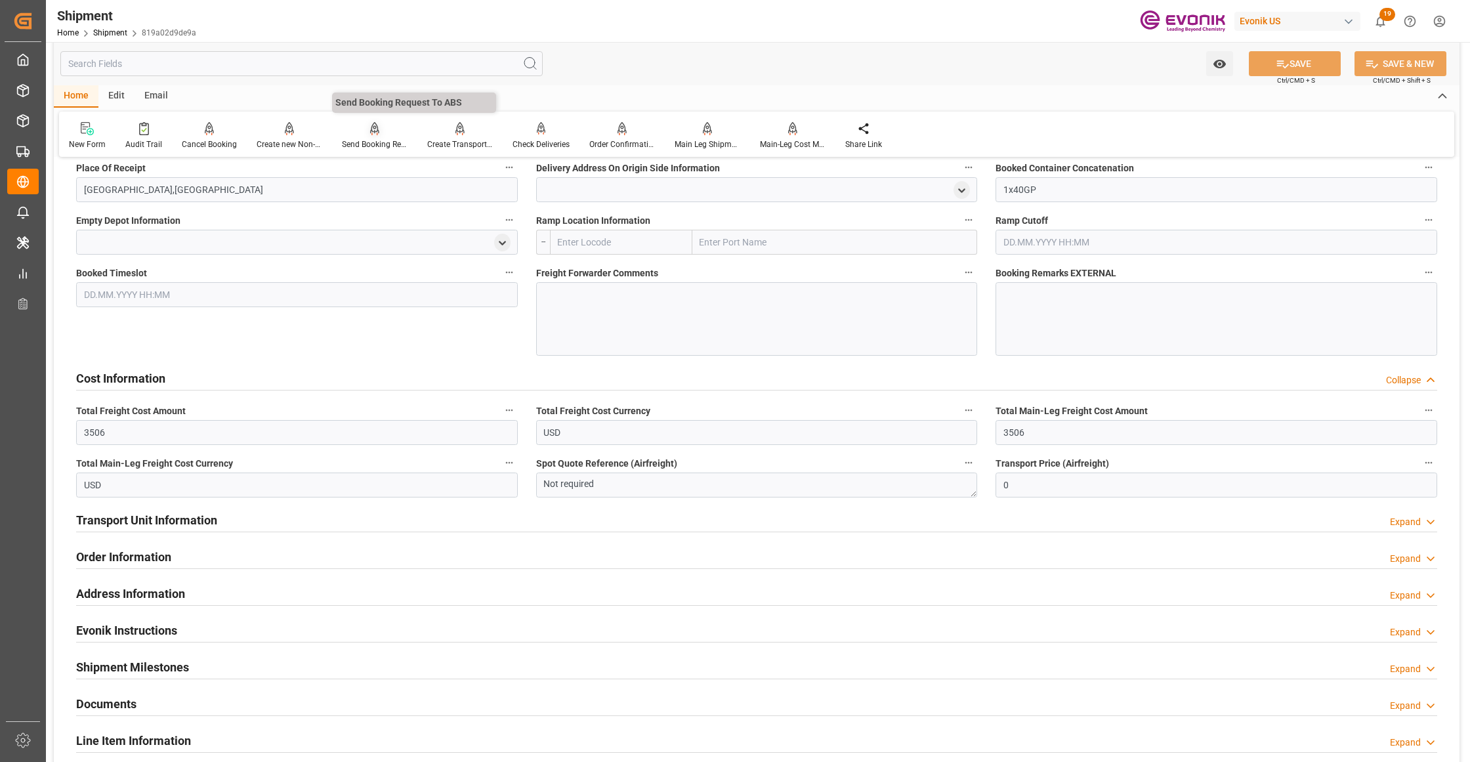
click at [373, 140] on div "Send Booking Request To ABS" at bounding box center [375, 144] width 66 height 12
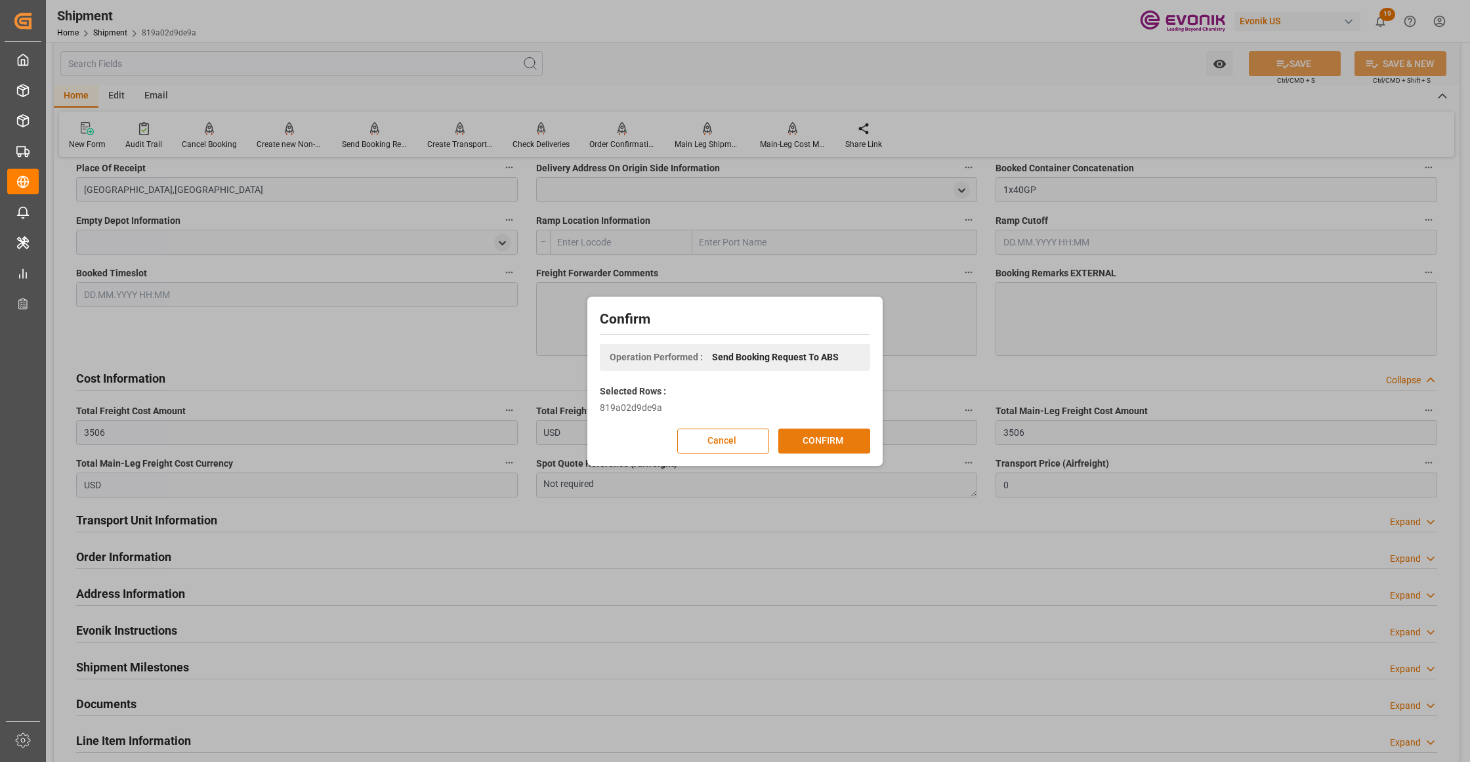
click at [840, 442] on button "CONFIRM" at bounding box center [824, 440] width 92 height 25
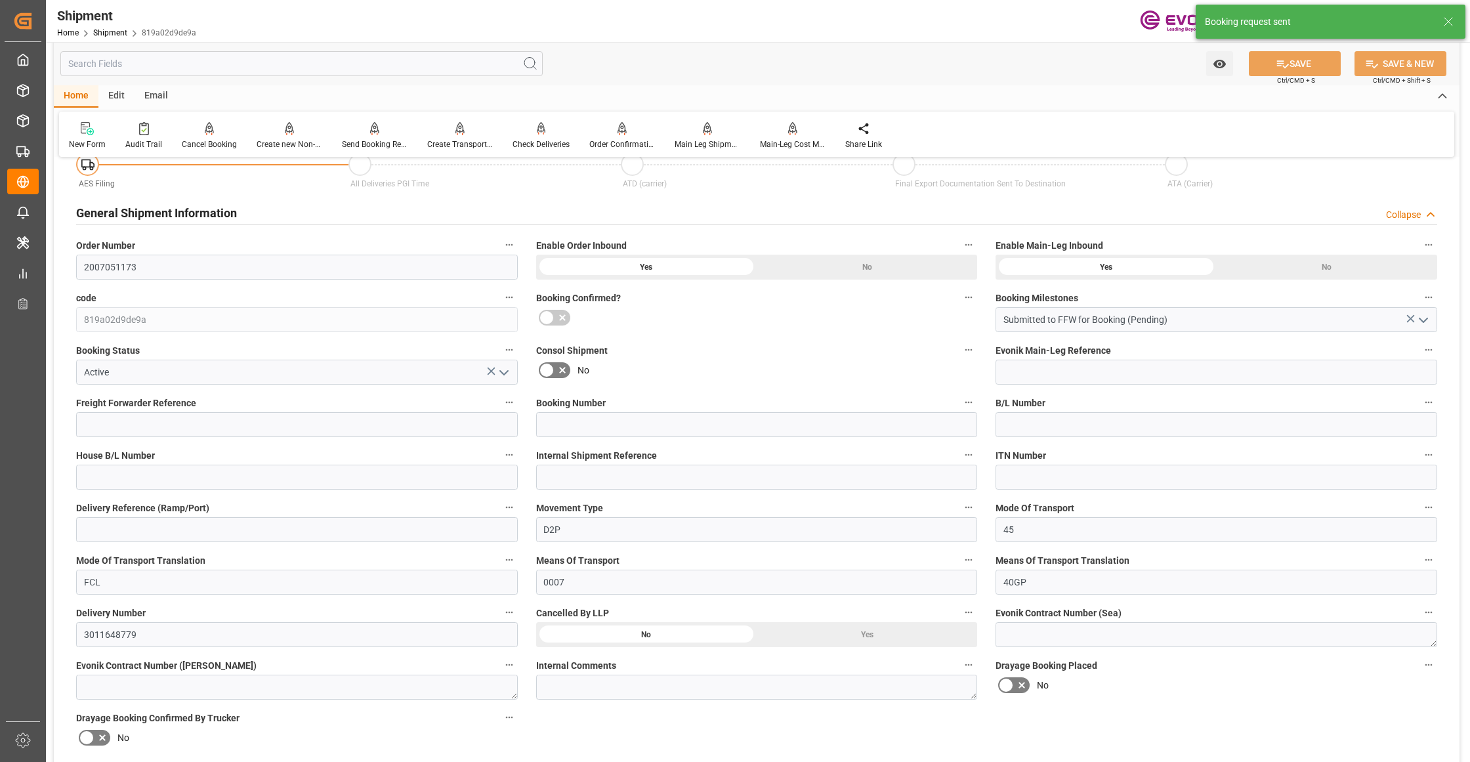
scroll to position [1030, 0]
